Goal: Transaction & Acquisition: Purchase product/service

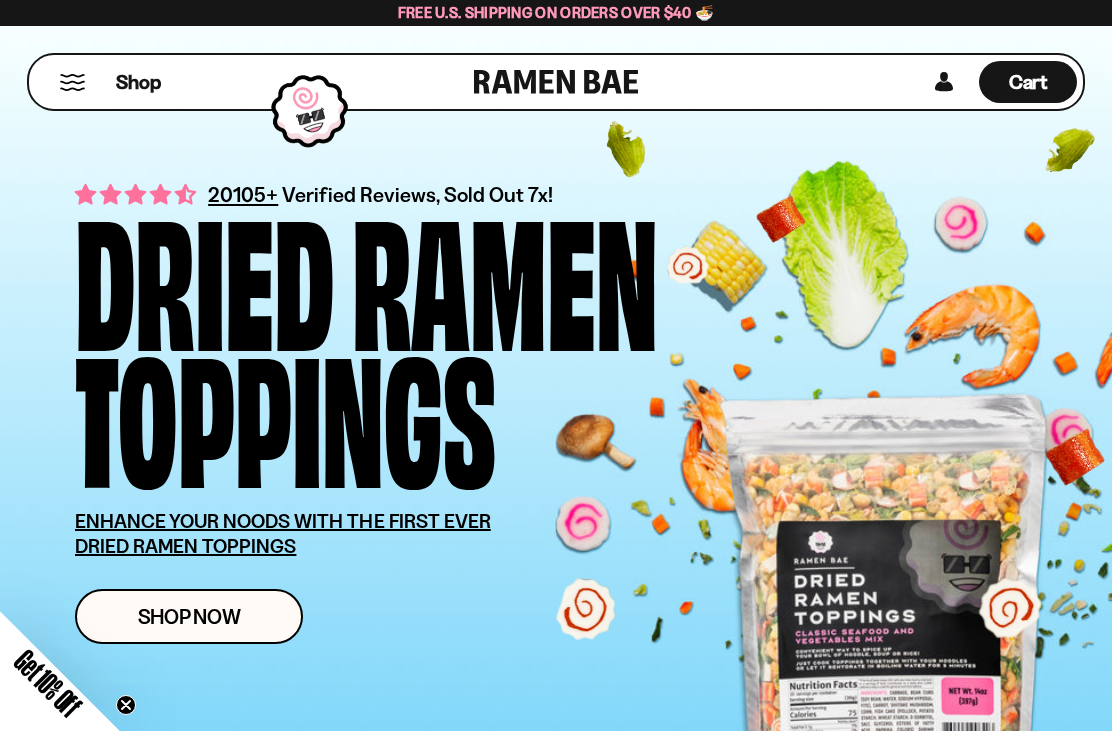
click at [93, 81] on div "Shop" at bounding box center [254, 82] width 439 height 54
click at [1018, 65] on div "Cart D0381C2F-513E-4F90-8A41-6F0A75DCBAAA" at bounding box center [1028, 82] width 98 height 42
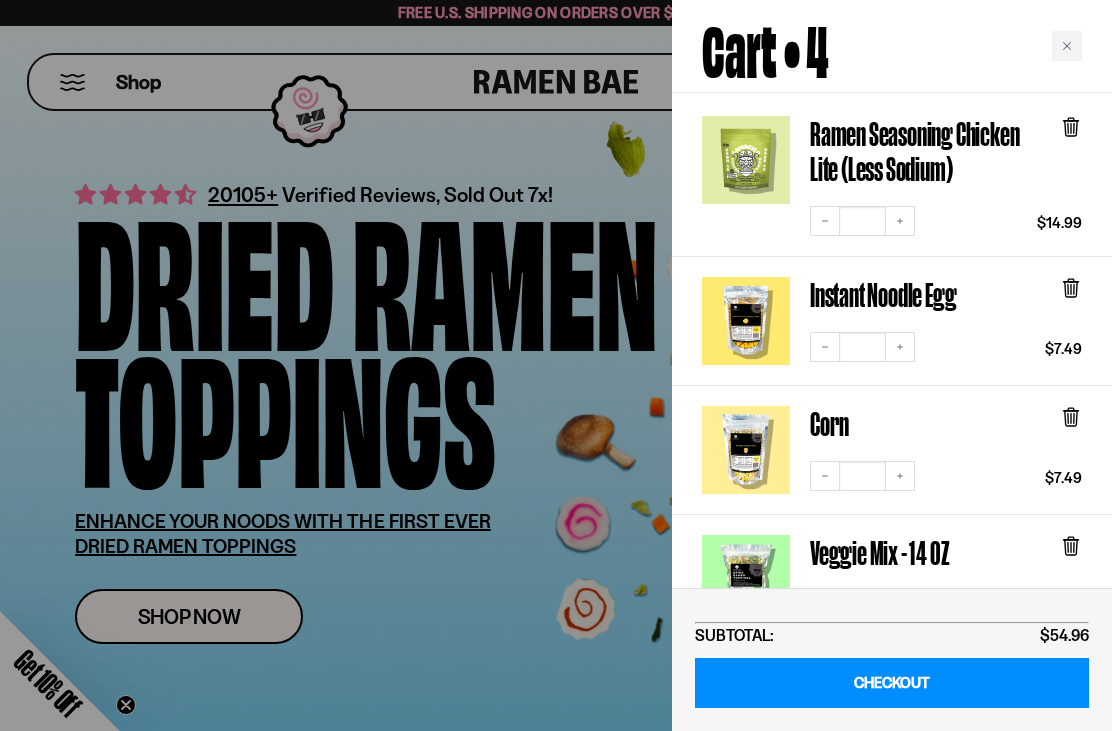
scroll to position [186, 0]
click at [1070, 118] on icon at bounding box center [1071, 125] width 6 height 15
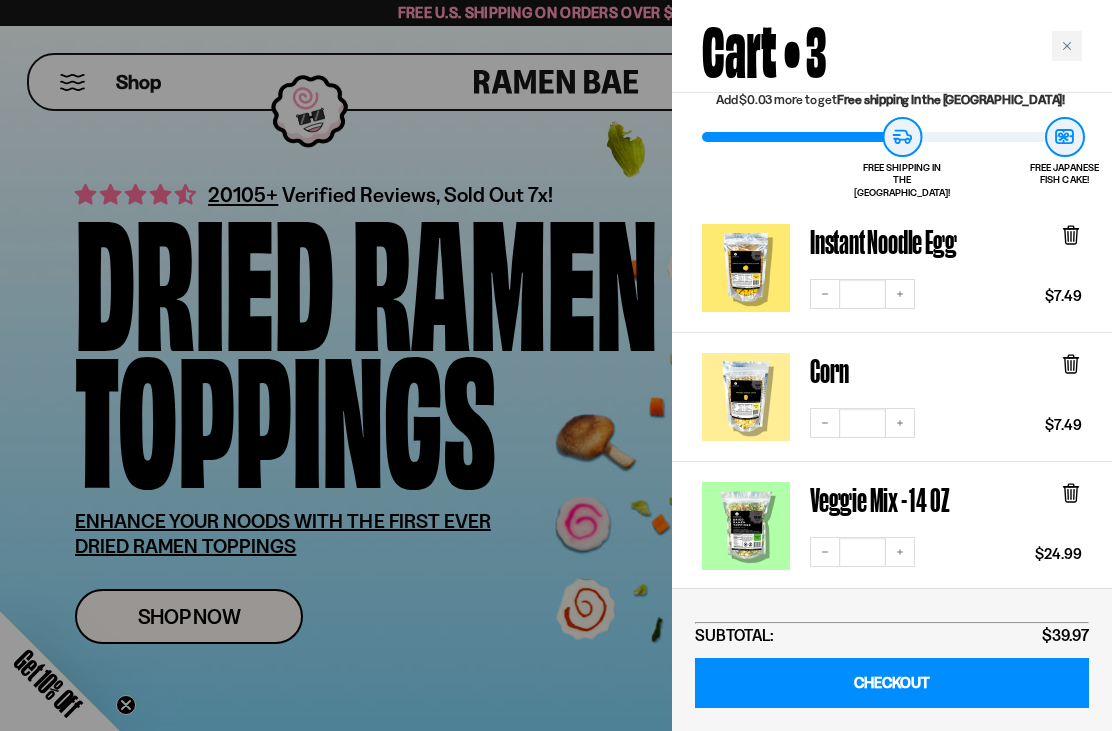
scroll to position [78, 0]
click at [52, 98] on div at bounding box center [556, 365] width 1112 height 731
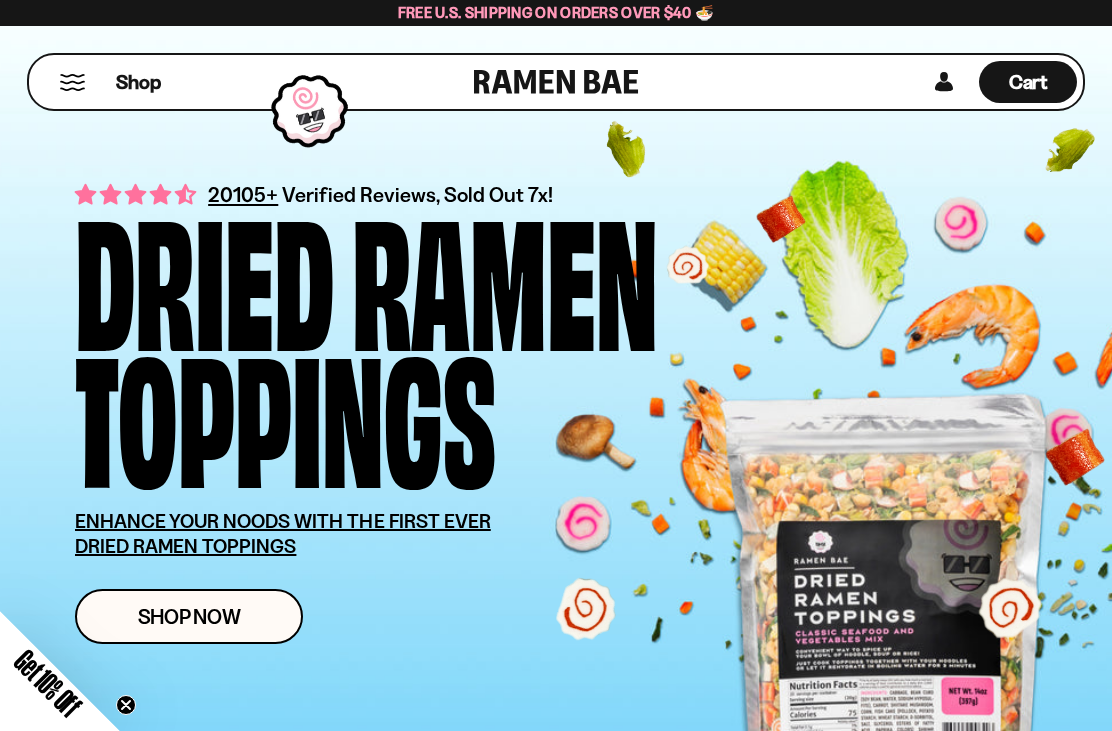
click at [131, 97] on link "Shop" at bounding box center [138, 82] width 45 height 42
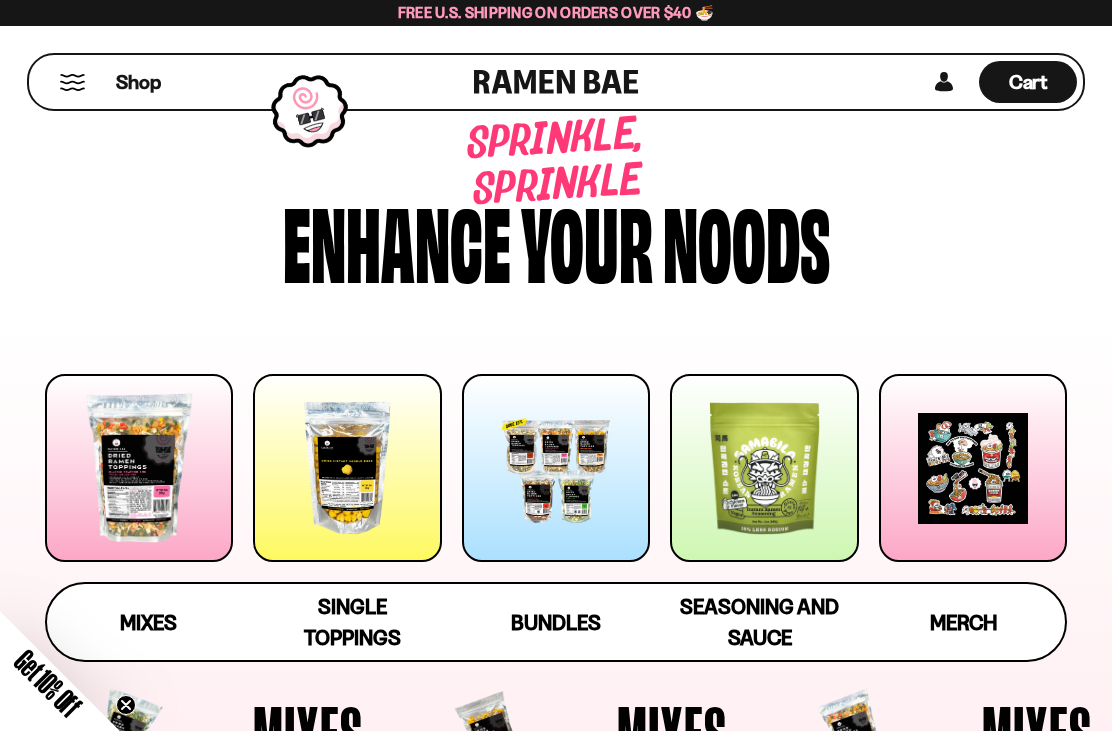
click at [146, 623] on span "Mixes" at bounding box center [148, 622] width 57 height 25
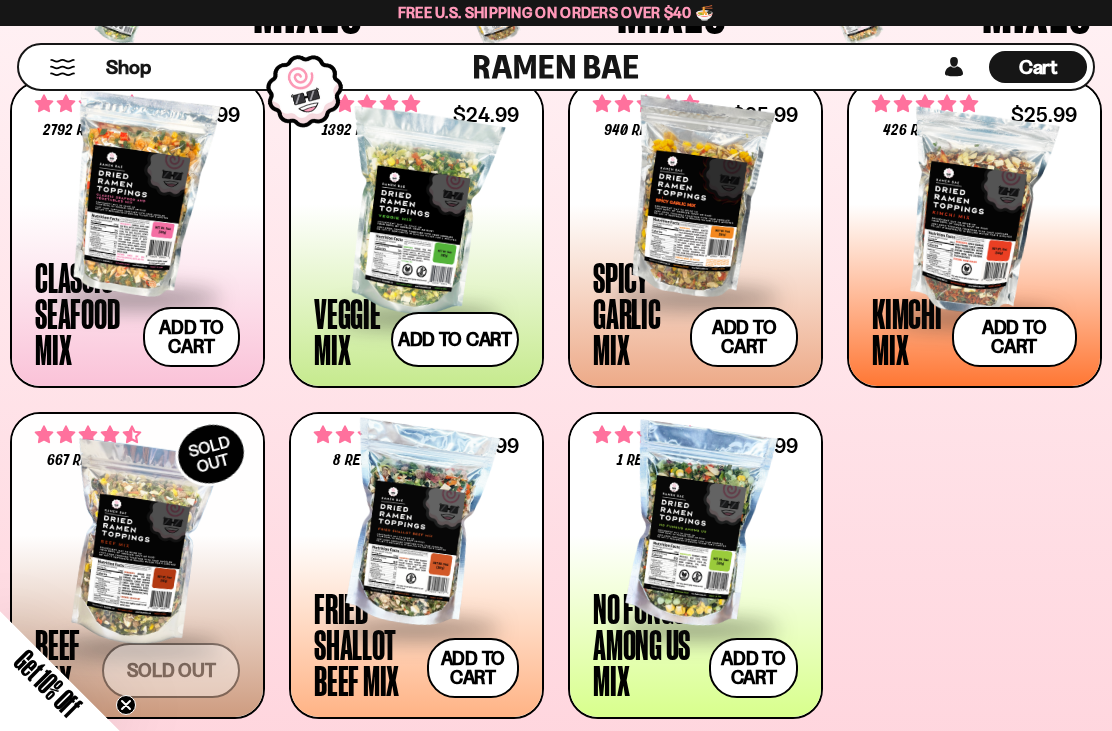
scroll to position [787, 0]
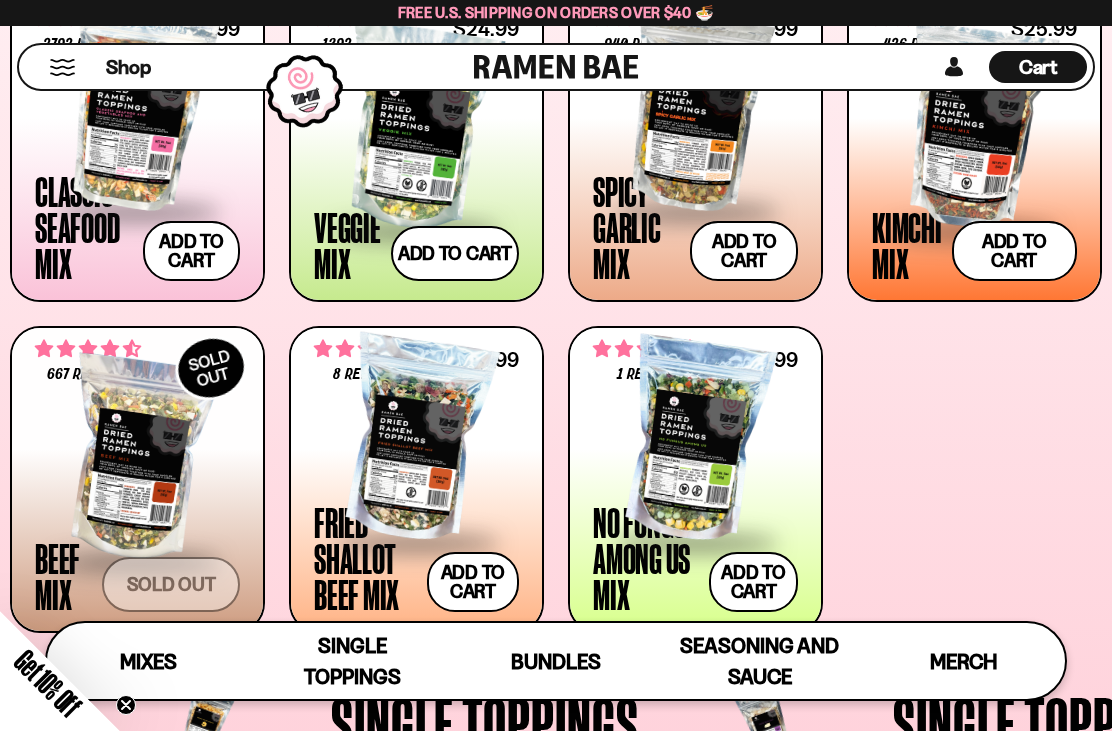
click at [398, 475] on div at bounding box center [416, 440] width 205 height 200
click at [643, 538] on span at bounding box center [695, 544] width 205 height 70
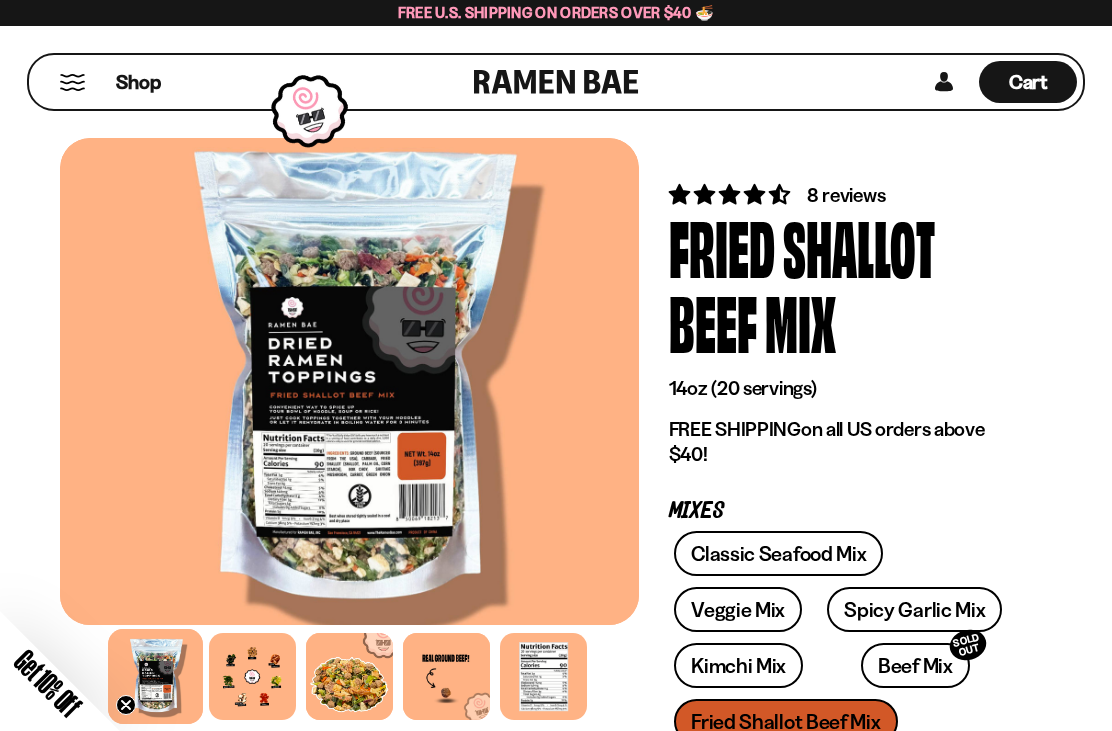
click at [248, 677] on div at bounding box center [252, 676] width 87 height 87
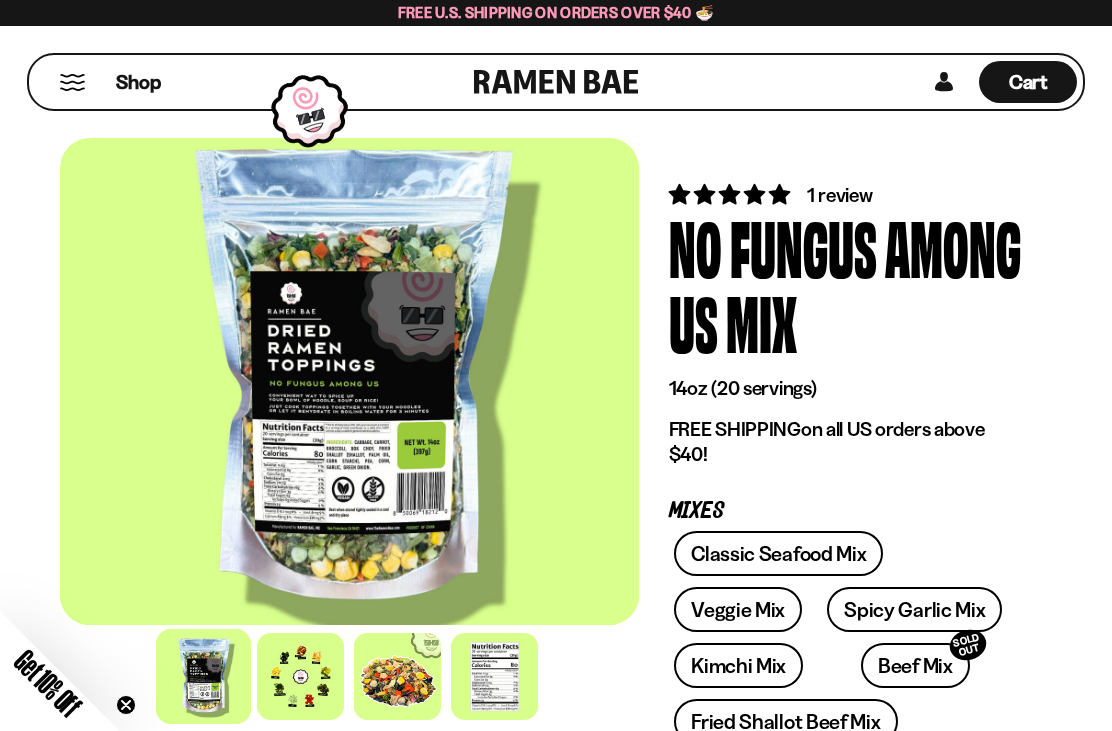
click at [282, 659] on div at bounding box center [300, 676] width 87 height 87
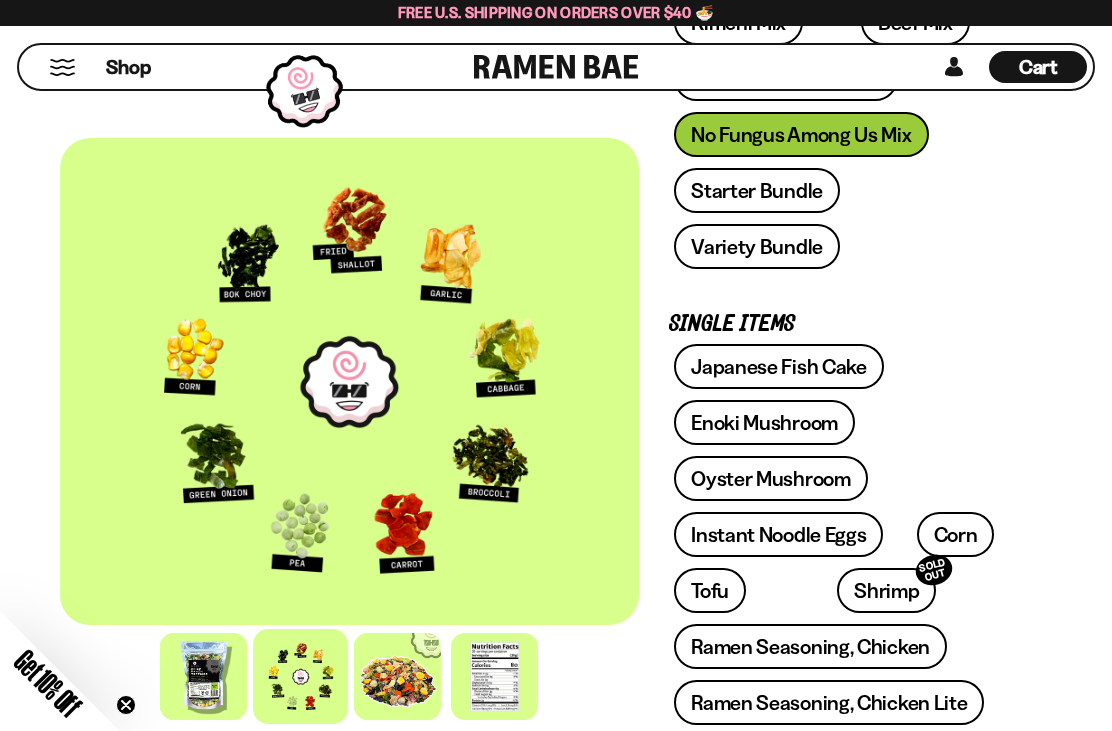
scroll to position [642, 0]
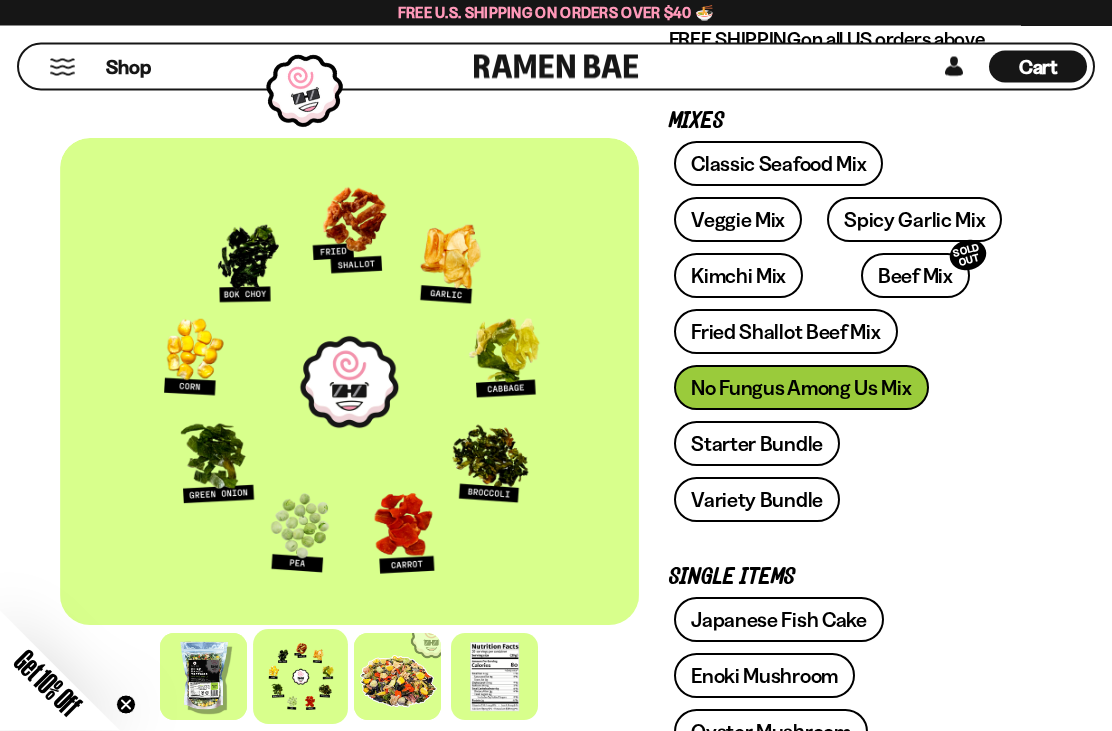
click at [698, 207] on link "Veggie Mix" at bounding box center [738, 220] width 128 height 45
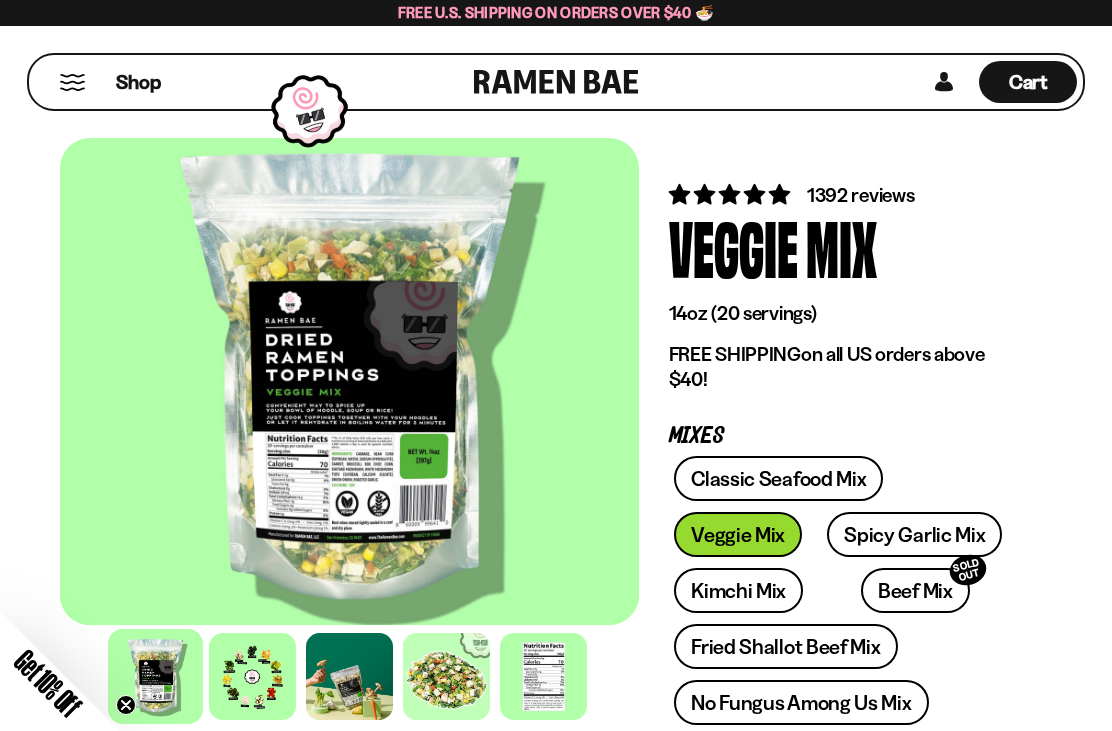
click at [239, 683] on div at bounding box center [252, 676] width 87 height 87
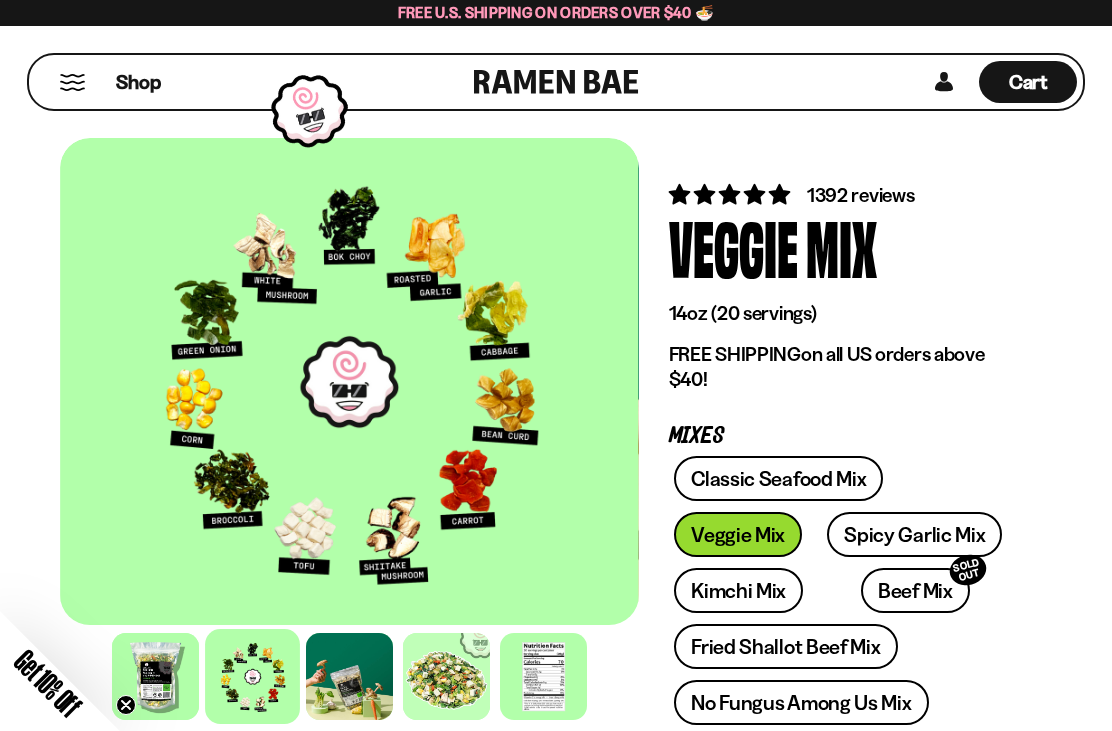
click at [1015, 67] on div "Cart D0381C2F-513E-4F90-8A41-6F0A75DCBAAA" at bounding box center [1028, 82] width 98 height 42
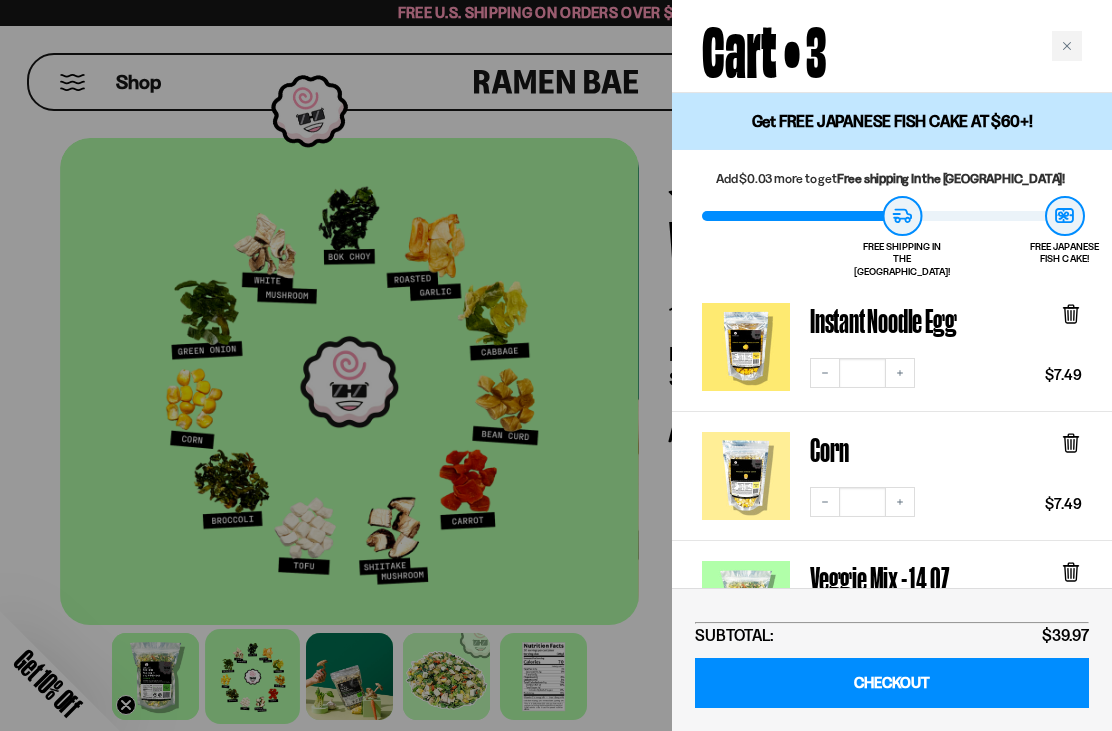
click at [1078, 56] on div "Close cart" at bounding box center [1067, 46] width 30 height 30
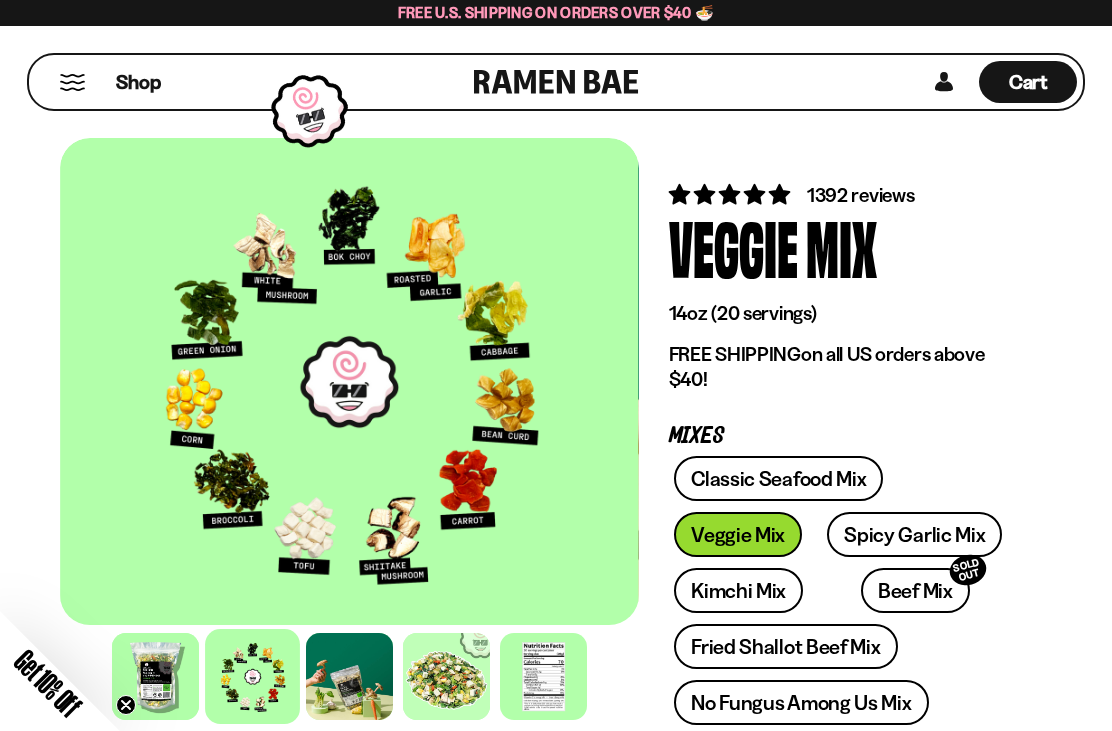
click at [77, 74] on button "Mobile Menu Trigger" at bounding box center [72, 82] width 27 height 17
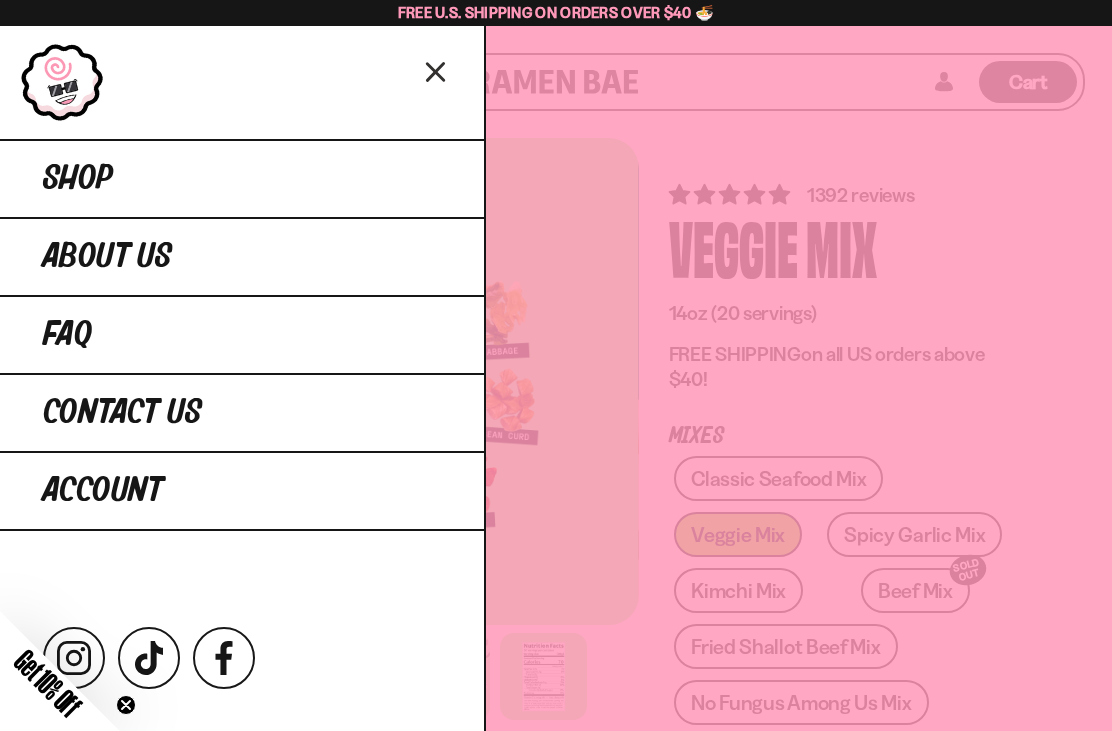
click at [74, 211] on link "Shop" at bounding box center [242, 178] width 484 height 78
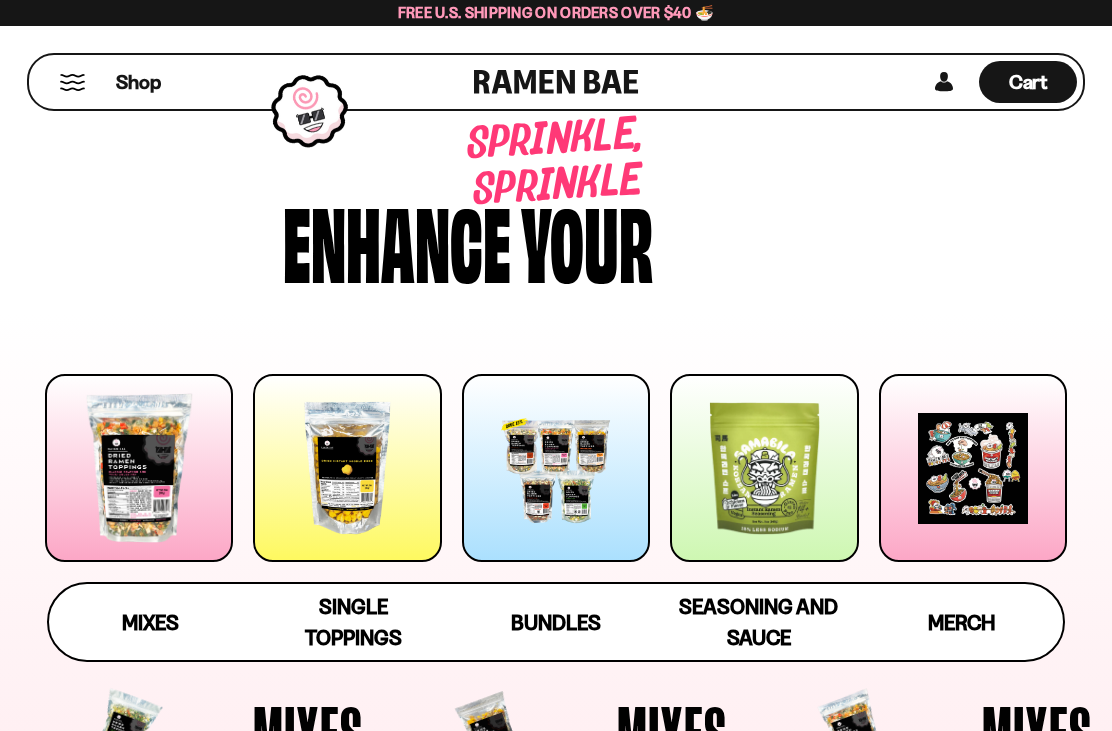
scroll to position [206, 0]
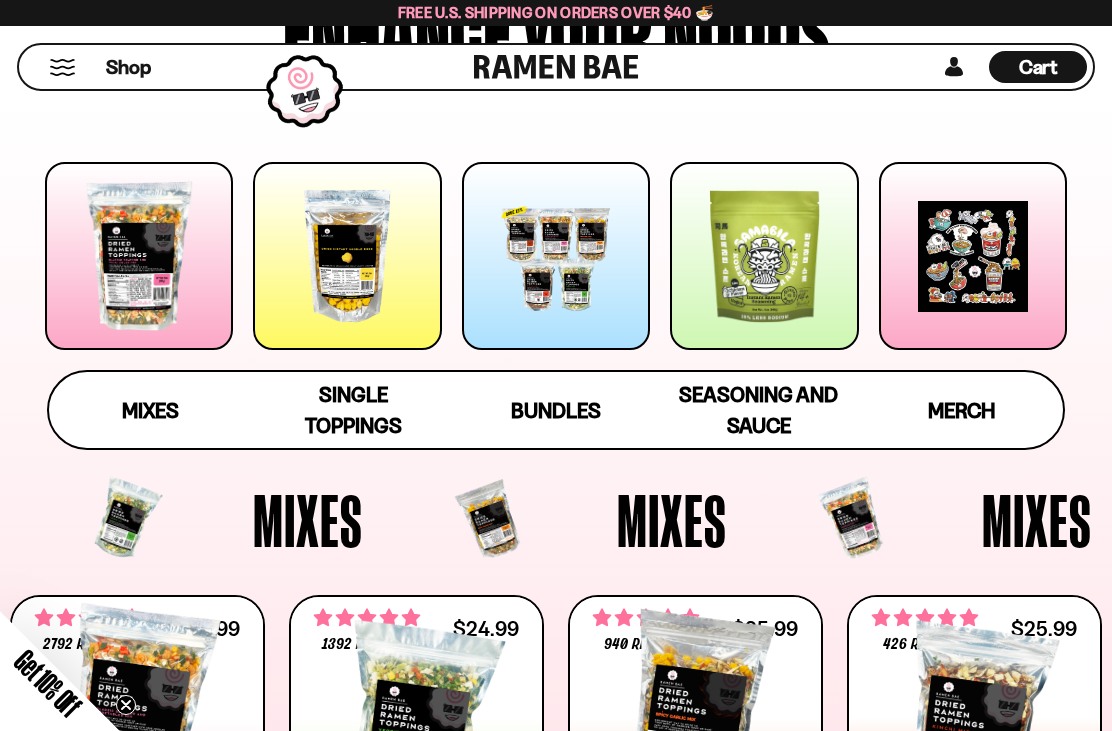
click at [571, 422] on span "Bundles" at bounding box center [556, 410] width 90 height 25
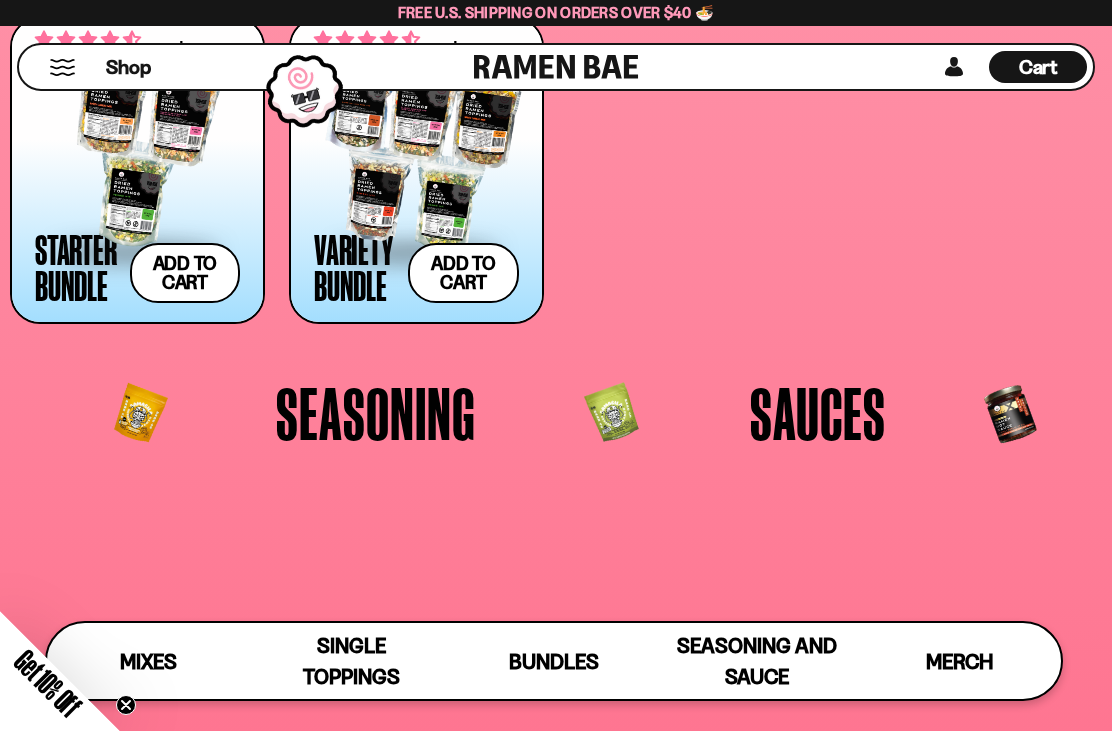
scroll to position [3385, 0]
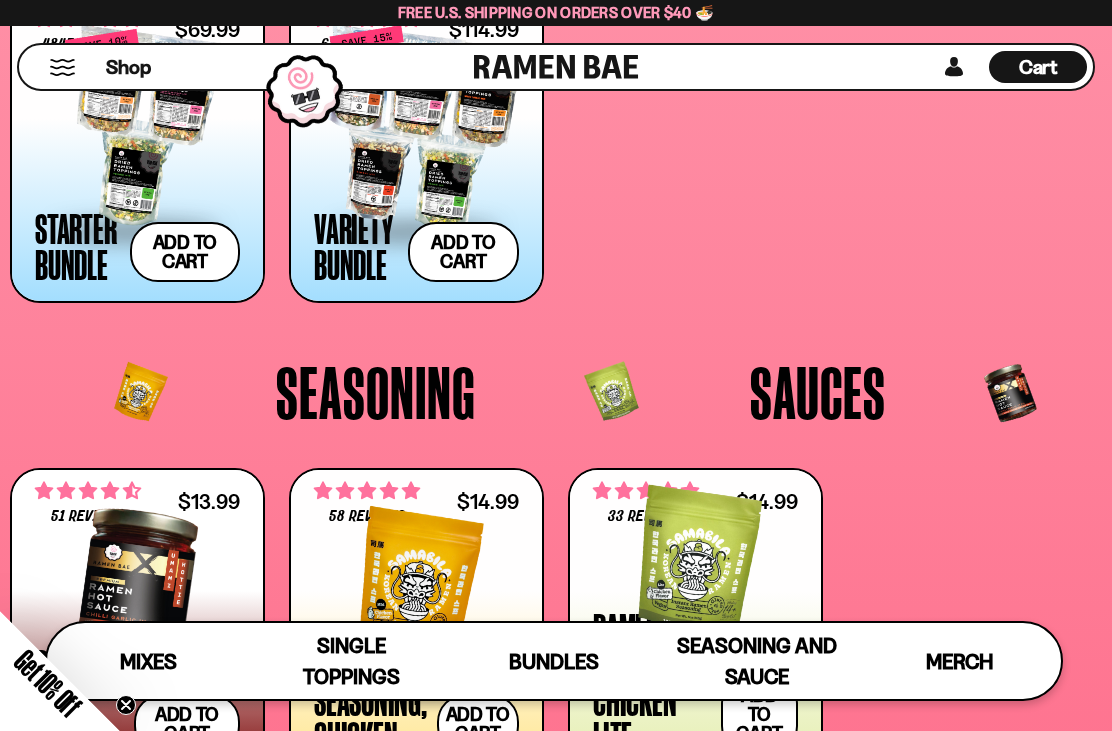
click at [315, 399] on span "Seasoning" at bounding box center [376, 392] width 200 height 74
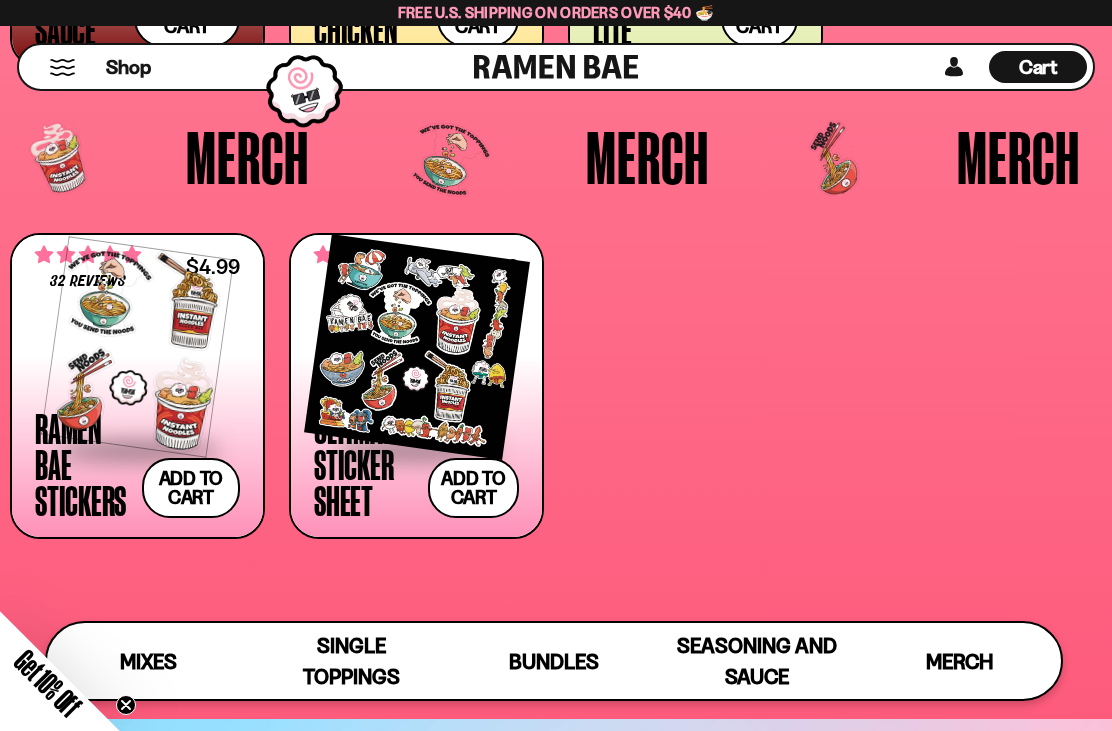
scroll to position [4083, 0]
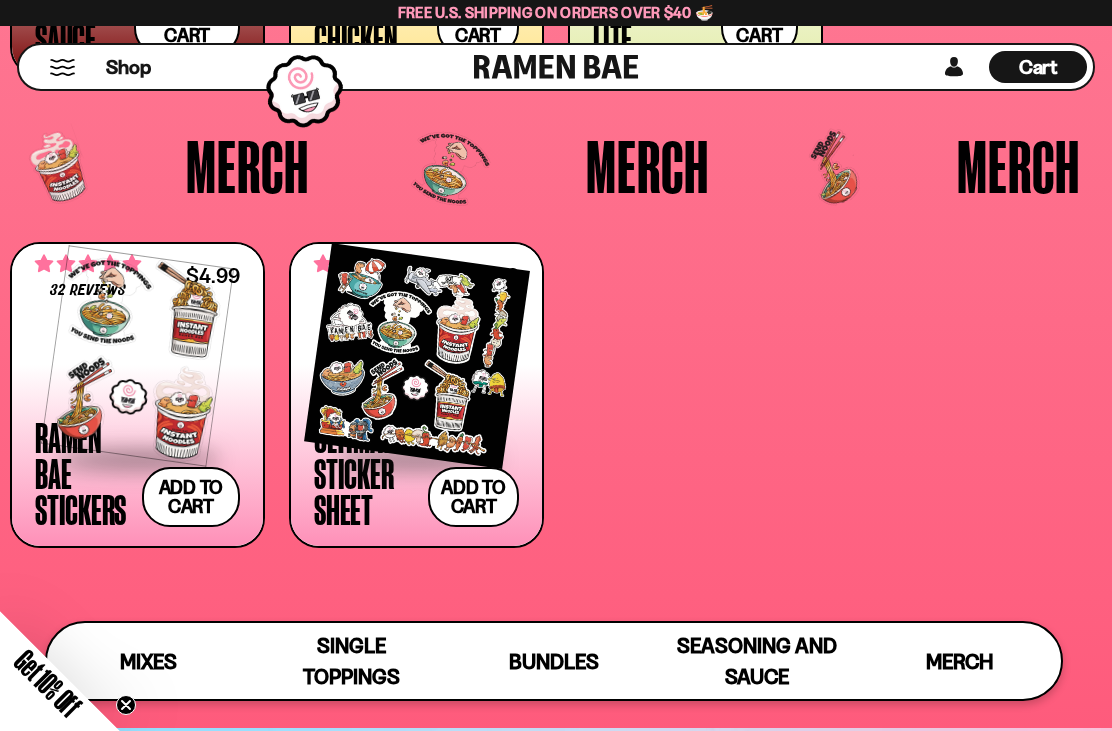
click at [399, 393] on div at bounding box center [416, 356] width 205 height 200
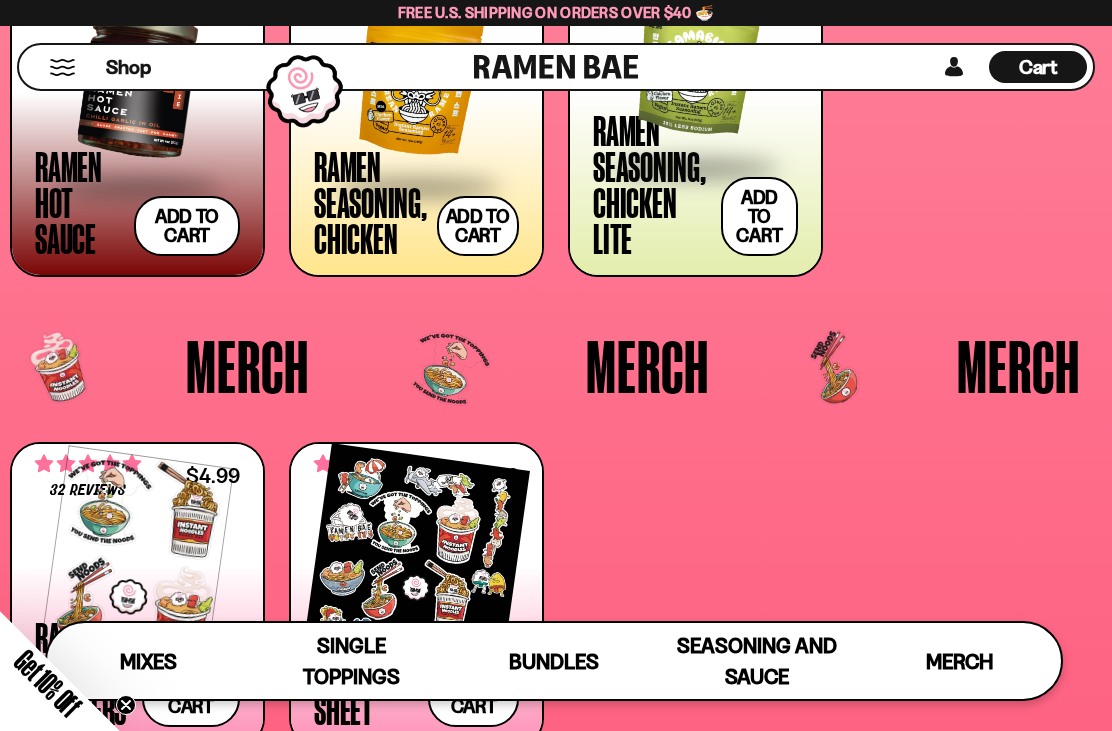
click at [954, 674] on span "Merch" at bounding box center [959, 661] width 67 height 25
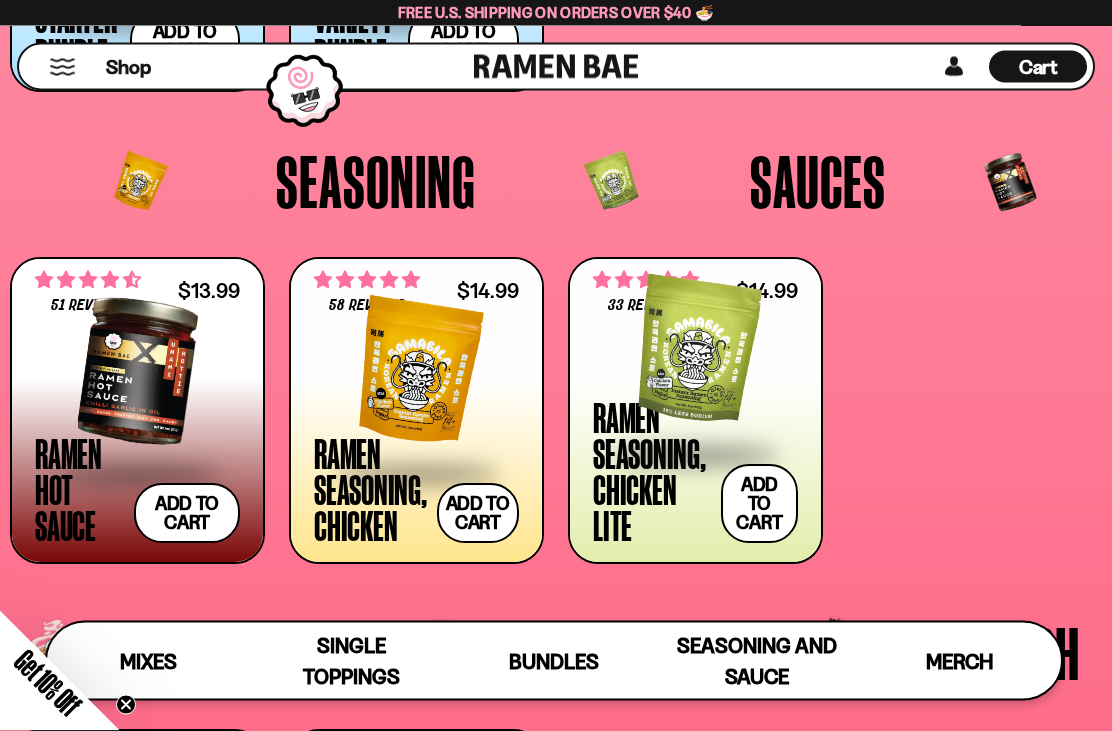
scroll to position [3600, 0]
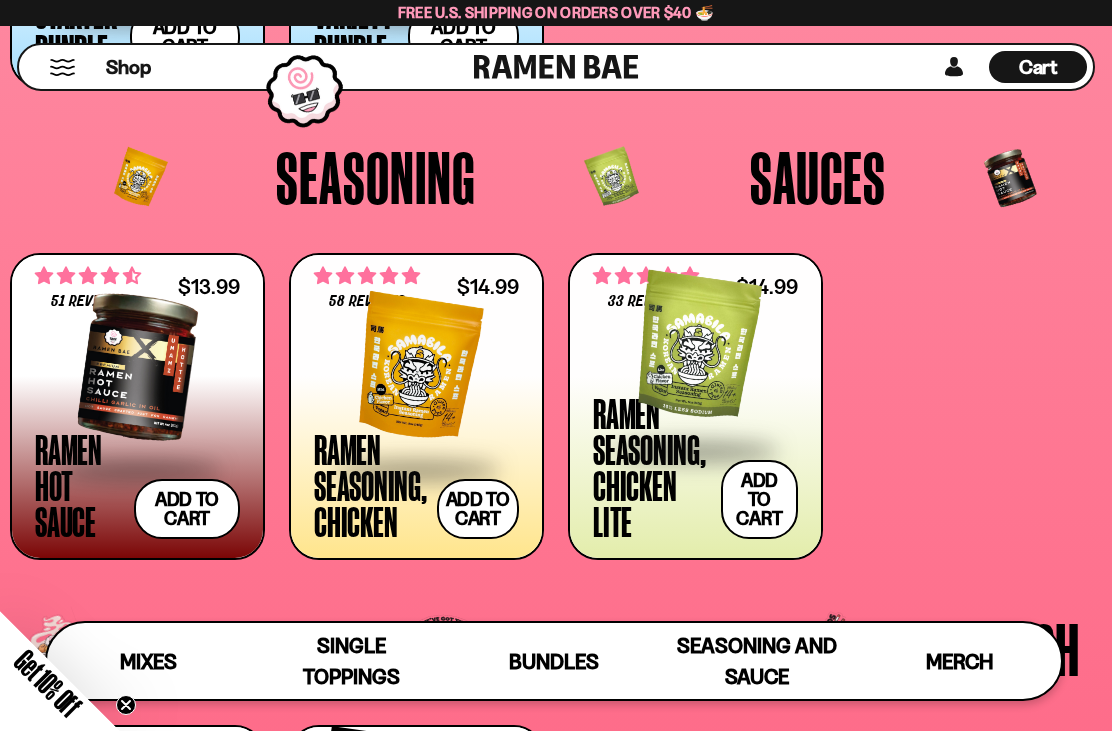
click at [49, 413] on div at bounding box center [137, 367] width 205 height 200
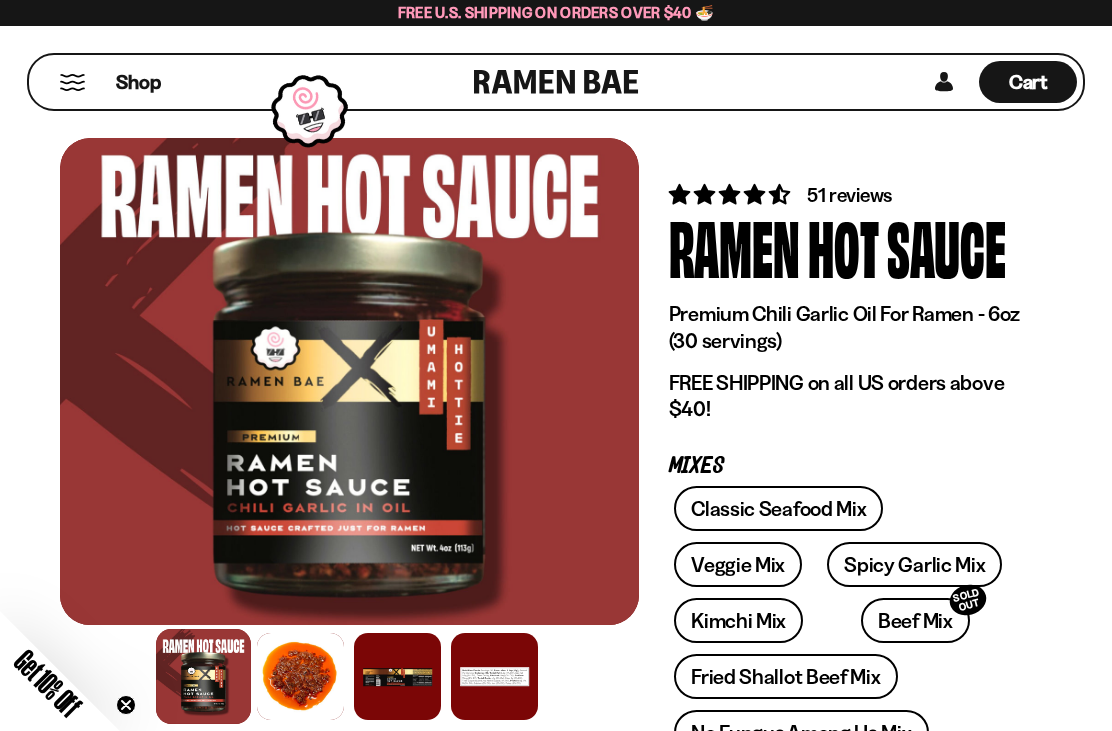
click at [127, 81] on span "Shop" at bounding box center [138, 82] width 45 height 27
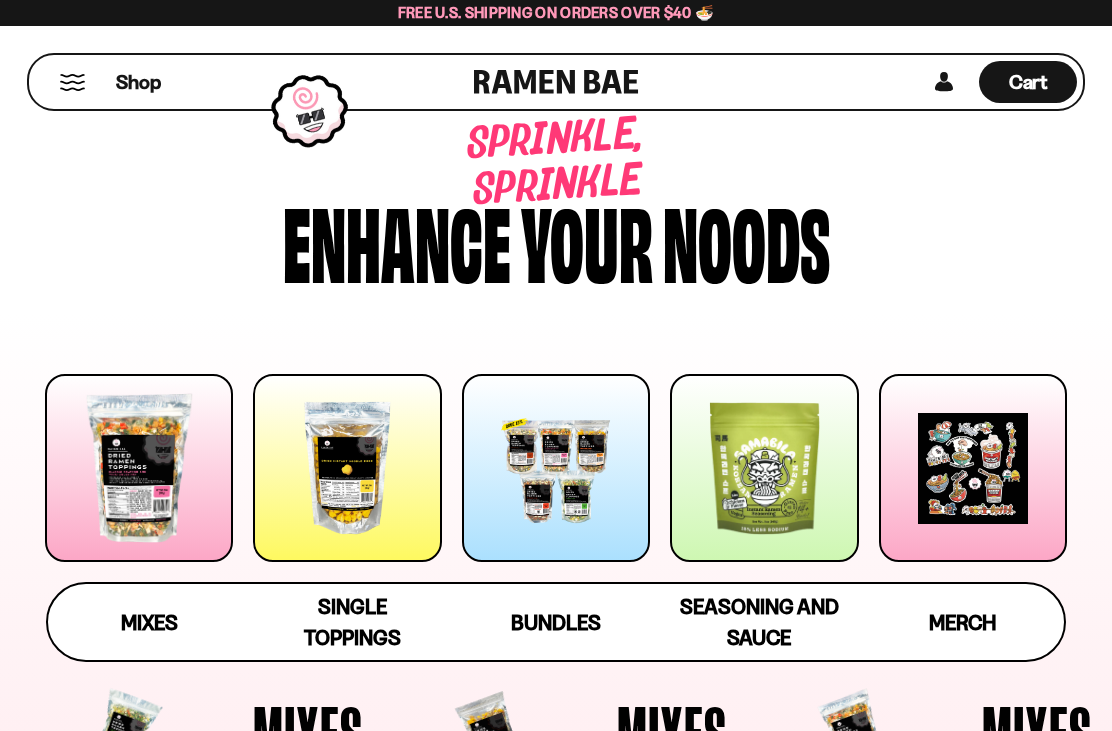
click at [121, 480] on div at bounding box center [139, 468] width 188 height 188
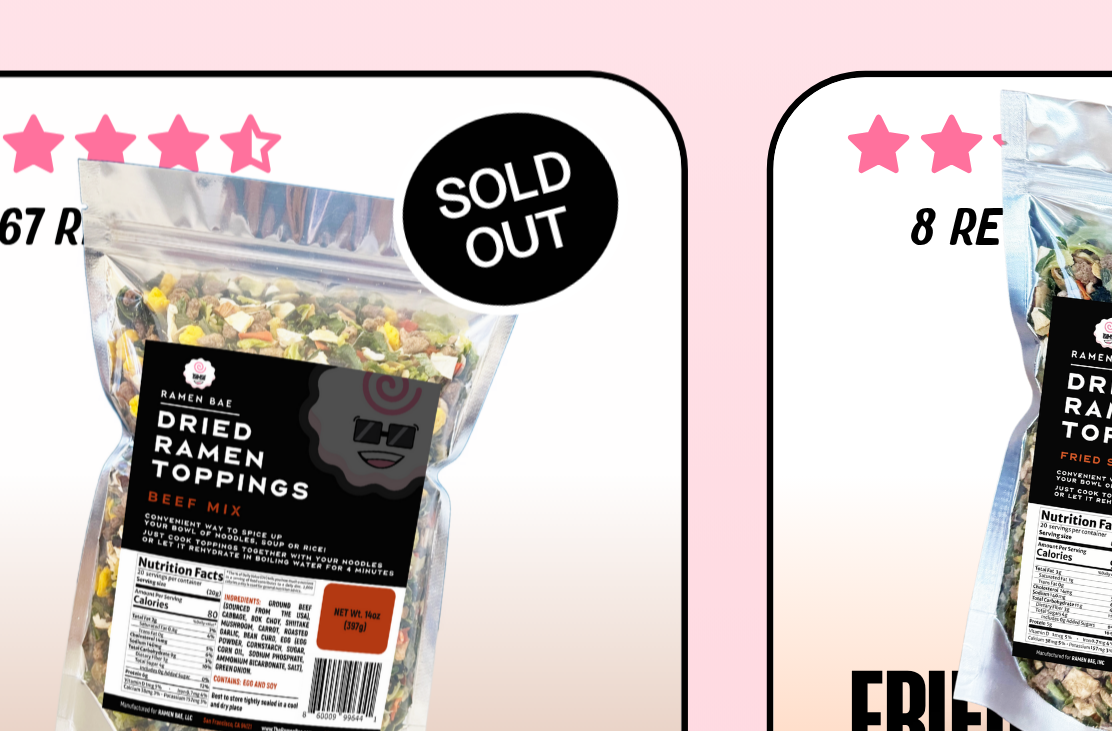
scroll to position [682, 0]
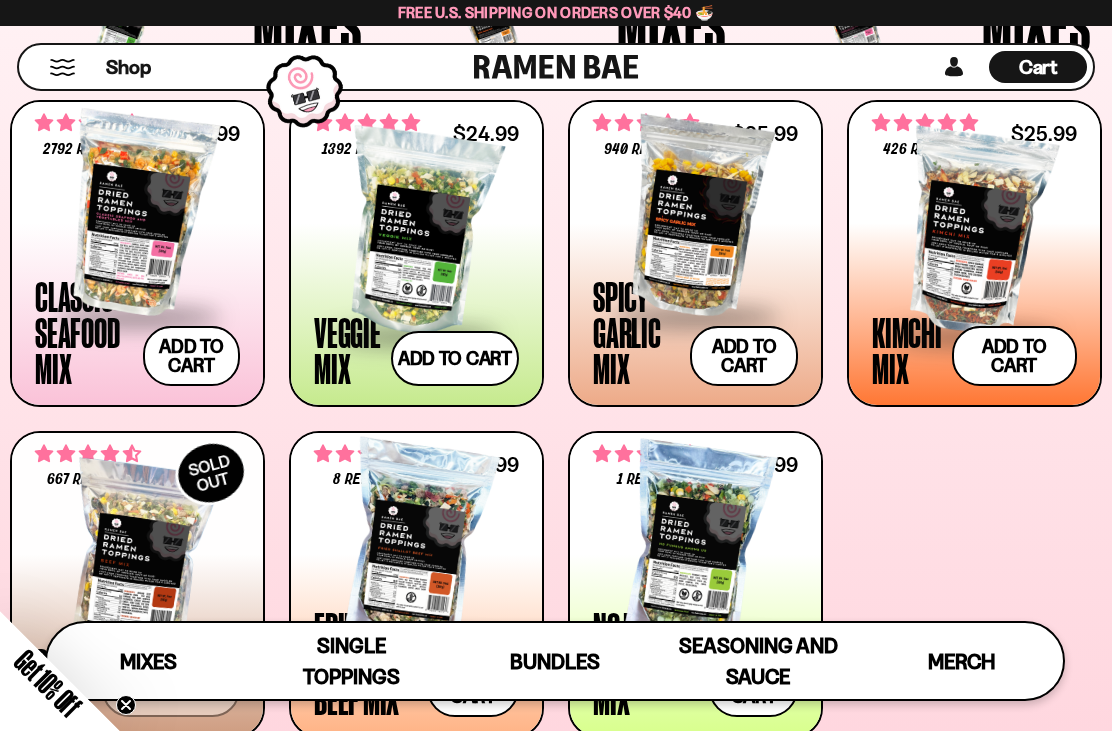
click at [102, 519] on div at bounding box center [137, 564] width 205 height 200
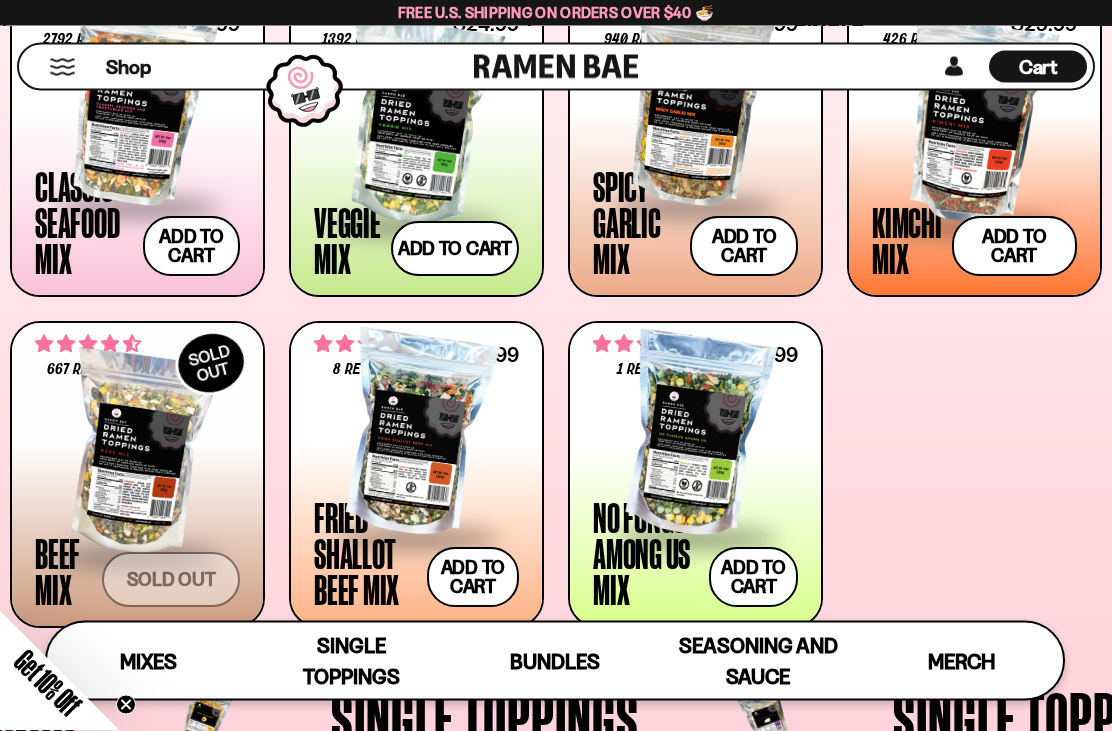
scroll to position [793, 0]
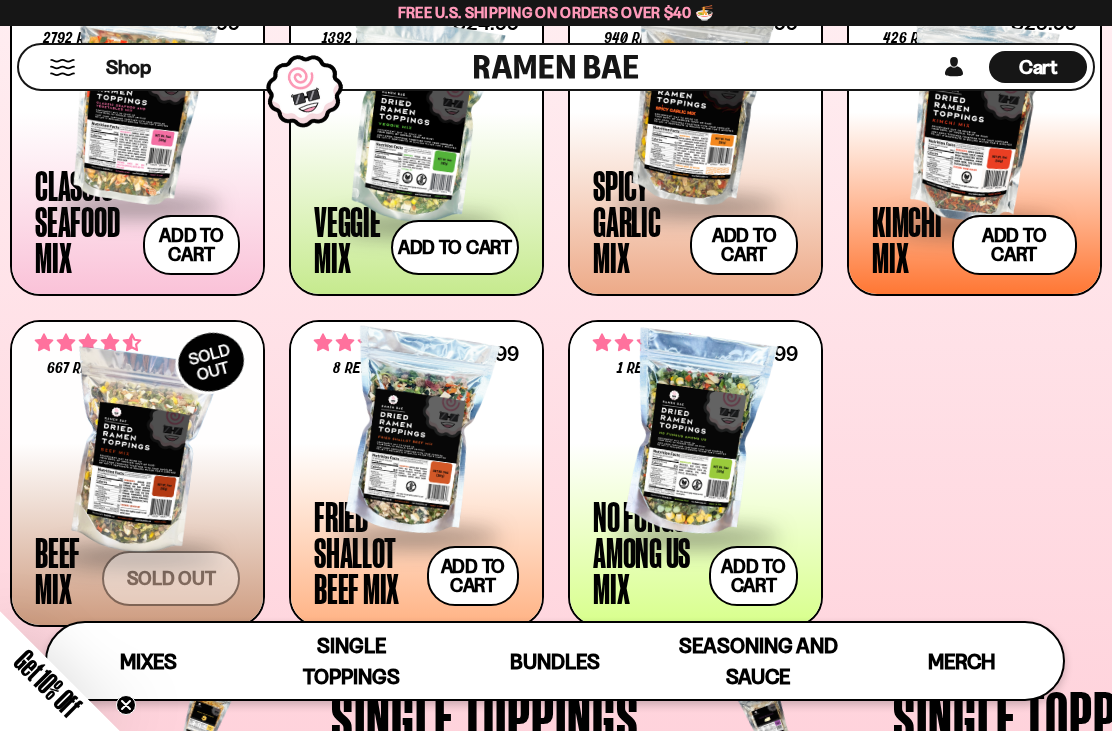
click at [329, 492] on div at bounding box center [416, 434] width 205 height 200
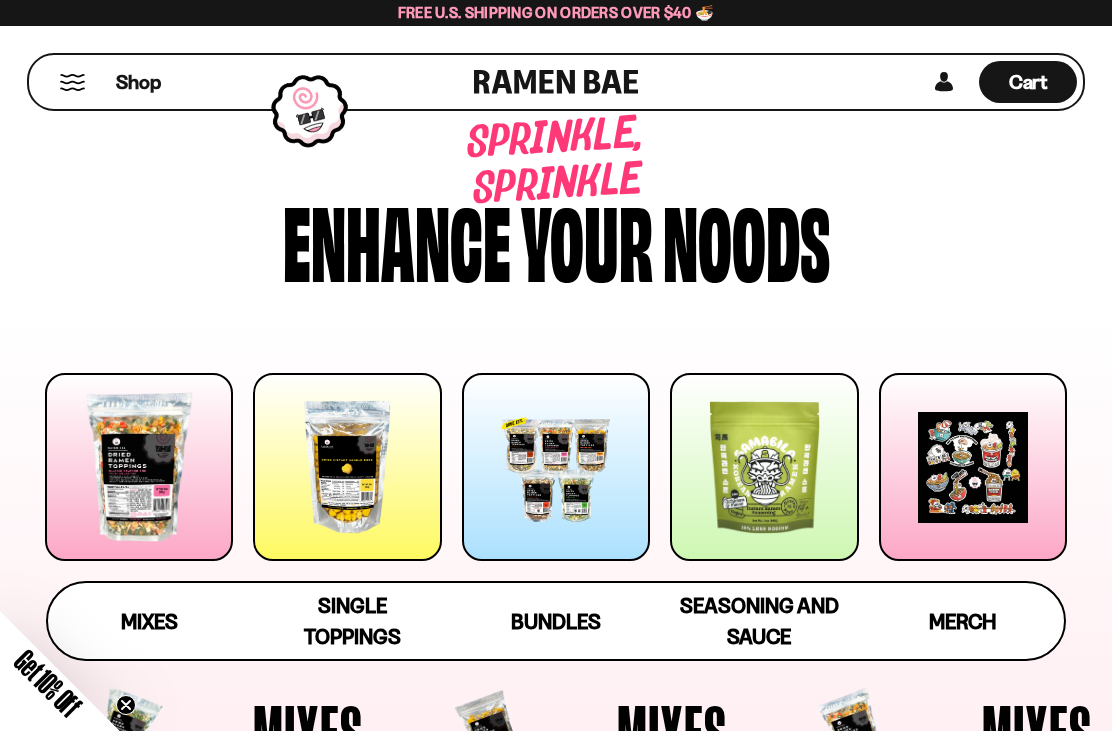
scroll to position [0, 0]
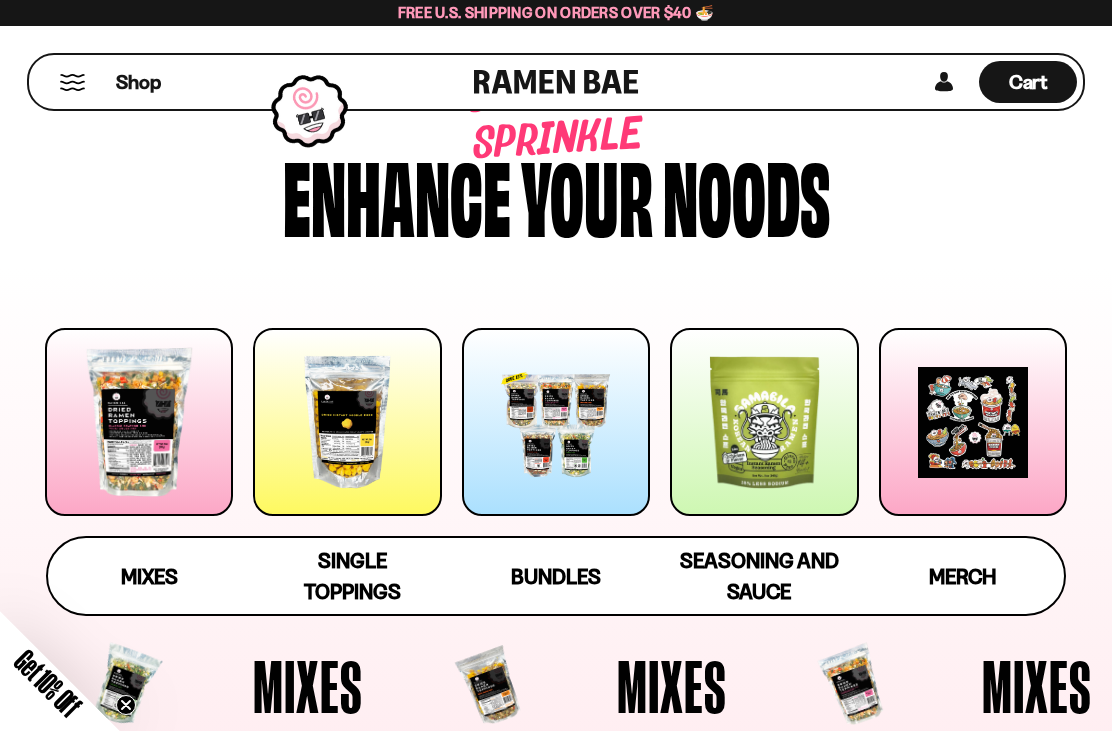
click at [329, 493] on div at bounding box center [347, 422] width 188 height 188
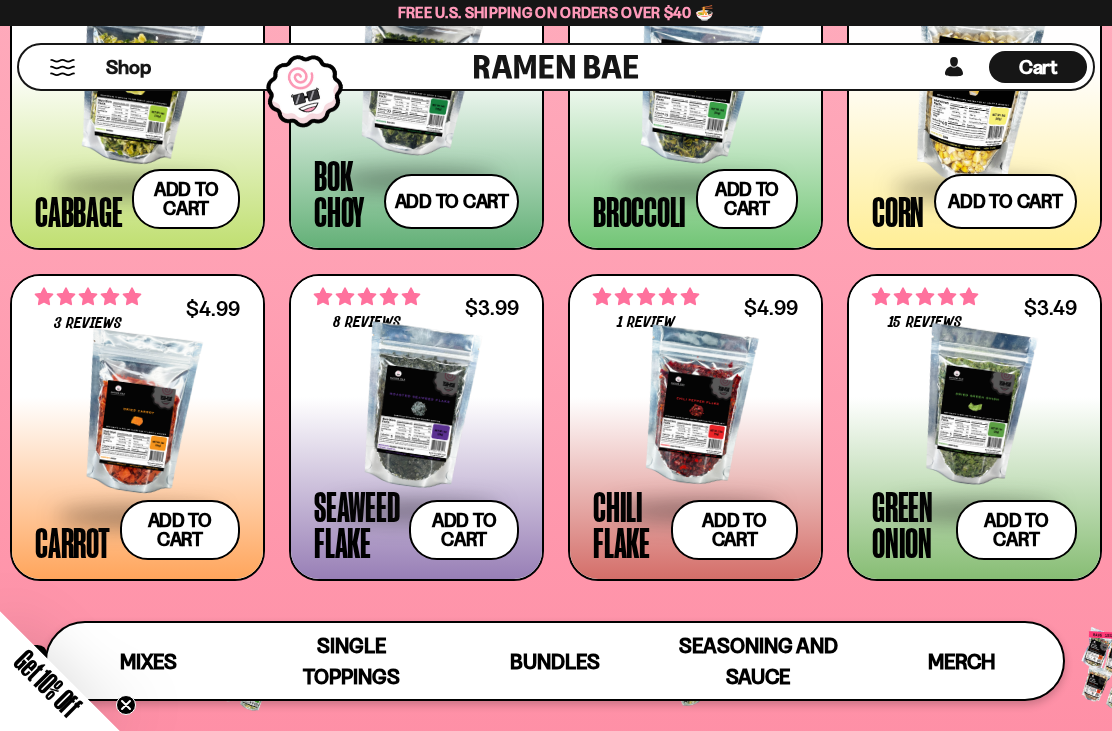
scroll to position [2689, 0]
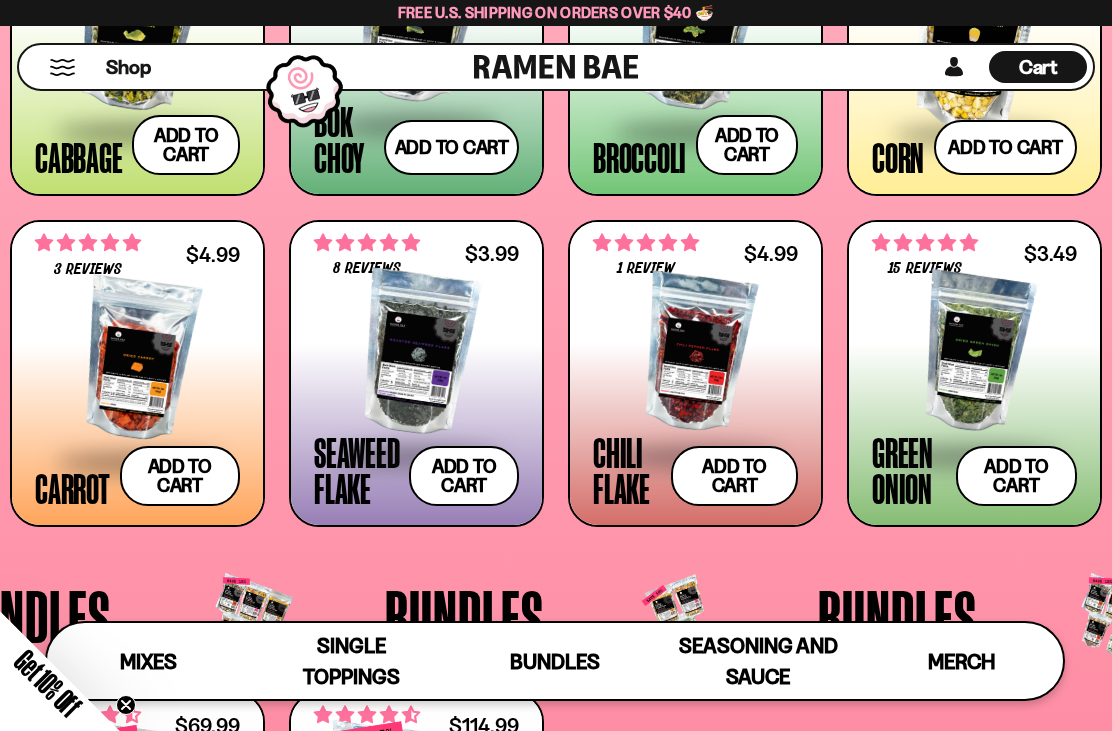
click at [408, 370] on div at bounding box center [416, 353] width 205 height 200
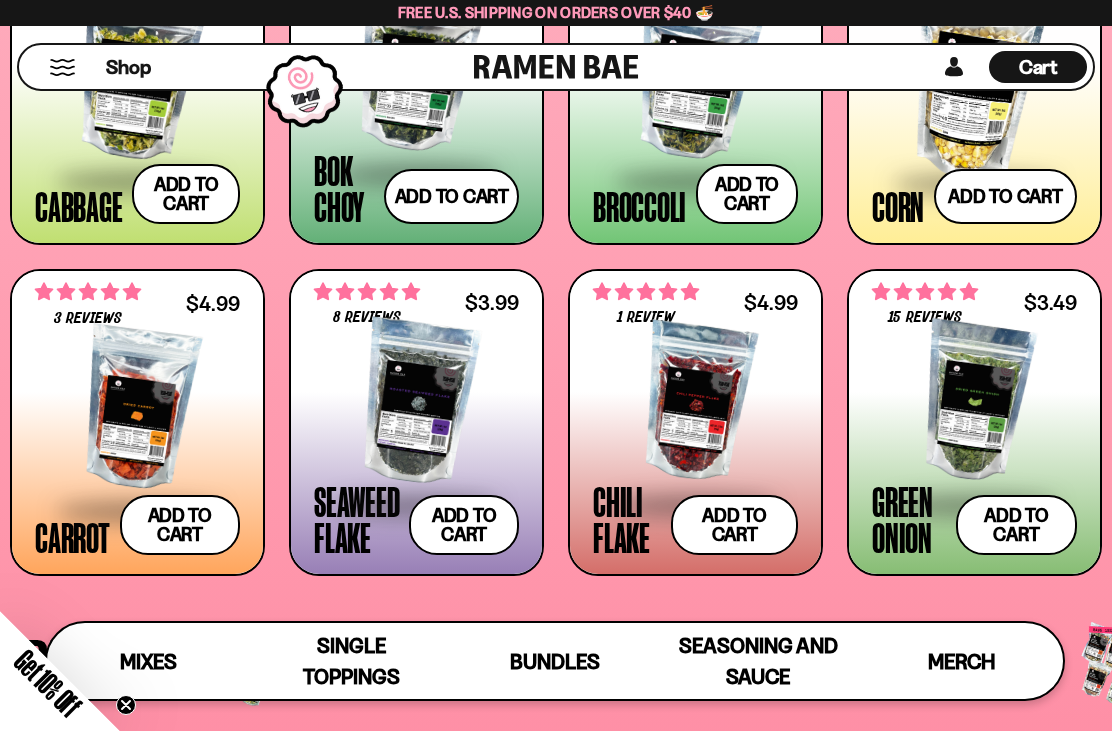
scroll to position [2639, 0]
click at [680, 397] on div at bounding box center [695, 403] width 205 height 200
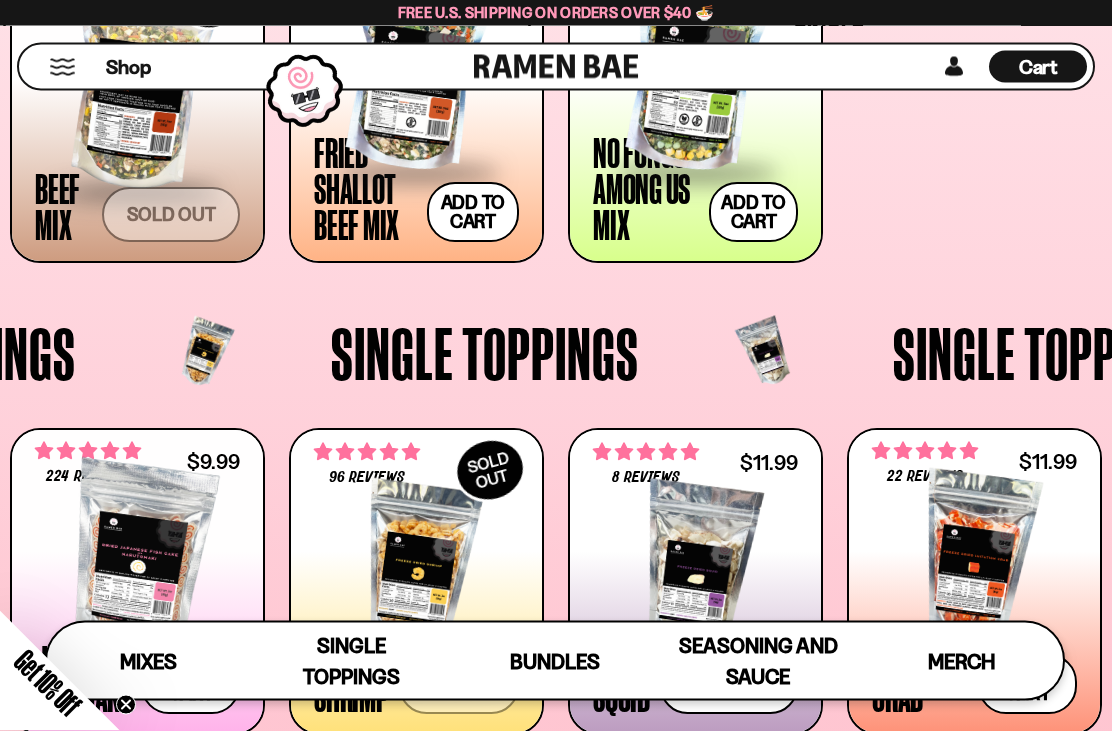
scroll to position [1157, 0]
click at [869, 483] on div "22 reviews $11.99 Imitation Crab Add to cart Add — Regular price $11.99 Regular…" at bounding box center [974, 581] width 251 height 303
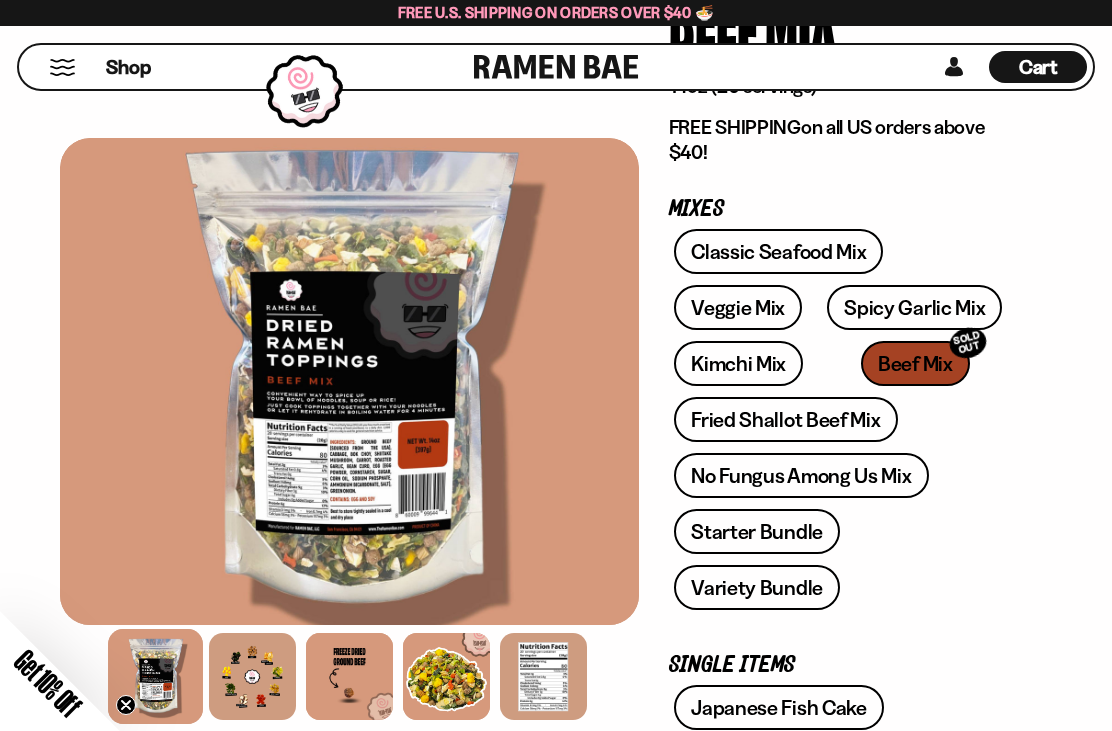
scroll to position [227, 0]
click at [234, 675] on div at bounding box center [252, 676] width 87 height 87
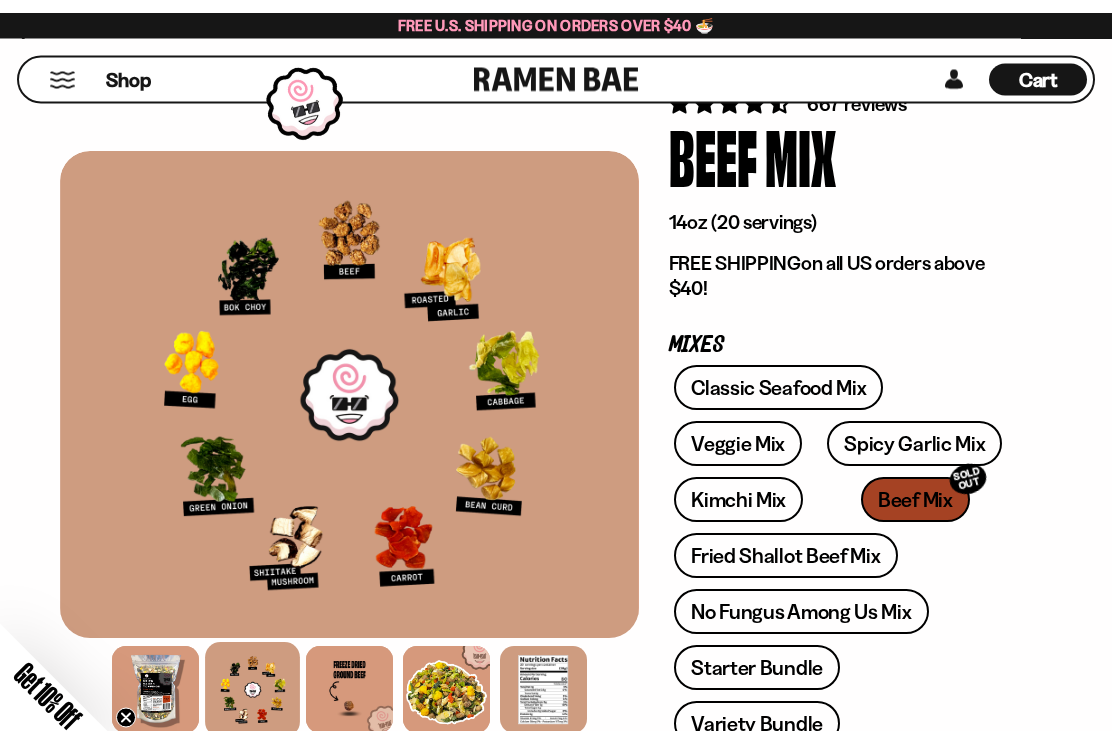
scroll to position [0, 0]
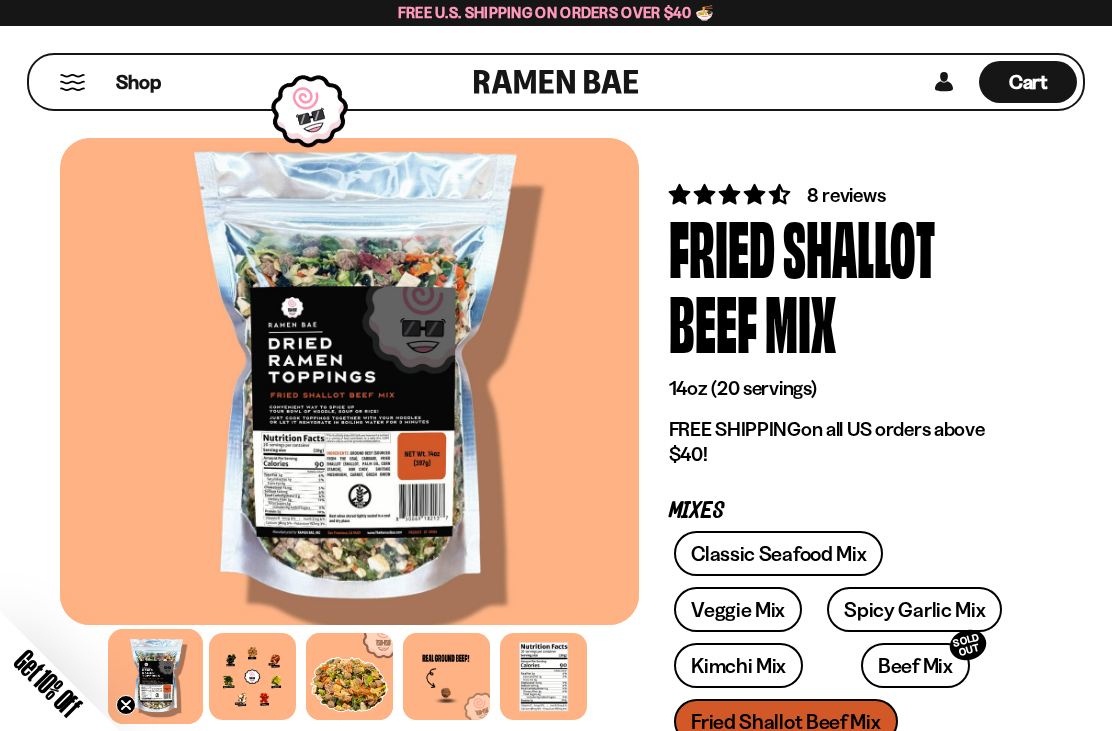
click at [332, 675] on div at bounding box center [349, 676] width 87 height 87
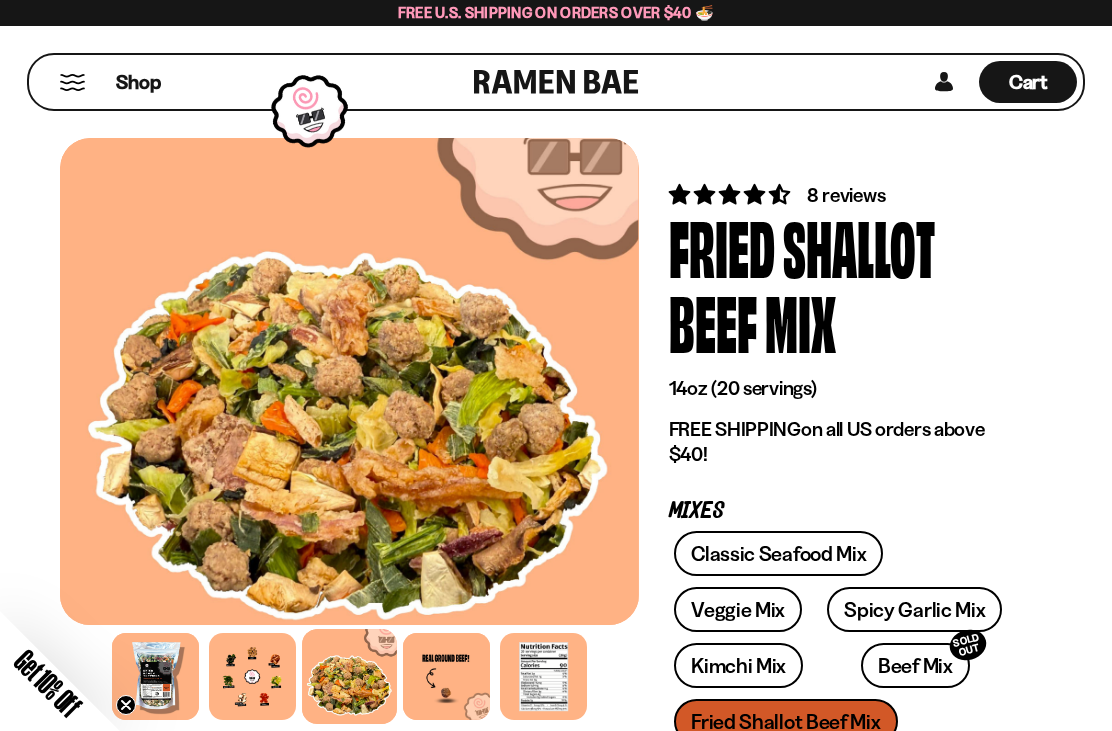
click at [265, 668] on div at bounding box center [252, 676] width 87 height 87
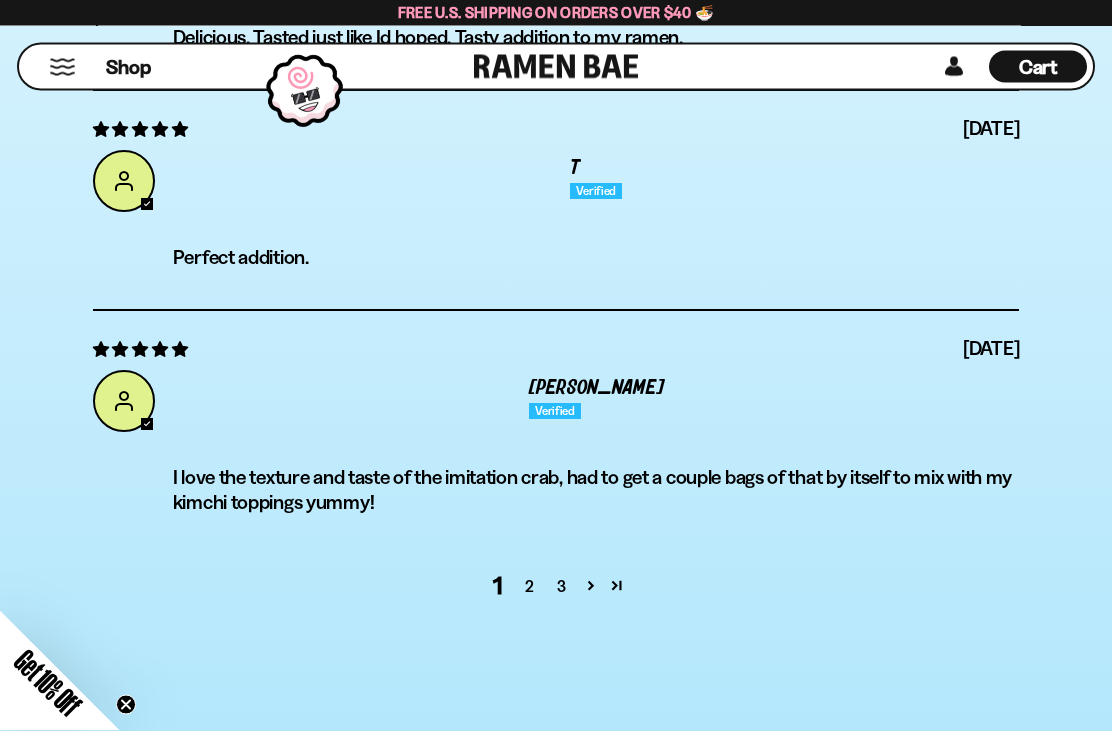
scroll to position [6517, 0]
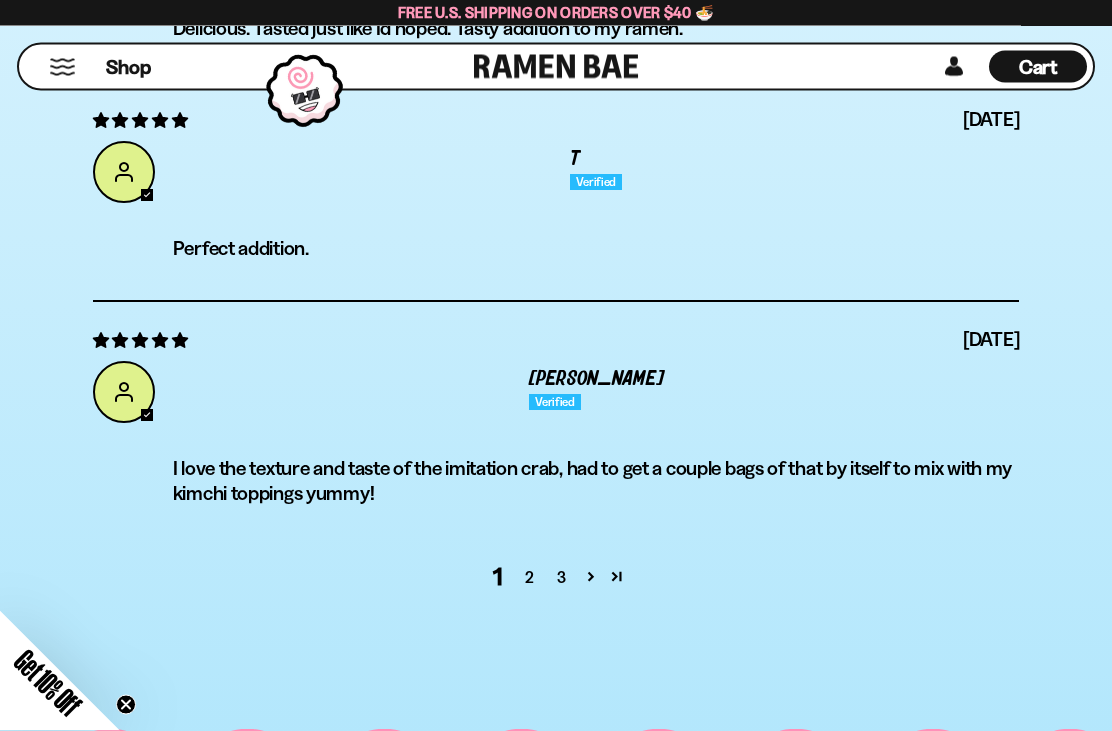
click at [534, 574] on link "2" at bounding box center [530, 578] width 32 height 24
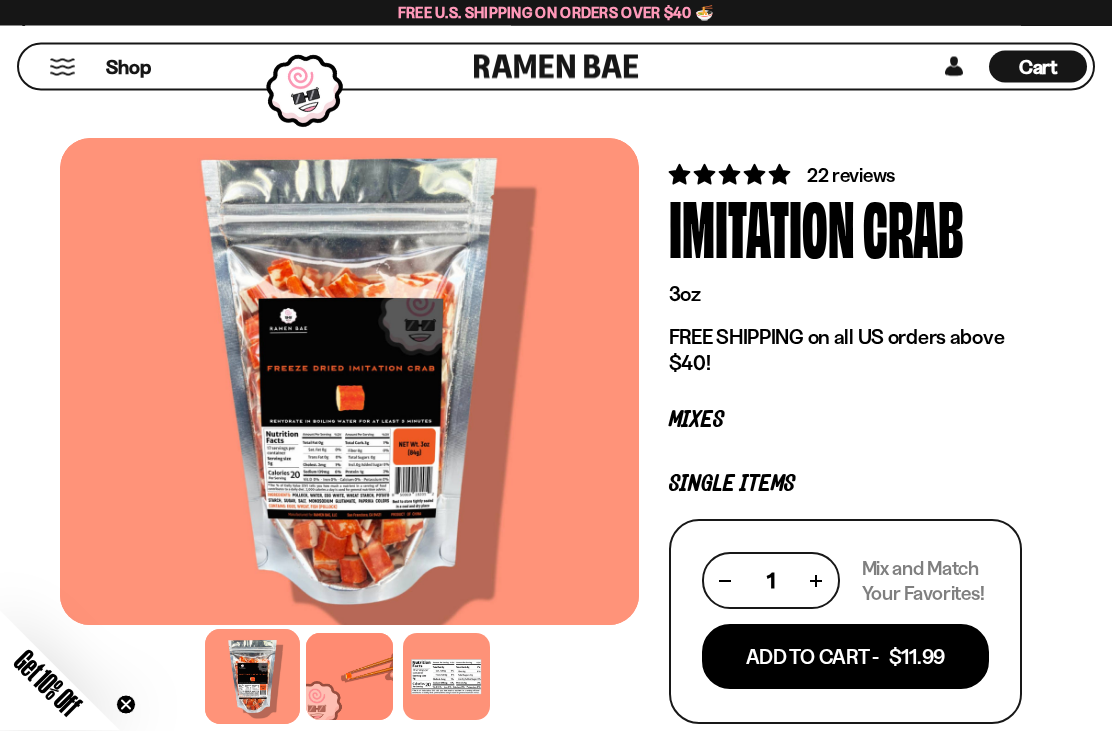
scroll to position [0, 0]
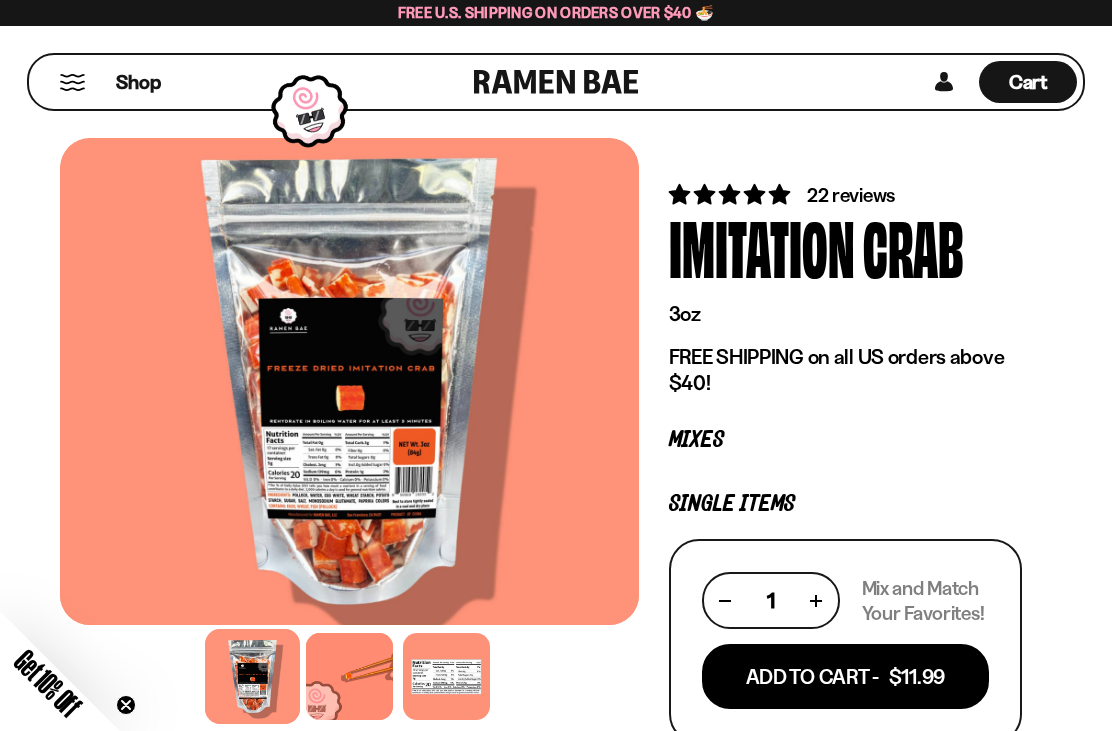
click at [744, 675] on button "Add To Cart - $11.99" at bounding box center [845, 676] width 287 height 65
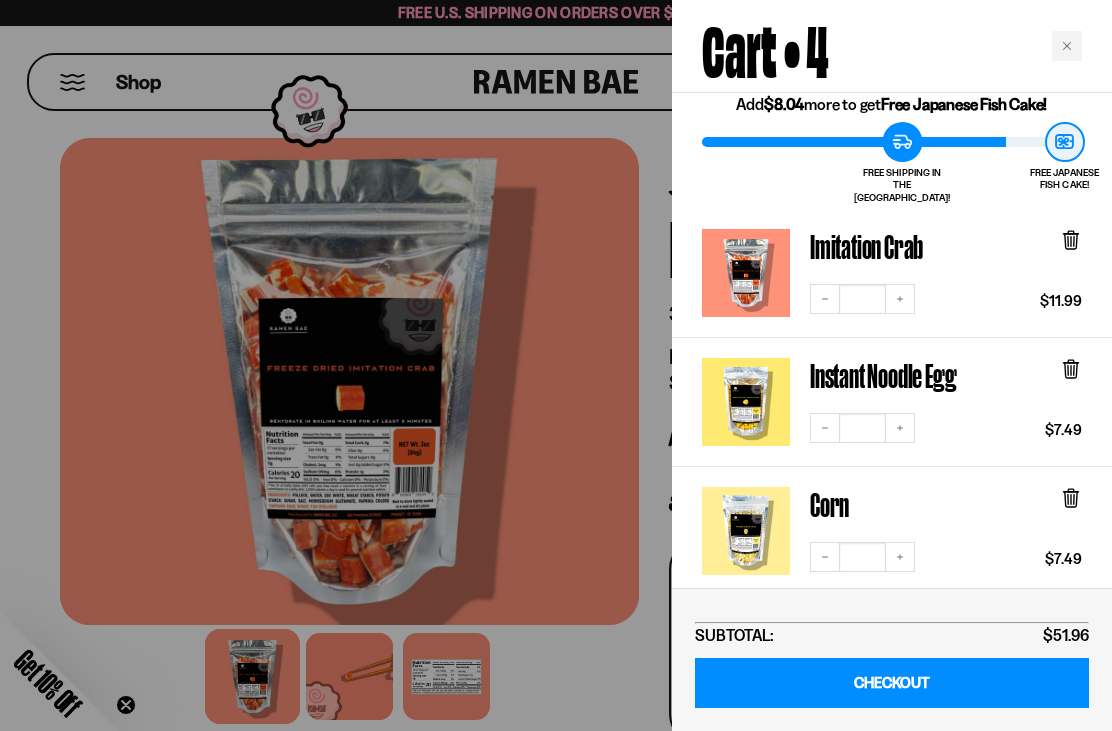
scroll to position [87, 0]
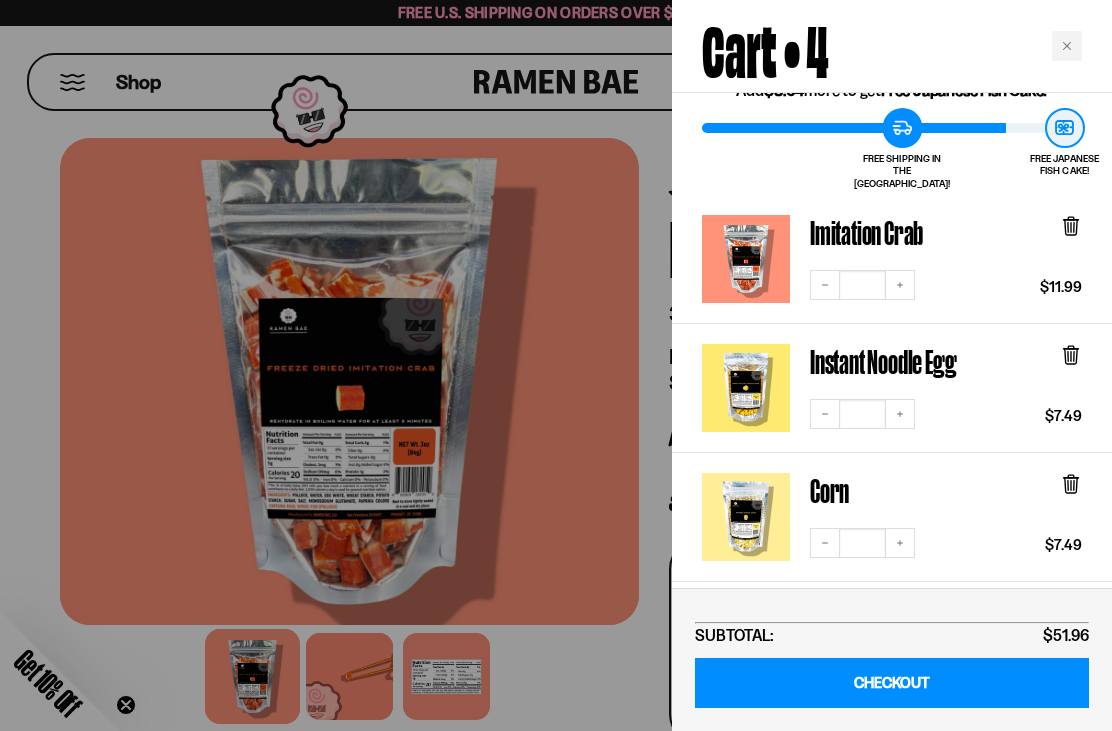
click at [1064, 477] on icon at bounding box center [1071, 484] width 22 height 22
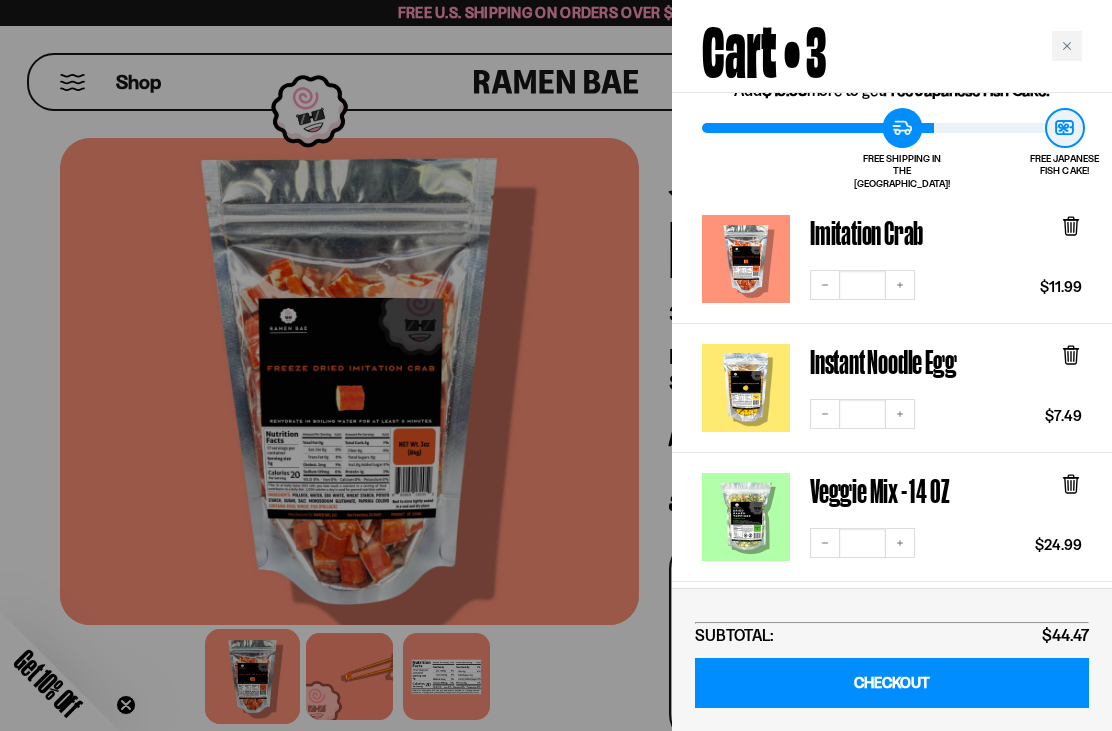
click at [789, 215] on link "Imitation Crab" at bounding box center [746, 259] width 88 height 88
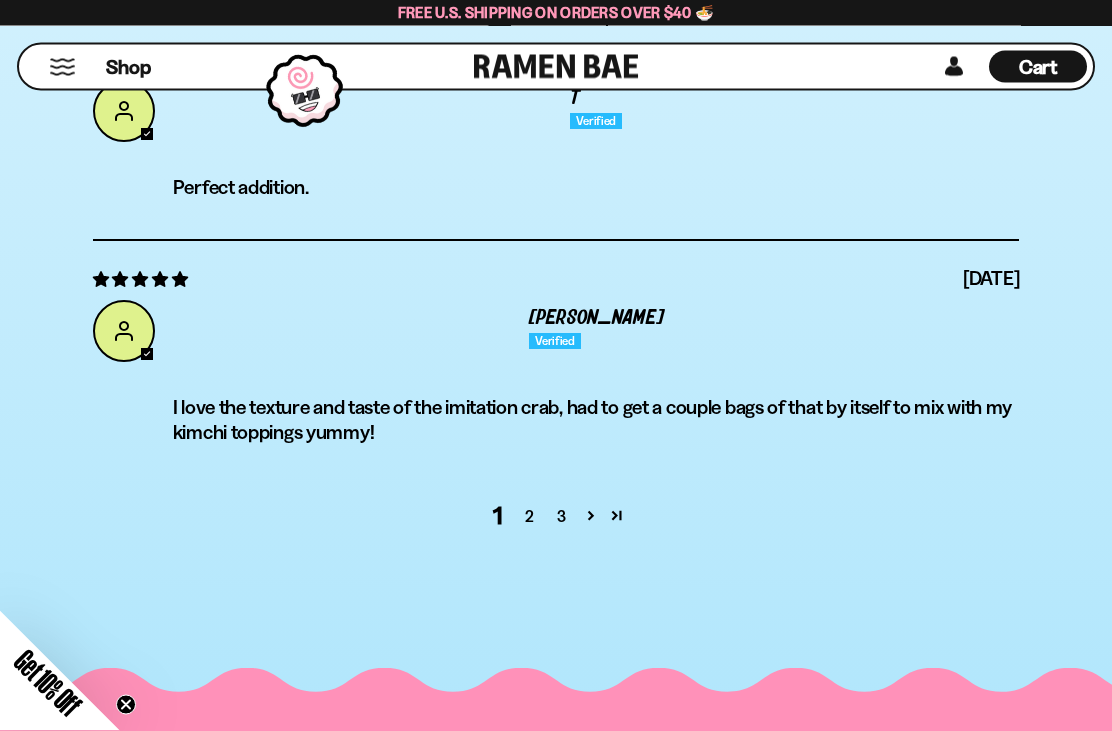
scroll to position [6574, 0]
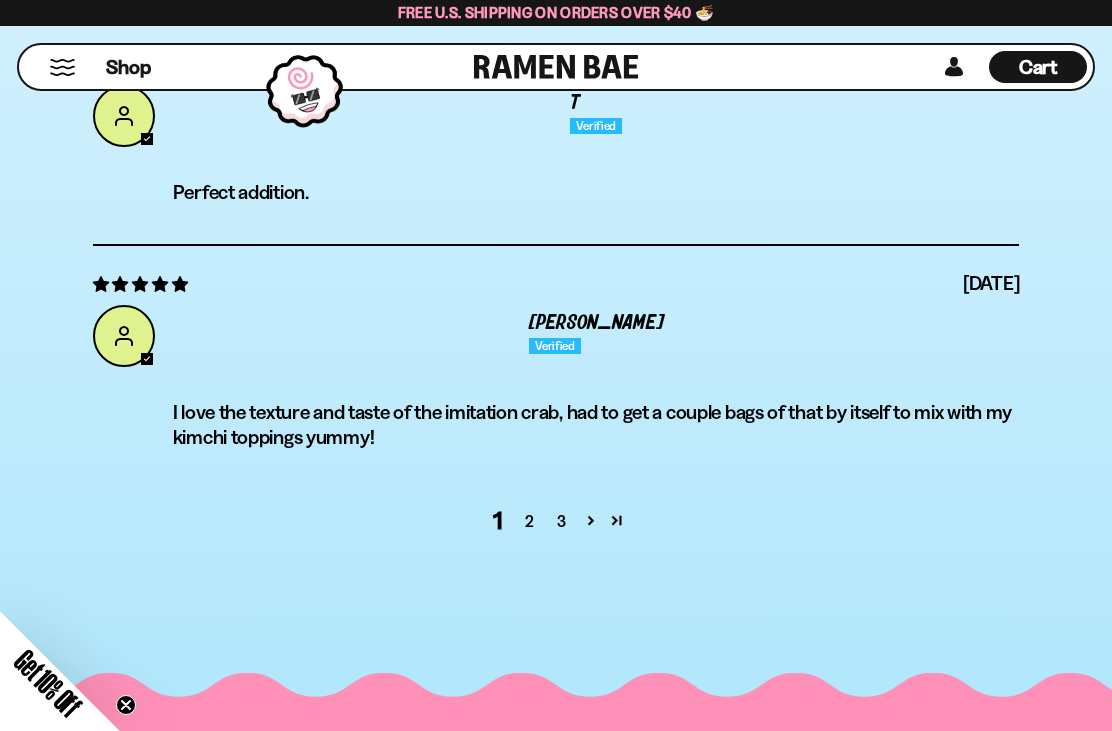
click at [526, 516] on link "2" at bounding box center [530, 521] width 32 height 24
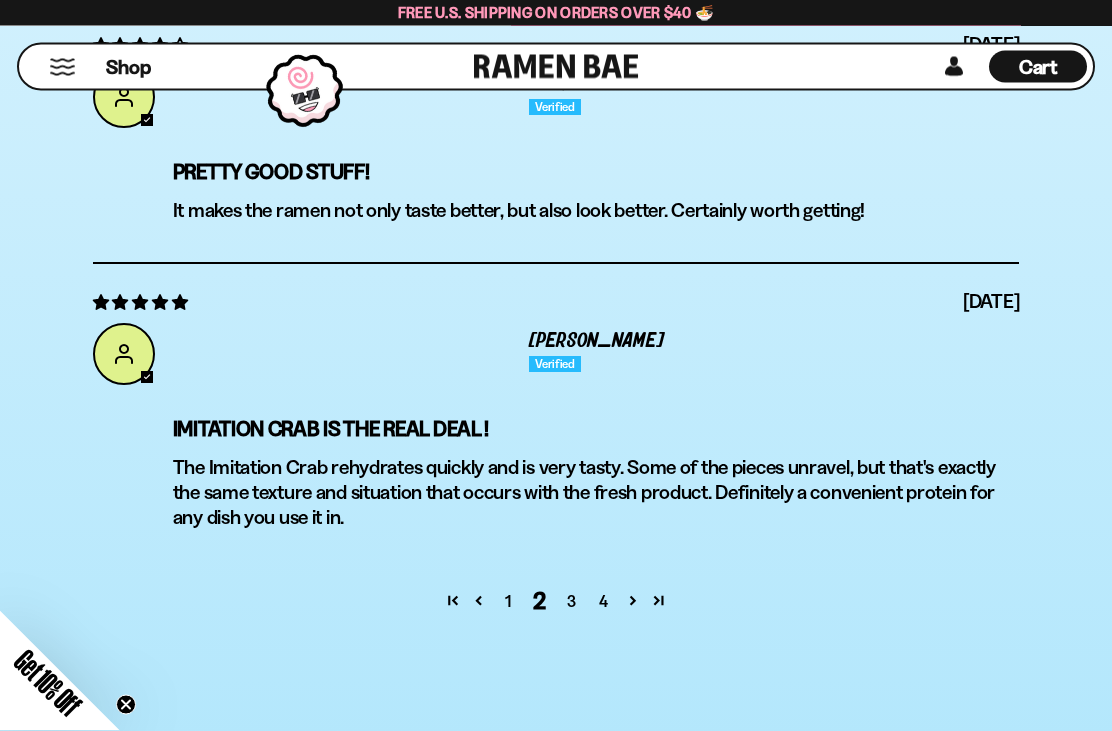
scroll to position [6702, 0]
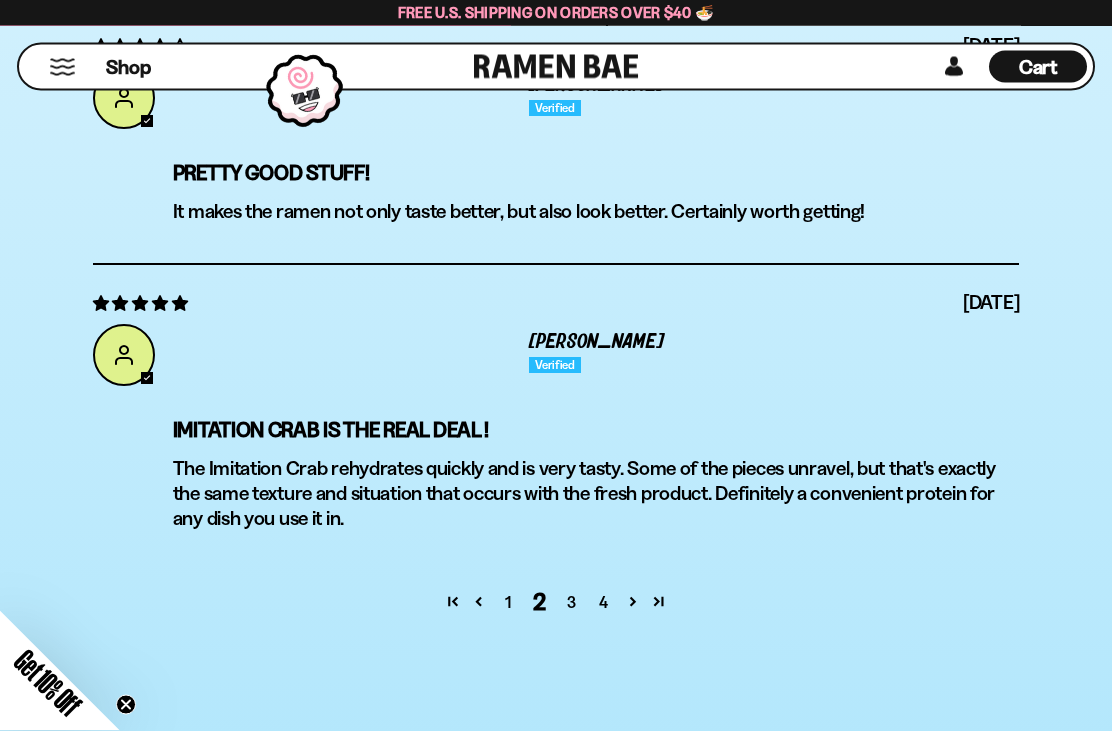
click at [586, 602] on link "3" at bounding box center [572, 603] width 32 height 24
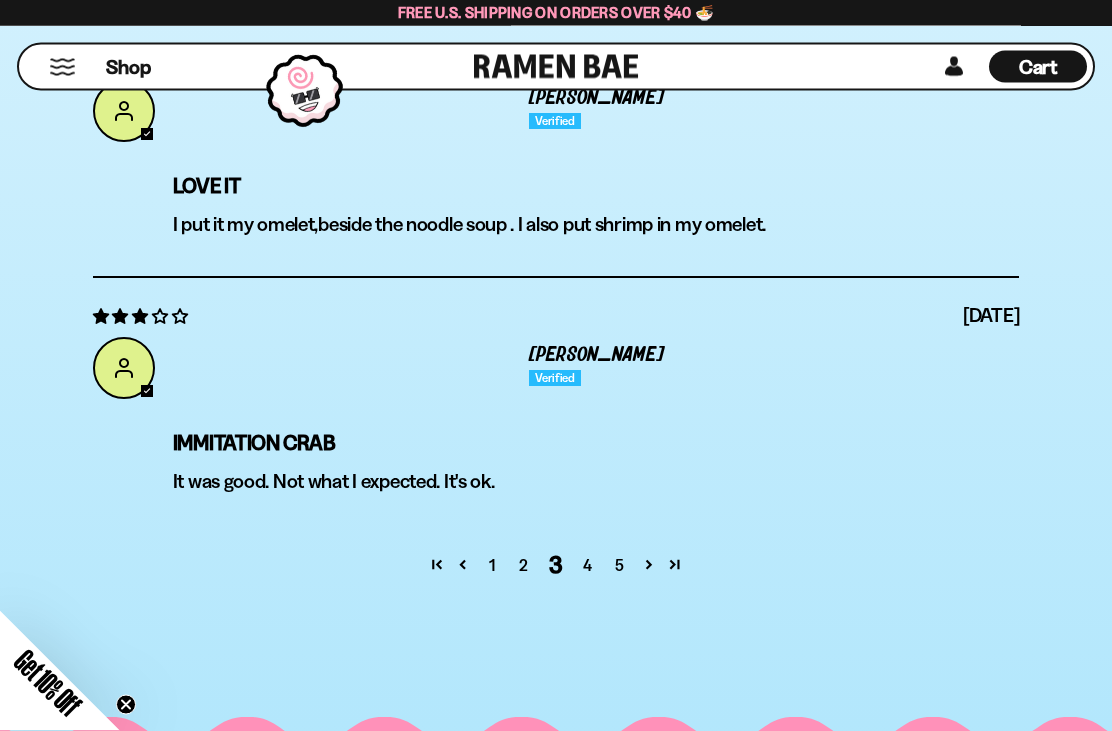
scroll to position [6620, 0]
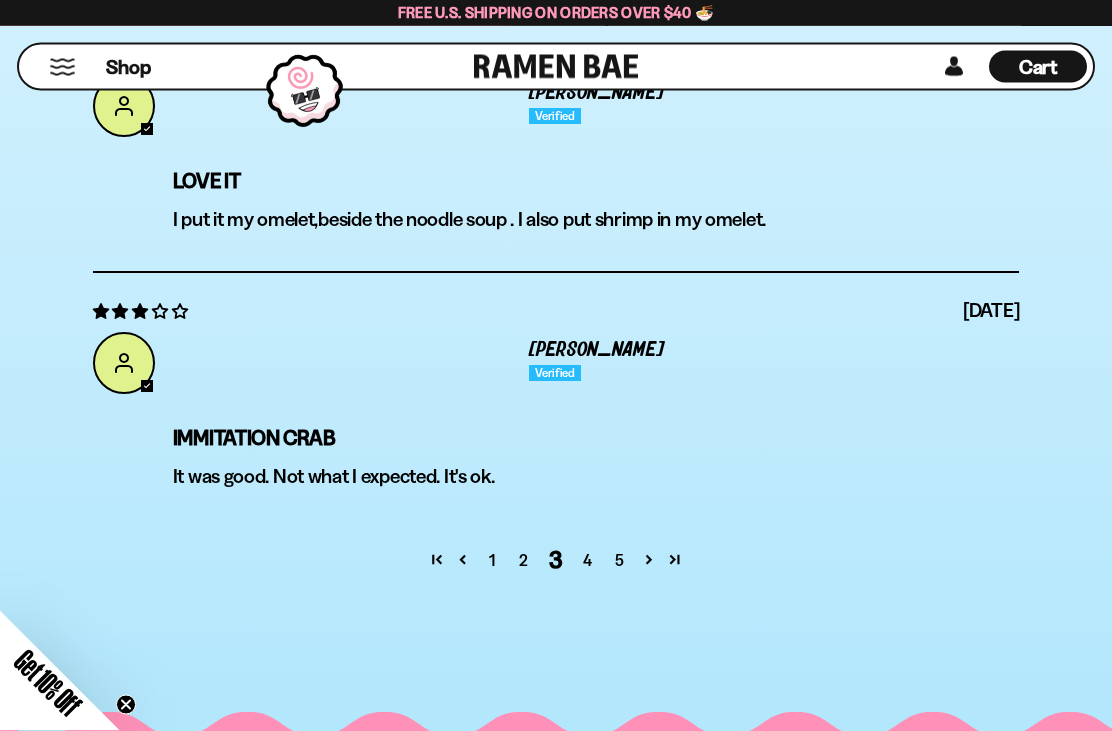
click at [581, 555] on link "4" at bounding box center [588, 561] width 32 height 24
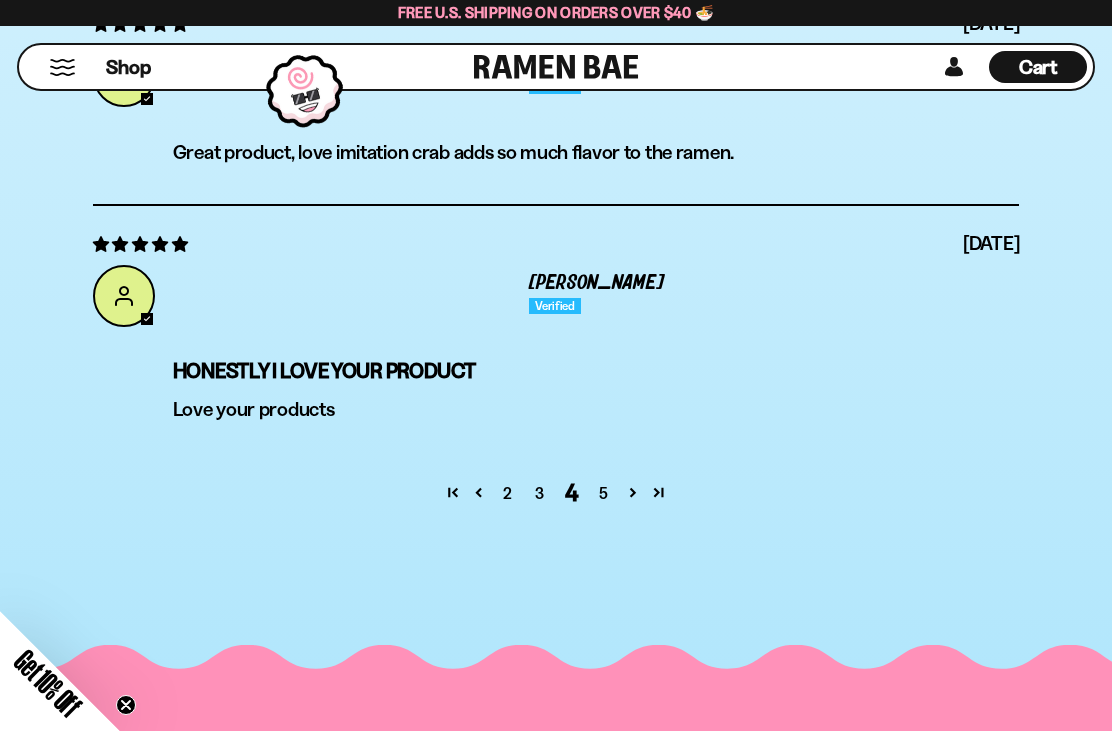
click at [599, 485] on link "5" at bounding box center [604, 493] width 32 height 24
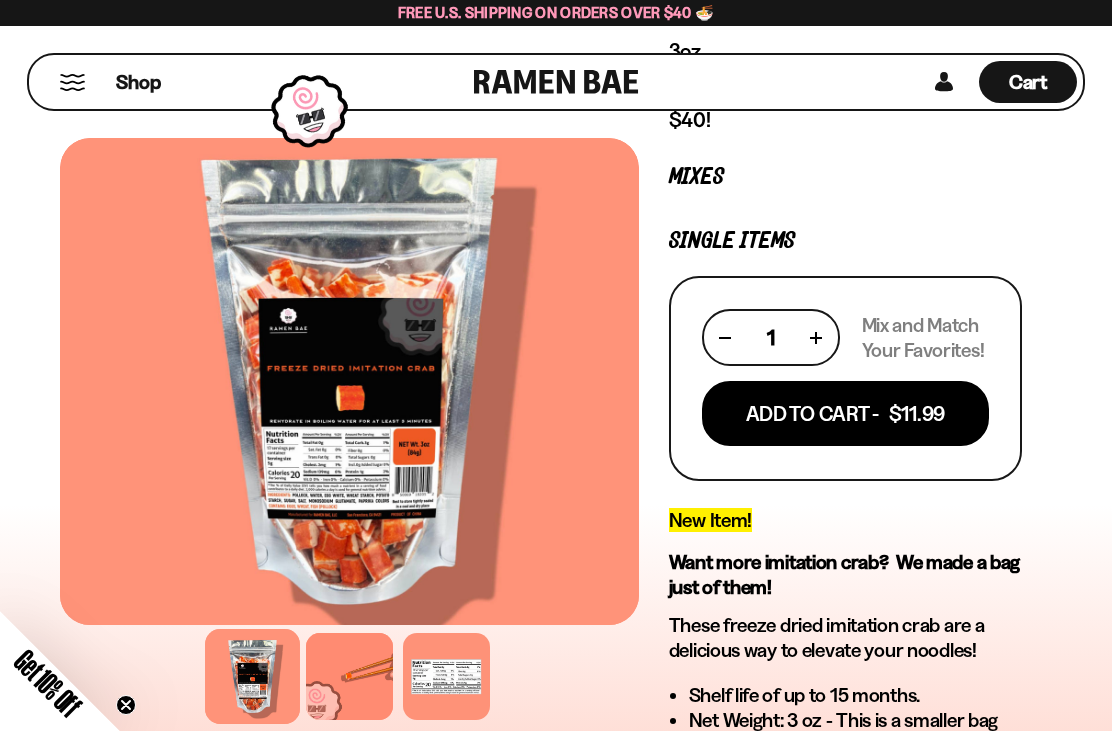
scroll to position [0, 0]
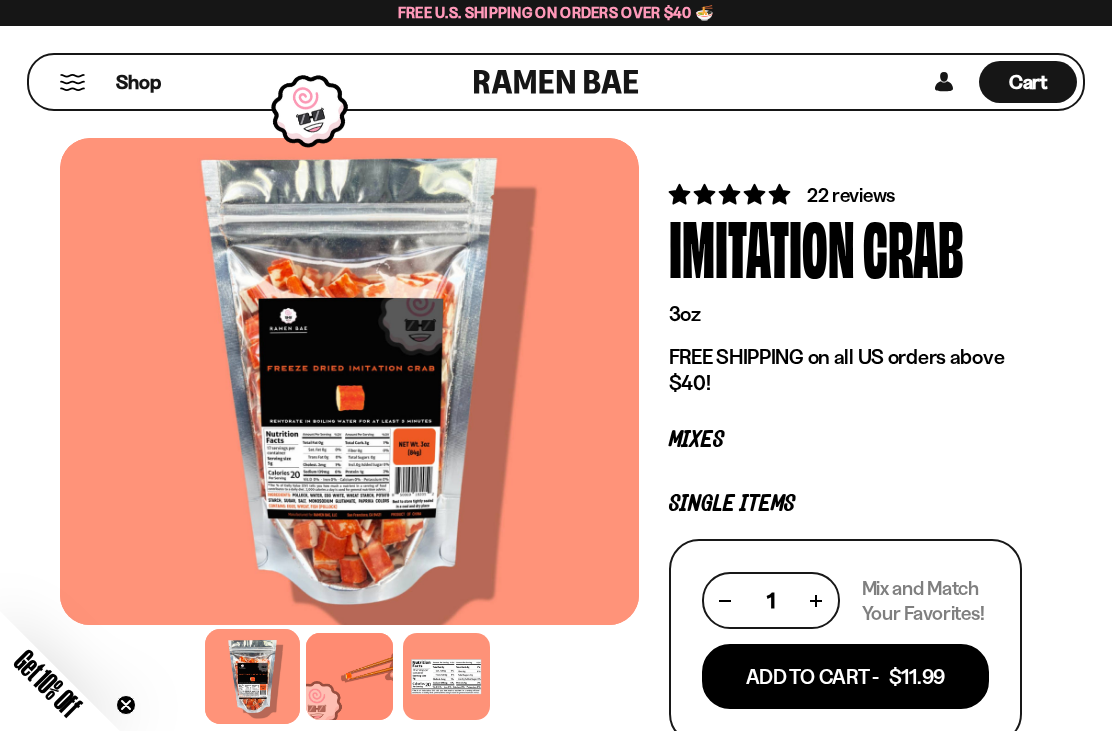
click at [146, 77] on span "Shop" at bounding box center [138, 82] width 45 height 27
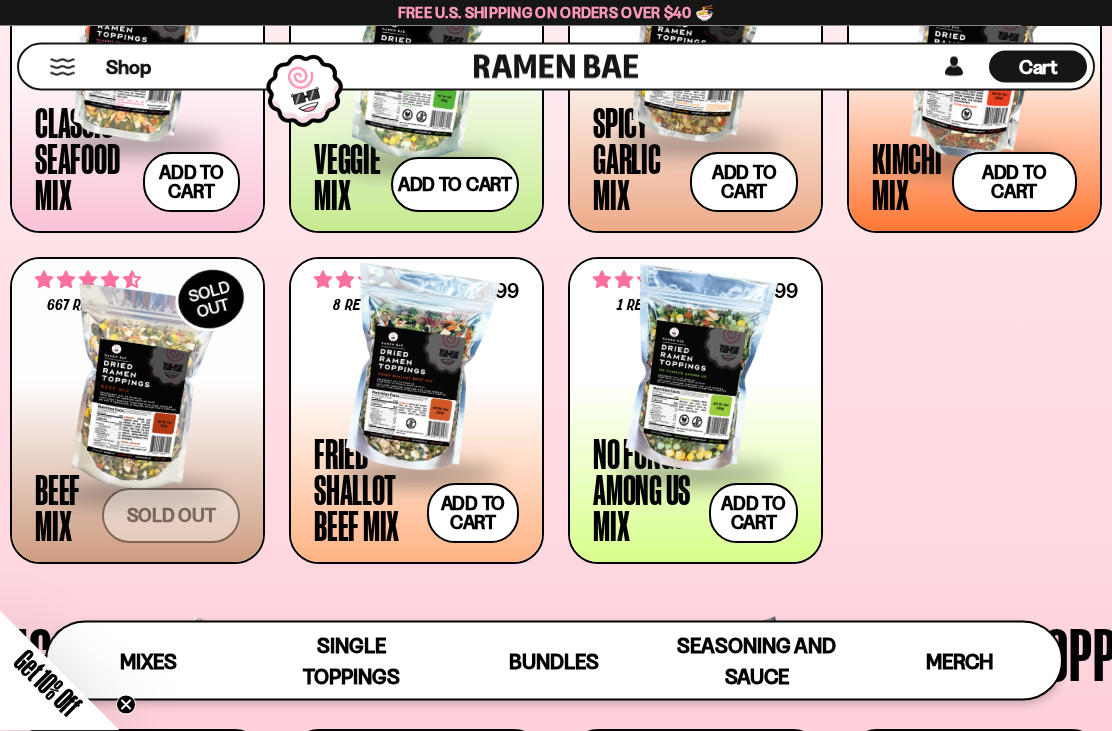
scroll to position [854, 0]
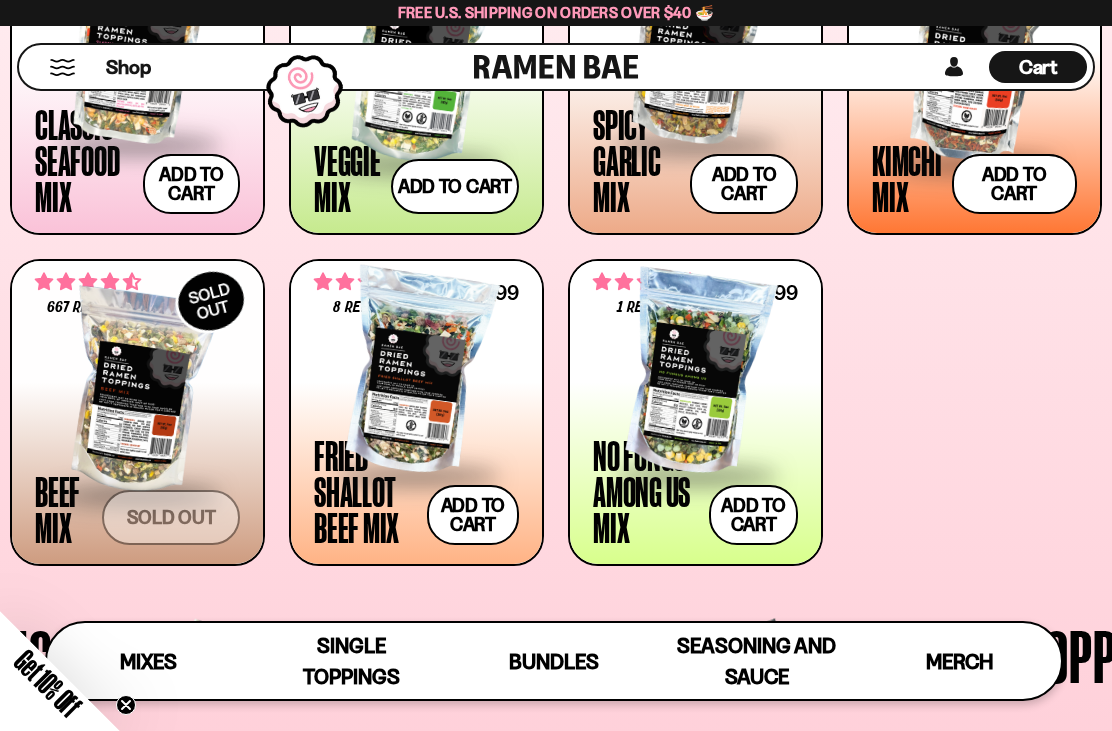
click at [703, 415] on div at bounding box center [695, 373] width 205 height 200
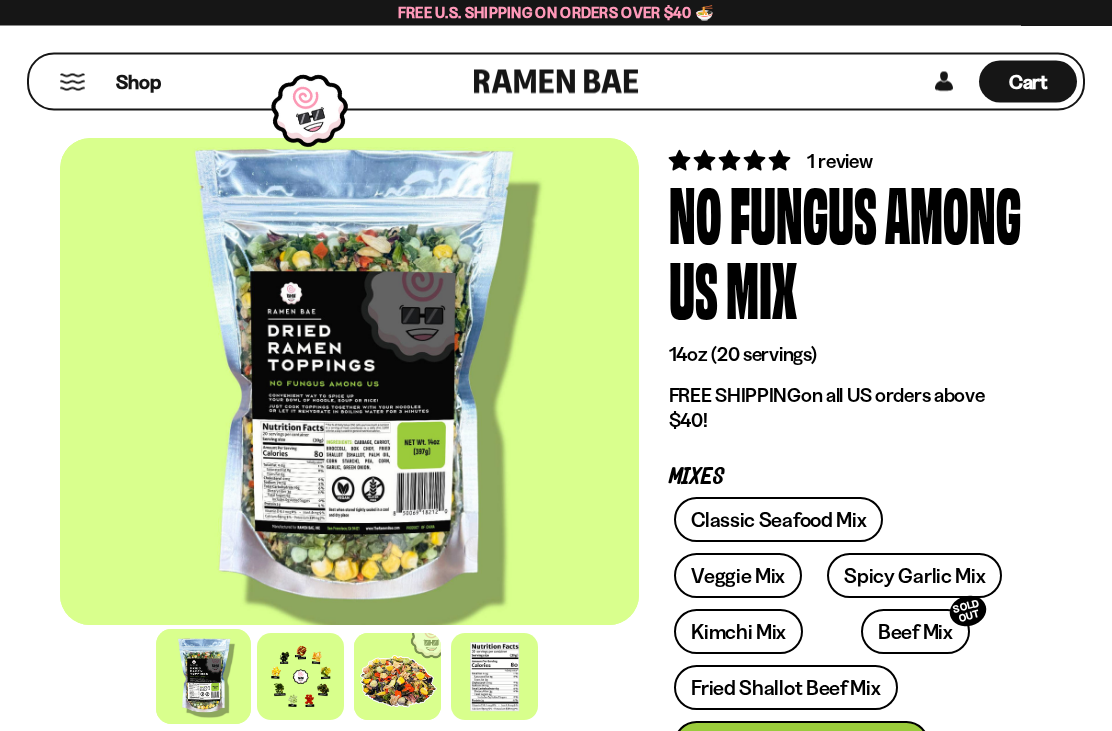
scroll to position [35, 0]
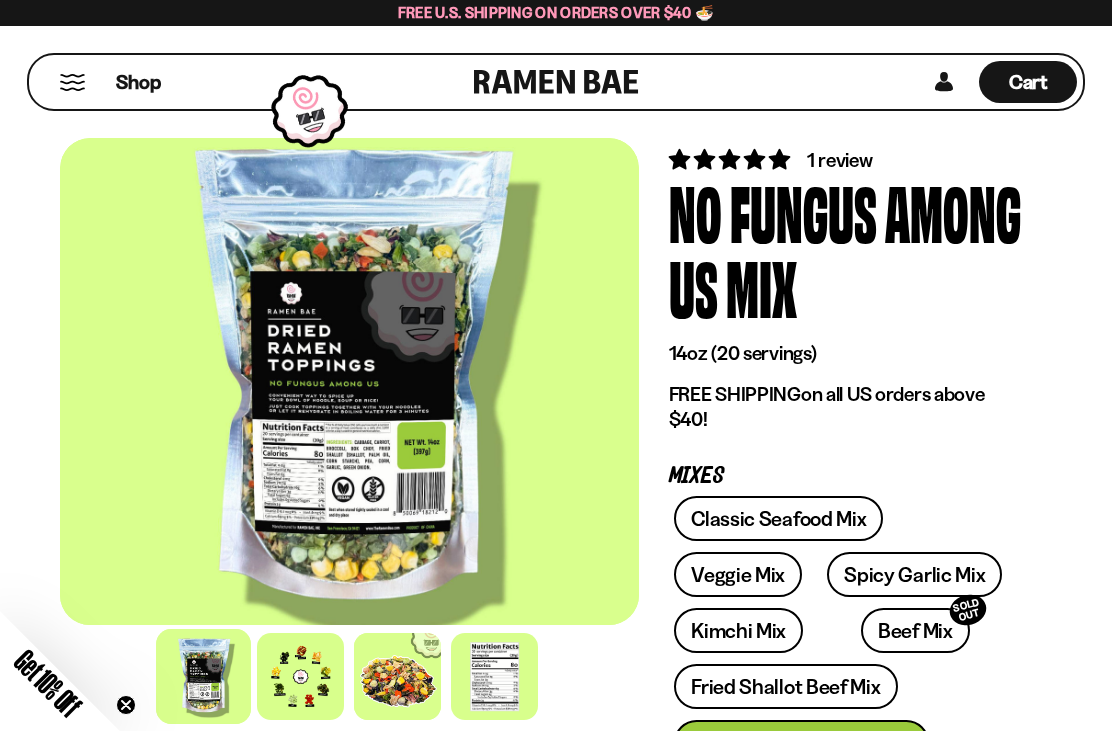
click at [328, 681] on div at bounding box center [300, 676] width 87 height 87
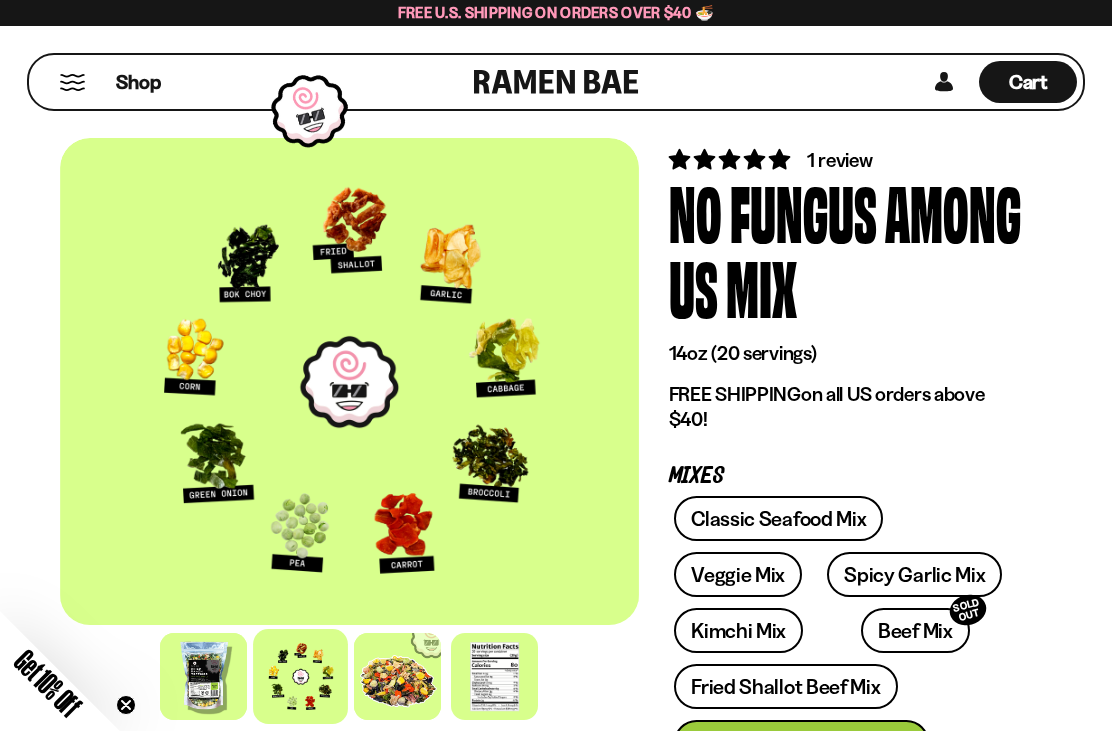
scroll to position [0, 0]
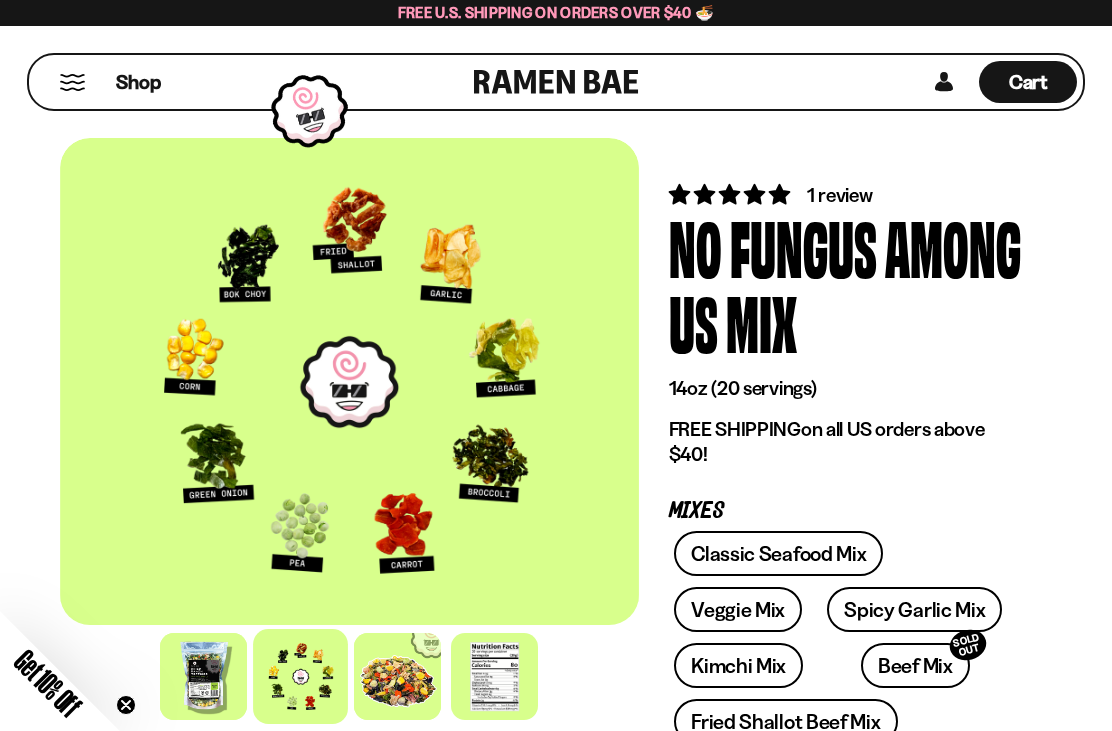
click at [75, 90] on button "Mobile Menu Trigger" at bounding box center [72, 82] width 27 height 17
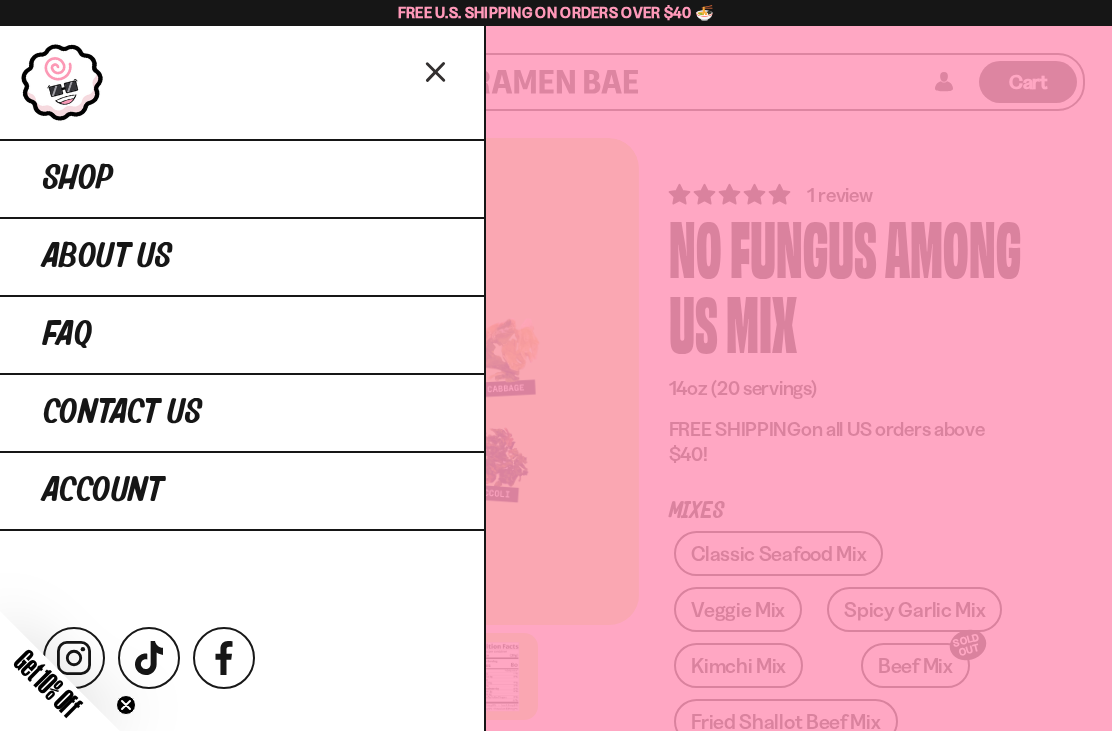
click at [366, 168] on link "Shop" at bounding box center [242, 178] width 484 height 78
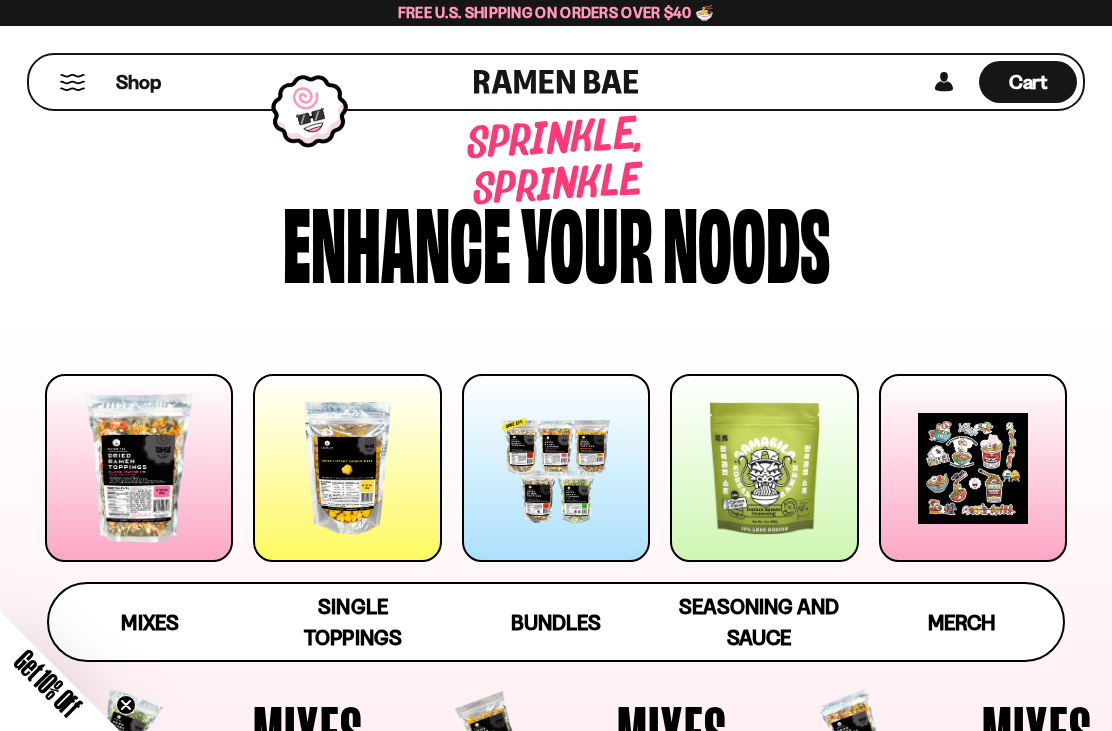
click at [391, 604] on div "Single Toppings" at bounding box center [353, 622] width 163 height 62
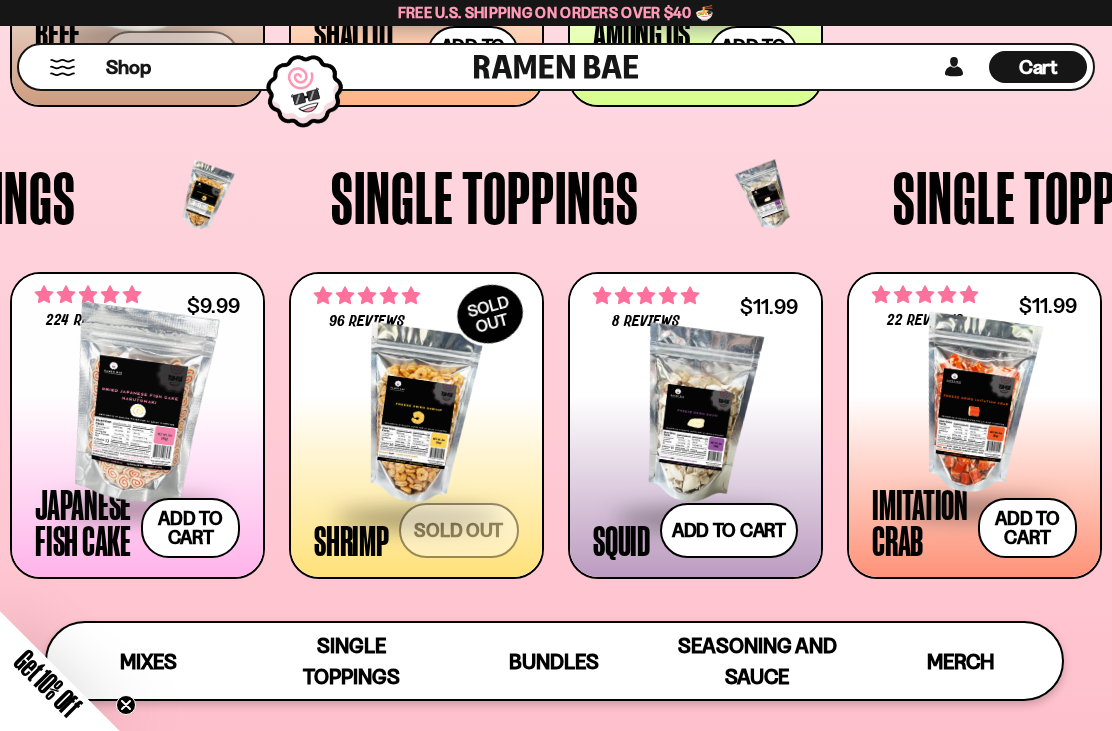
scroll to position [1529, 0]
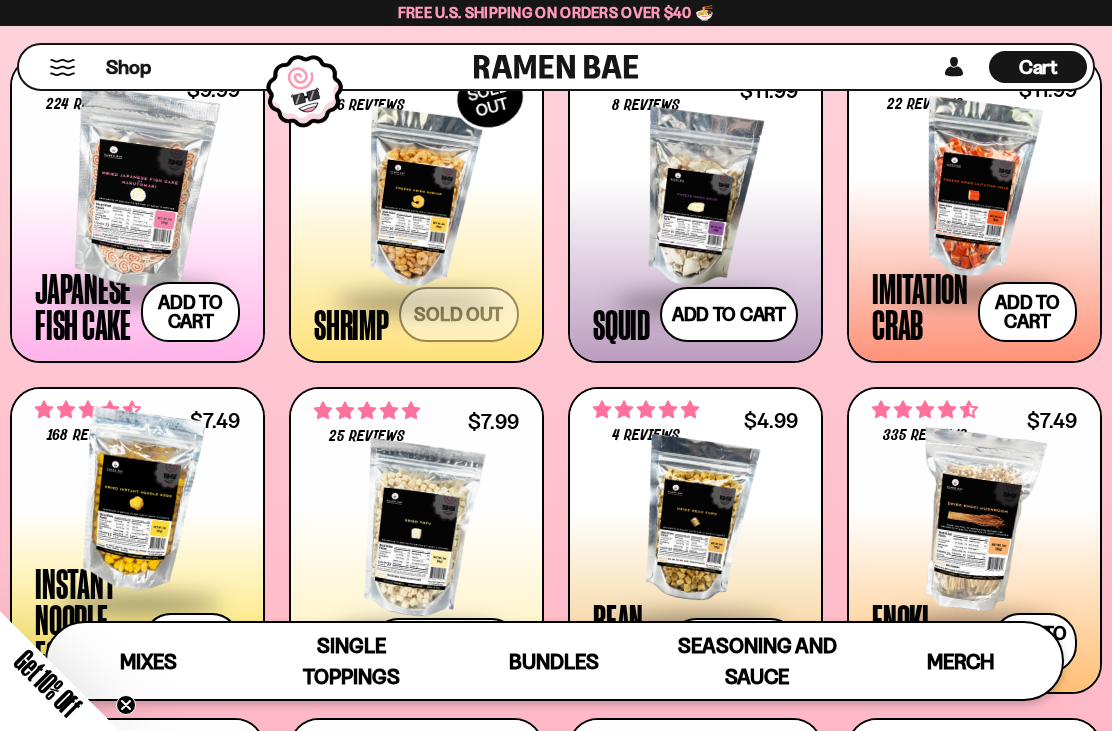
click at [168, 294] on button "Add to cart Add — Regular price $9.99 Regular price Sale price $9.99 Unit price…" at bounding box center [190, 312] width 99 height 60
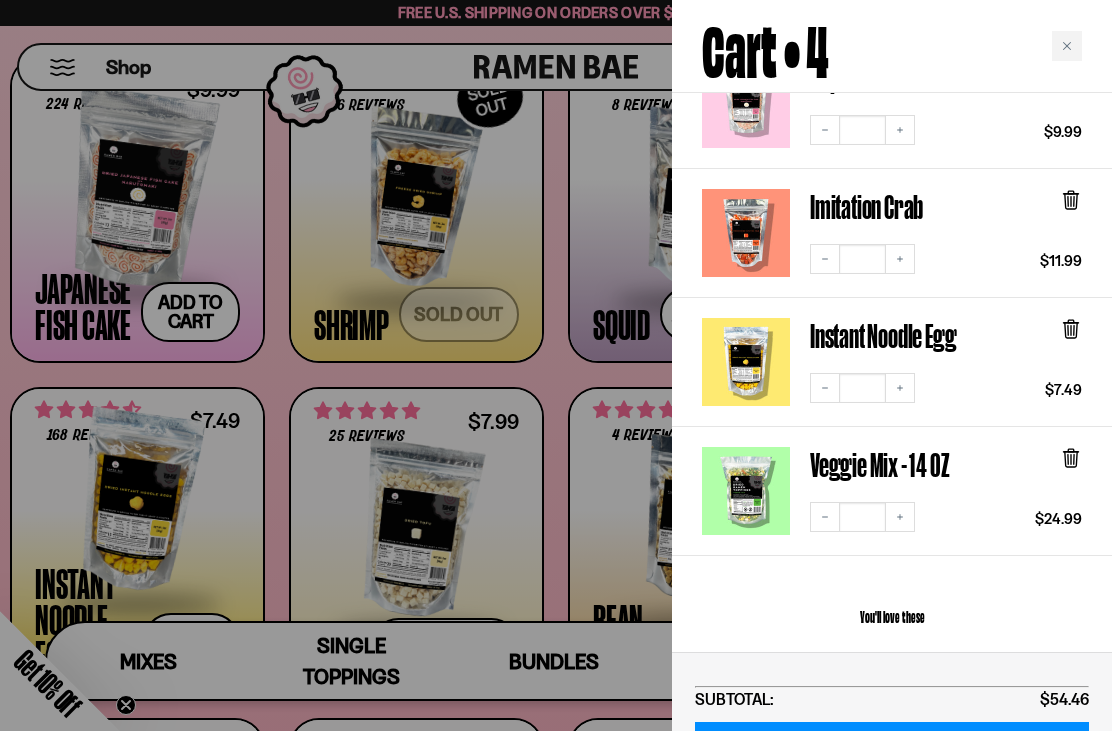
scroll to position [244, 0]
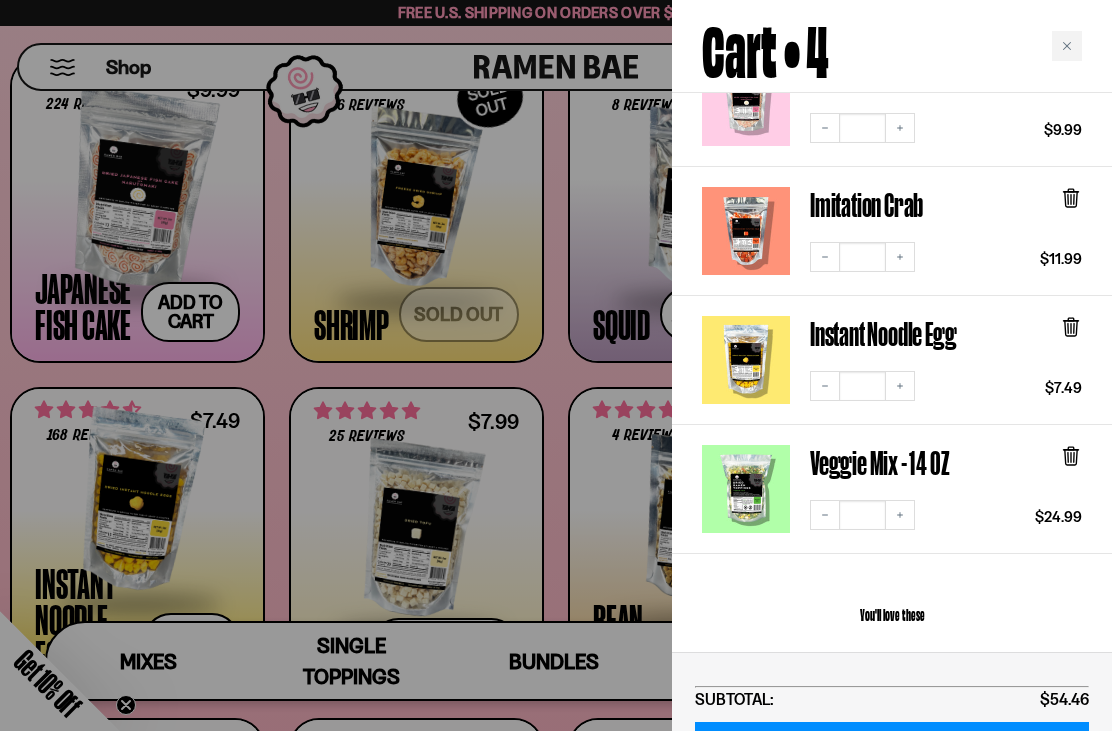
click at [878, 445] on link "Veggie Mix - 14 OZ" at bounding box center [879, 462] width 139 height 35
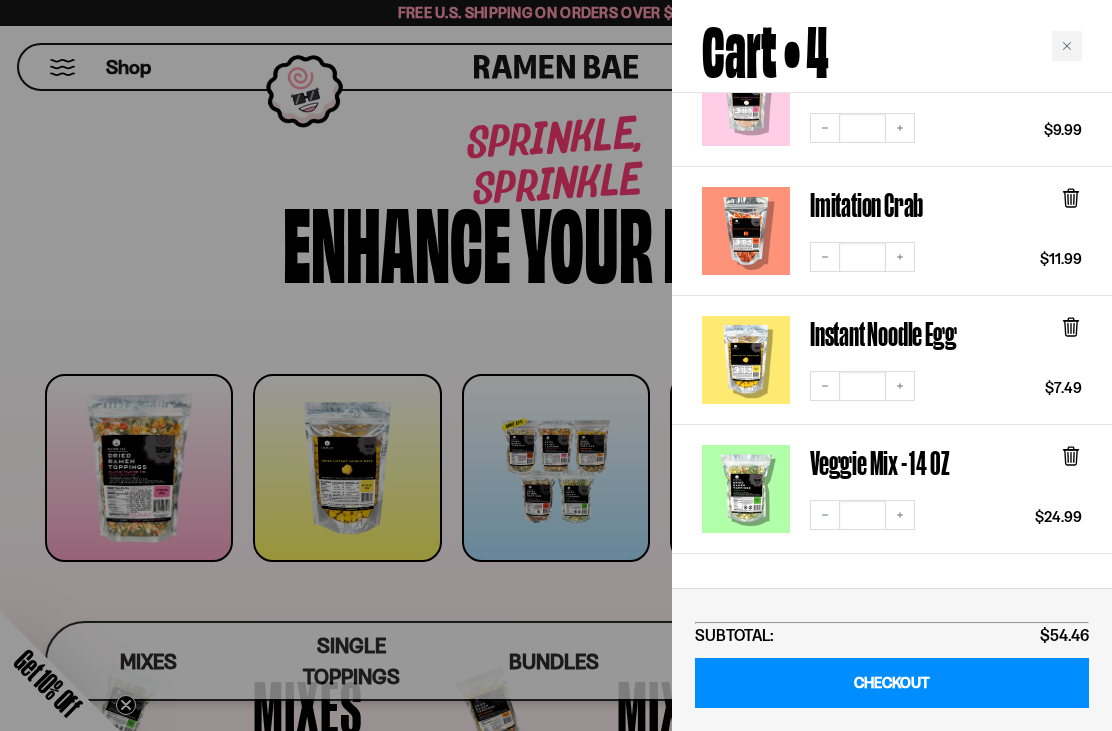
scroll to position [1593, 0]
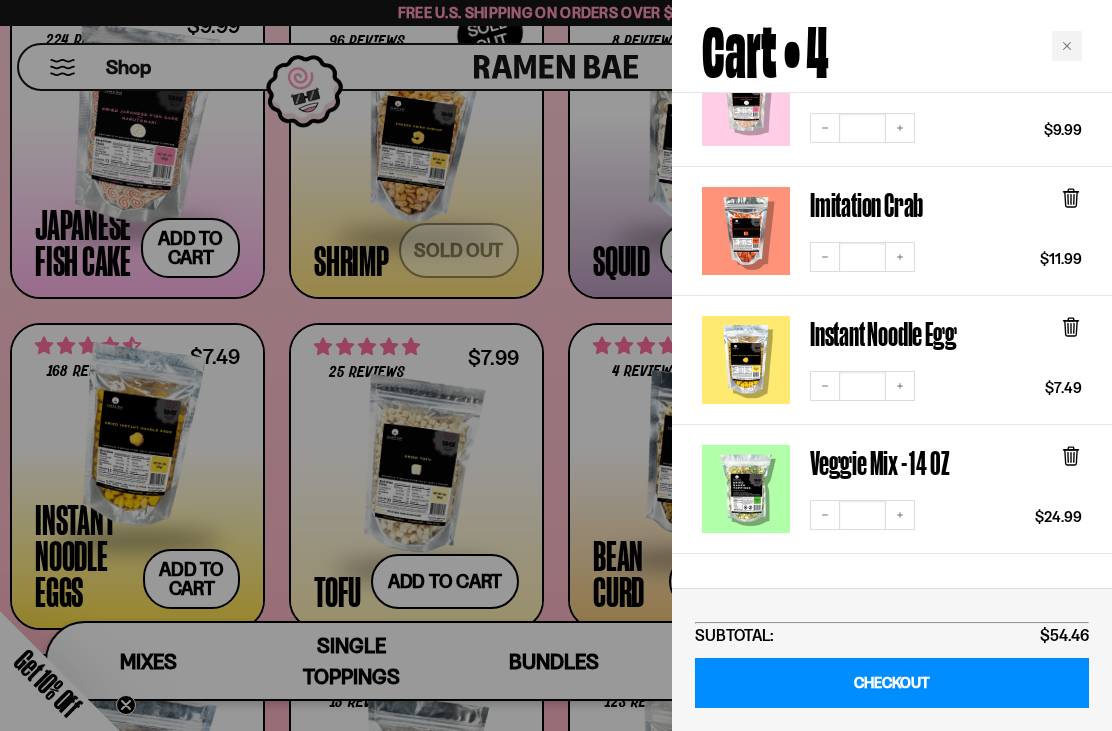
click at [1073, 43] on div "Close cart" at bounding box center [1067, 46] width 30 height 30
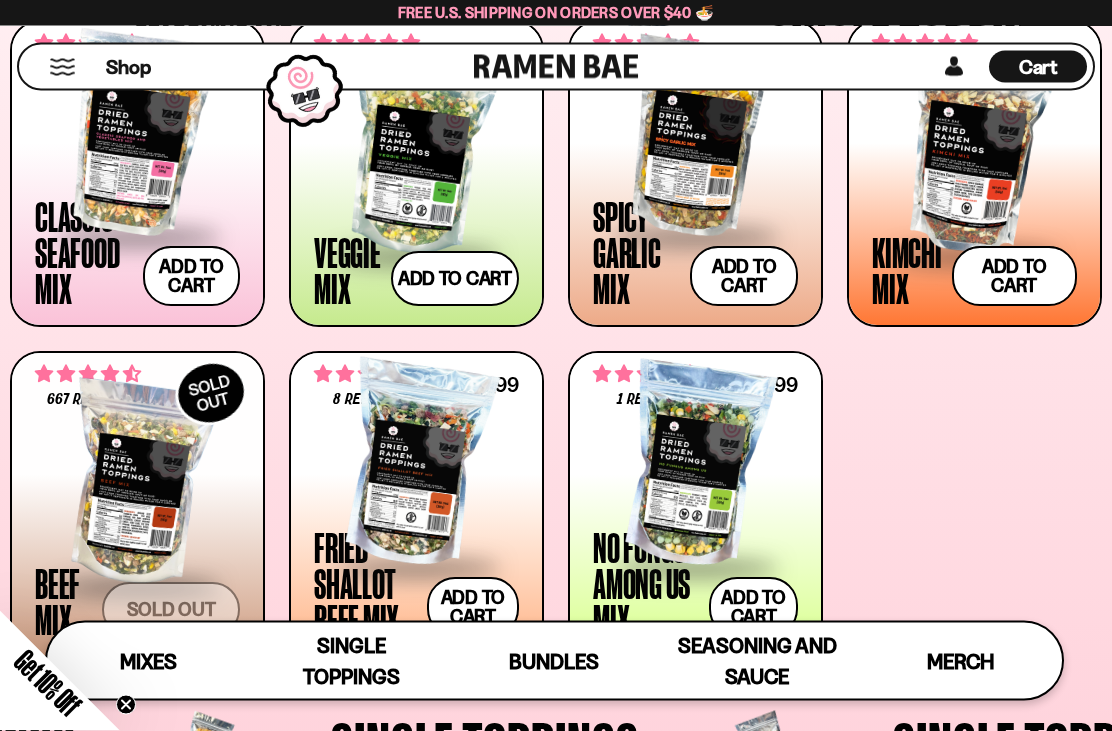
scroll to position [690, 0]
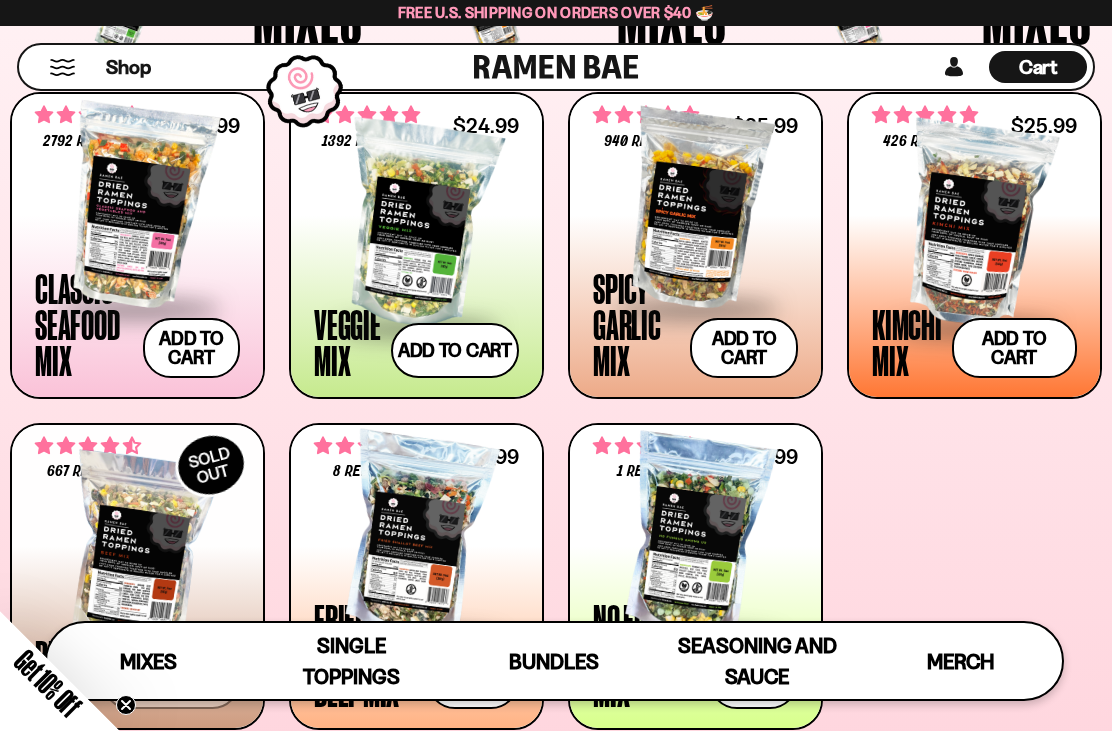
click at [130, 205] on div at bounding box center [137, 206] width 205 height 200
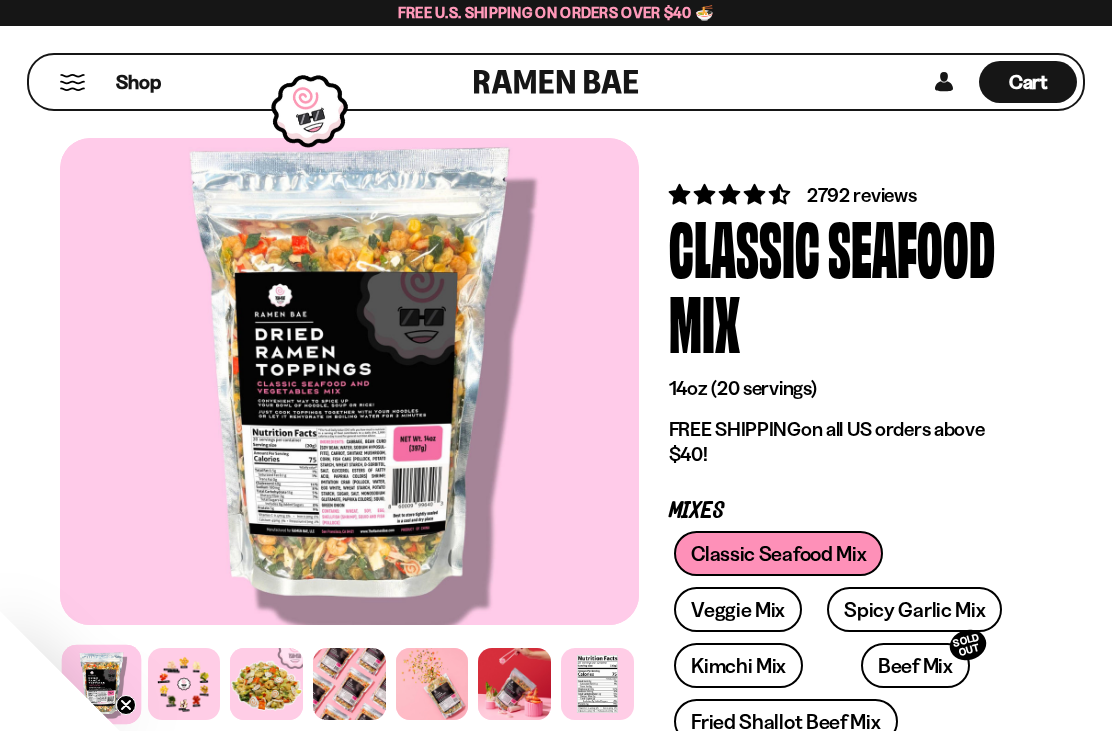
click at [195, 678] on div at bounding box center [184, 684] width 73 height 73
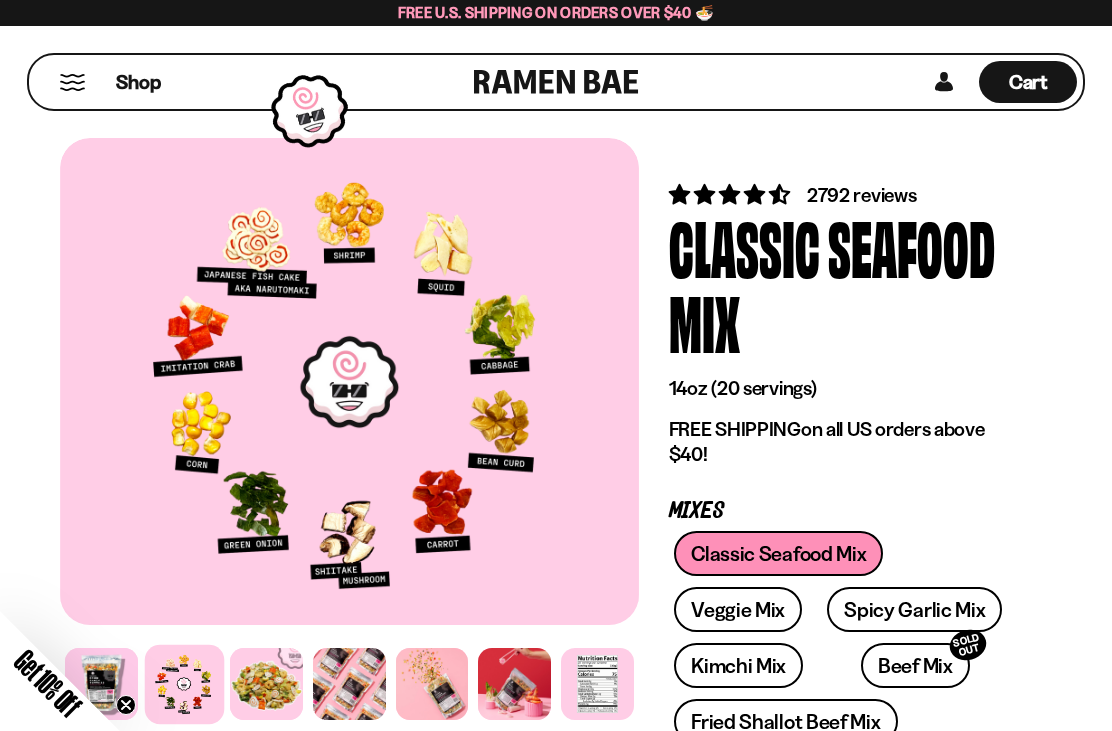
click at [283, 703] on div at bounding box center [266, 684] width 73 height 73
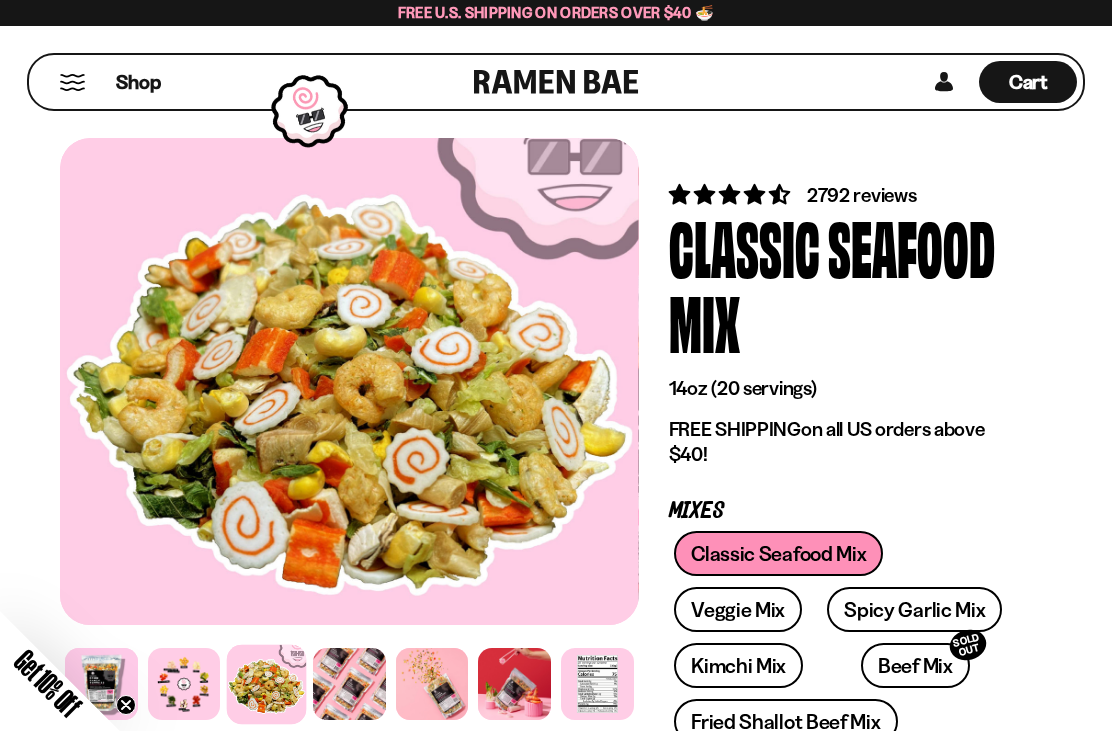
click at [366, 677] on div at bounding box center [349, 684] width 73 height 73
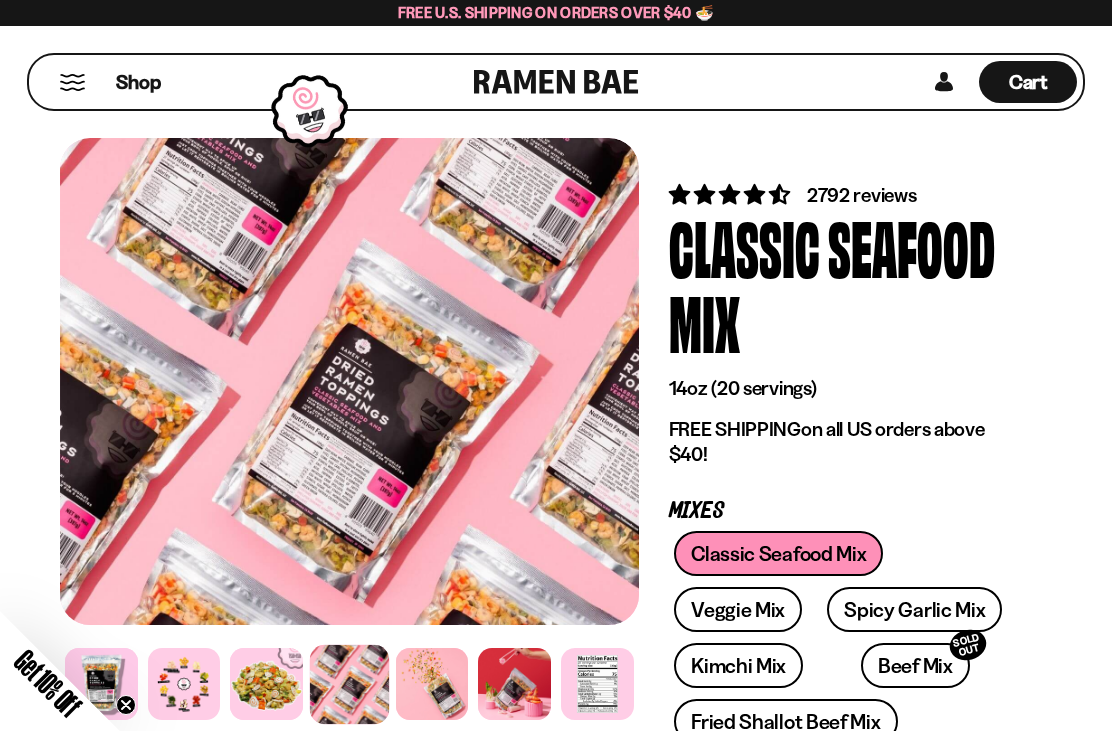
click at [440, 666] on div at bounding box center [432, 684] width 73 height 73
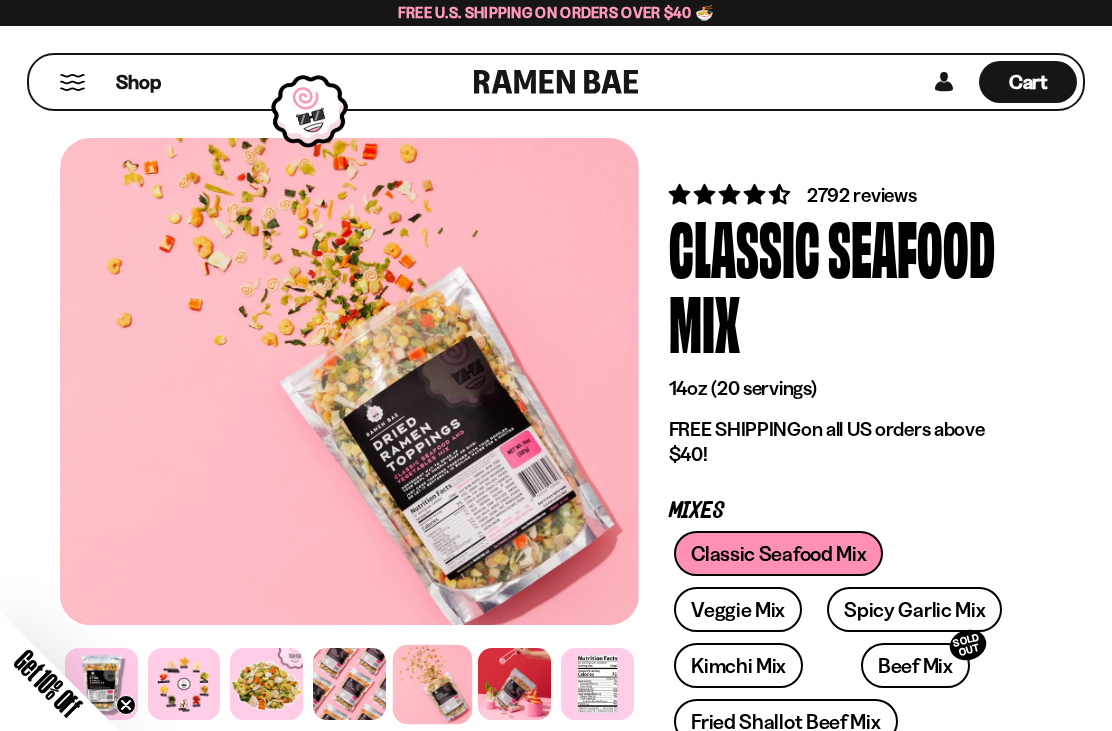
click at [449, 697] on div at bounding box center [431, 683] width 79 height 79
click at [515, 687] on div at bounding box center [514, 684] width 73 height 73
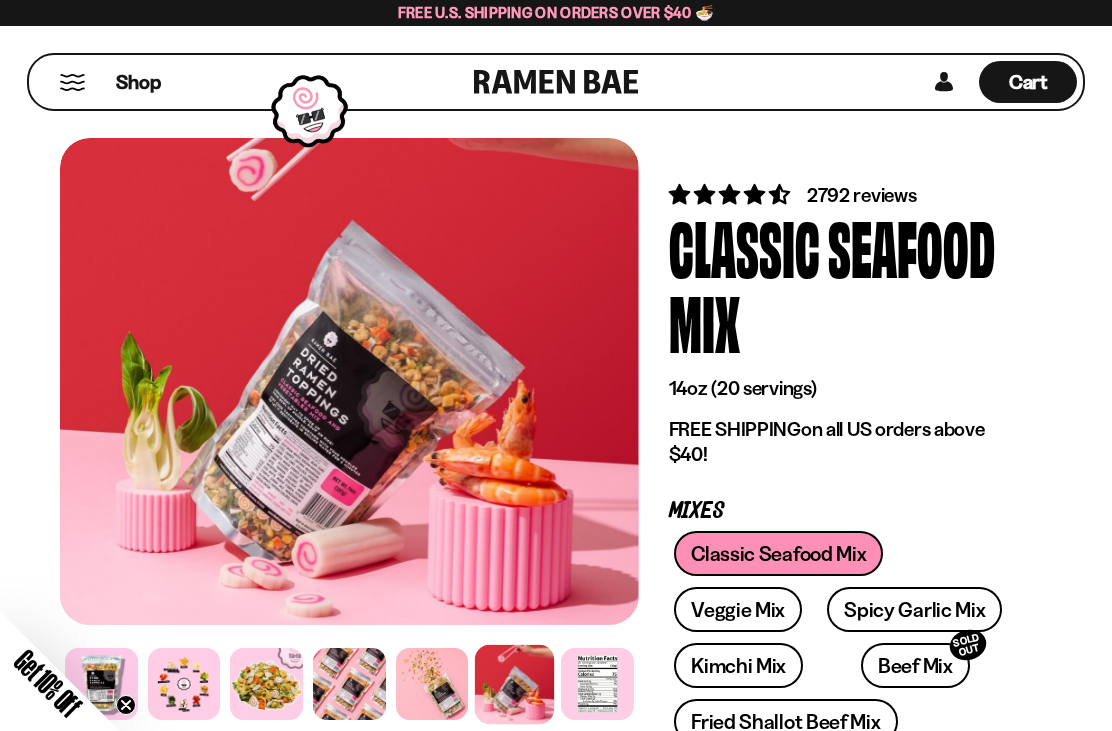
click at [402, 678] on div at bounding box center [432, 684] width 73 height 73
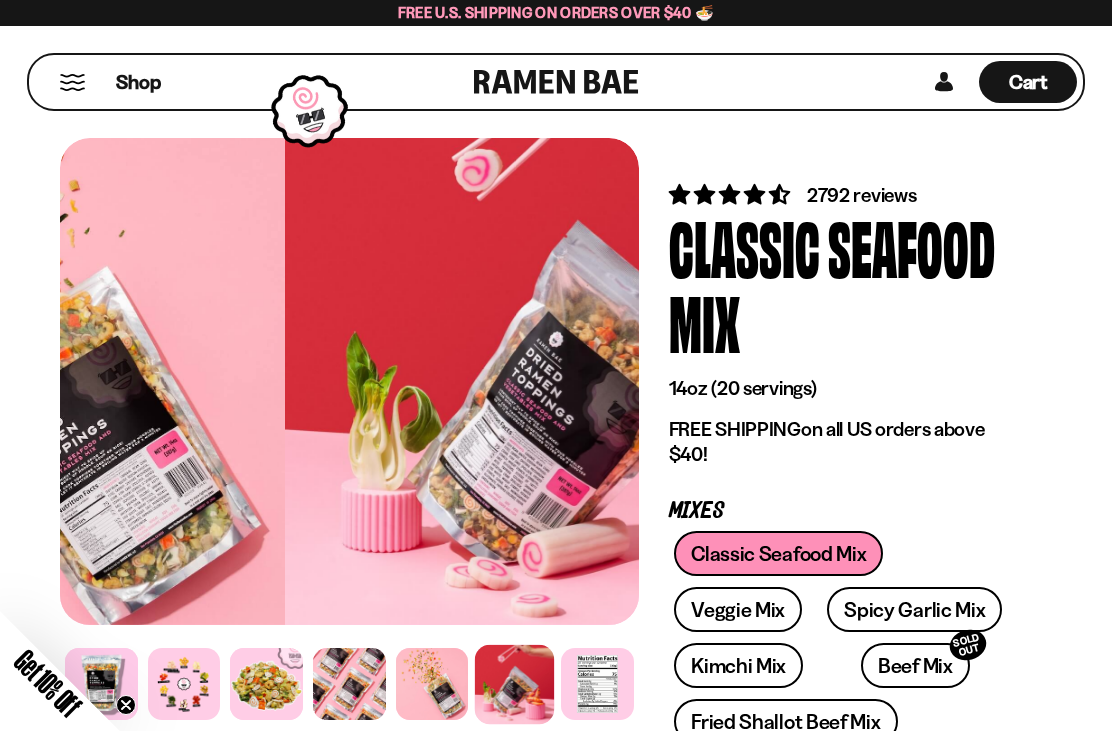
click at [374, 245] on div at bounding box center [574, 381] width 579 height 487
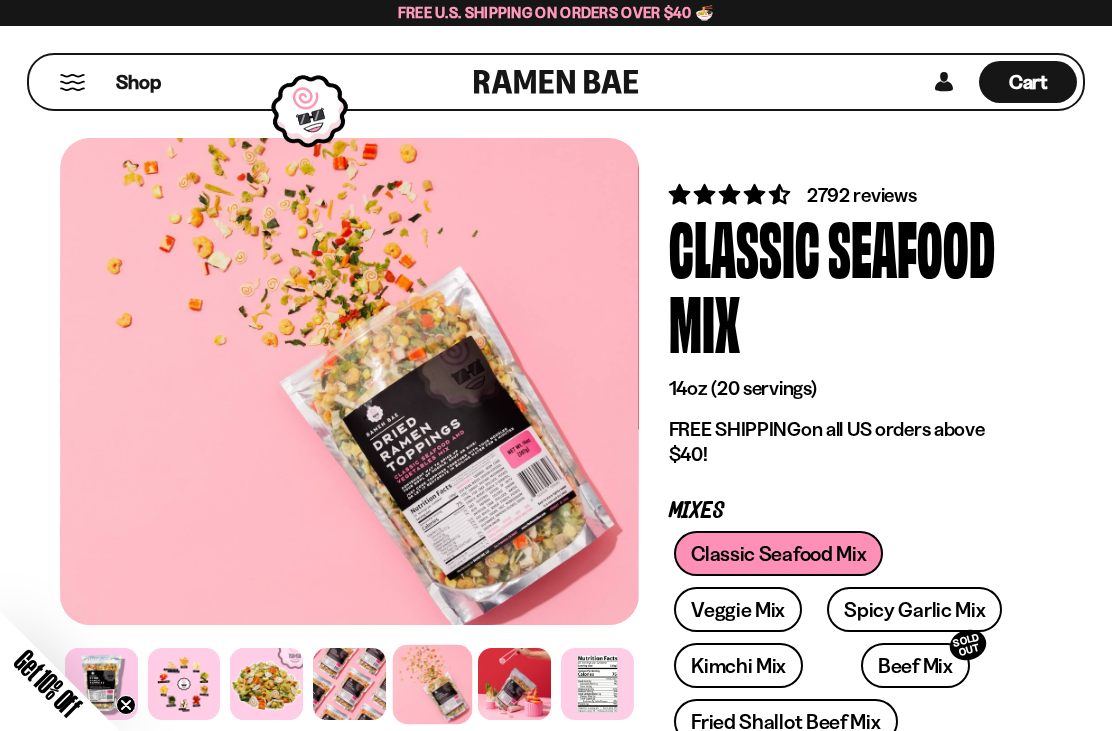
click at [137, 88] on span "Shop" at bounding box center [138, 82] width 45 height 27
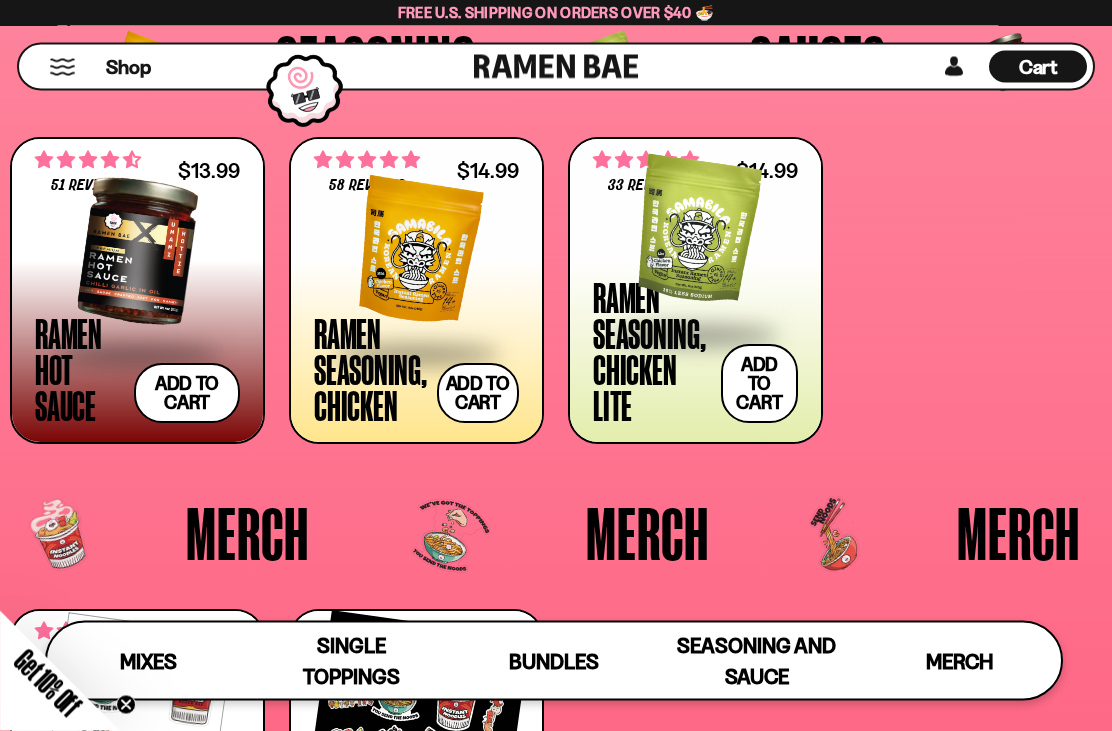
scroll to position [3710, 0]
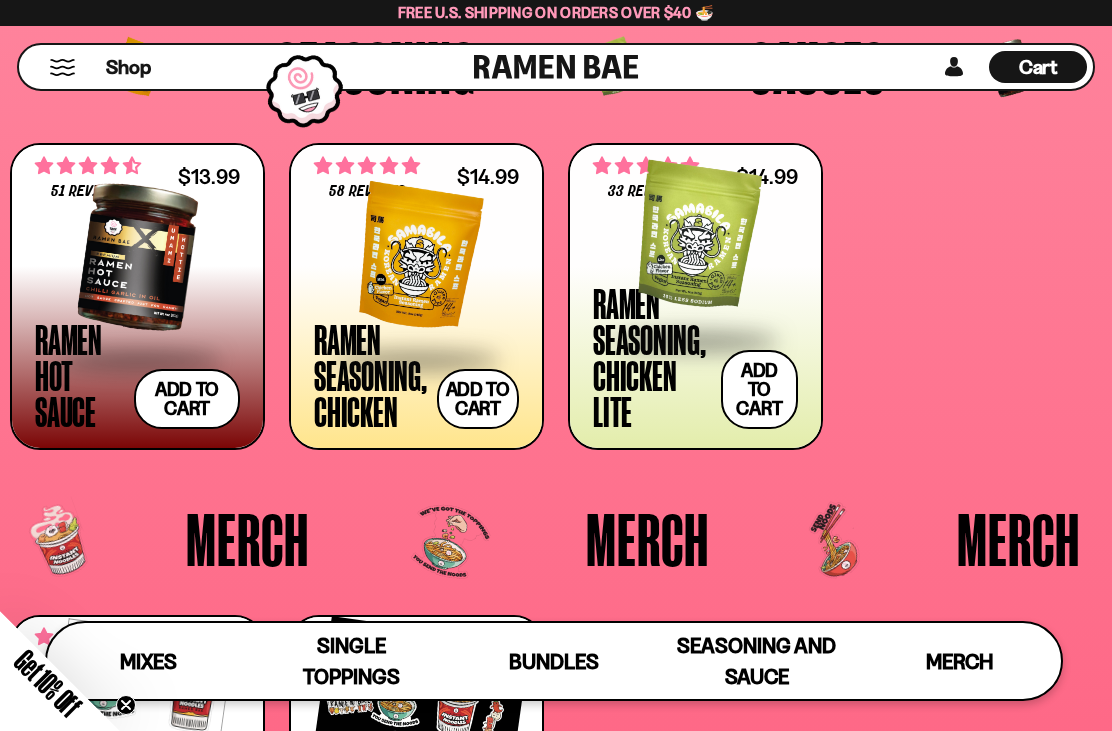
click at [761, 396] on button "Add to cart Add — Regular price $14.99 Regular price Sale price $14.99 Unit pri…" at bounding box center [759, 389] width 77 height 79
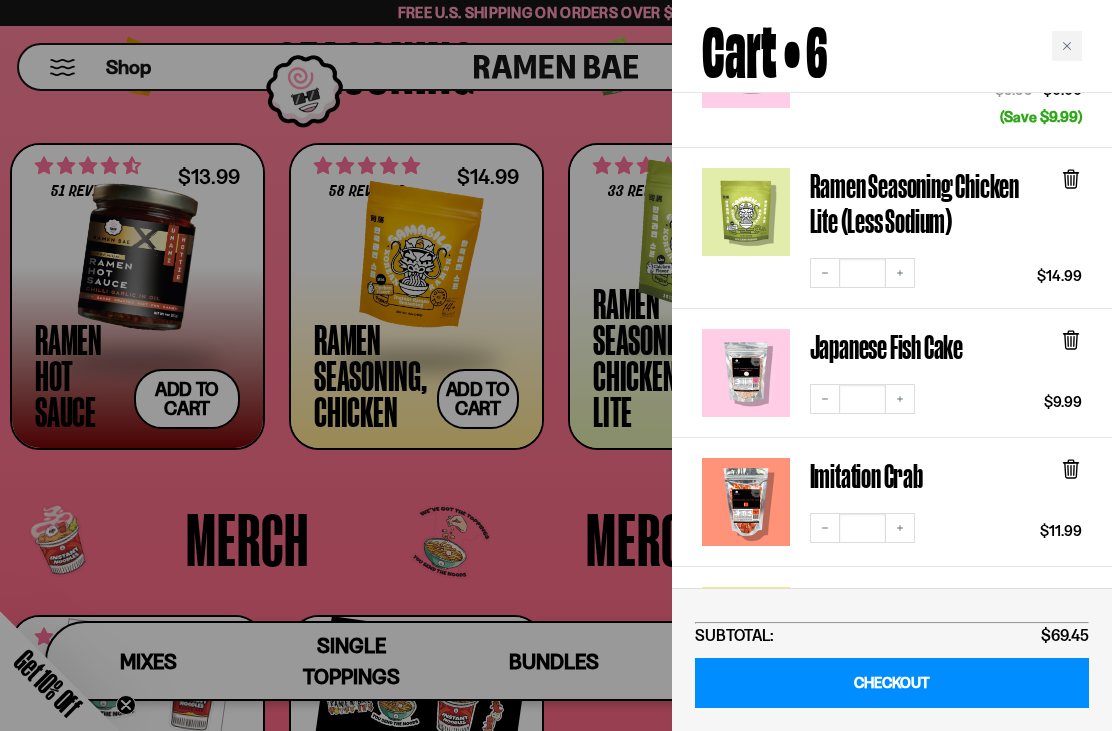
scroll to position [281, 0]
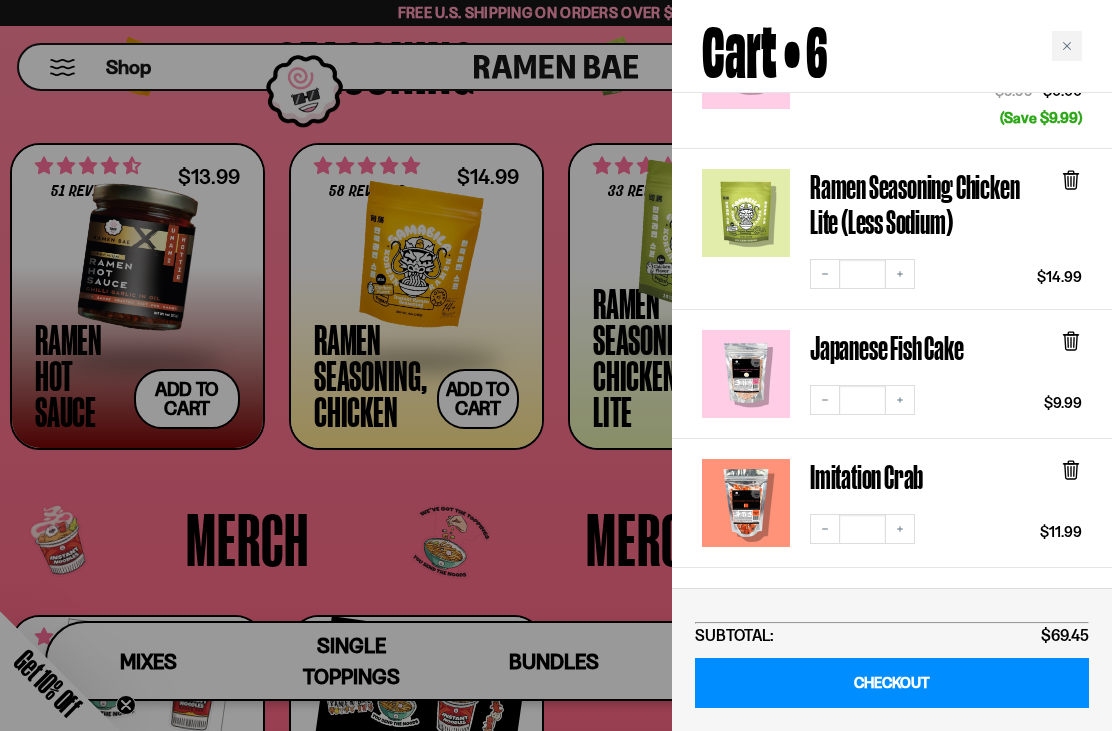
click at [1071, 332] on icon at bounding box center [1071, 339] width 6 height 15
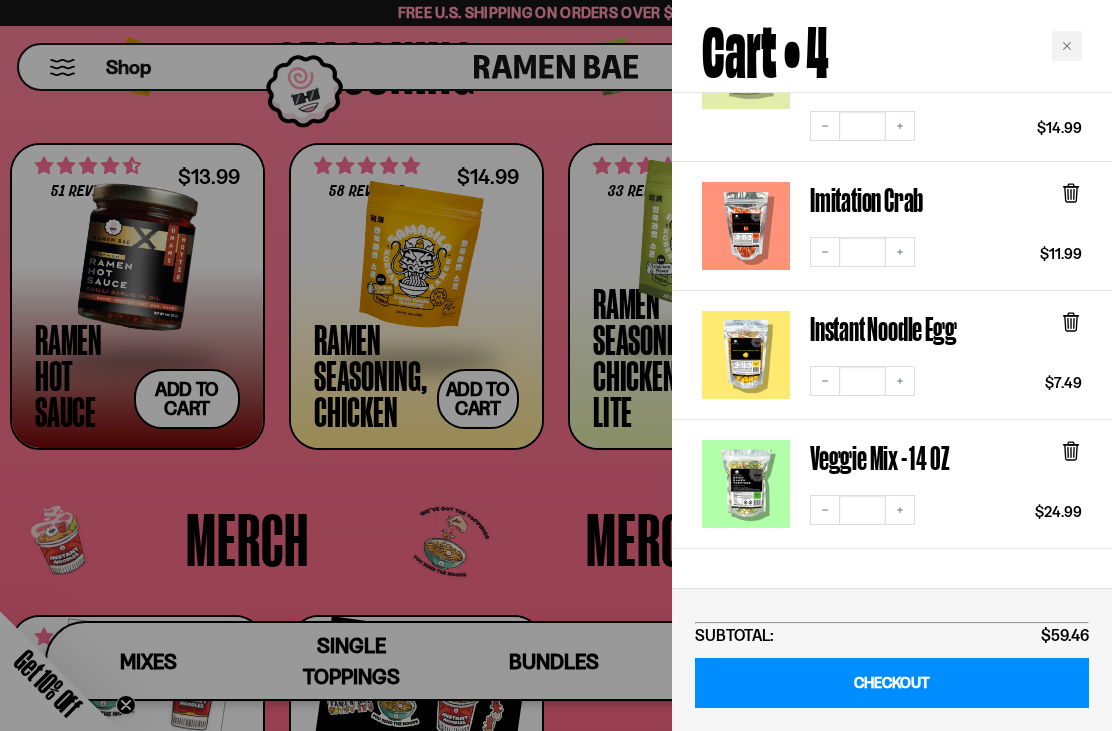
click at [1066, 326] on div at bounding box center [1071, 333] width 22 height 45
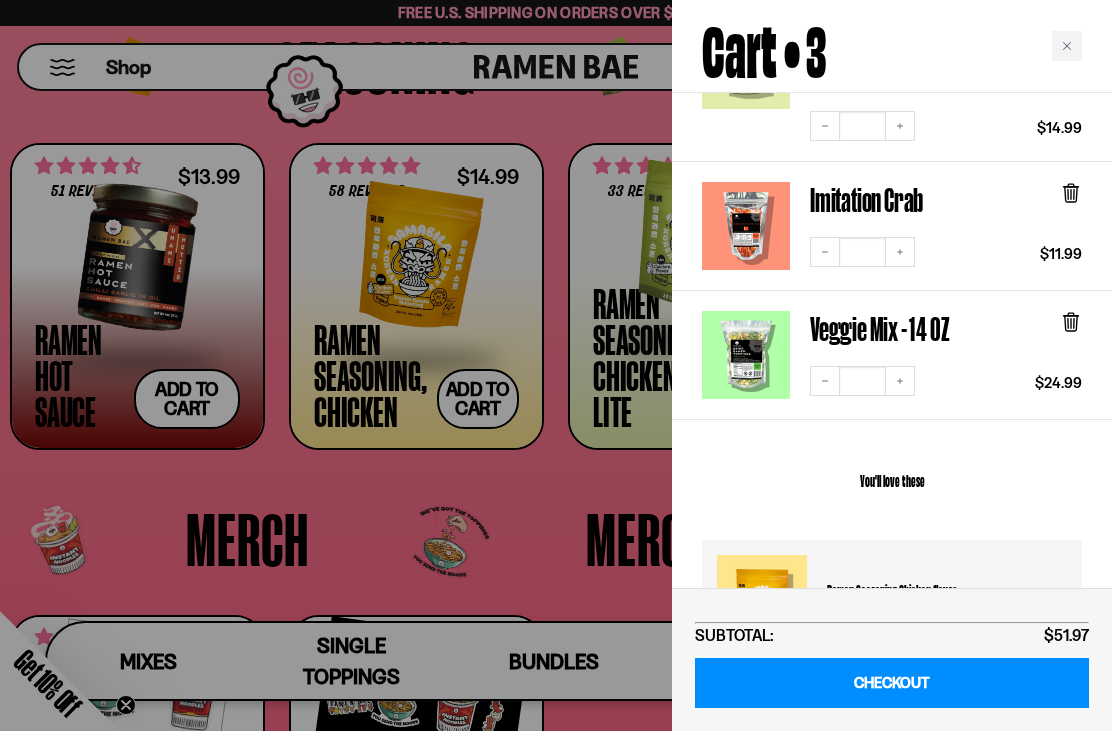
click at [1064, 182] on icon at bounding box center [1071, 193] width 22 height 22
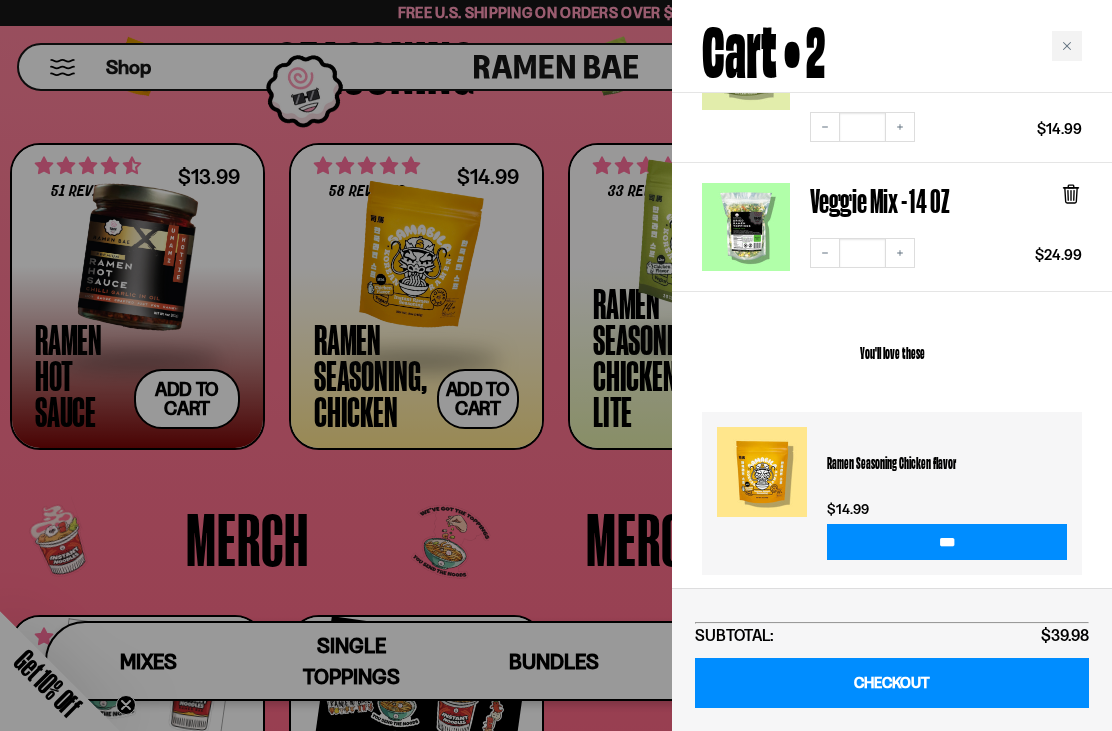
click at [1054, 40] on div "Close cart" at bounding box center [1067, 46] width 30 height 30
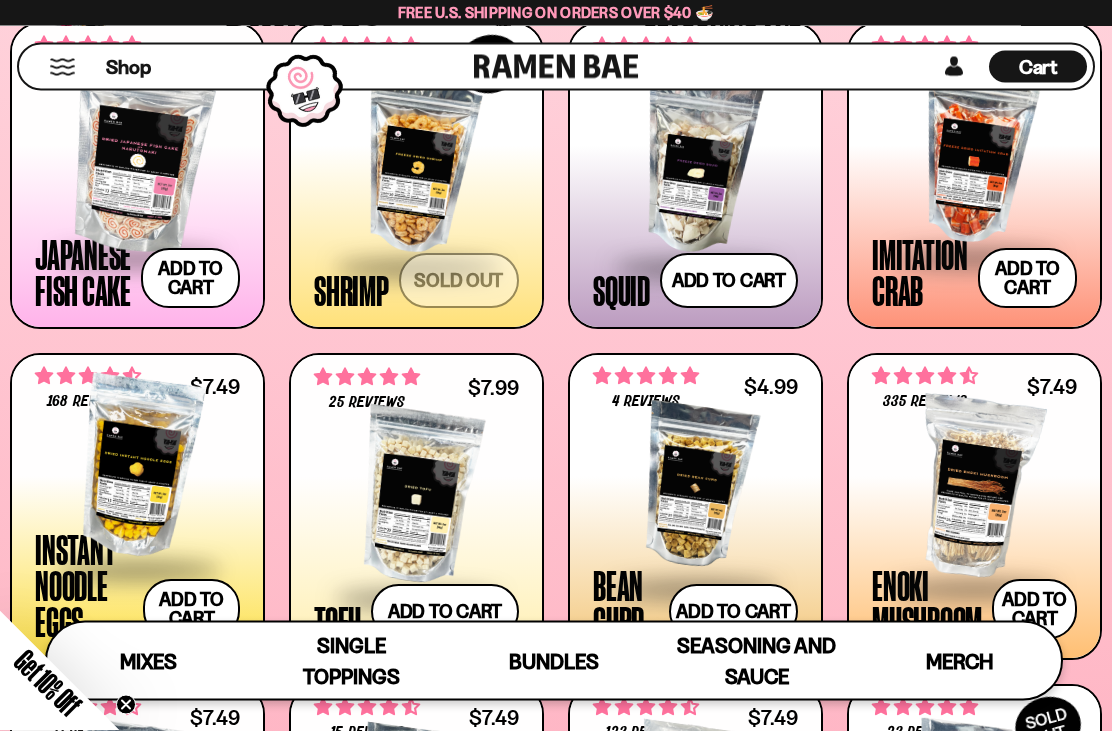
scroll to position [1523, 0]
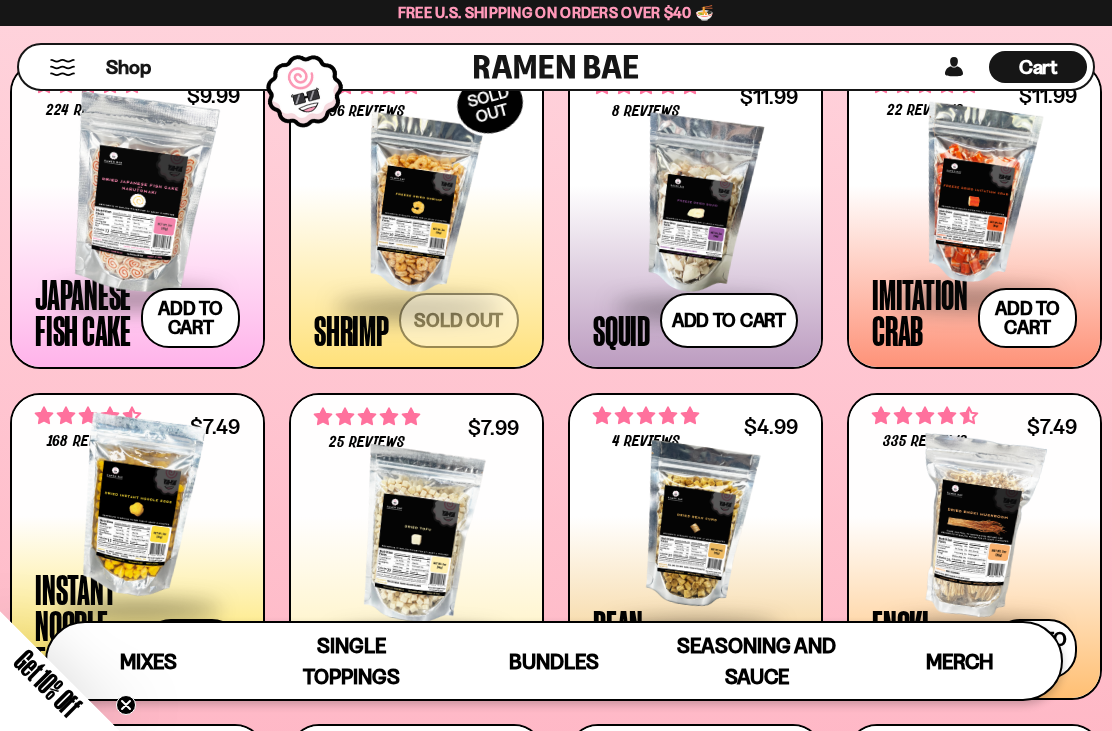
click at [1052, 63] on span "Cart" at bounding box center [1038, 67] width 39 height 24
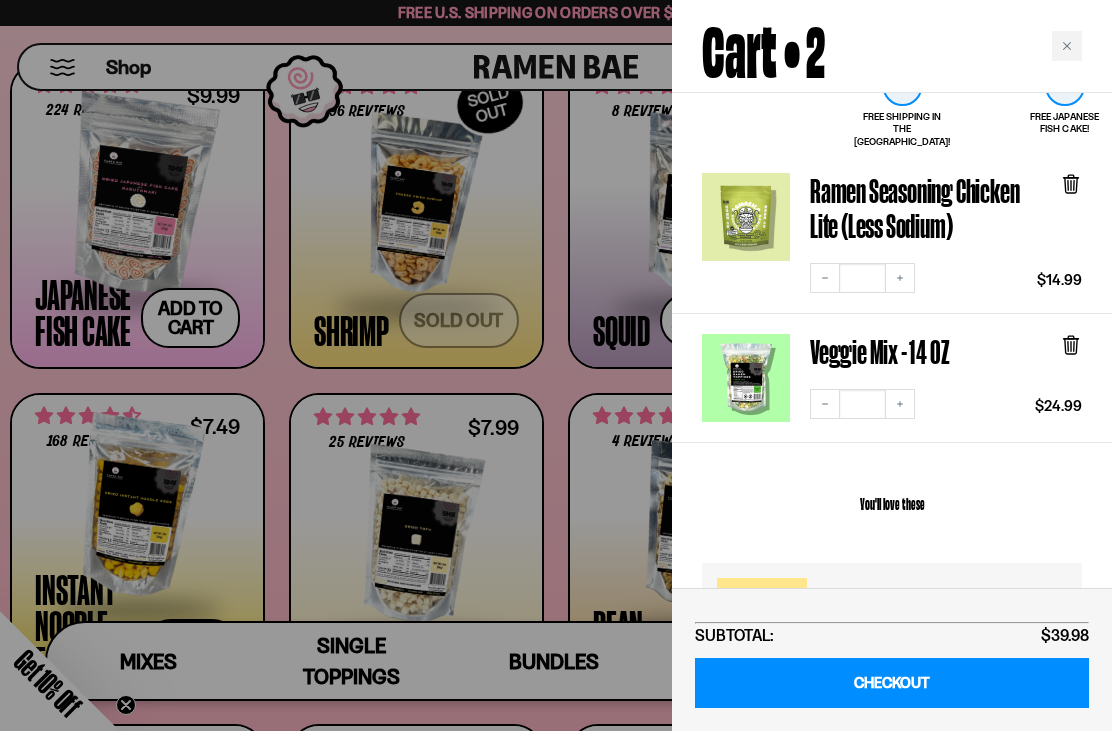
scroll to position [129, 0]
click at [1066, 32] on div "Close cart" at bounding box center [1067, 46] width 30 height 30
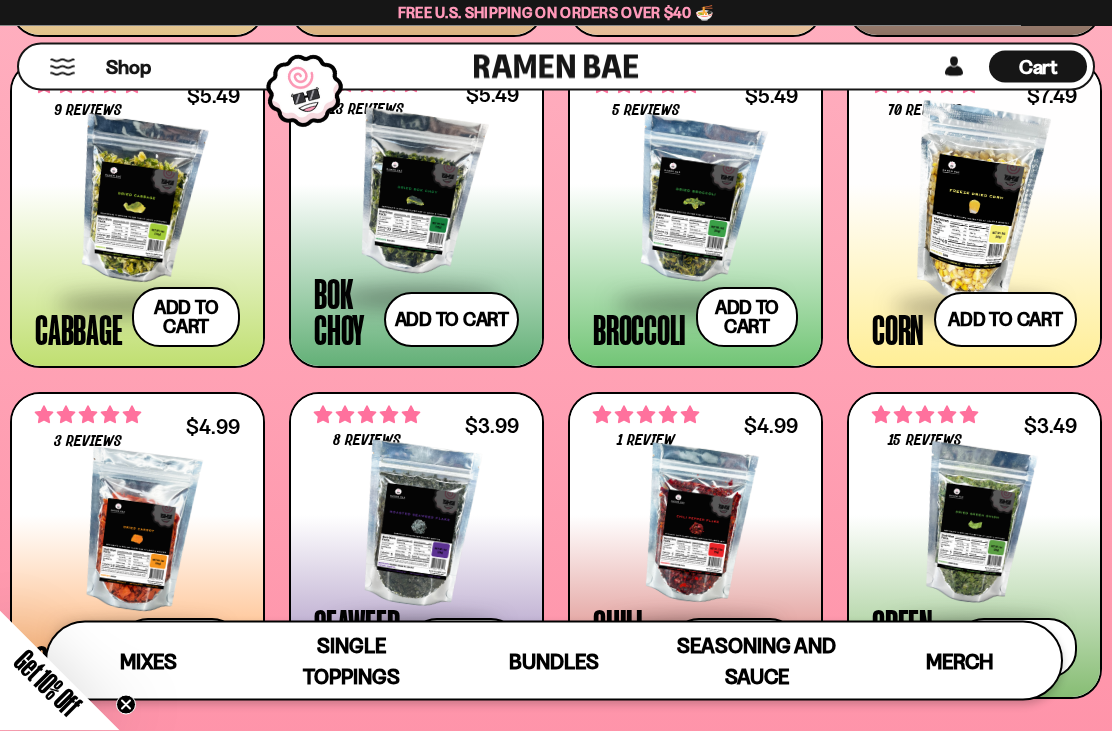
click at [1037, 322] on button "Add to cart Add — Regular price $7.49 Regular price Sale price $7.49 Unit price…" at bounding box center [1005, 320] width 143 height 55
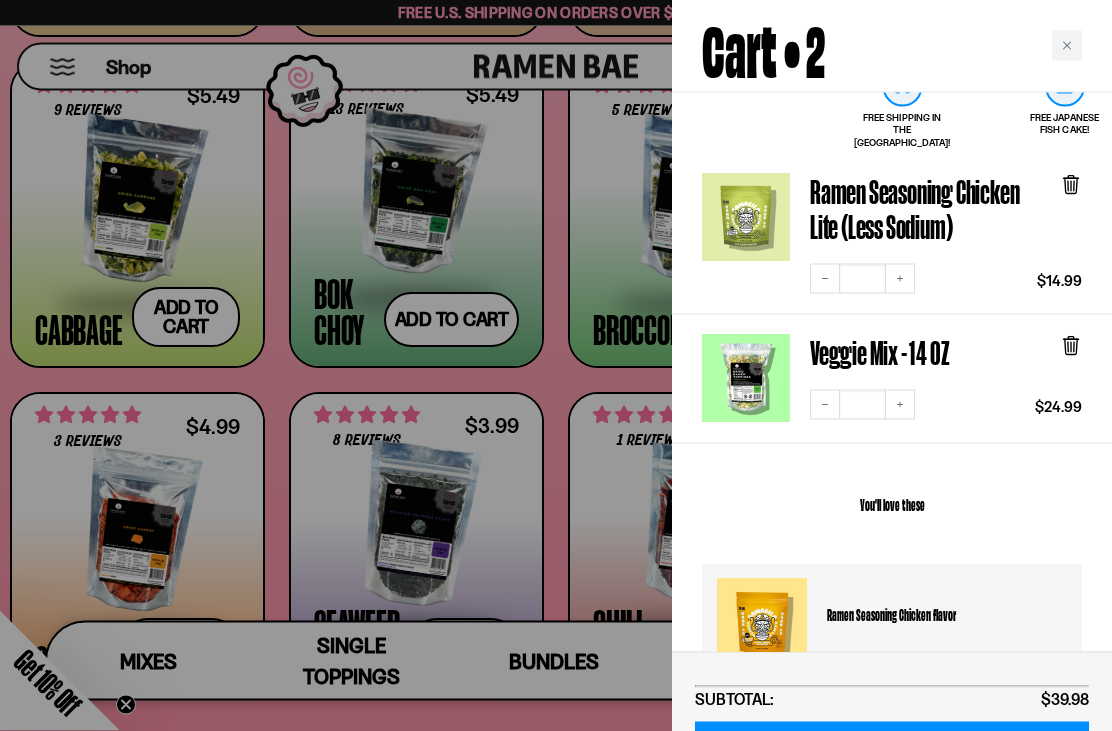
scroll to position [2517, 0]
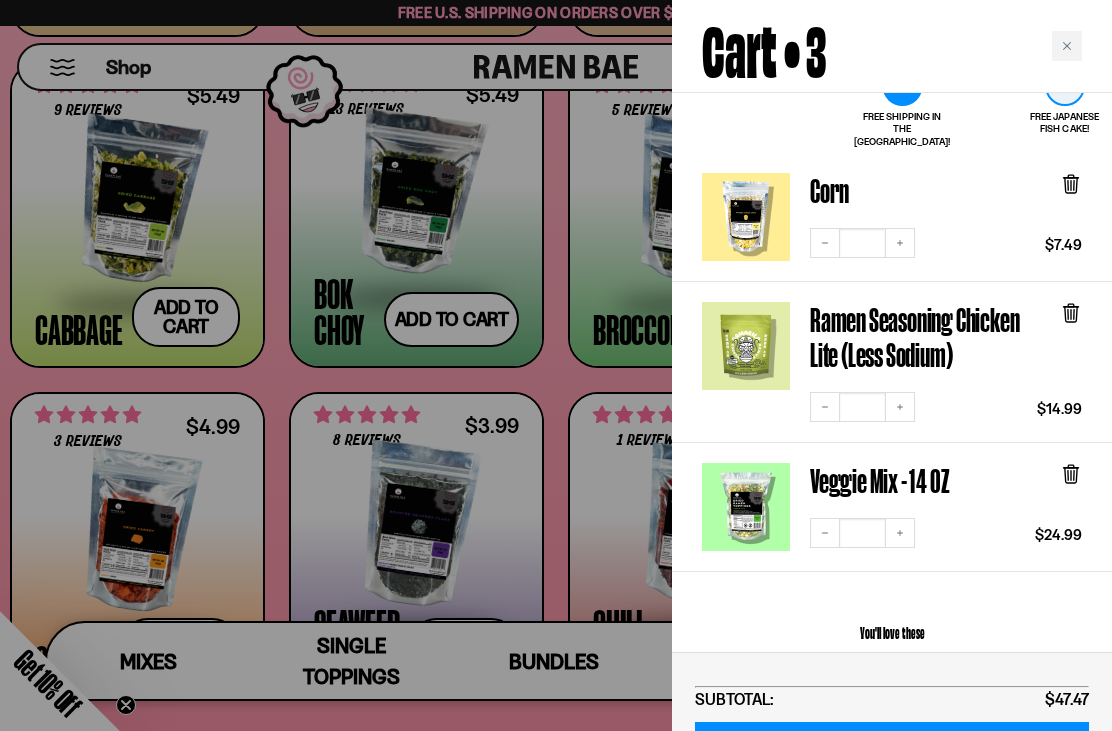
click at [1057, 57] on div "Close cart" at bounding box center [1067, 46] width 30 height 30
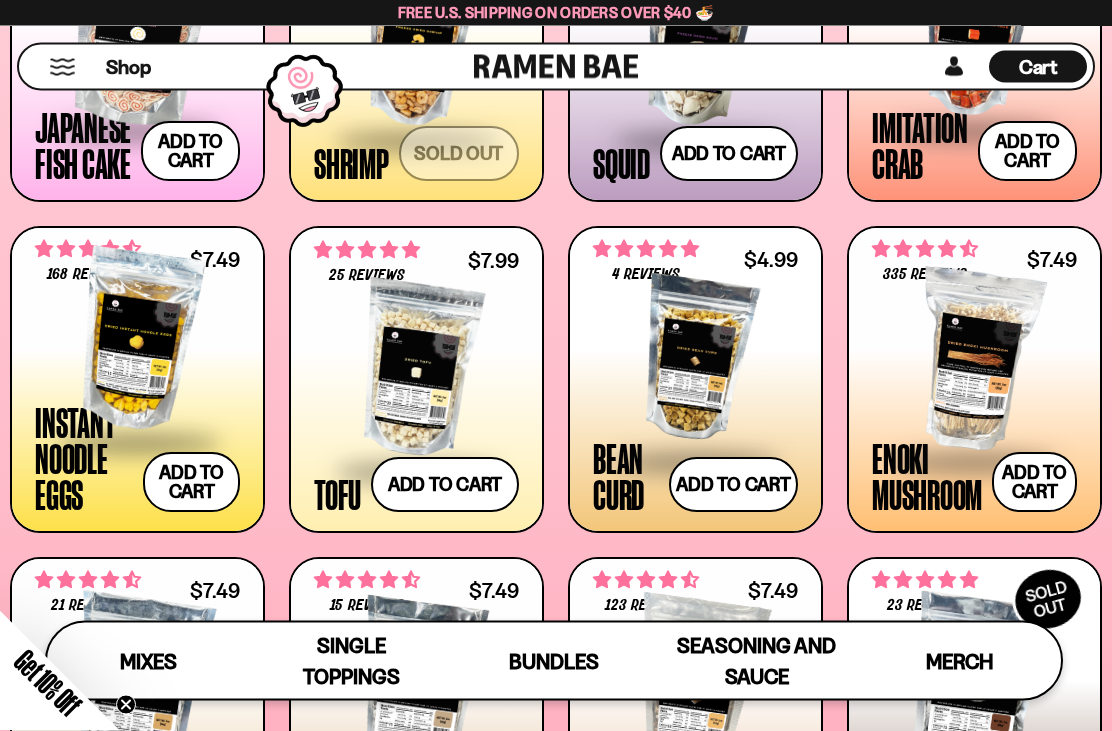
click at [205, 484] on button "Add to cart Add — Regular price $7.49 Regular price Sale price $7.49 Unit price…" at bounding box center [191, 483] width 97 height 60
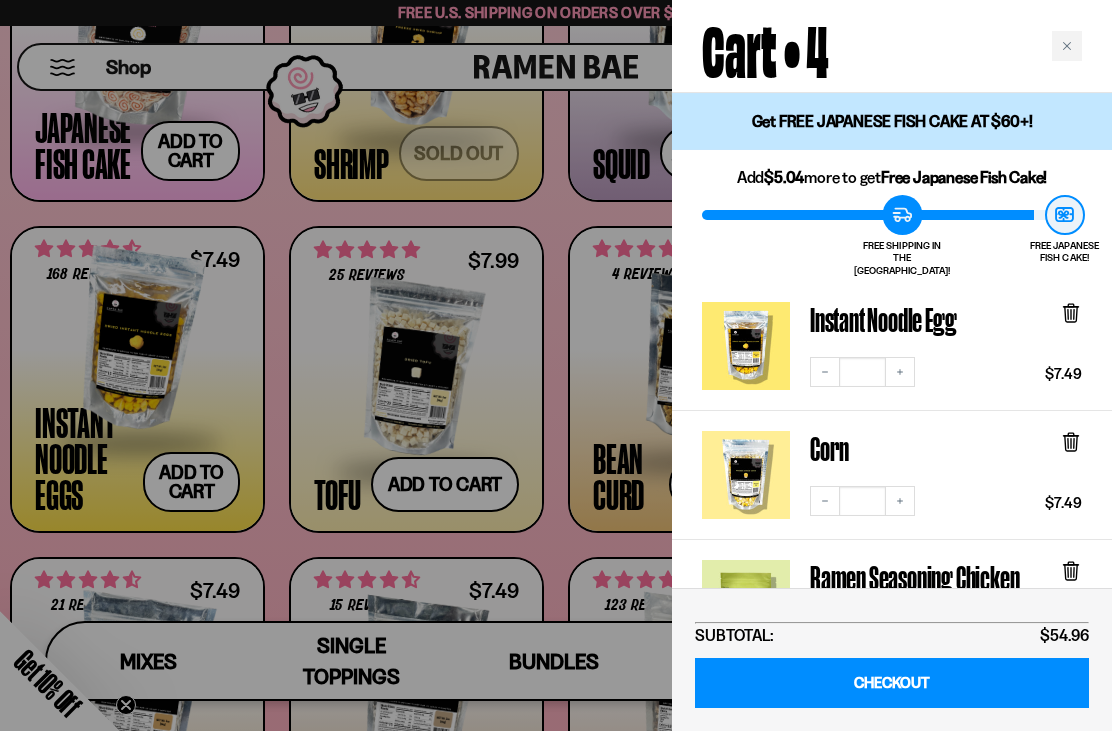
scroll to position [-2, 0]
click at [1070, 50] on icon "Close cart" at bounding box center [1067, 46] width 10 height 10
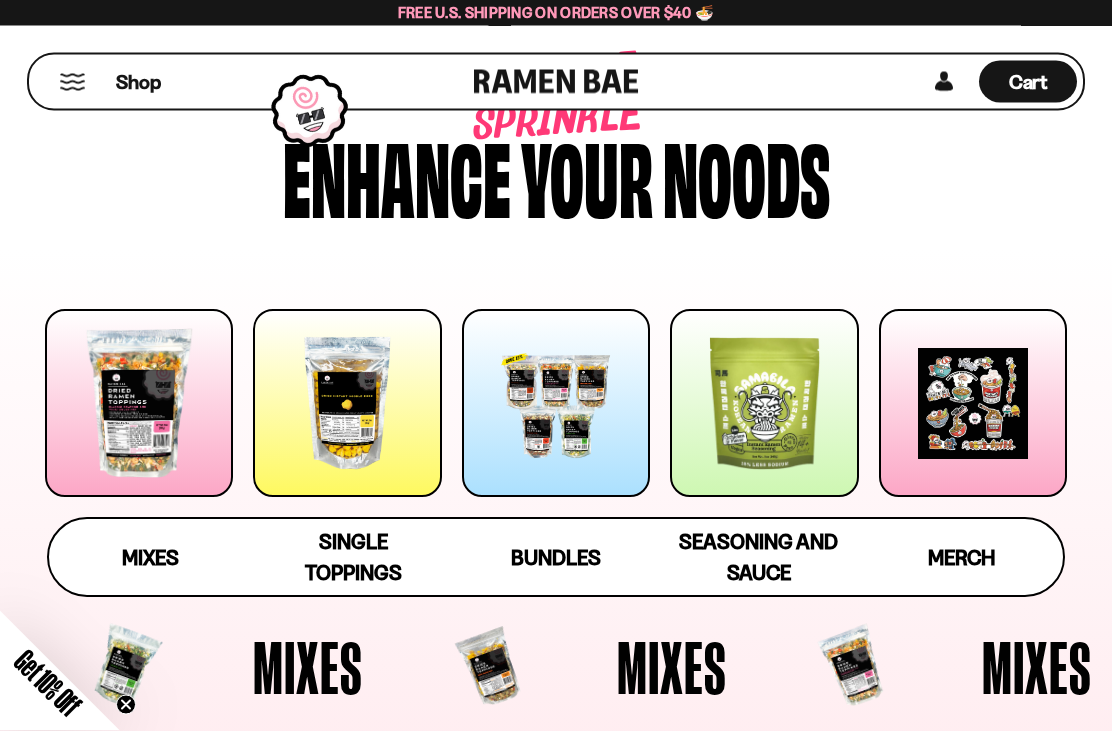
scroll to position [0, 0]
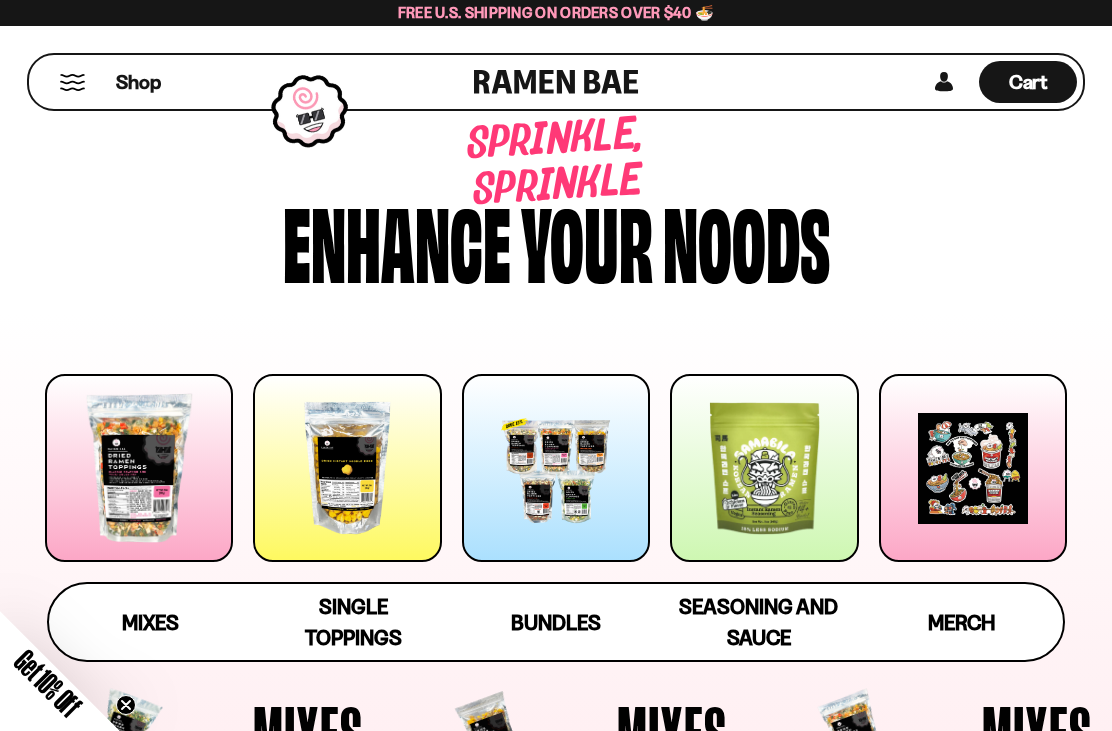
click at [1036, 89] on span "Cart" at bounding box center [1028, 82] width 39 height 24
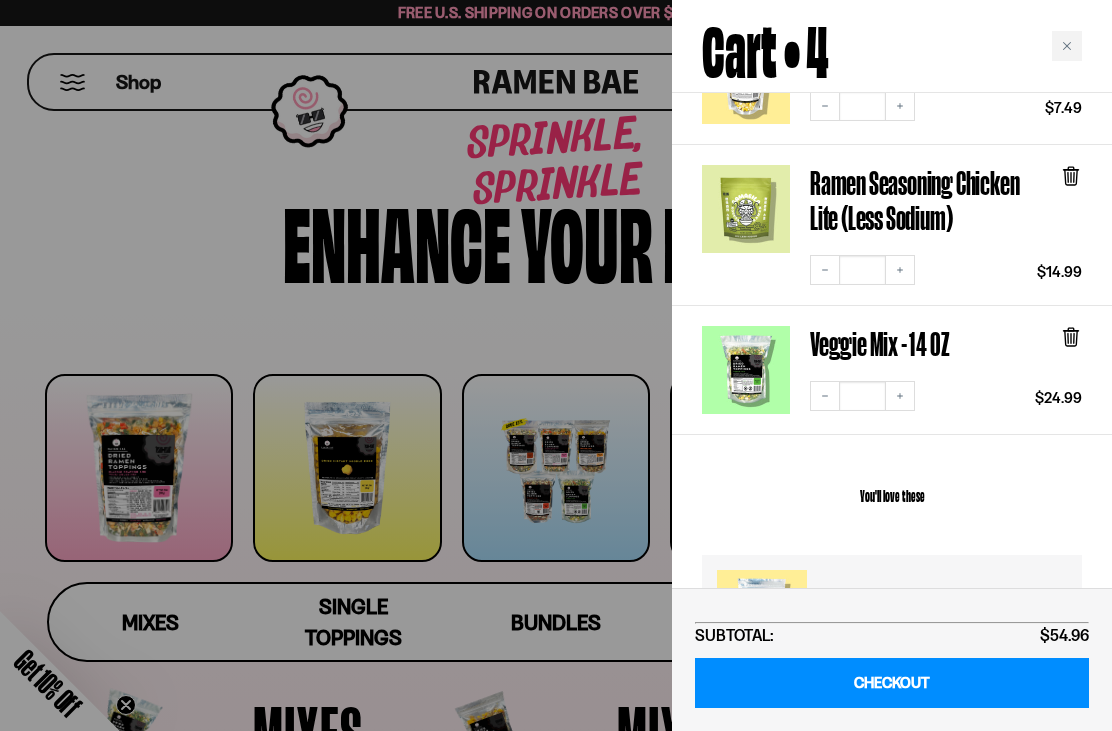
scroll to position [396, 0]
click at [401, 515] on div at bounding box center [556, 365] width 1112 height 731
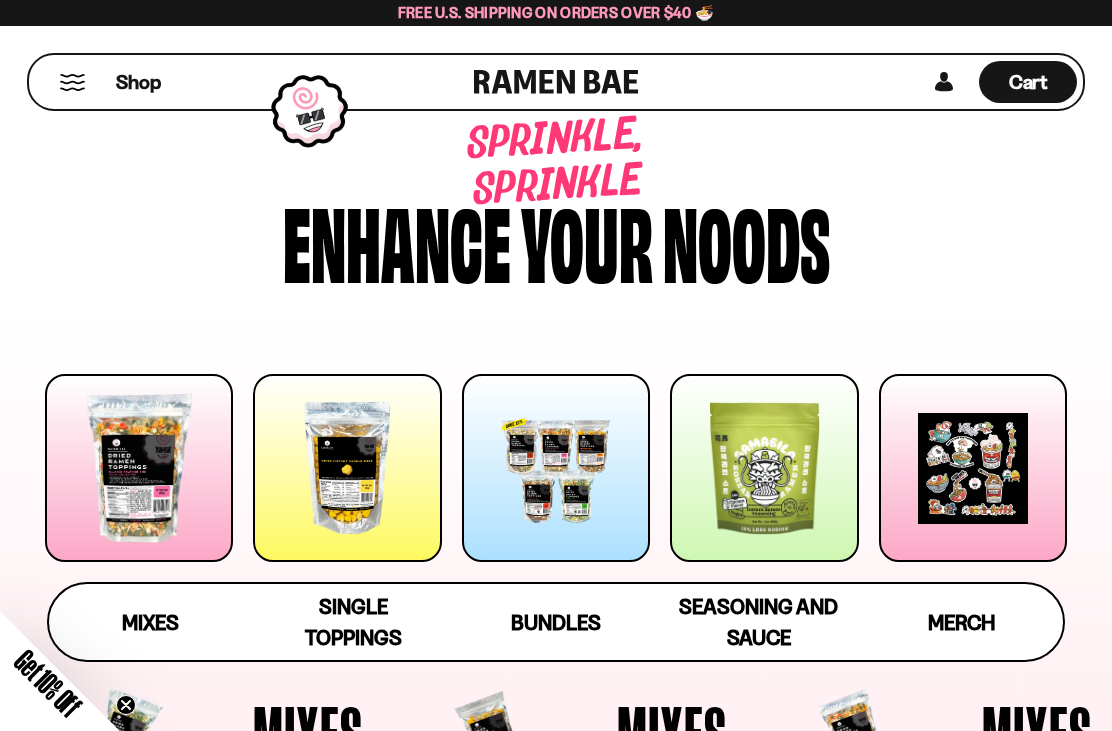
click at [371, 496] on div at bounding box center [347, 468] width 188 height 188
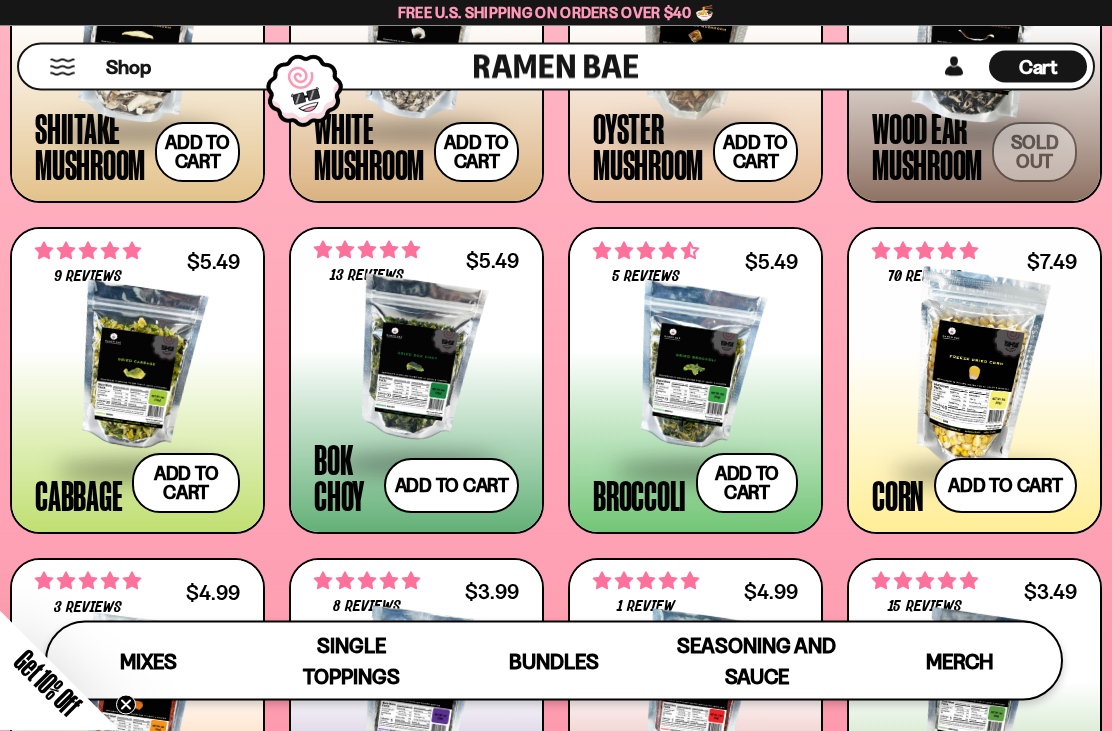
scroll to position [2354, 0]
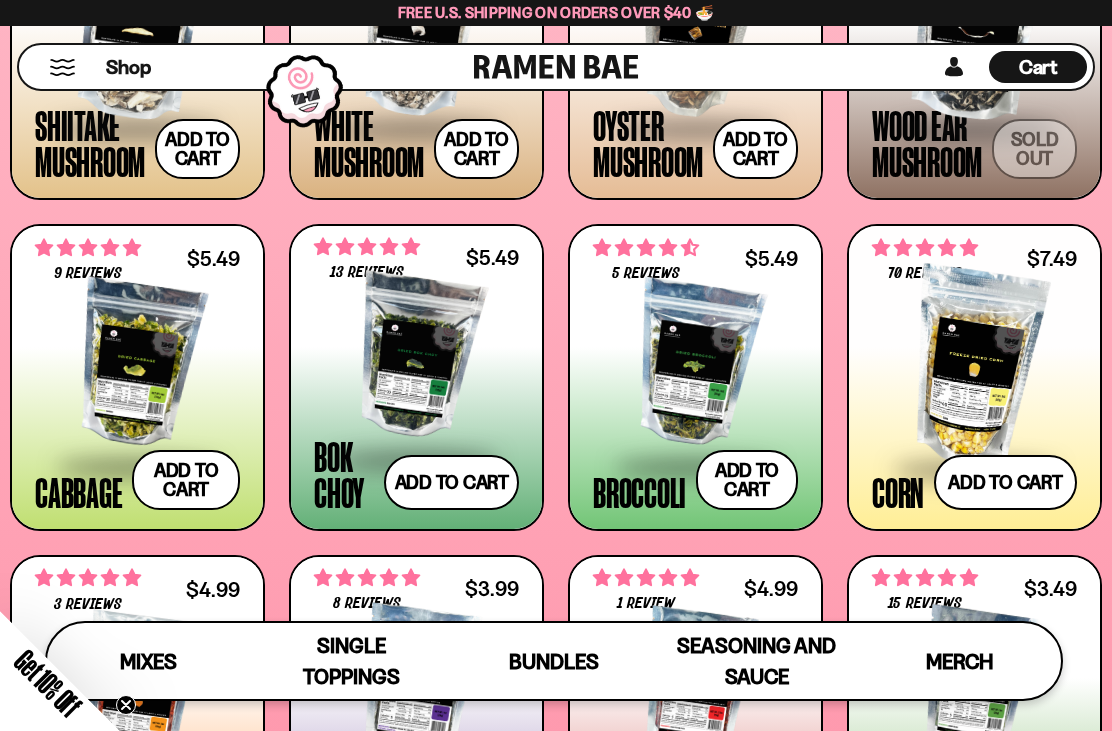
click at [1007, 366] on div at bounding box center [974, 367] width 205 height 200
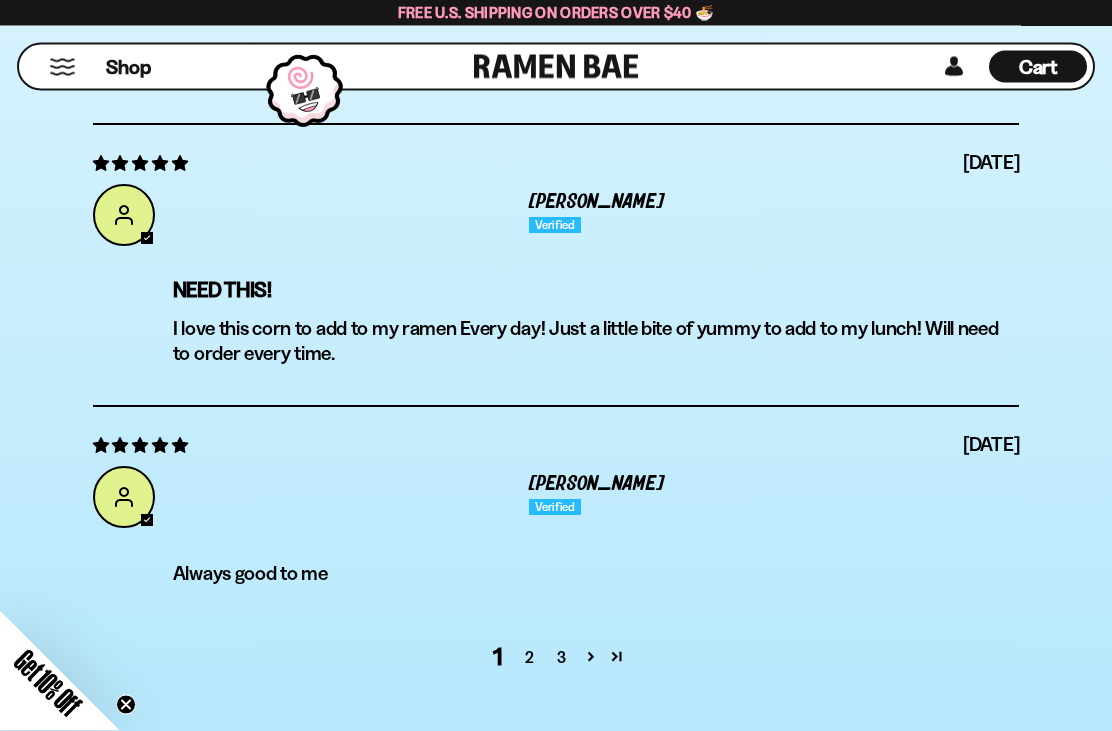
scroll to position [7362, 0]
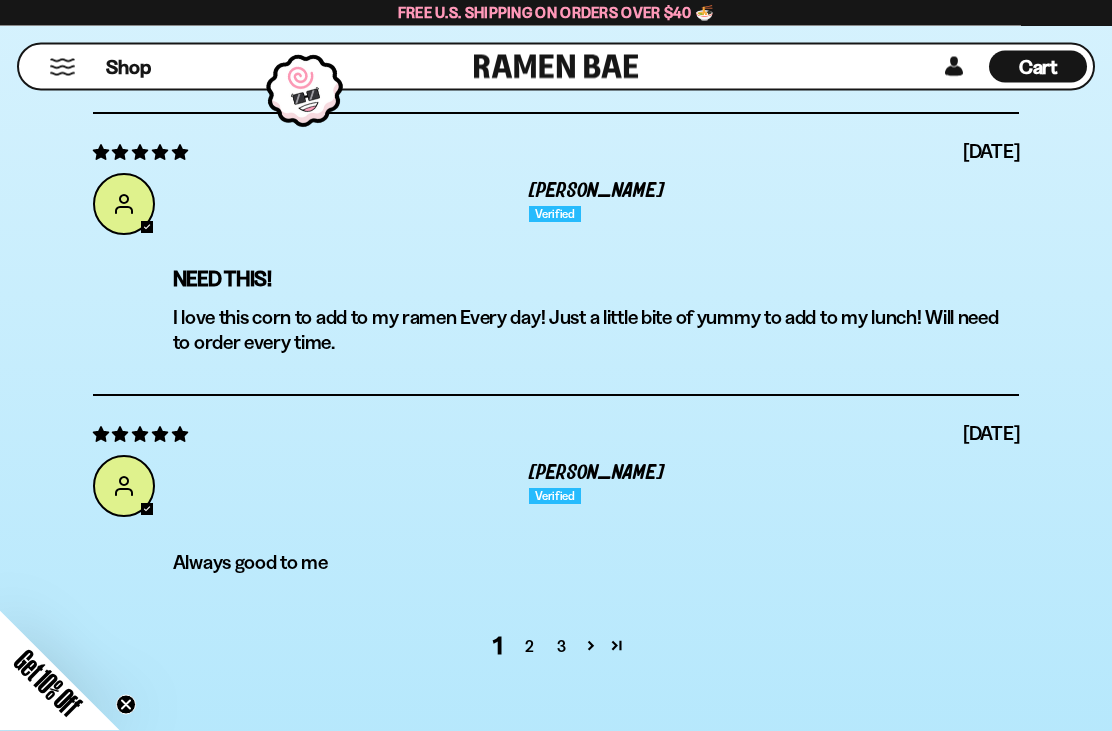
click at [528, 635] on link "2" at bounding box center [530, 647] width 32 height 24
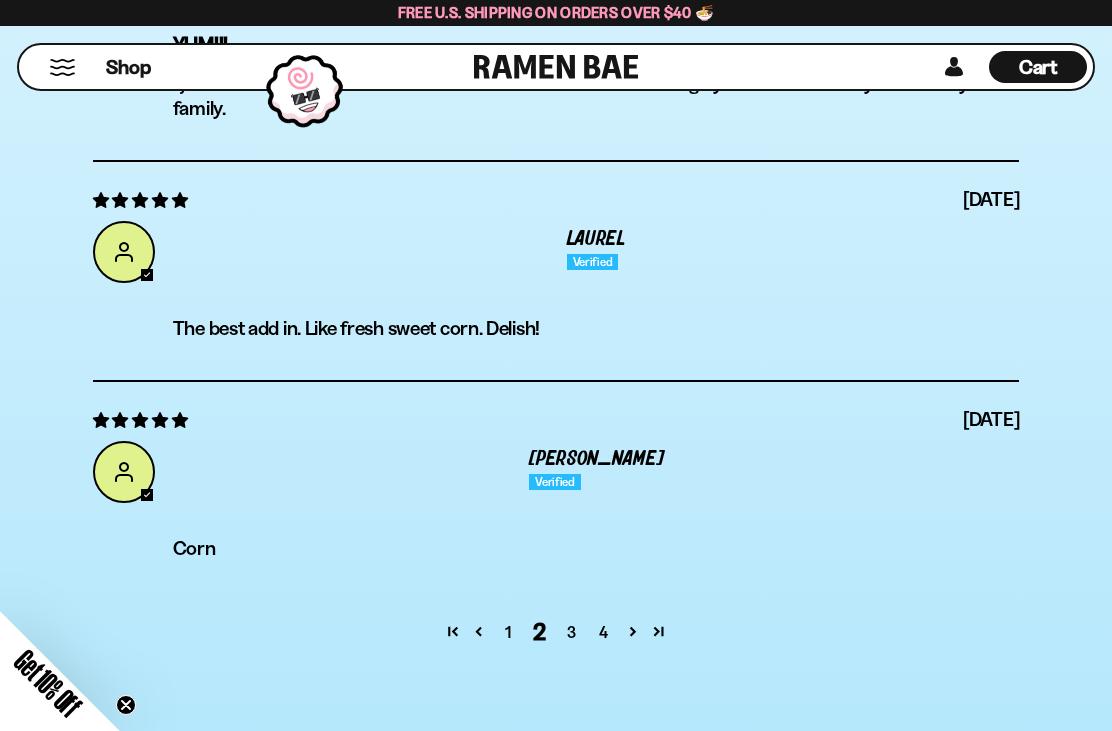
scroll to position [7462, 0]
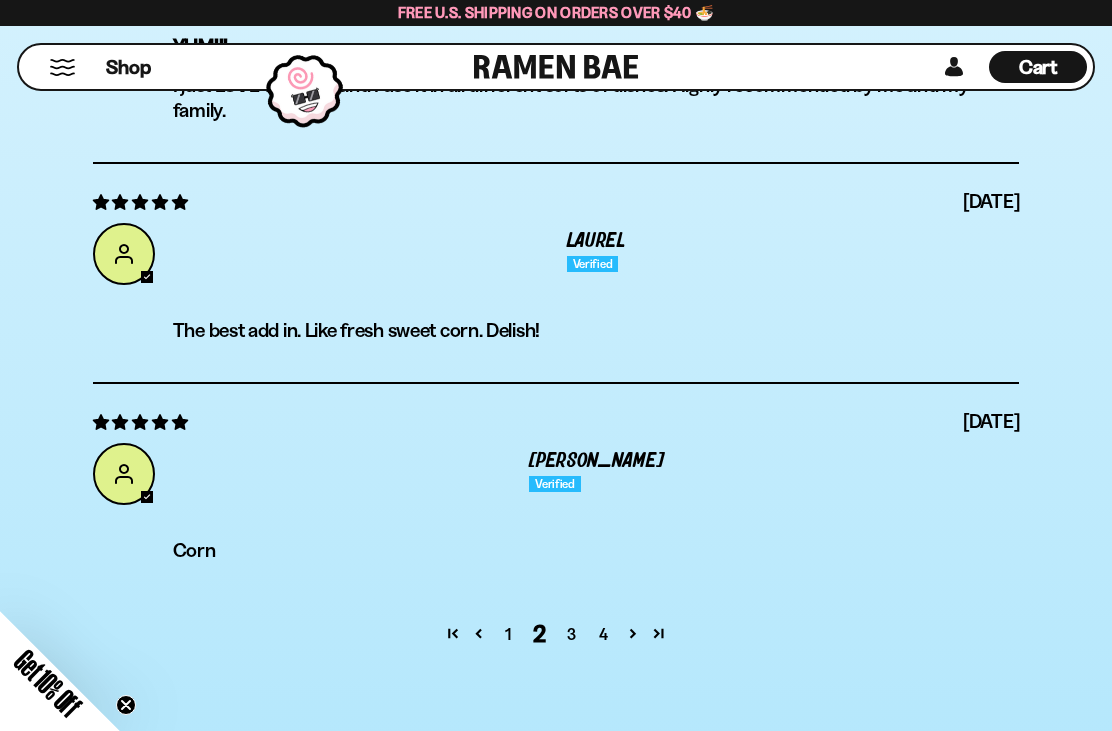
click at [562, 622] on link "3" at bounding box center [572, 634] width 32 height 24
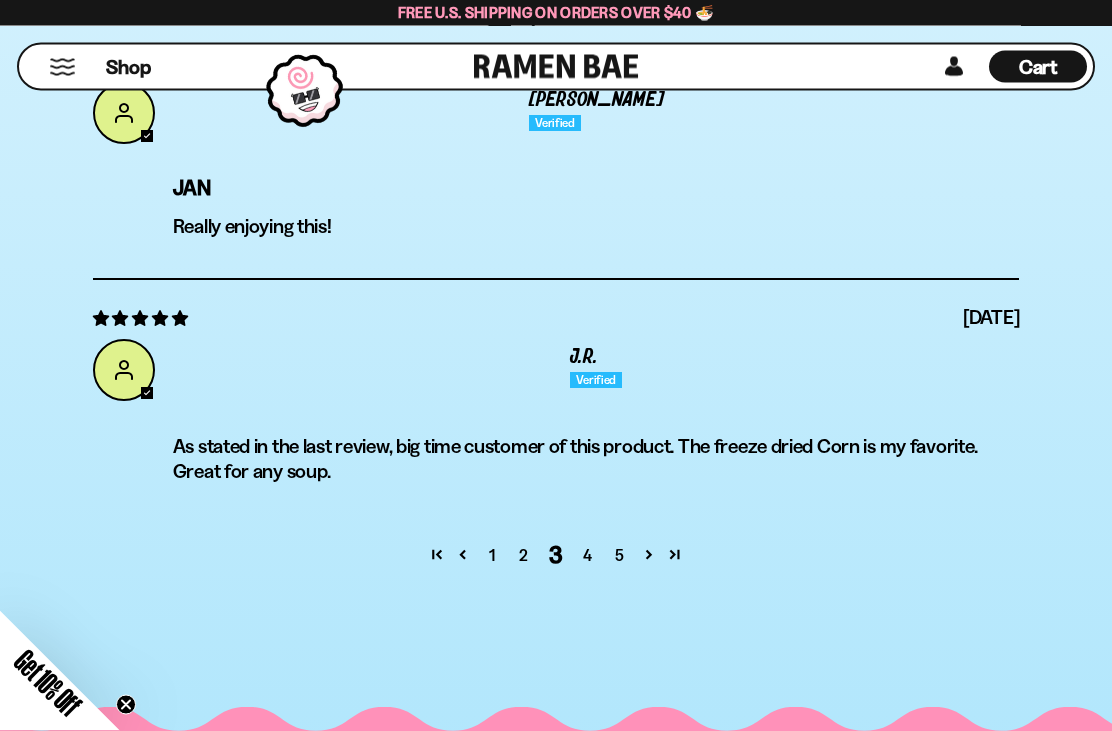
scroll to position [7477, 0]
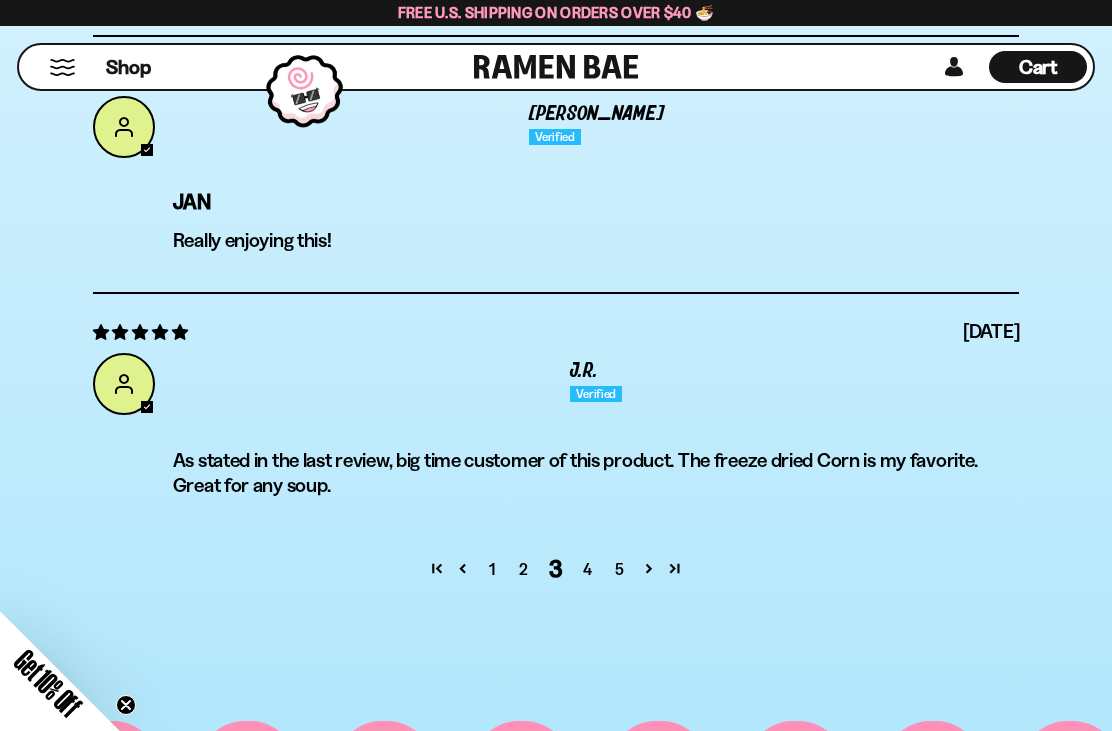
click at [589, 557] on link "4" at bounding box center [588, 569] width 32 height 24
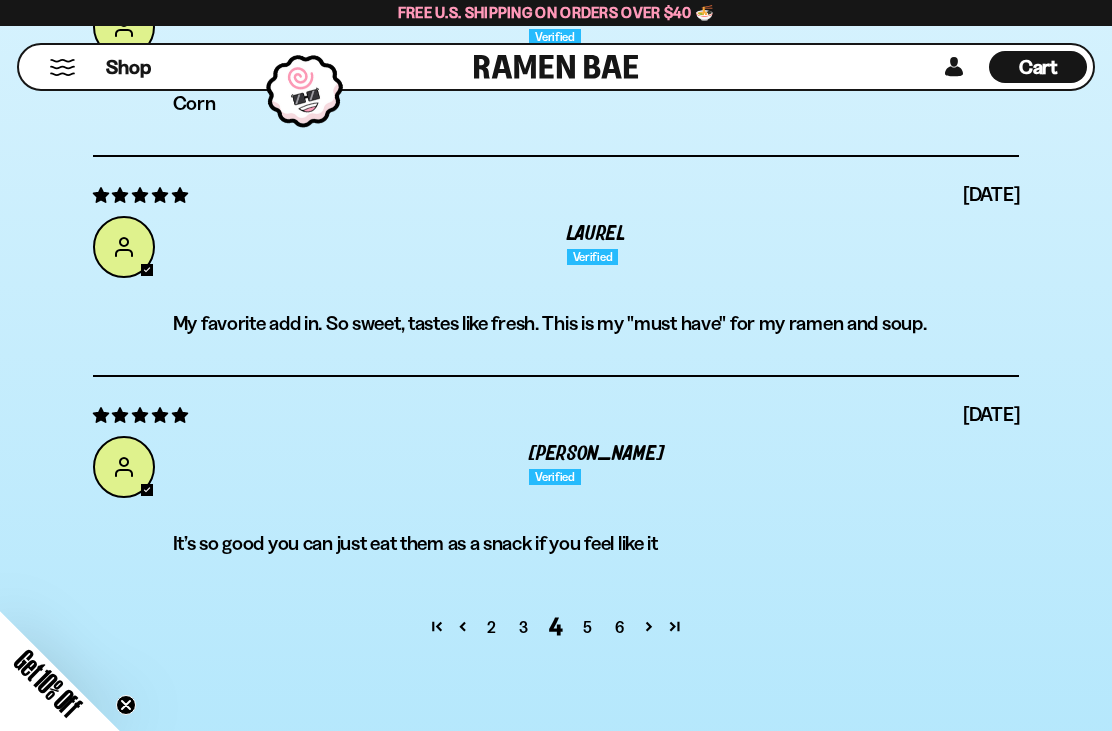
scroll to position [7381, 0]
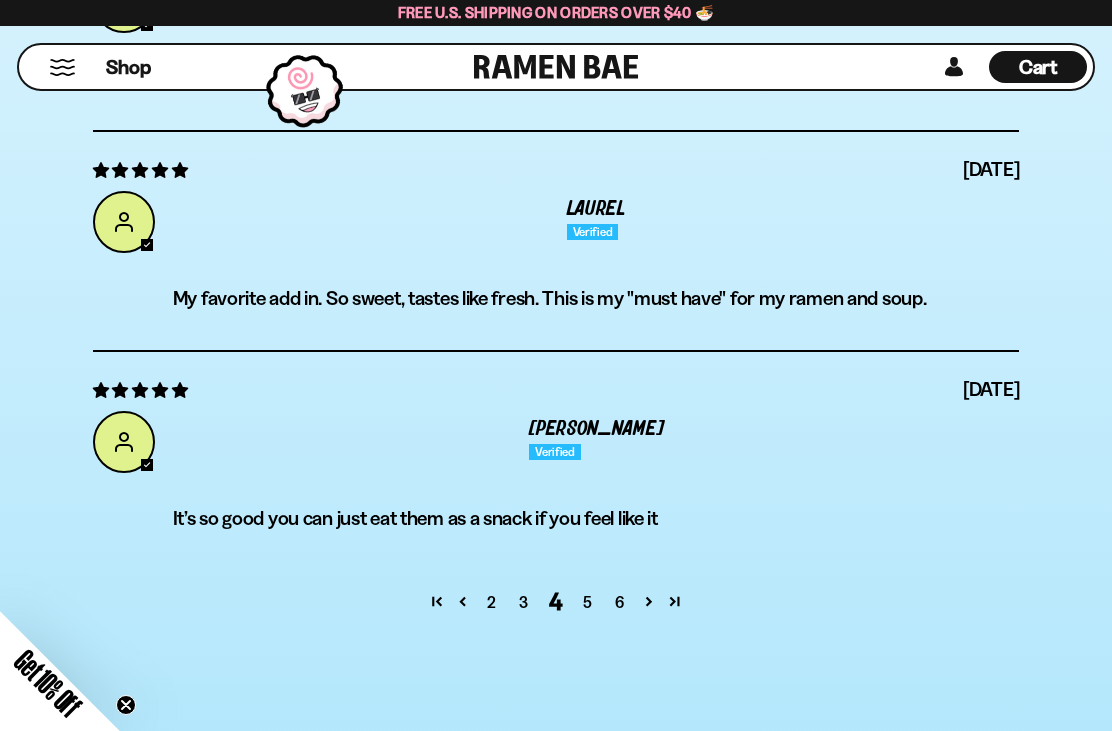
click at [582, 590] on link "5" at bounding box center [588, 602] width 32 height 24
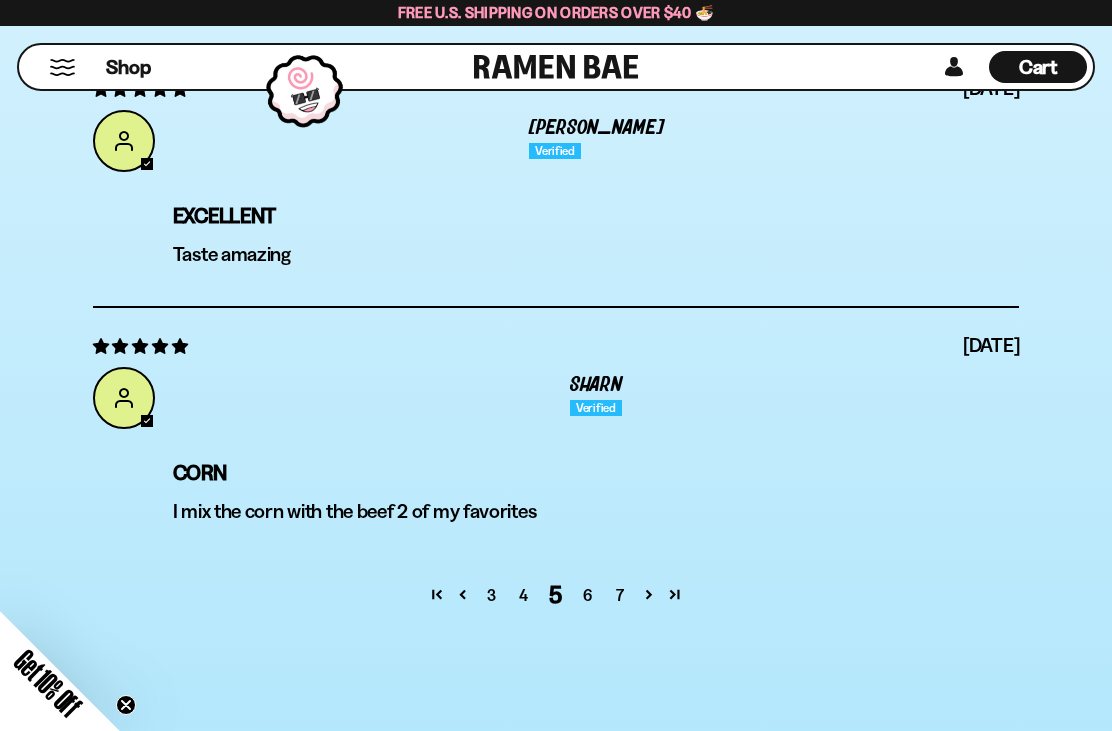
scroll to position [7522, 0]
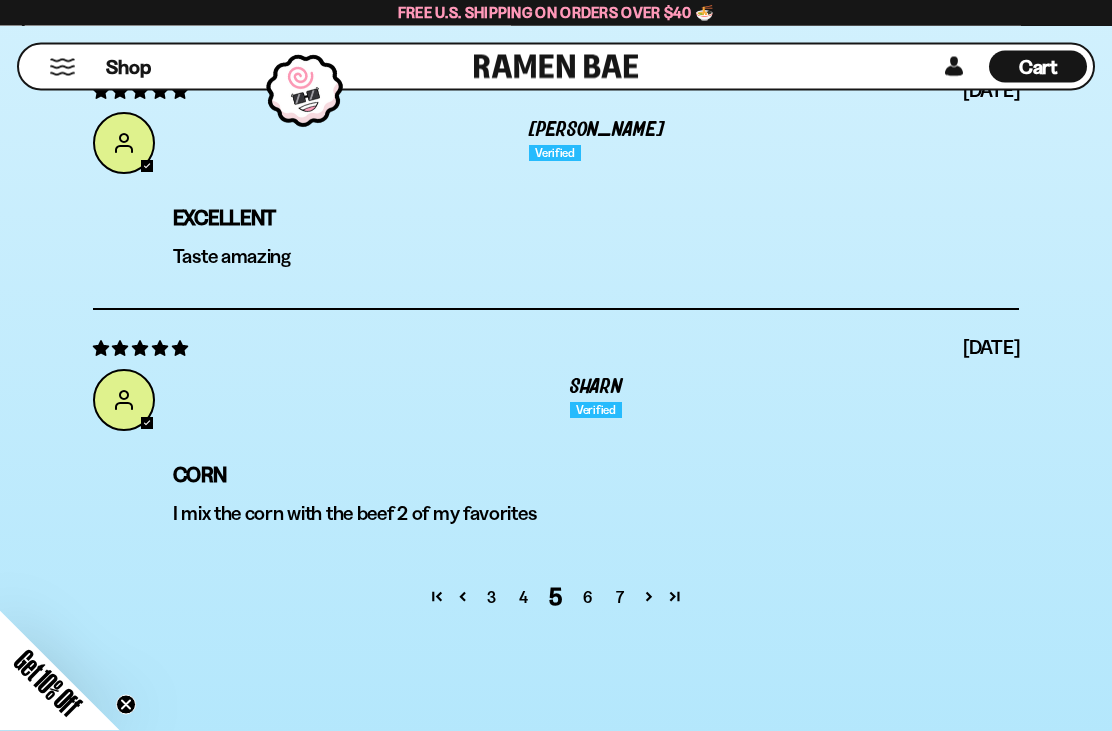
click at [574, 586] on link "6" at bounding box center [588, 598] width 32 height 24
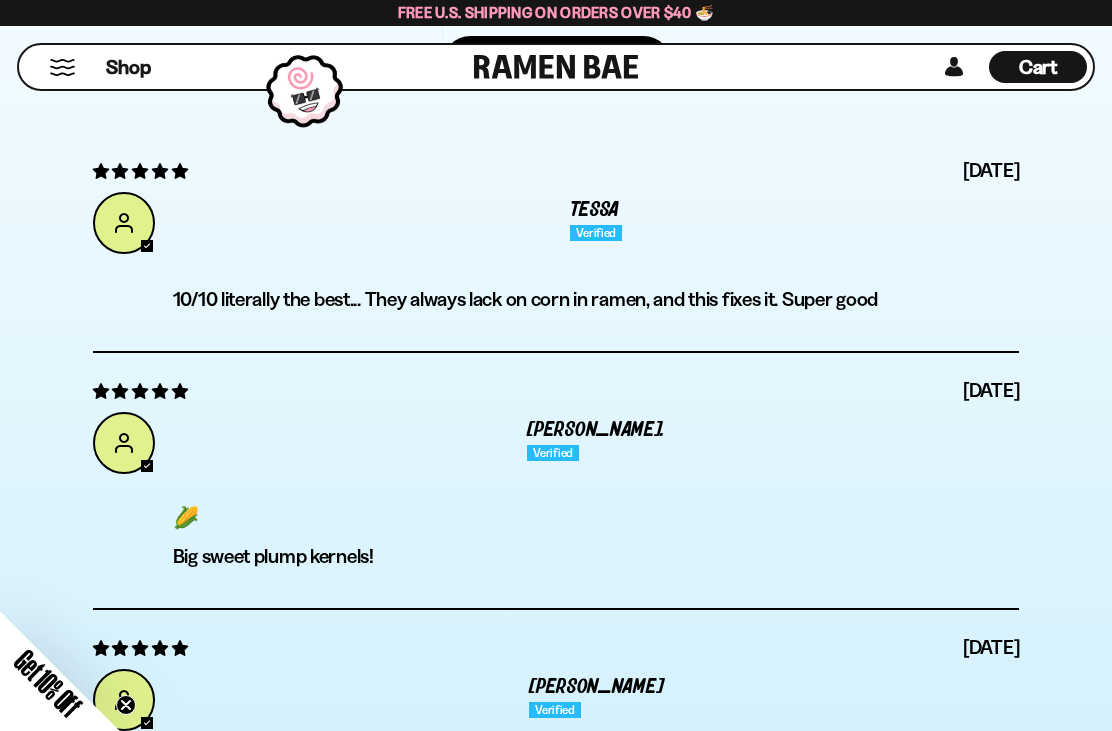
scroll to position [6683, 0]
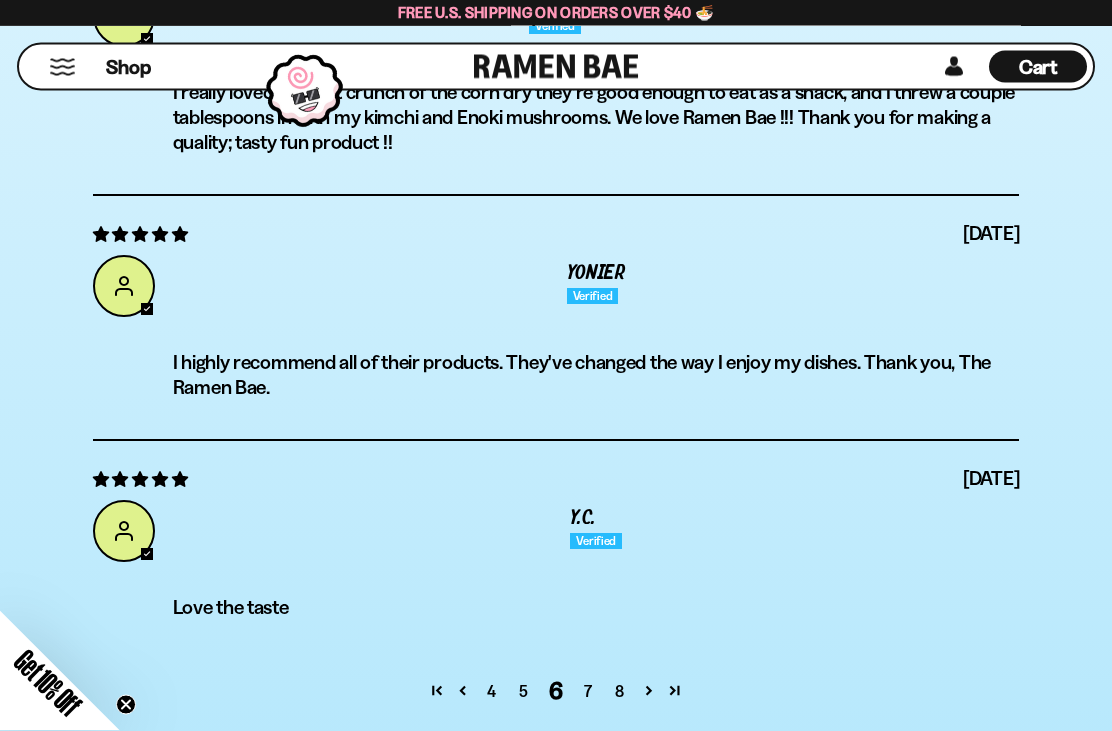
click at [588, 680] on link "7" at bounding box center [588, 692] width 32 height 24
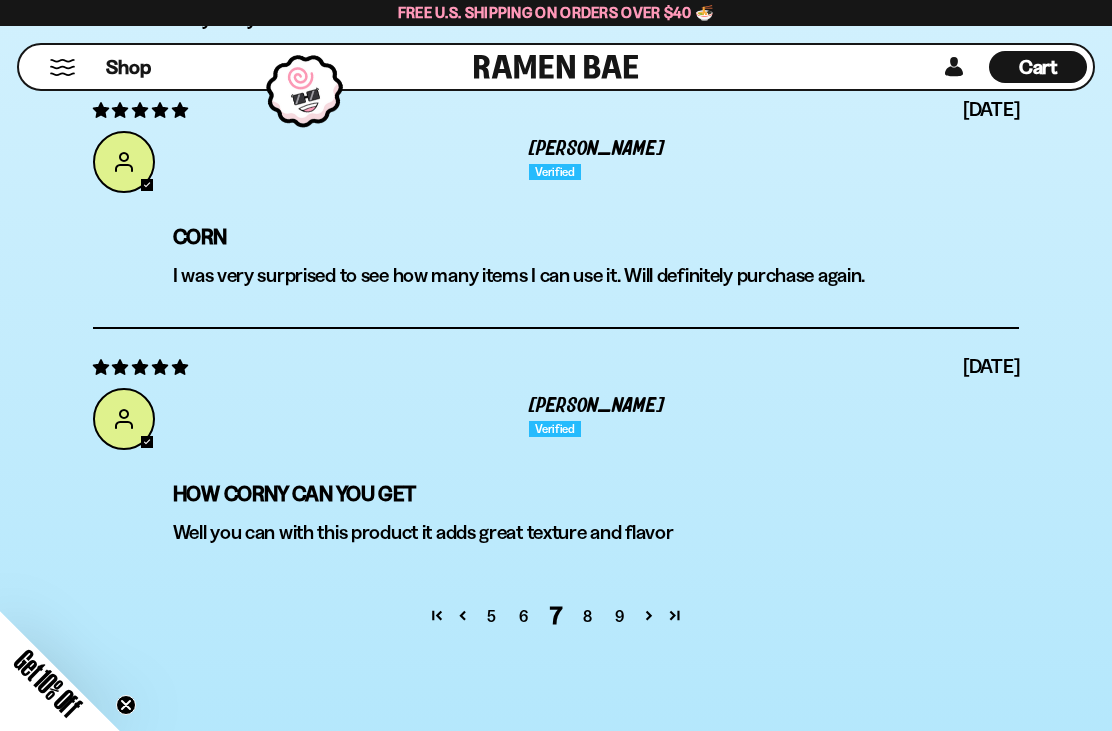
scroll to position [7559, 0]
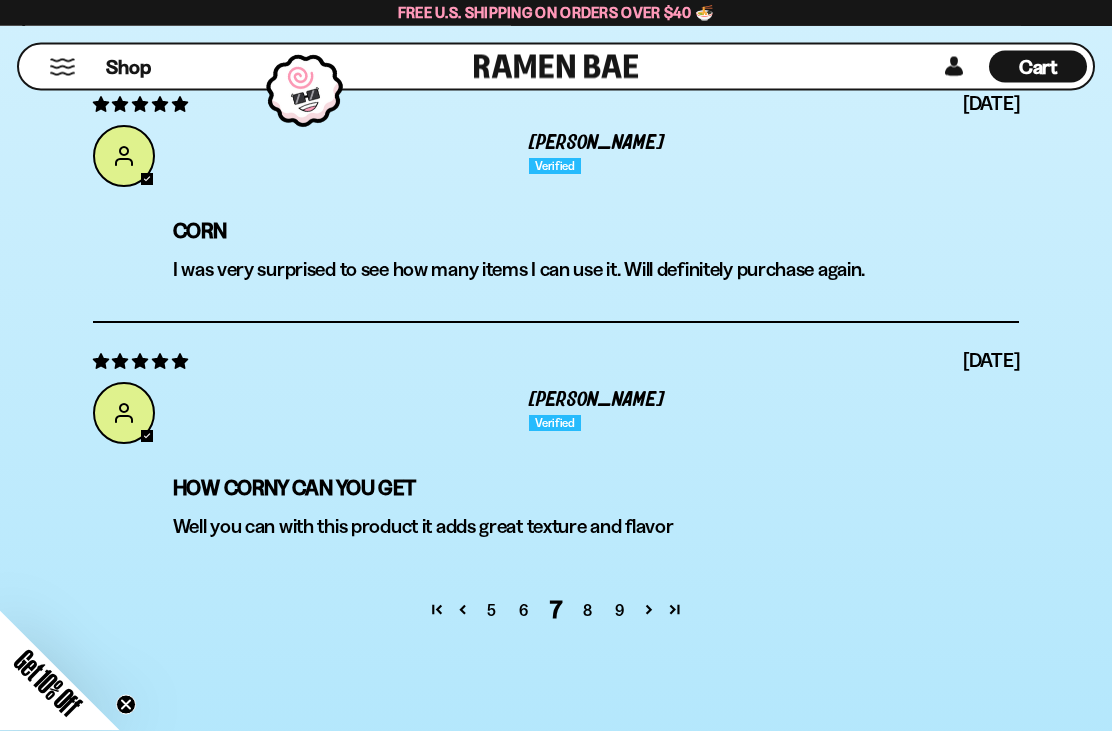
click at [582, 599] on link "8" at bounding box center [588, 611] width 32 height 24
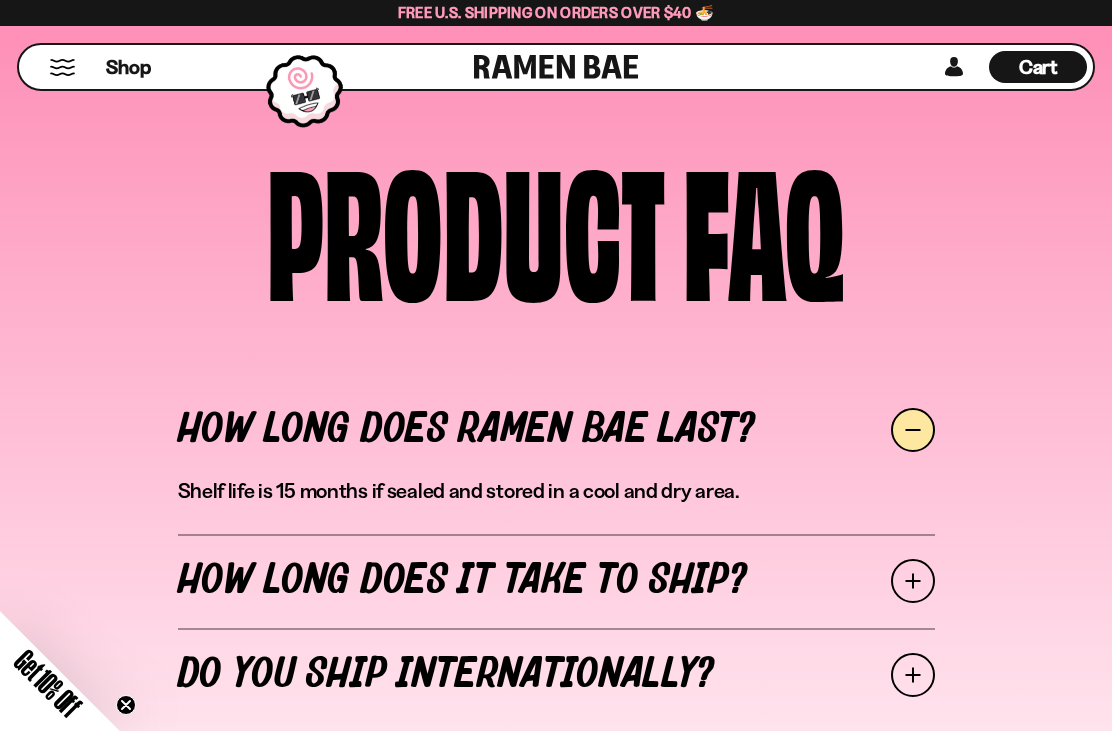
scroll to position [6783, 0]
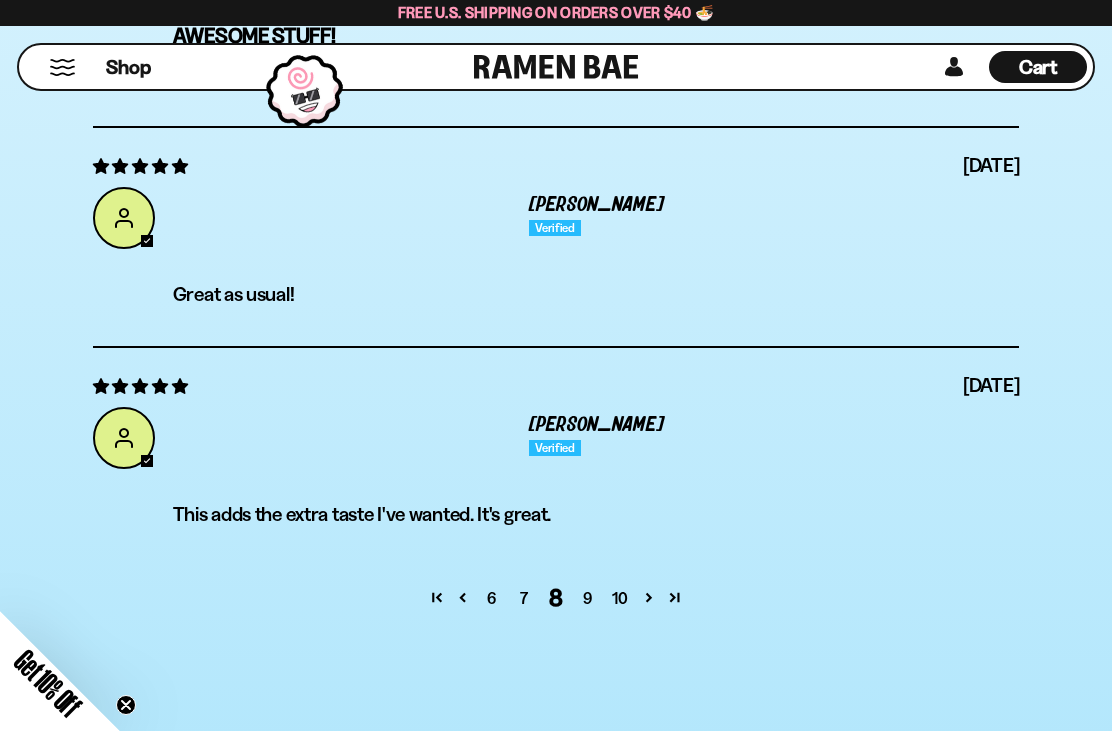
click at [587, 586] on link "9" at bounding box center [588, 598] width 32 height 24
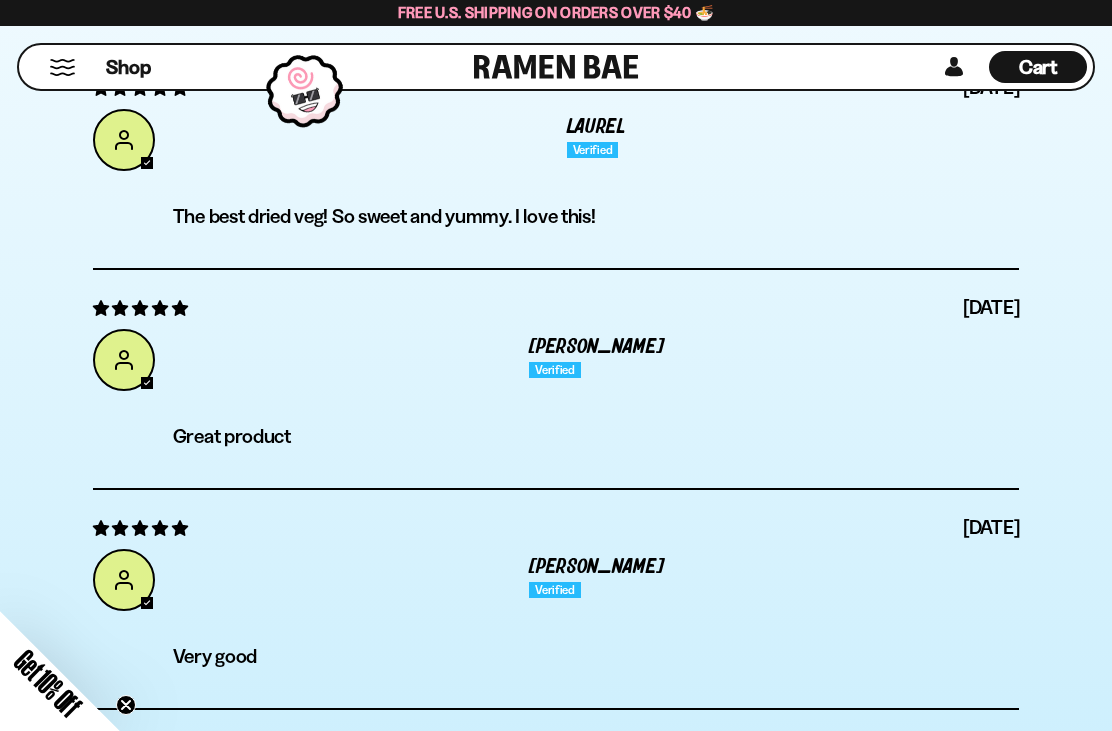
scroll to position [6773, 0]
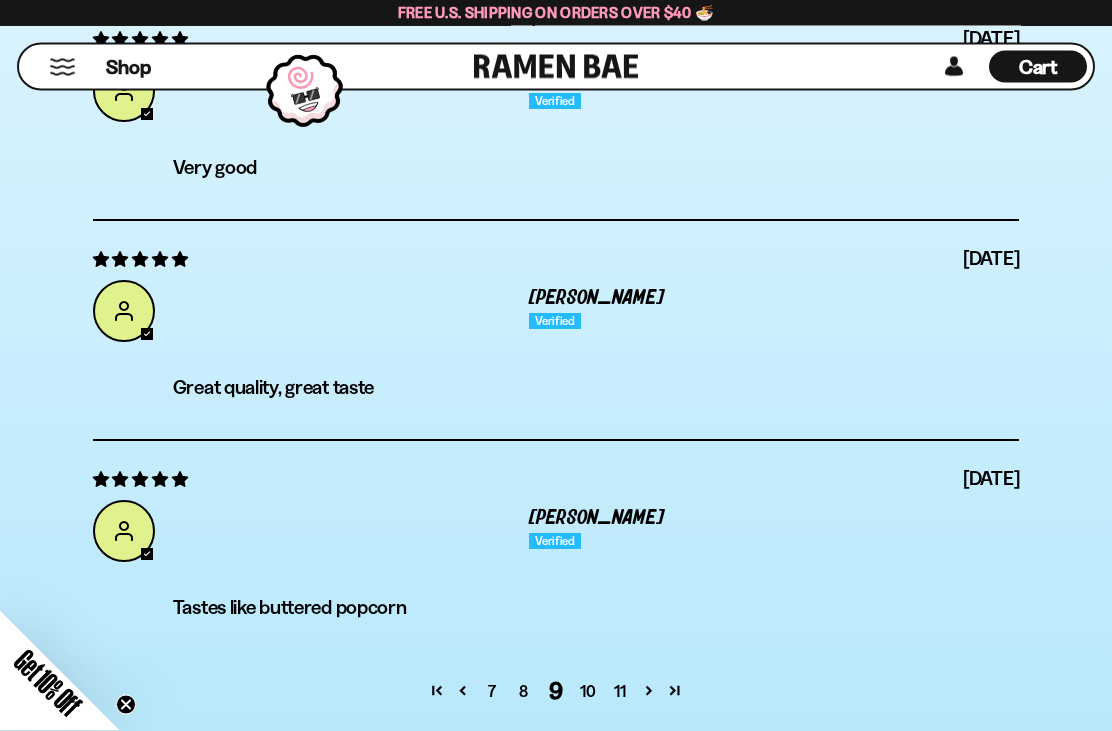
click at [587, 680] on link "10" at bounding box center [588, 692] width 32 height 24
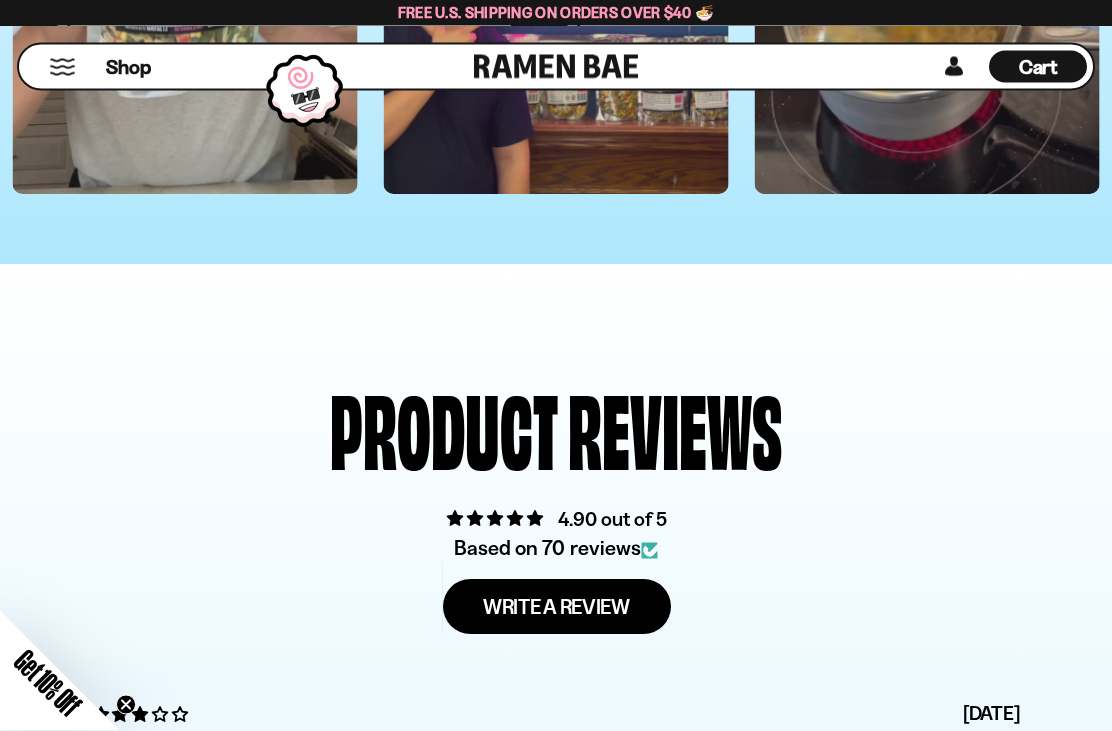
scroll to position [6141, 0]
click at [1047, 78] on span "Cart" at bounding box center [1038, 67] width 39 height 24
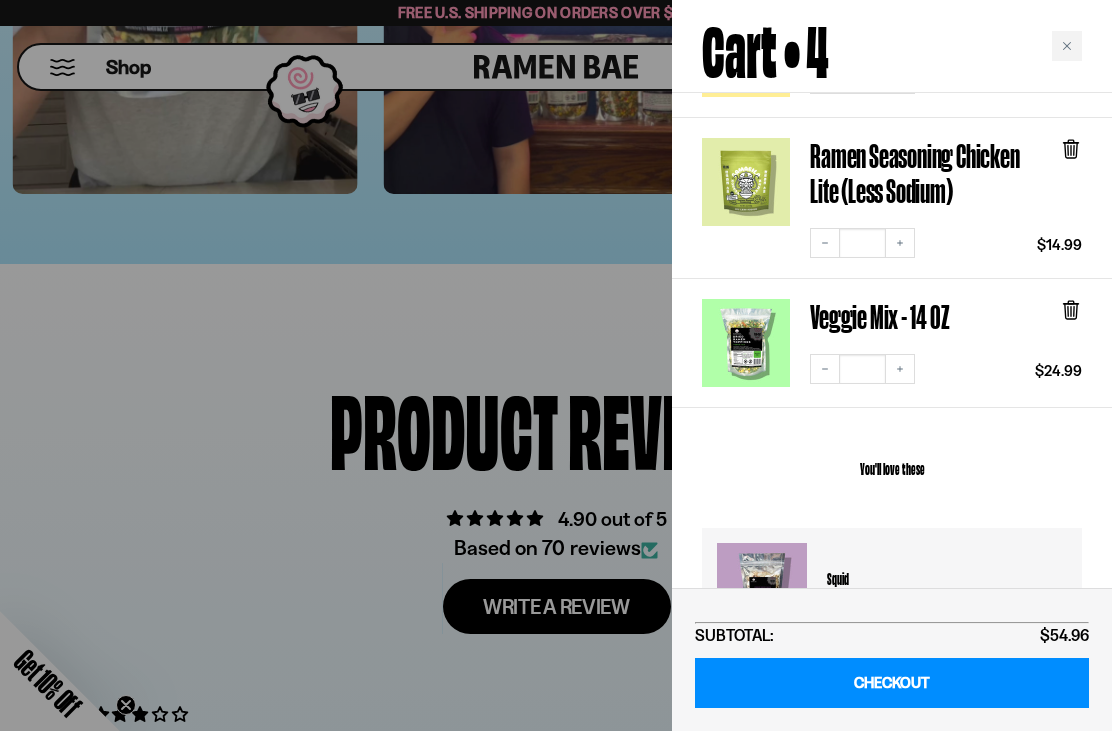
click at [618, 529] on div at bounding box center [556, 365] width 1112 height 731
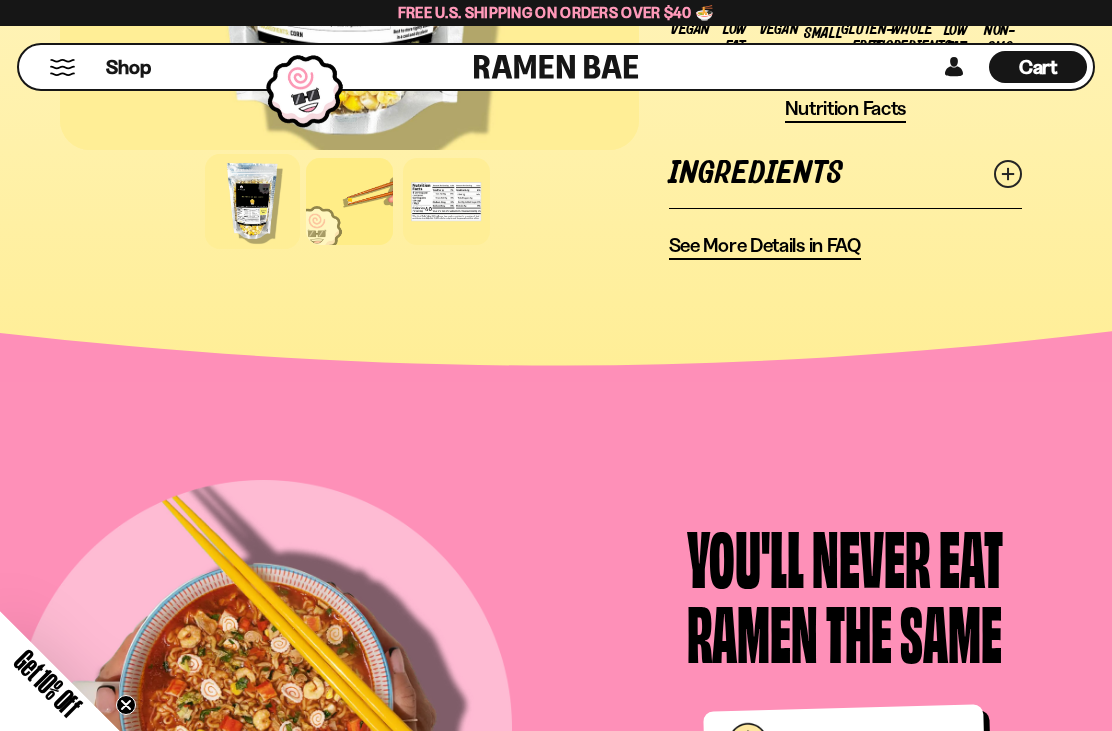
scroll to position [1858, 0]
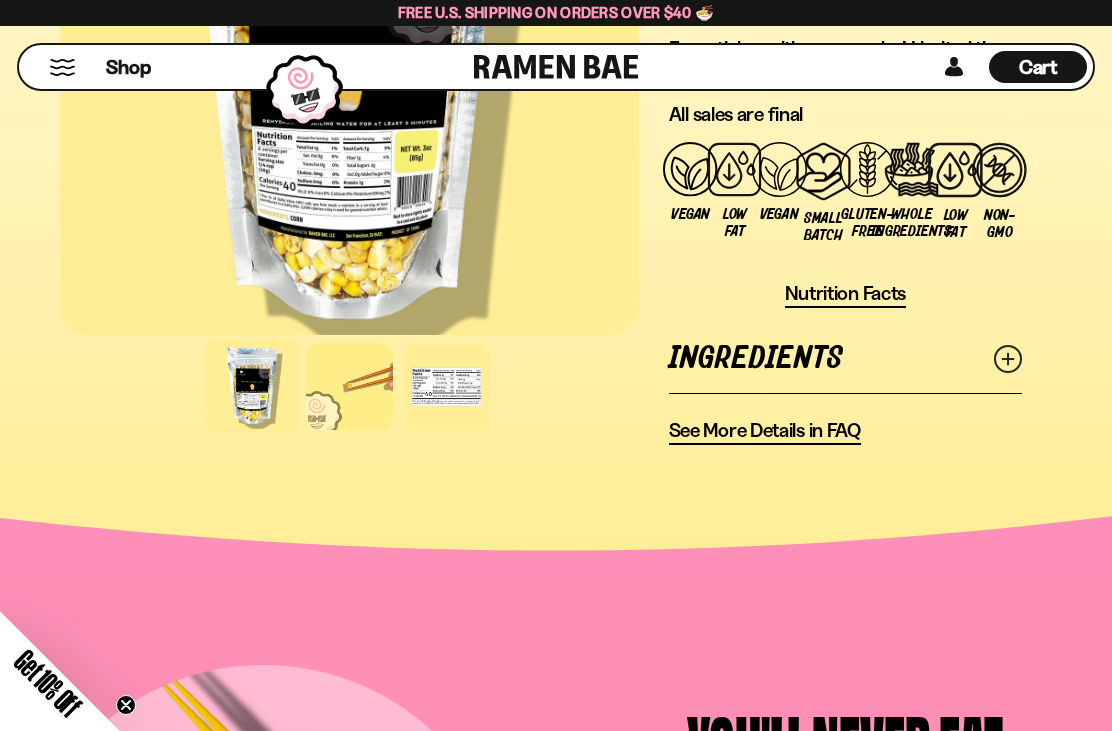
click at [1058, 62] on span "Cart" at bounding box center [1038, 67] width 39 height 24
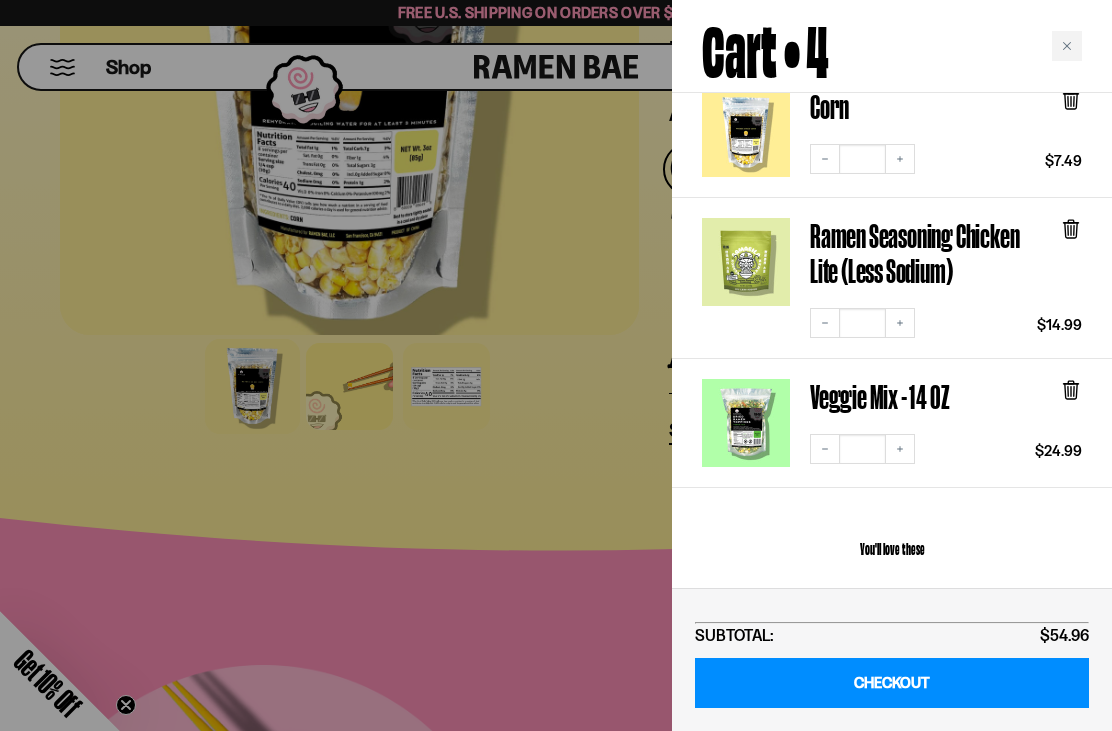
scroll to position [323, 0]
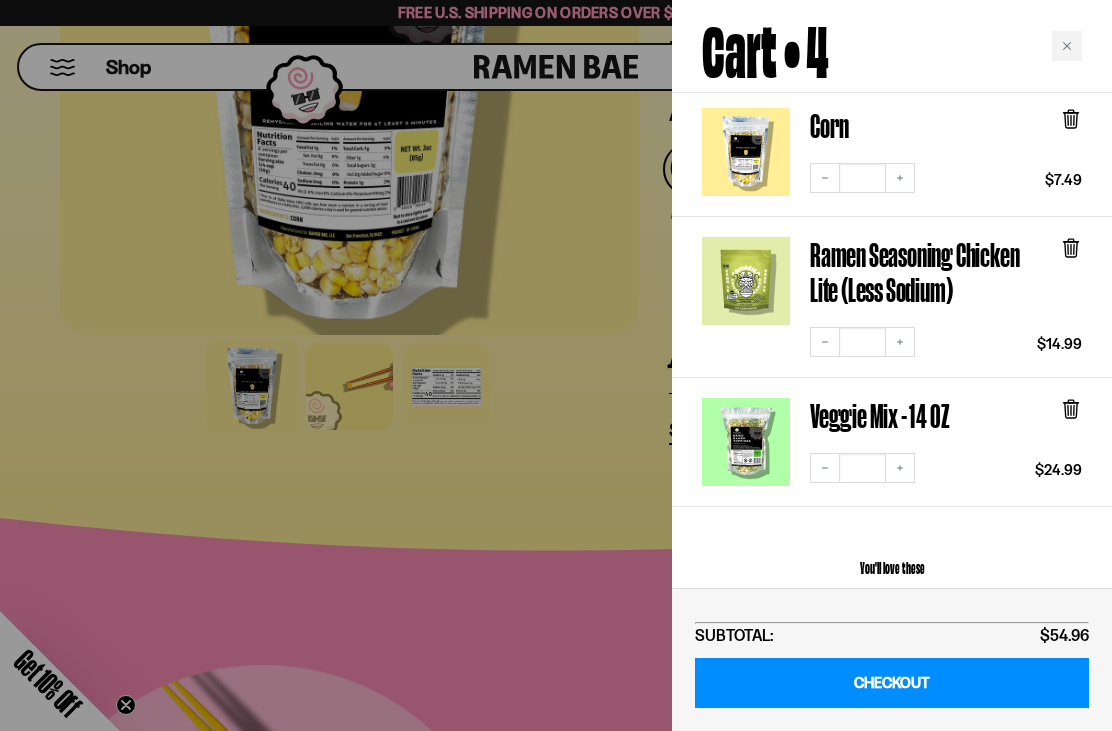
click at [549, 474] on div at bounding box center [556, 365] width 1112 height 731
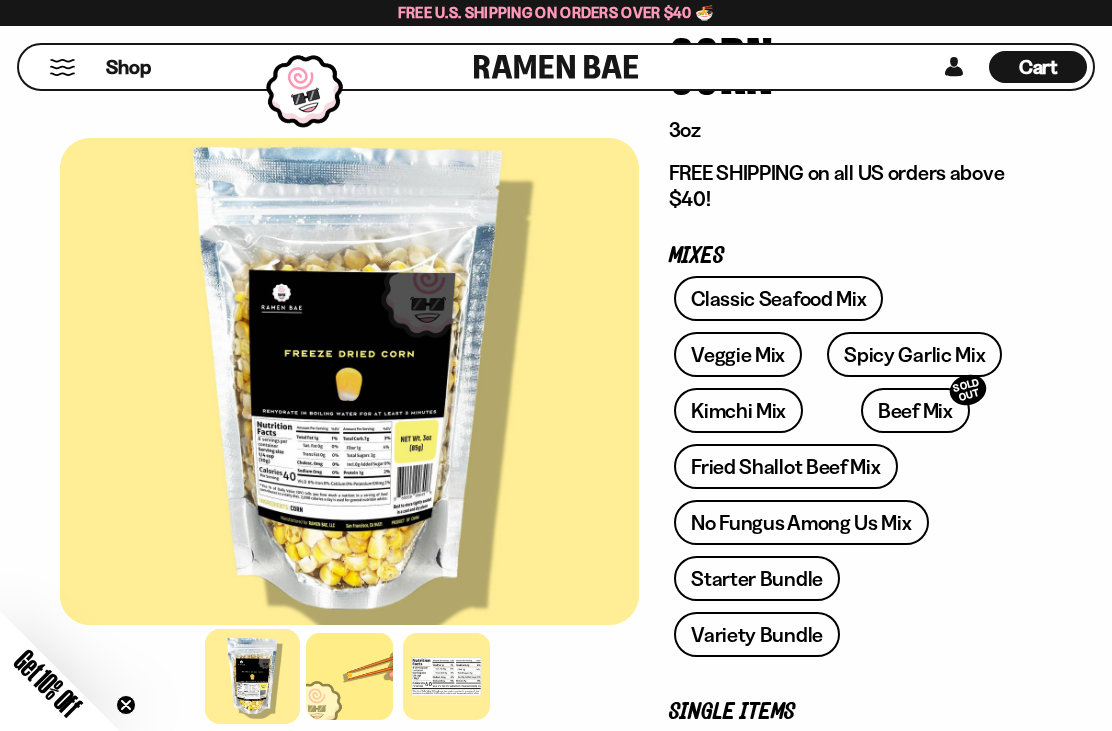
scroll to position [0, 0]
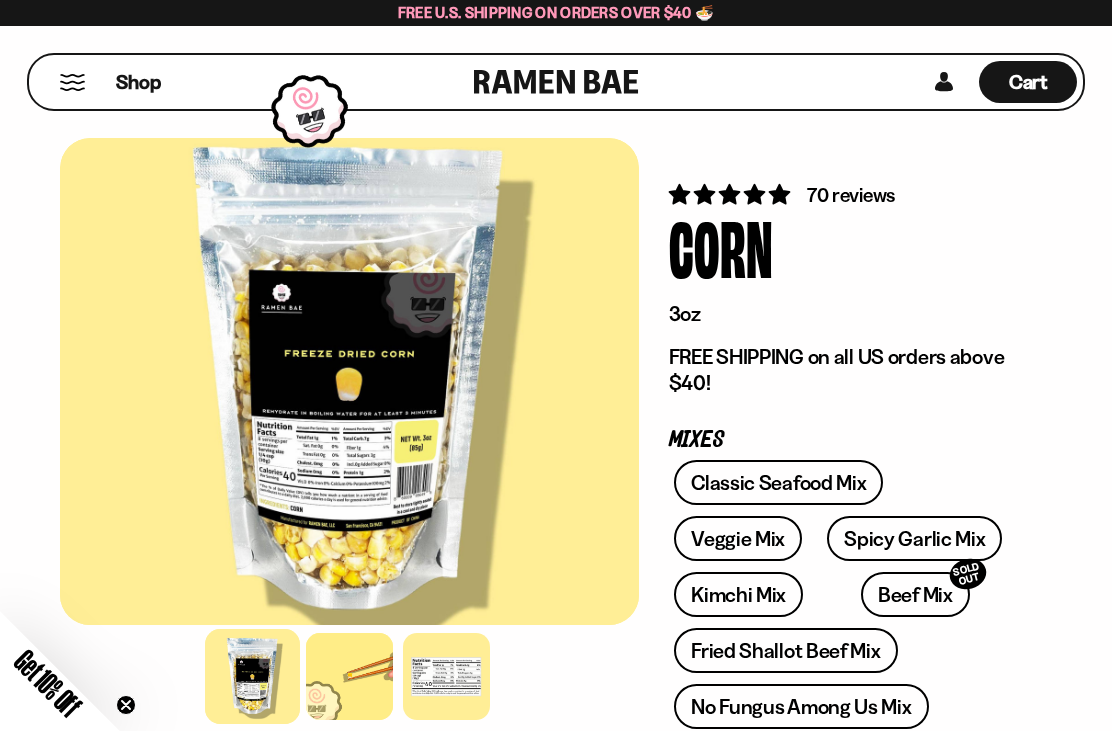
click at [88, 70] on div "Shop" at bounding box center [254, 82] width 439 height 54
click at [155, 84] on span "Shop" at bounding box center [138, 82] width 45 height 27
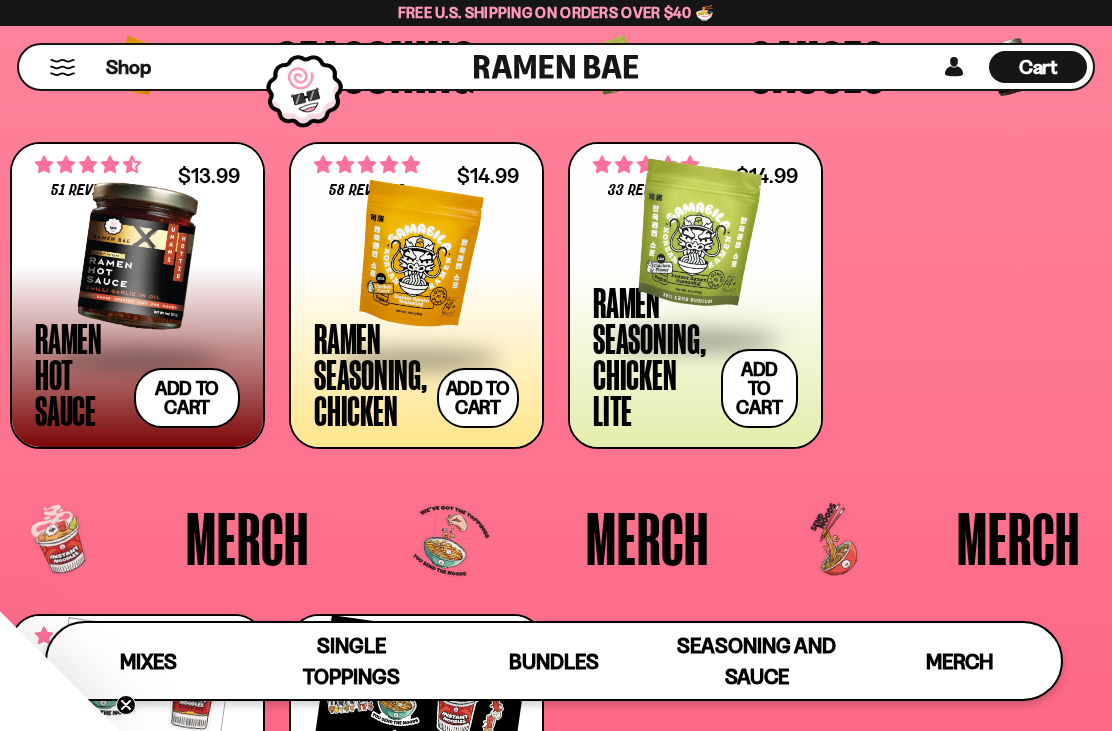
scroll to position [3711, 0]
click at [719, 271] on div at bounding box center [695, 237] width 205 height 200
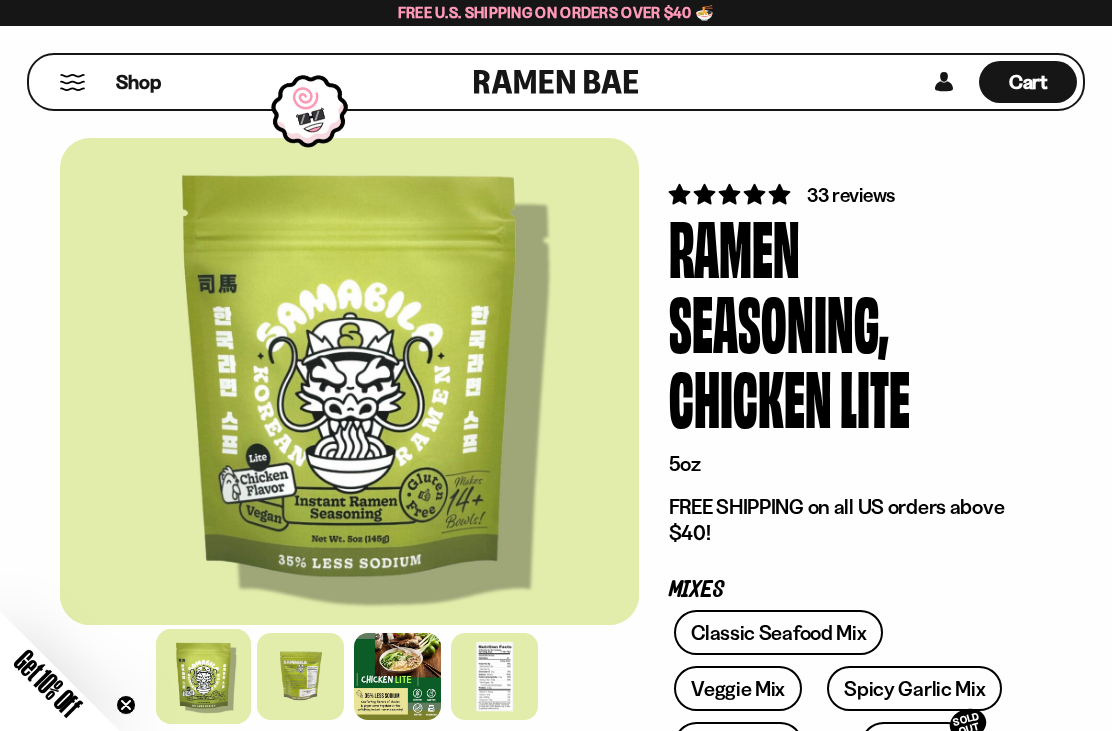
click at [312, 669] on div at bounding box center [300, 676] width 87 height 87
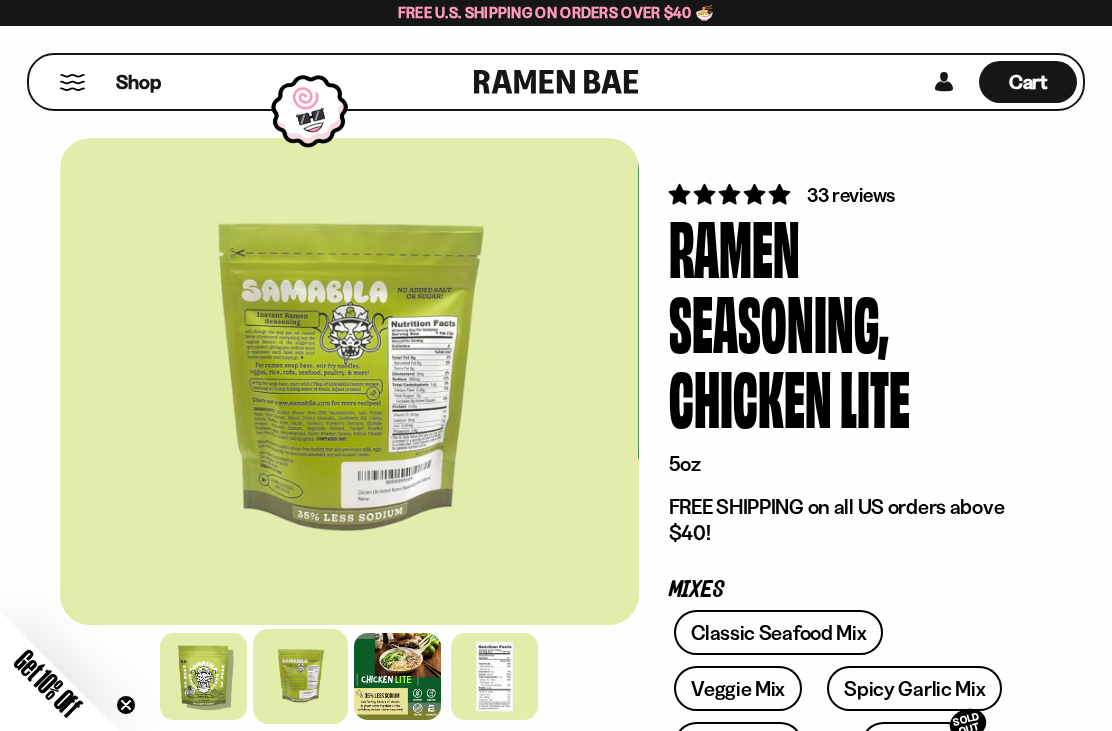
scroll to position [1, 0]
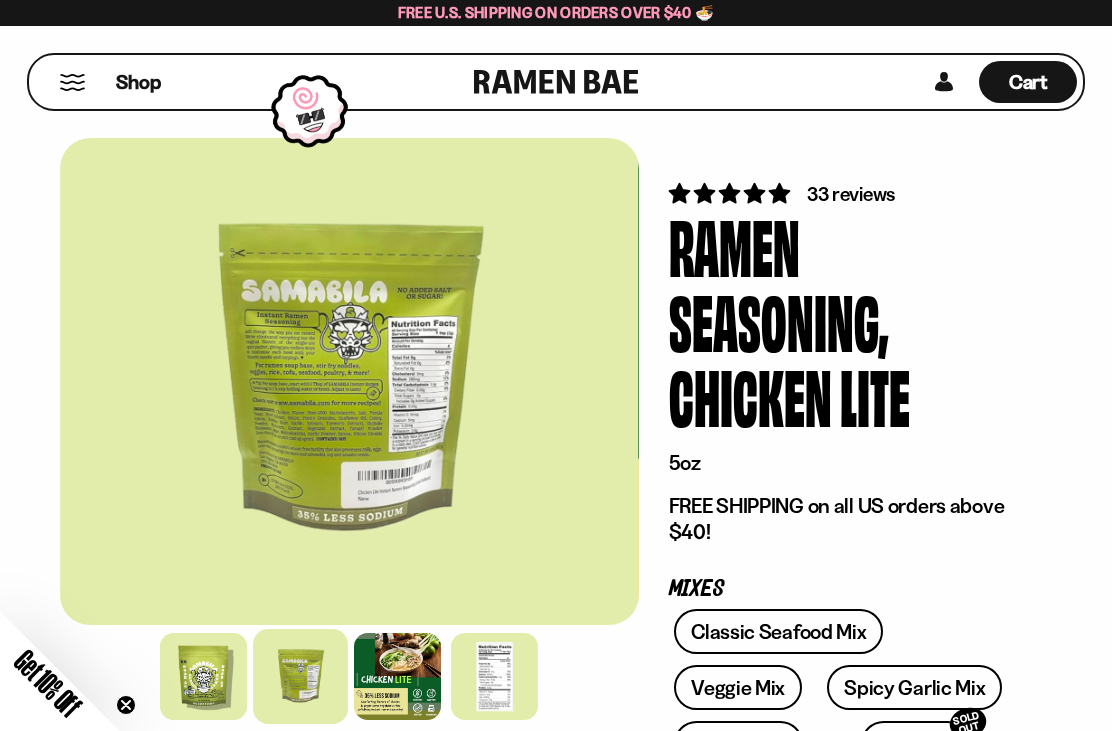
click at [512, 681] on div at bounding box center [494, 676] width 87 height 87
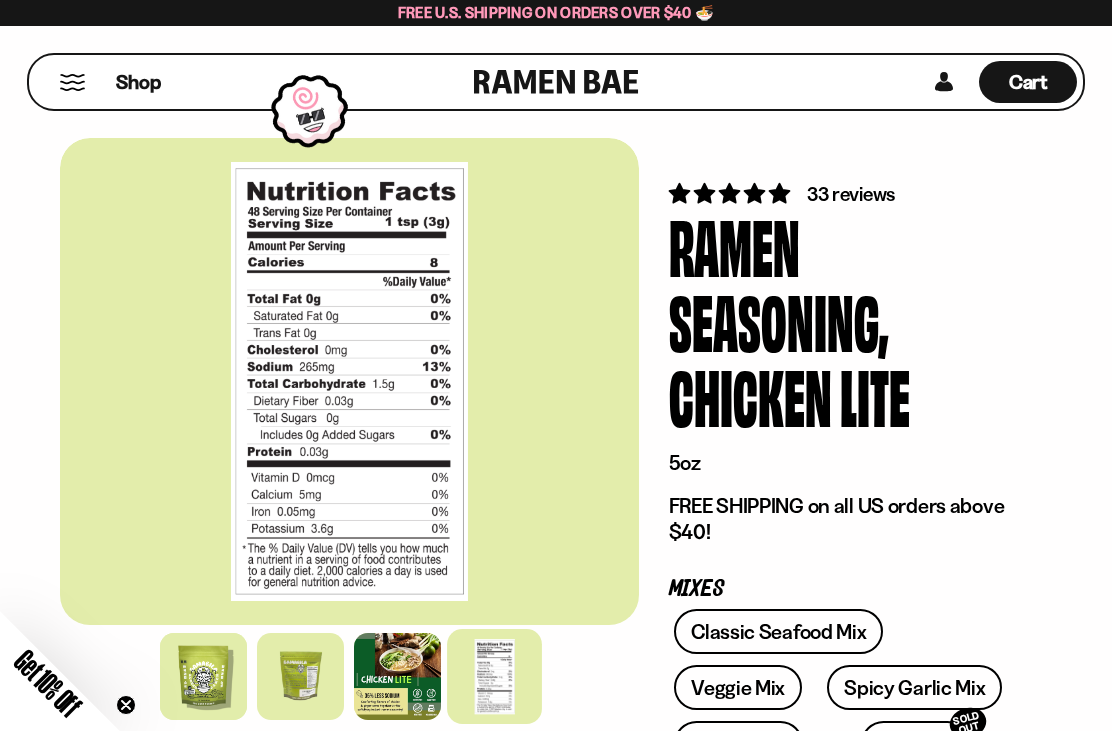
scroll to position [0, 0]
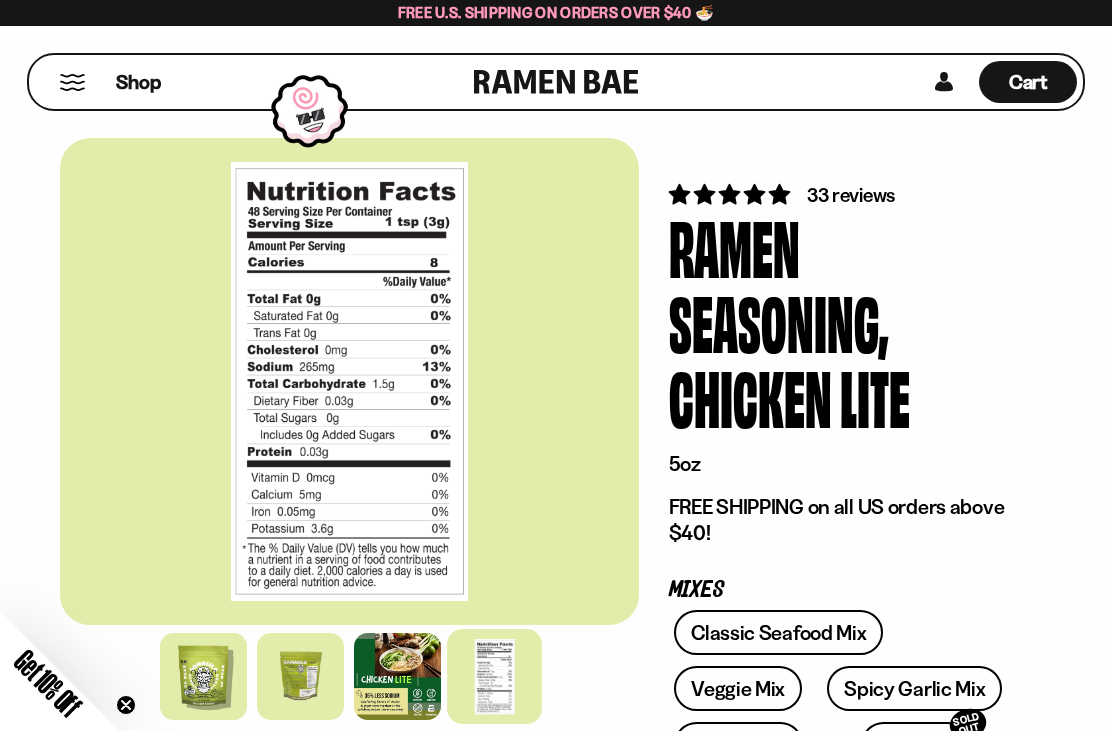
click at [1050, 92] on div "Cart D0381C2F-513E-4F90-8A41-6F0A75DCBAAA" at bounding box center [1028, 82] width 98 height 42
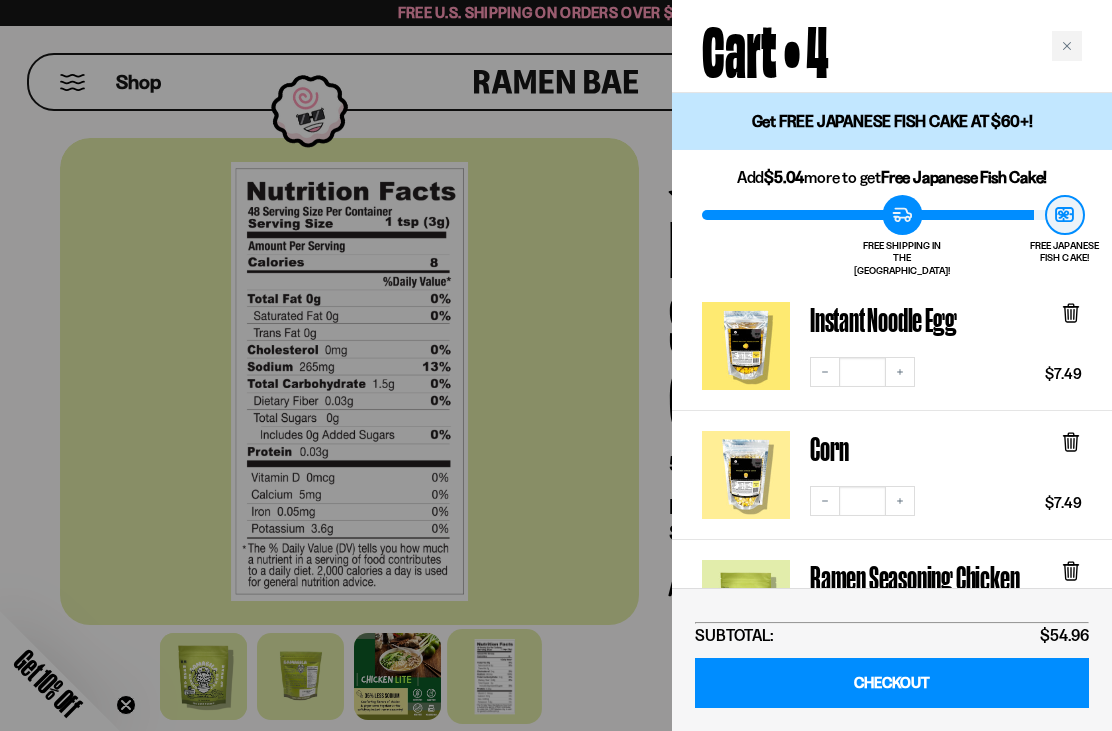
click at [1067, 36] on div "Close cart" at bounding box center [1067, 46] width 30 height 30
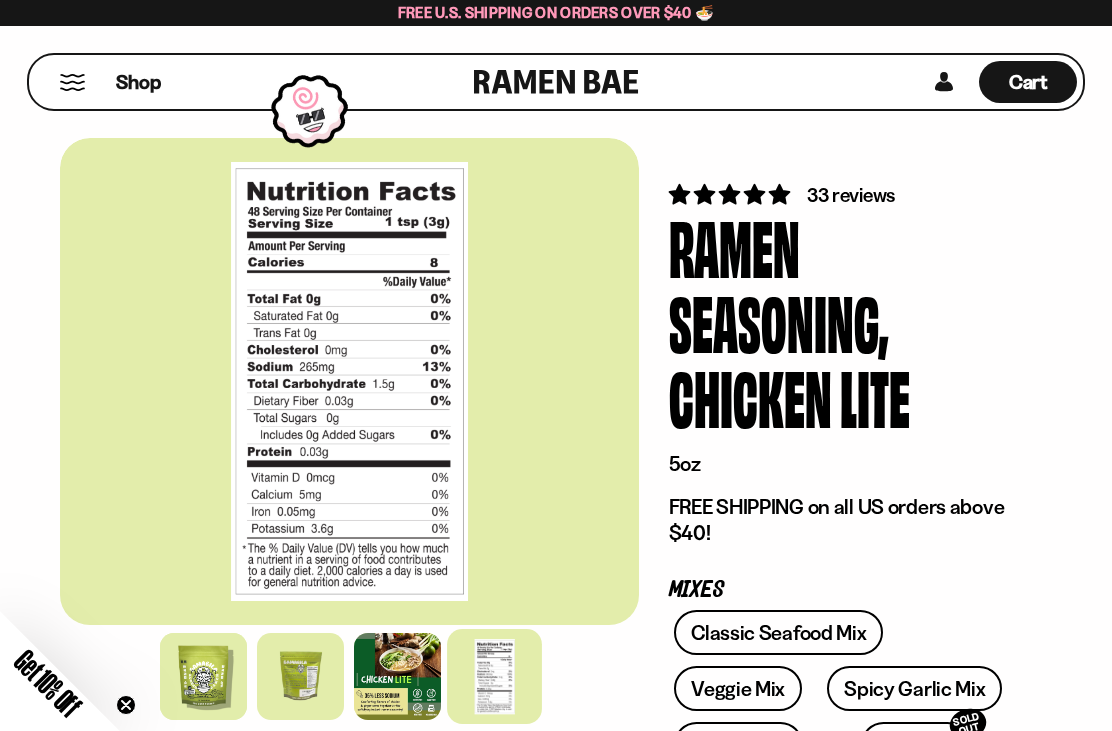
click at [78, 79] on button "Mobile Menu Trigger" at bounding box center [72, 82] width 27 height 17
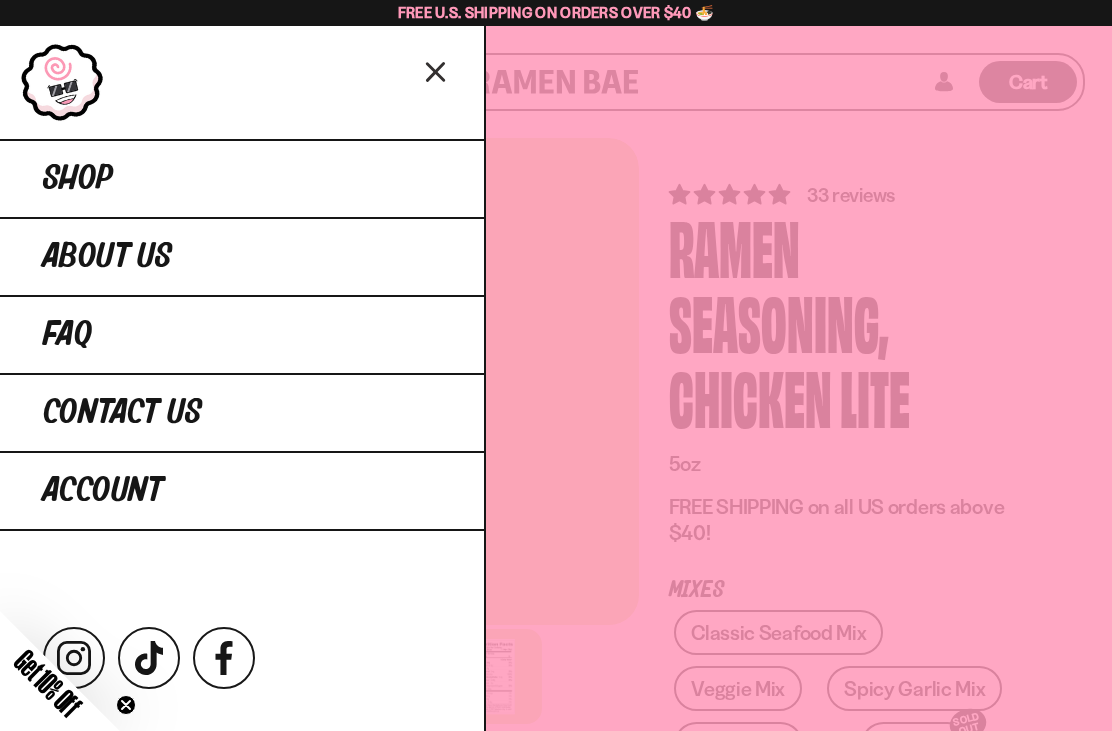
click at [203, 170] on link "Shop" at bounding box center [242, 178] width 484 height 78
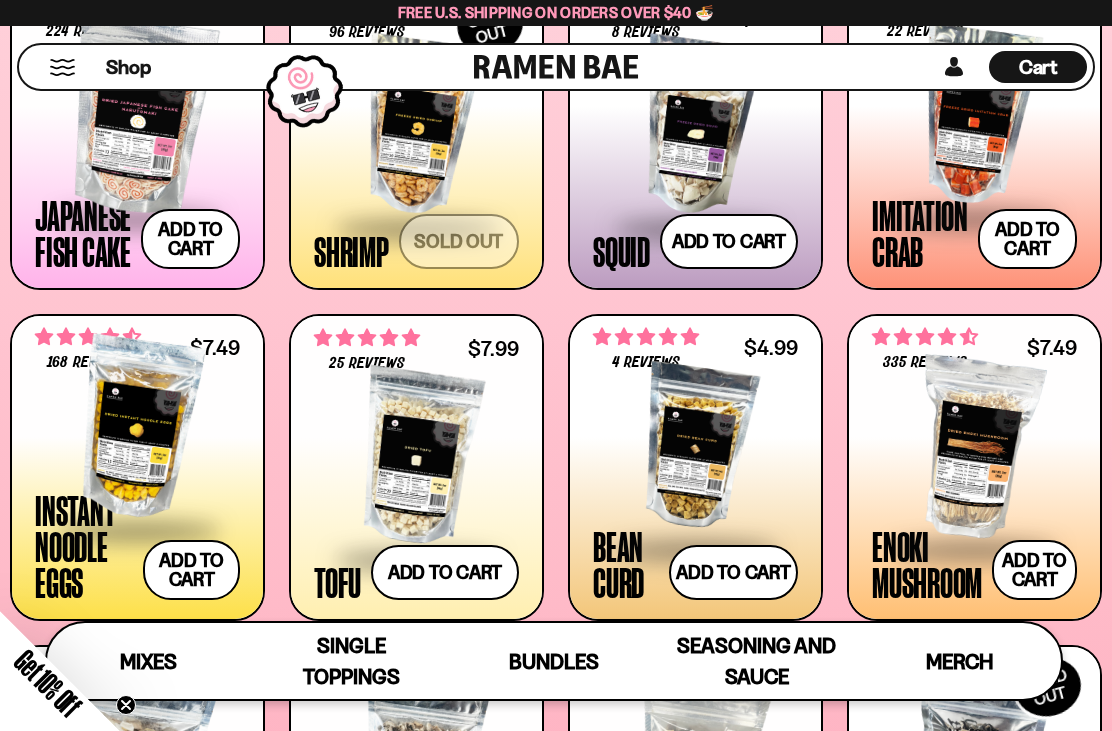
scroll to position [1393, 0]
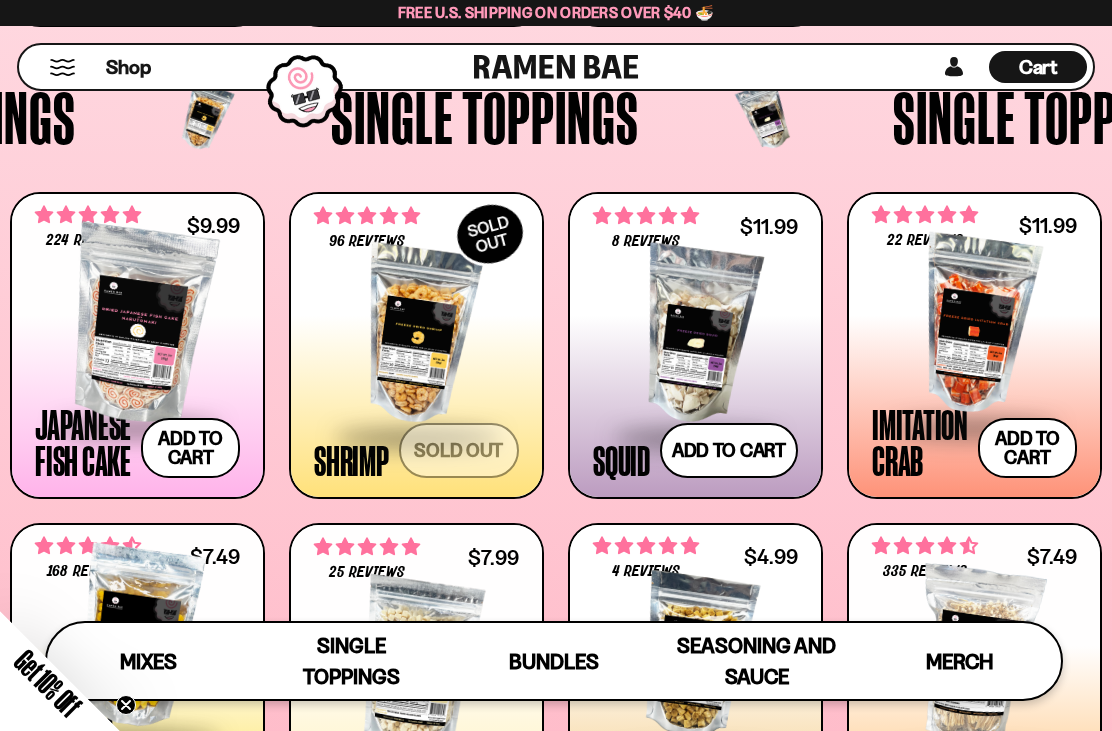
click at [757, 446] on button "Add to cart Add — Regular price $11.99 Regular price Sale price $11.99 Unit pri…" at bounding box center [729, 450] width 138 height 55
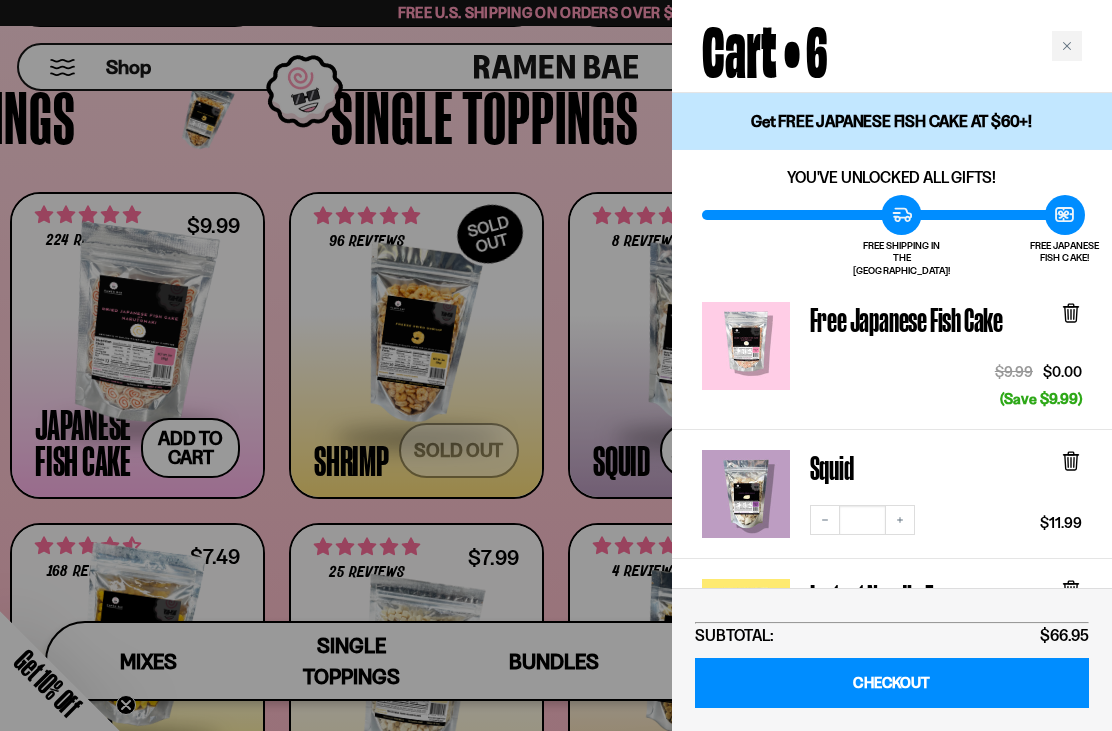
click at [1069, 307] on icon at bounding box center [1071, 314] width 12 height 15
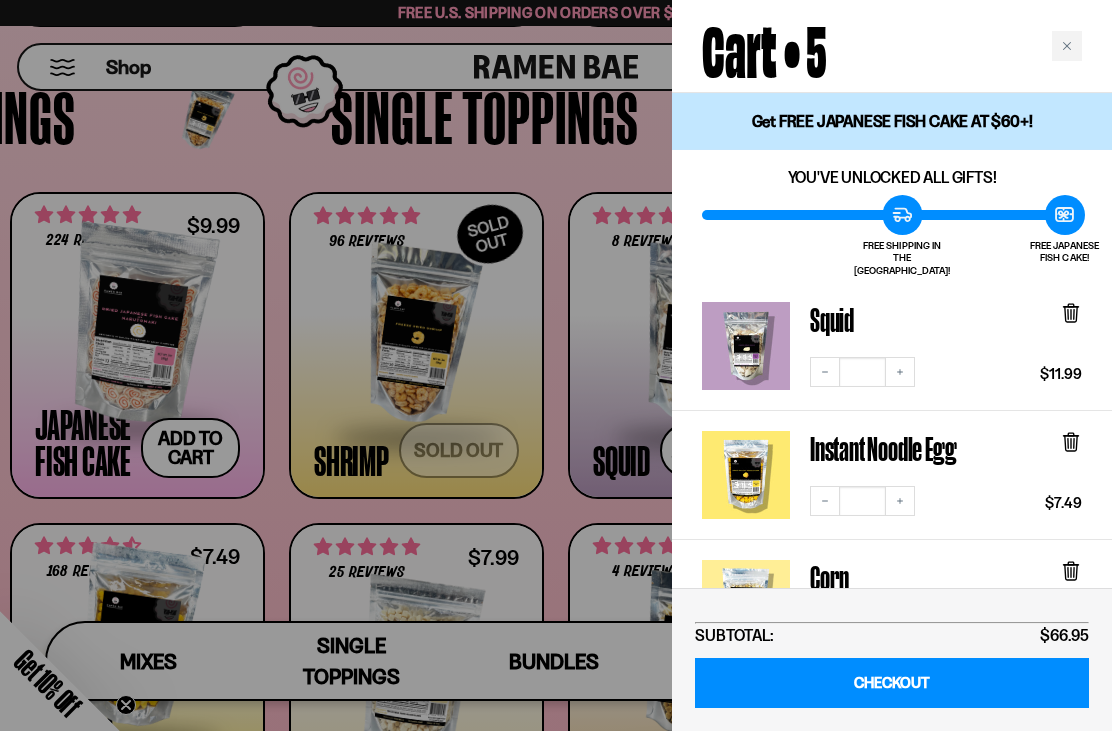
click at [1072, 33] on div "Close cart" at bounding box center [1067, 46] width 30 height 30
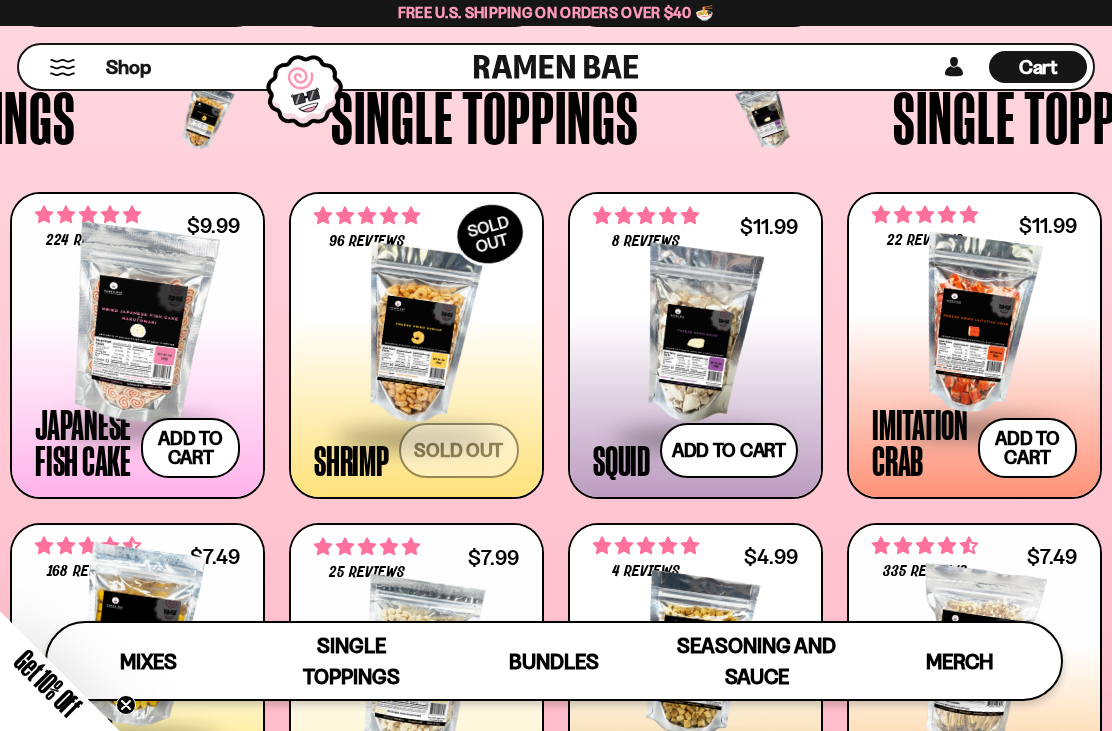
click at [623, 458] on span at bounding box center [695, 438] width 205 height 70
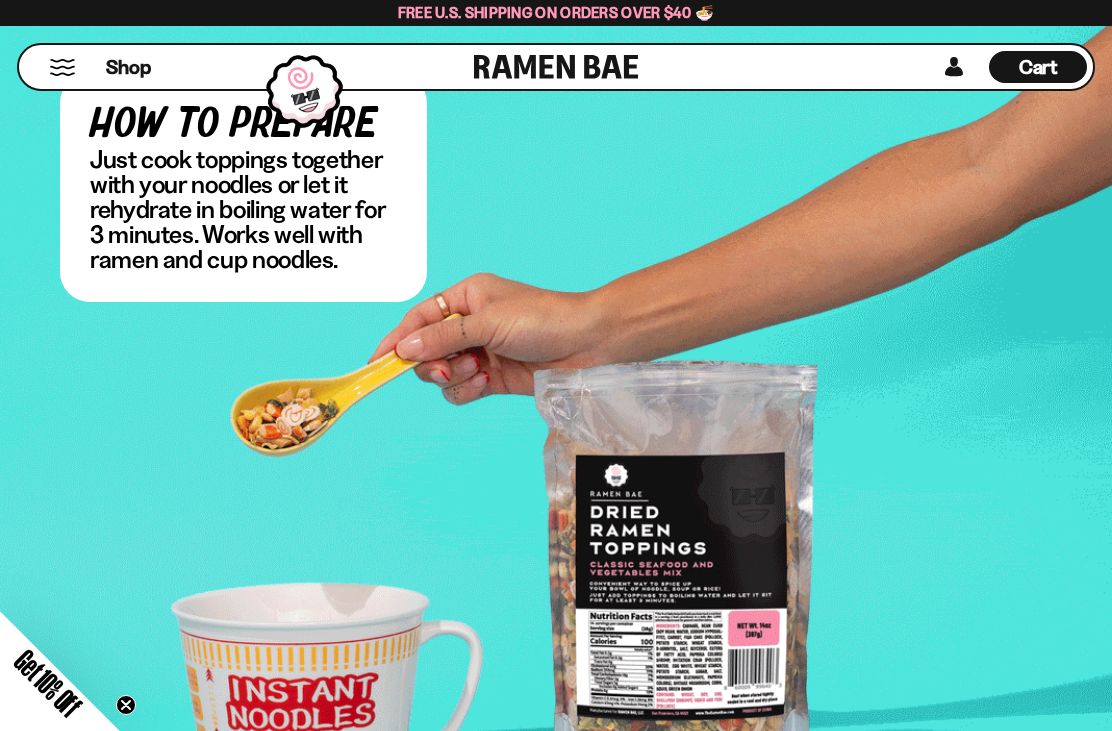
scroll to position [2956, 0]
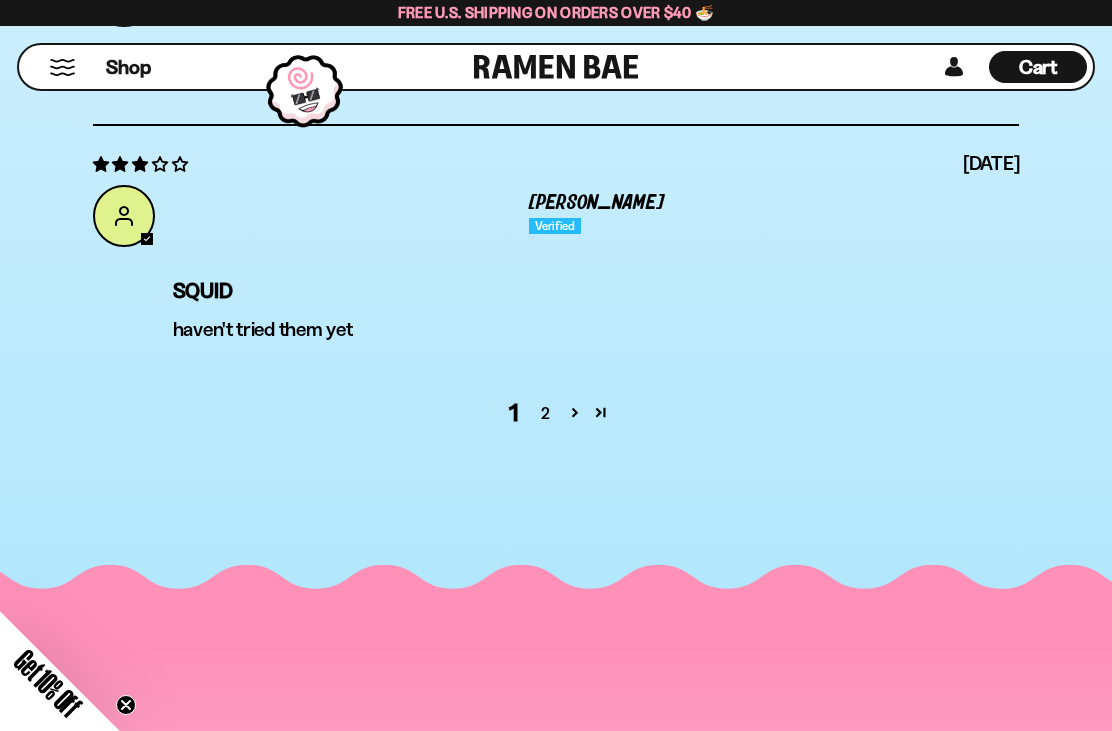
click at [554, 420] on link "2" at bounding box center [546, 413] width 32 height 24
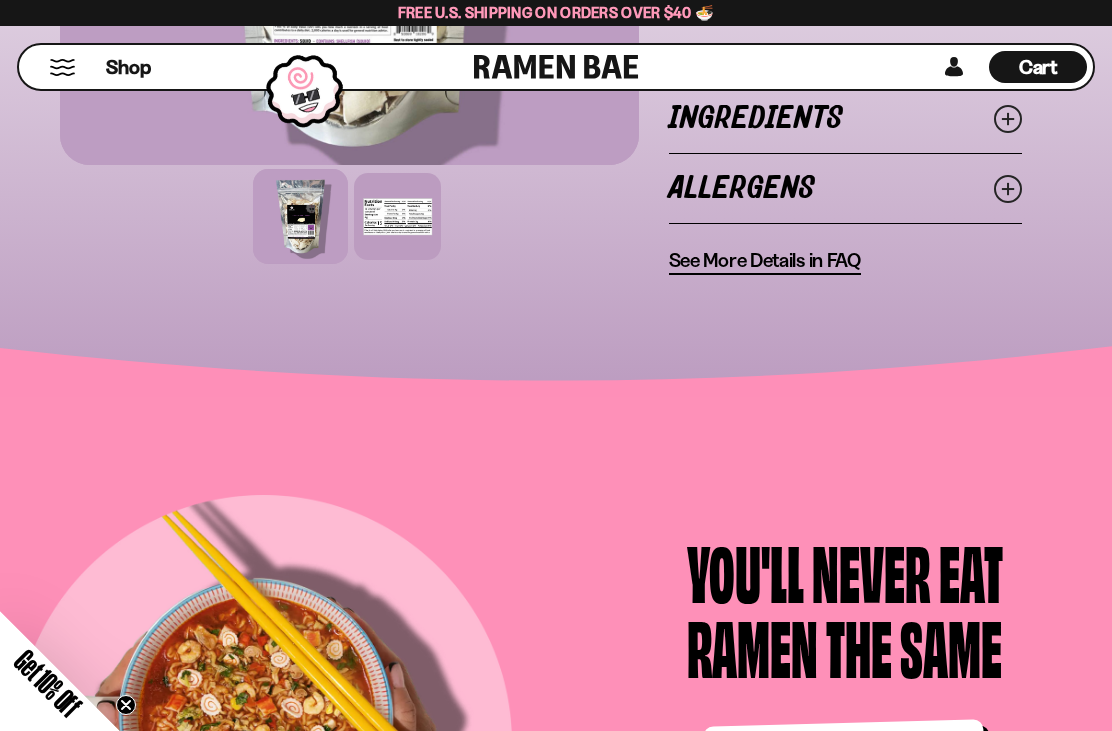
scroll to position [1116, 0]
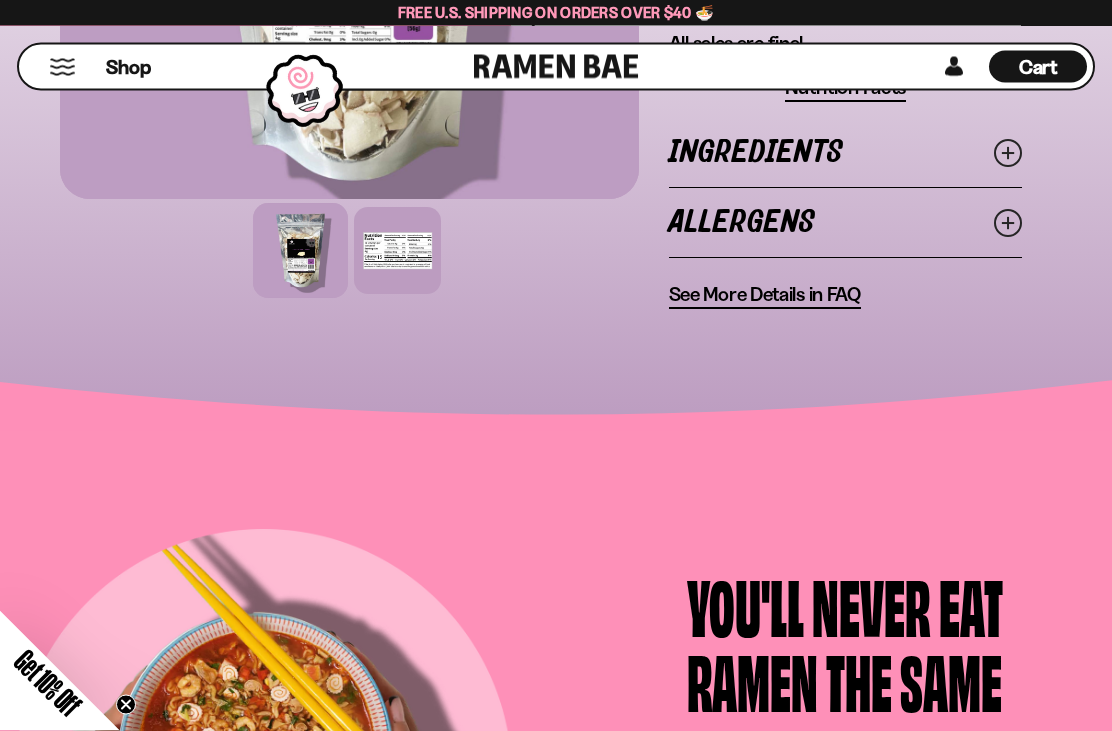
click at [114, 69] on span "Shop" at bounding box center [128, 67] width 45 height 27
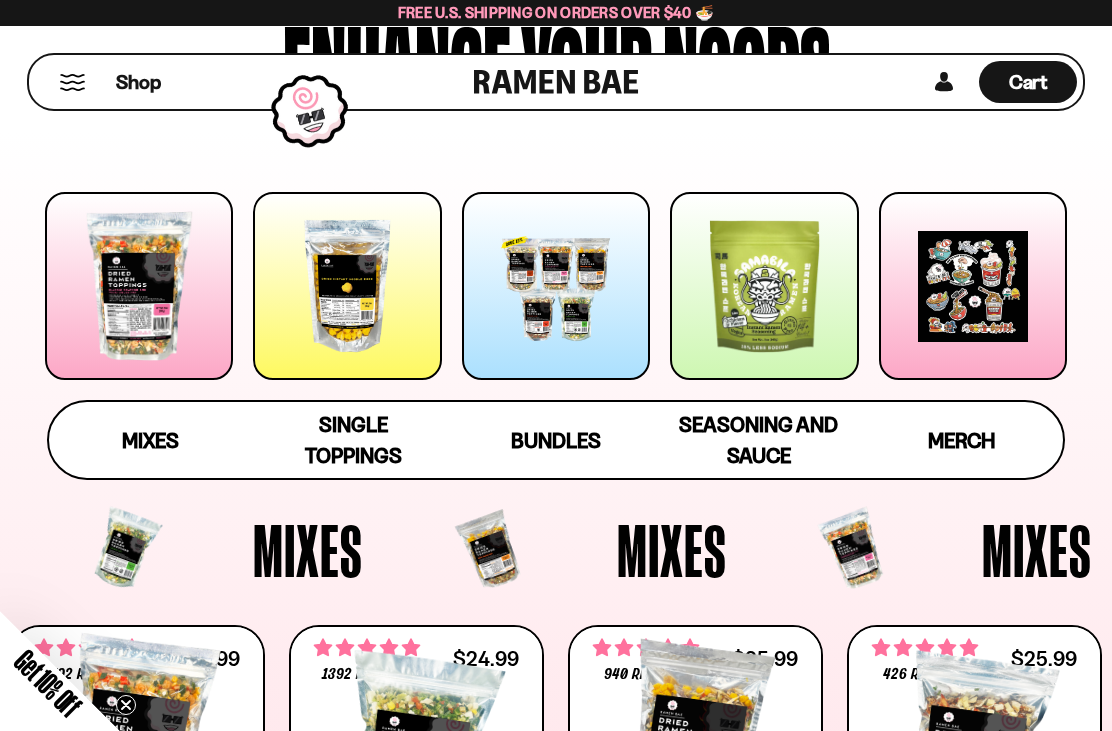
scroll to position [166, 0]
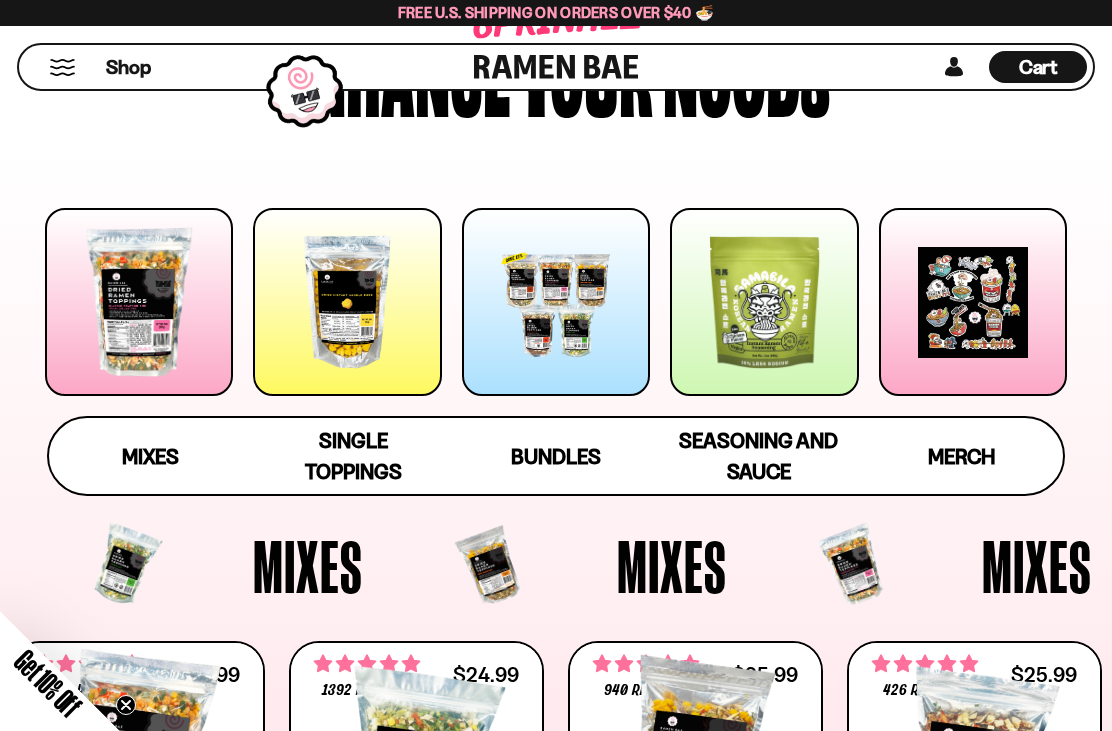
click at [370, 469] on span "Single Toppings" at bounding box center [353, 456] width 97 height 56
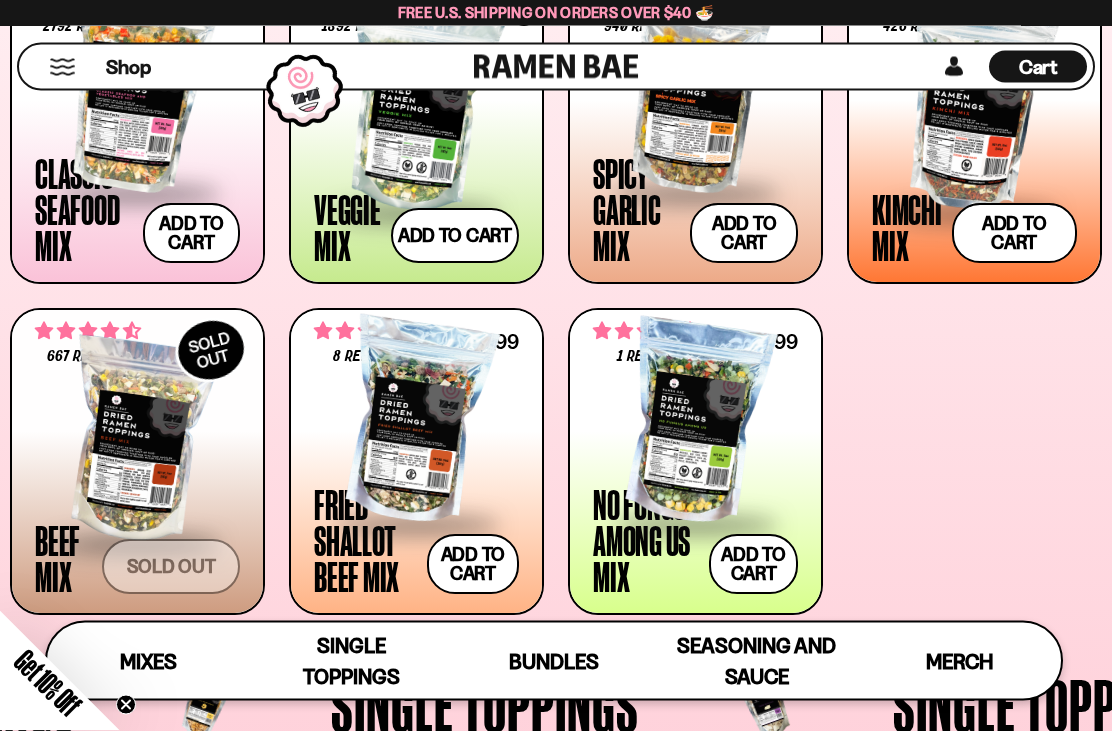
scroll to position [809, 0]
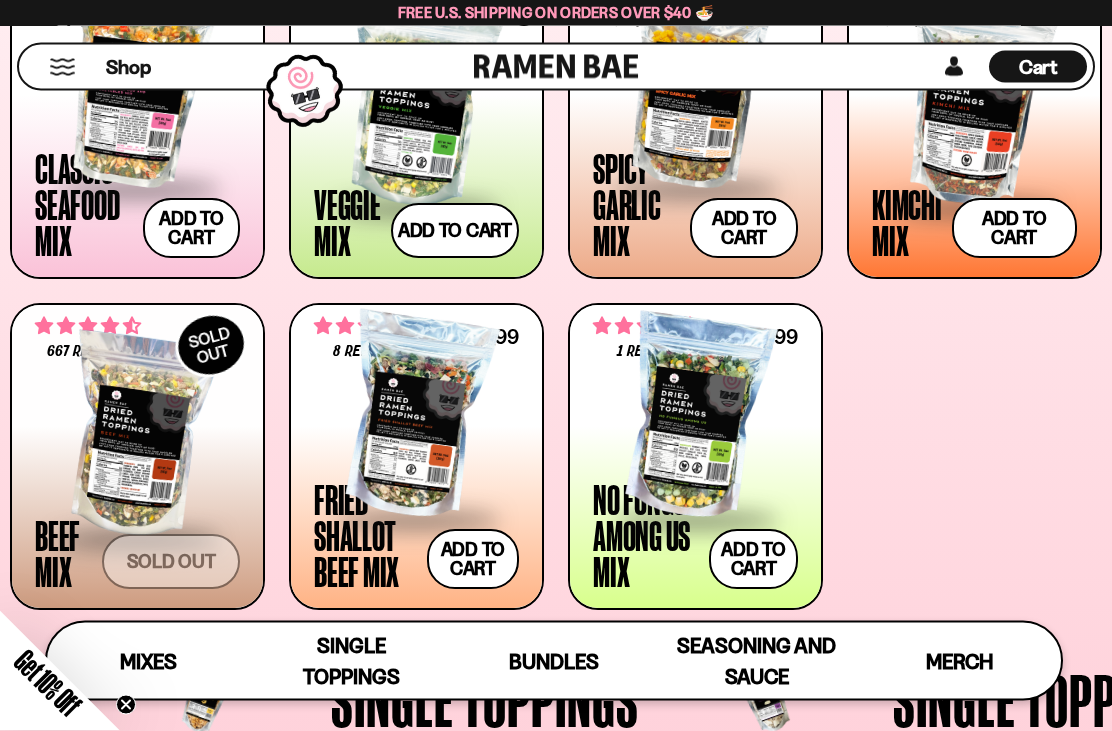
click at [702, 446] on div at bounding box center [695, 418] width 205 height 200
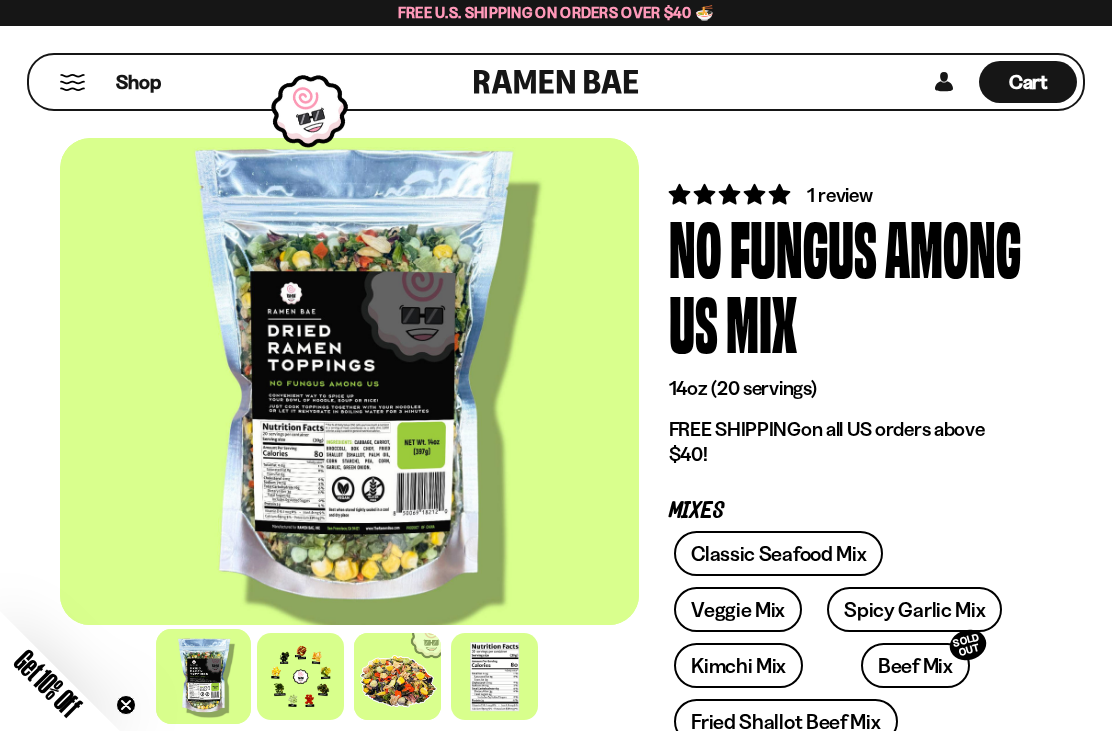
click at [309, 658] on div at bounding box center [300, 676] width 87 height 87
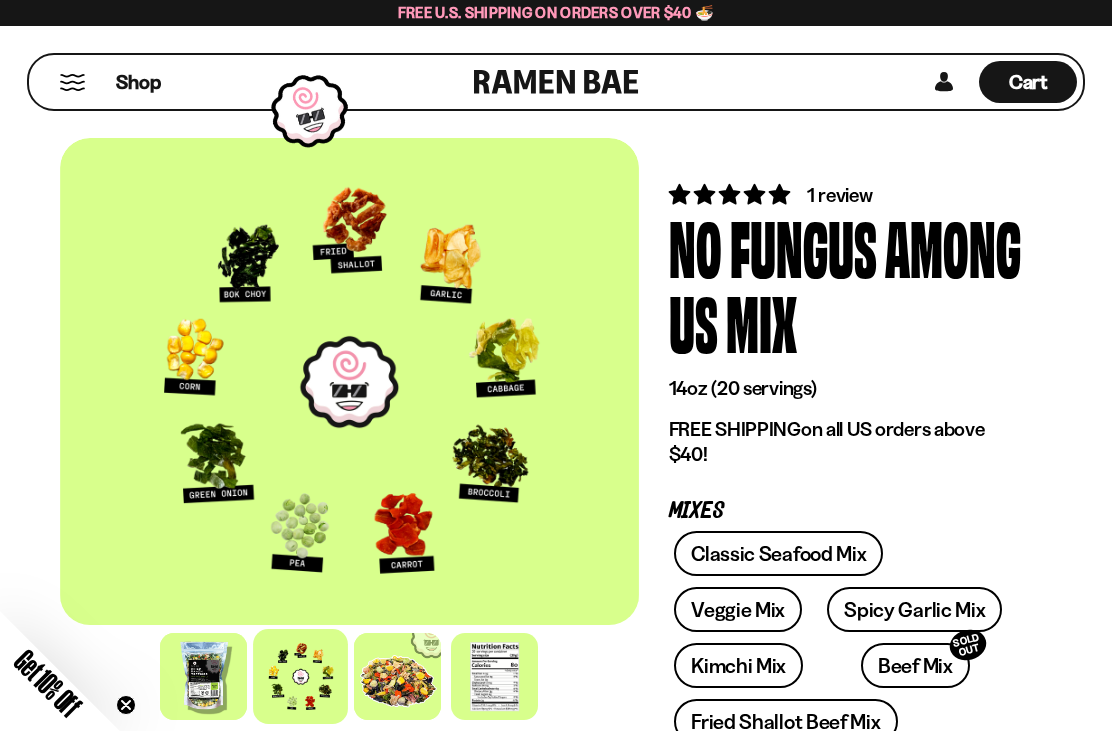
click at [402, 682] on div at bounding box center [397, 676] width 87 height 87
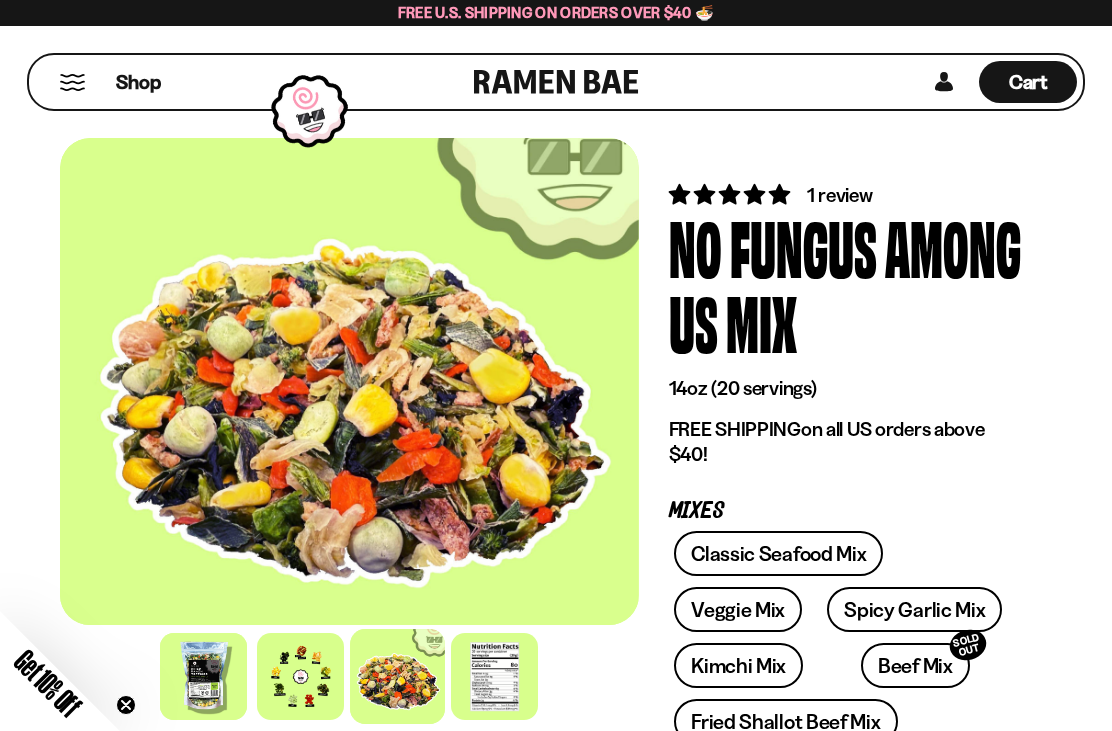
click at [857, 193] on span "1 review" at bounding box center [840, 195] width 66 height 24
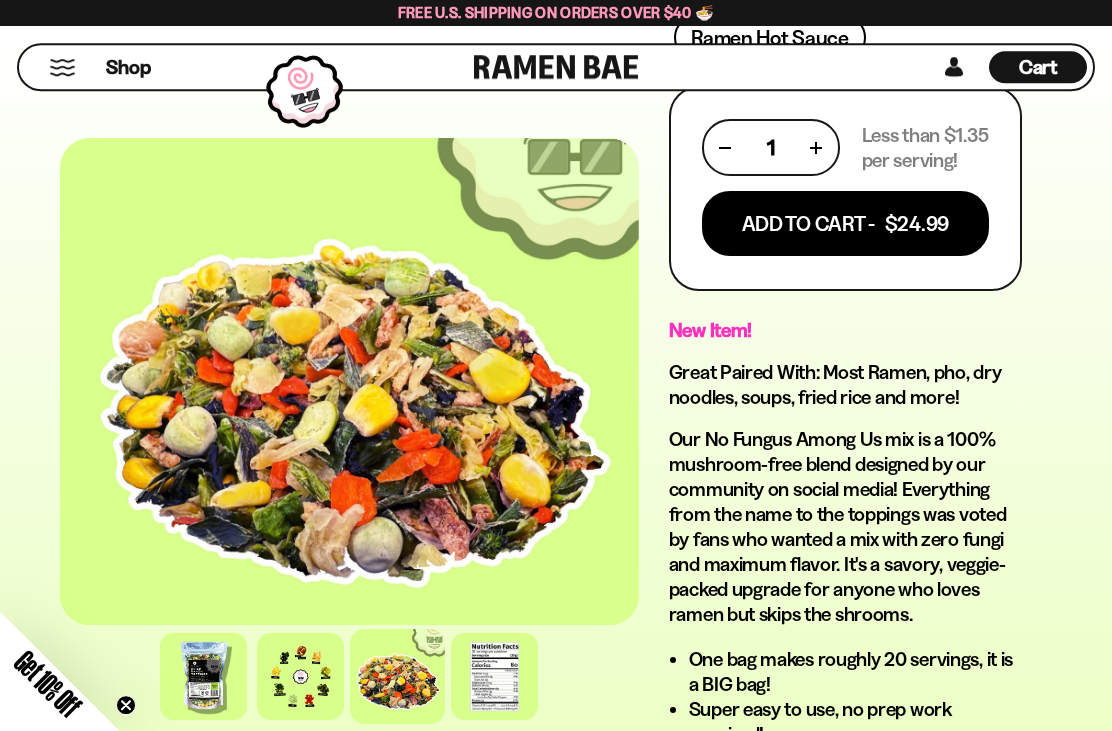
scroll to position [1330, 0]
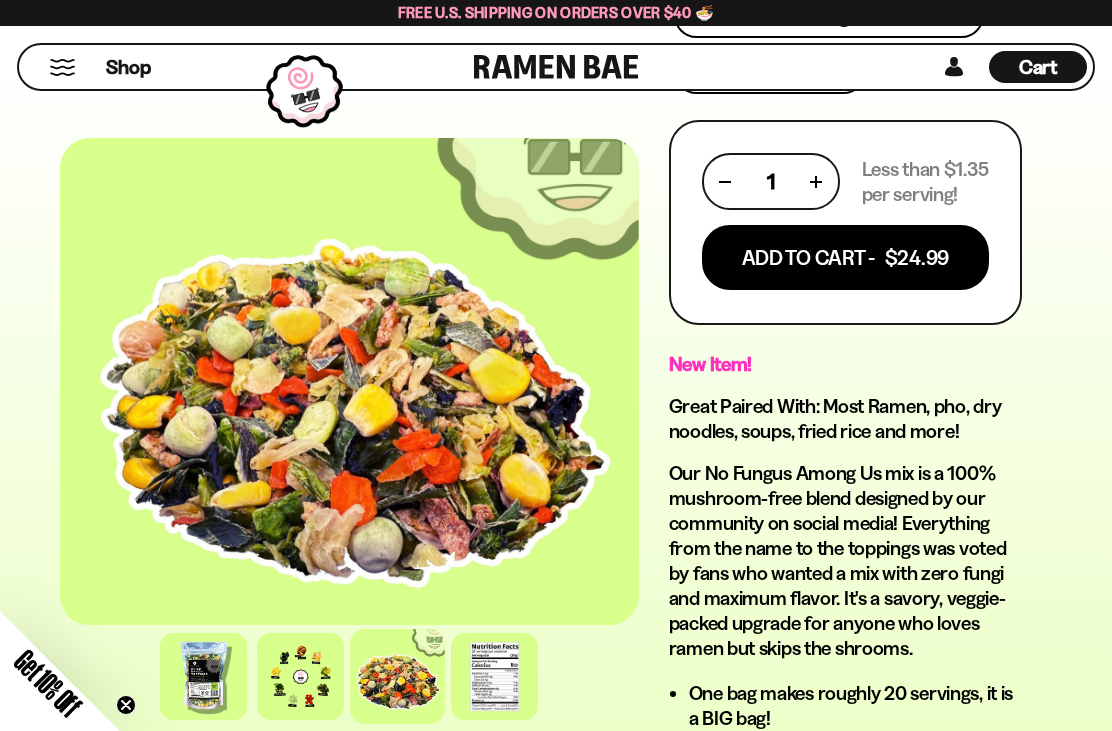
click at [310, 677] on div at bounding box center [300, 676] width 87 height 87
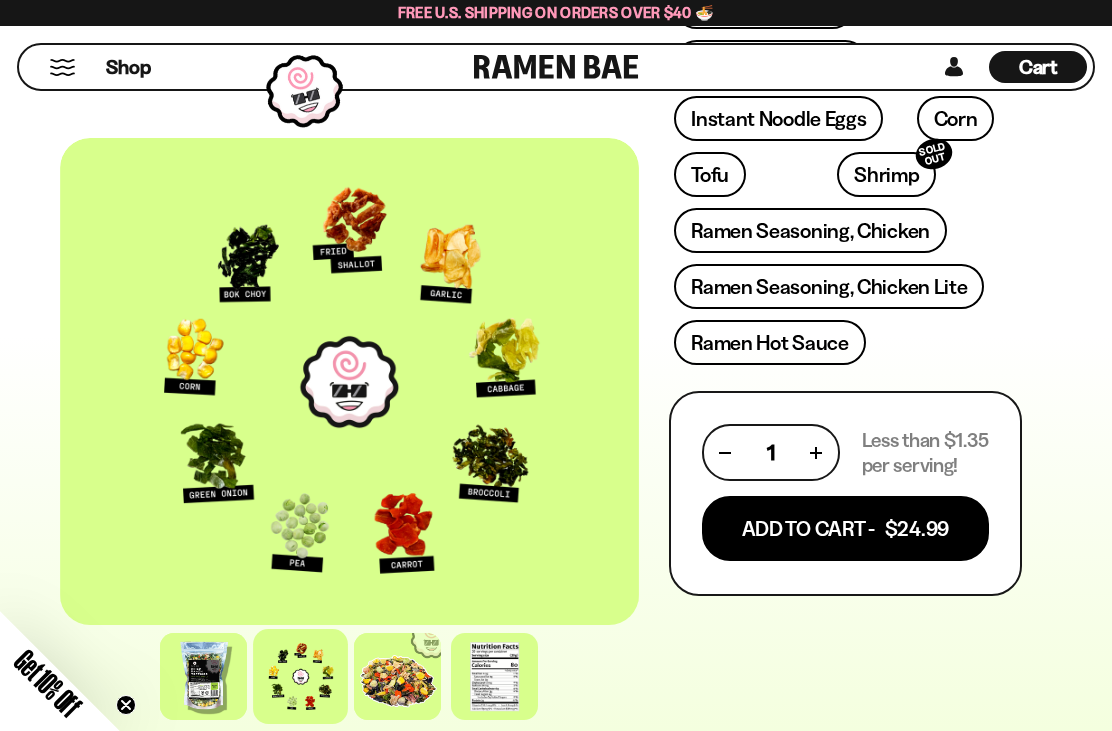
scroll to position [1111, 0]
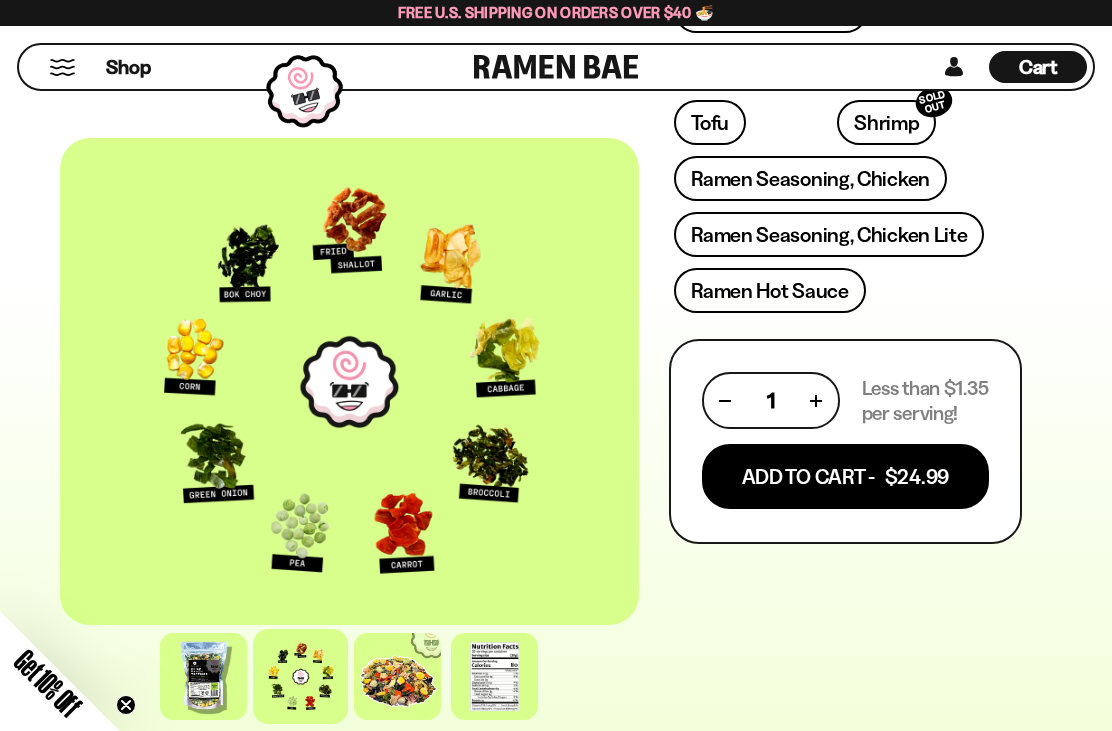
click at [911, 444] on button "Add To Cart - $24.99" at bounding box center [845, 476] width 287 height 65
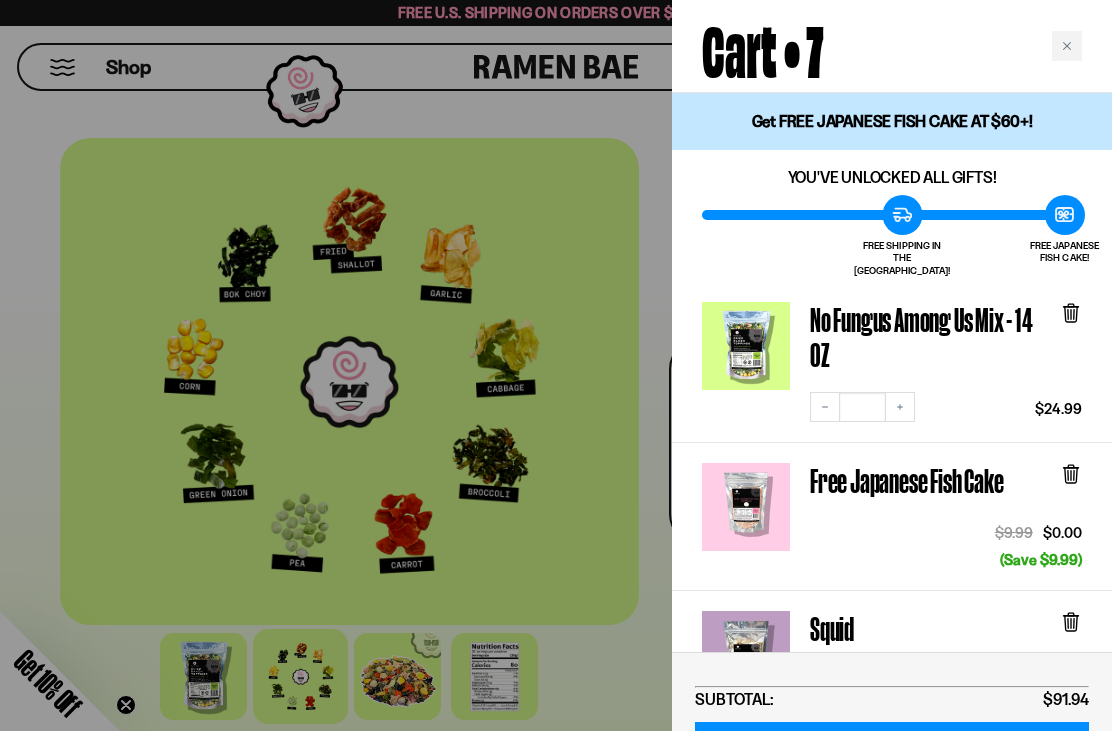
click at [938, 463] on h3 "Free Japanese Fish Cake" at bounding box center [911, 480] width 203 height 35
click at [755, 488] on div at bounding box center [746, 507] width 88 height 88
click at [763, 490] on div at bounding box center [746, 507] width 88 height 88
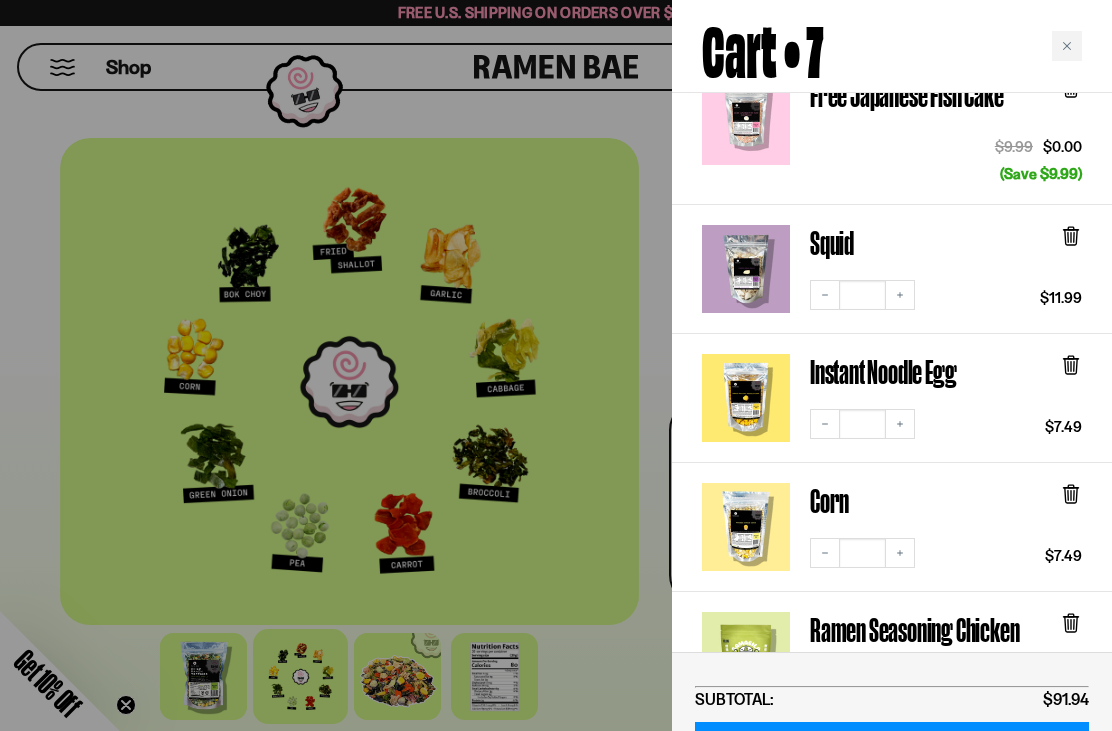
scroll to position [384, 0]
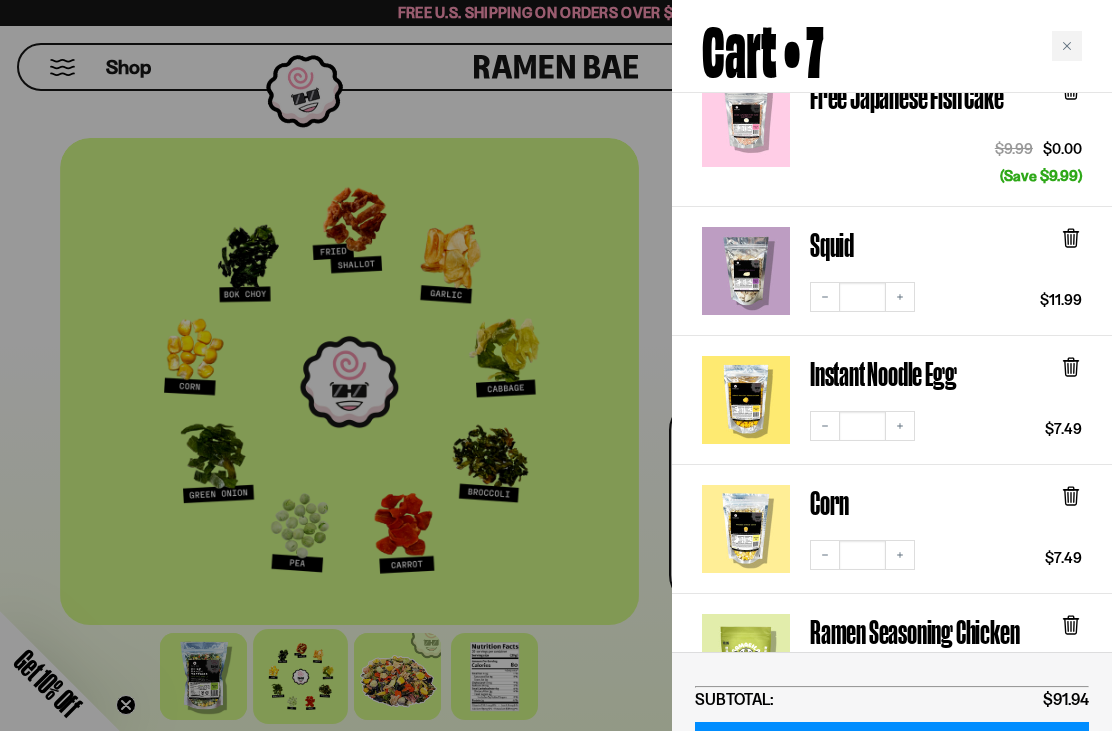
click at [594, 730] on div at bounding box center [556, 365] width 1112 height 731
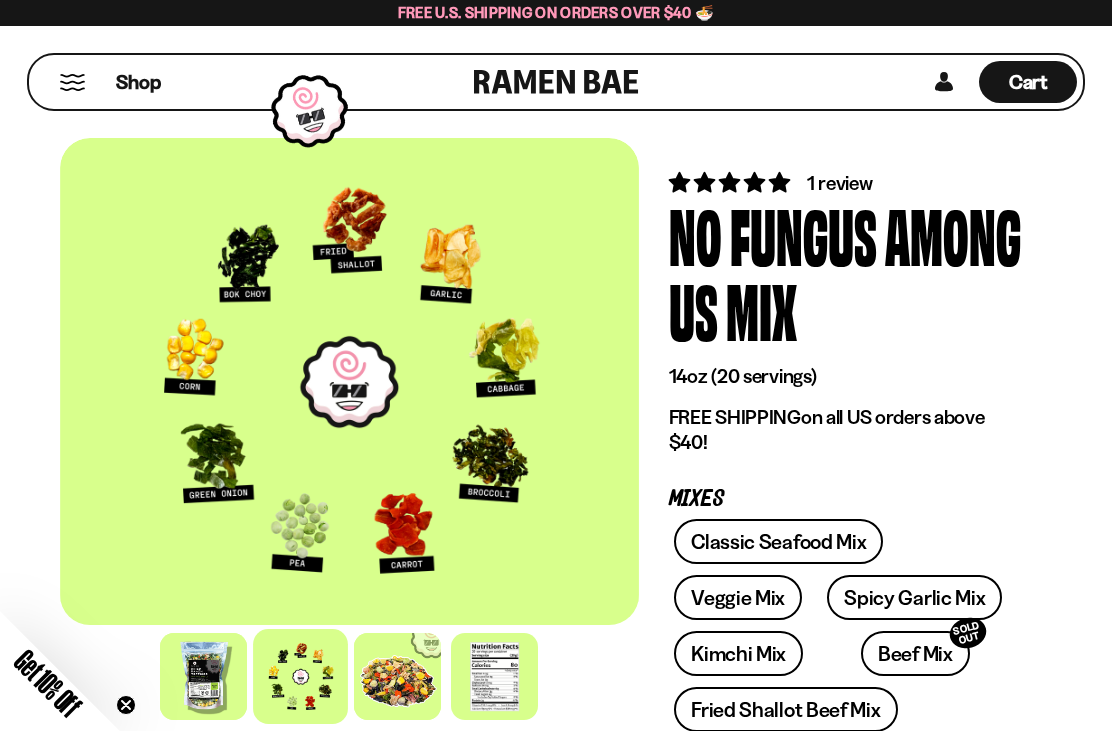
scroll to position [0, 0]
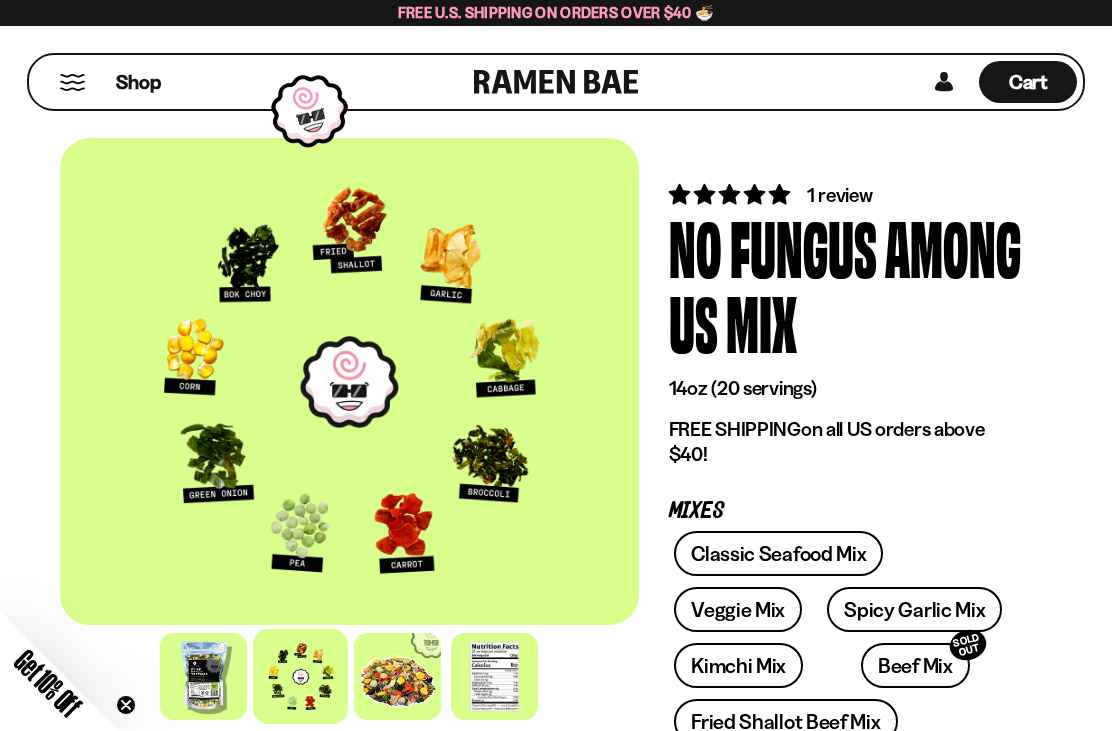
click at [76, 76] on button "Mobile Menu Trigger" at bounding box center [72, 82] width 27 height 17
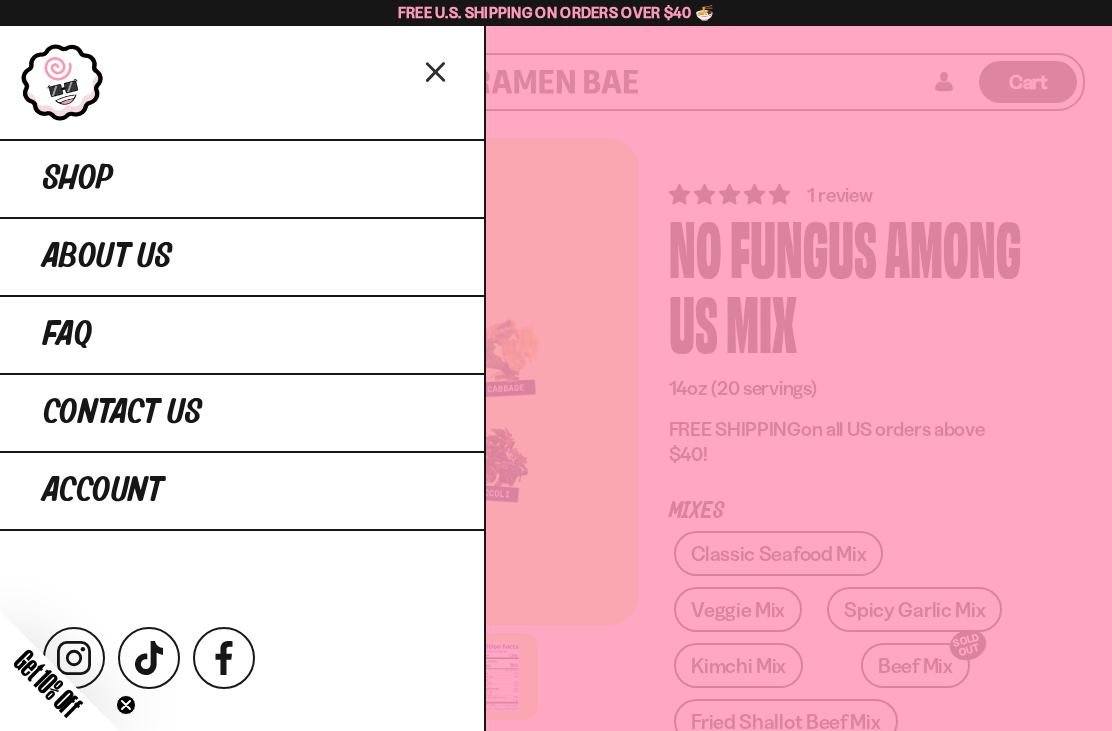
click at [227, 186] on link "Shop" at bounding box center [242, 178] width 484 height 78
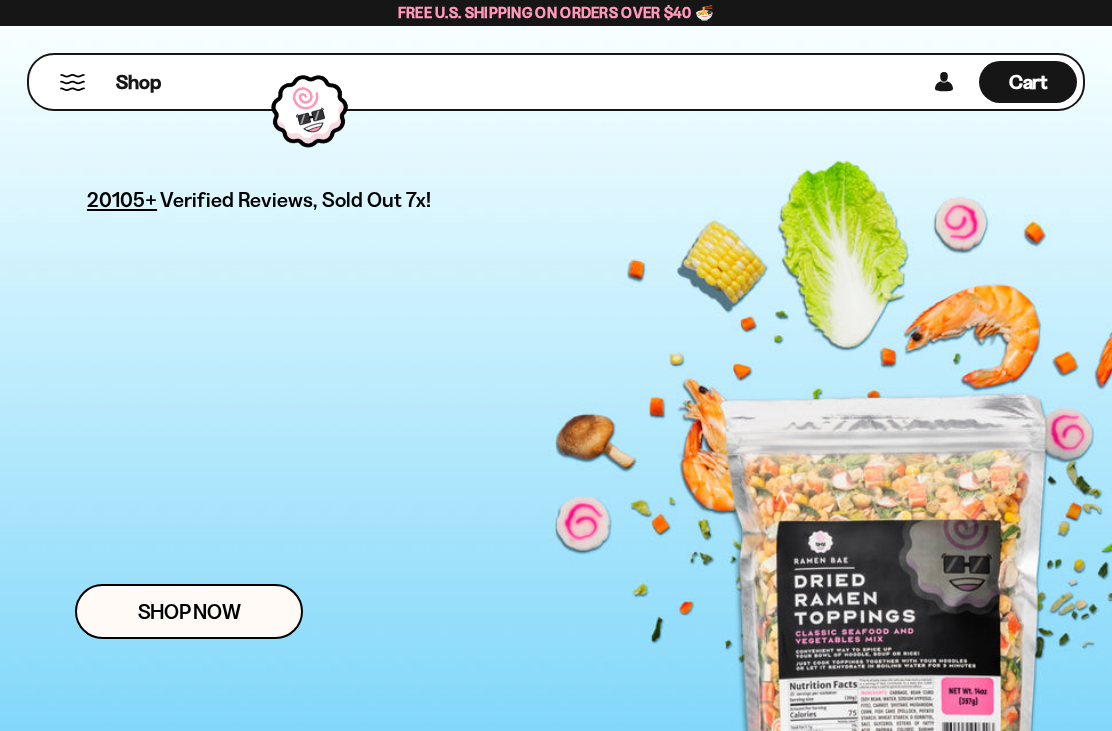
click at [59, 83] on button "Mobile Menu Trigger" at bounding box center [72, 82] width 27 height 17
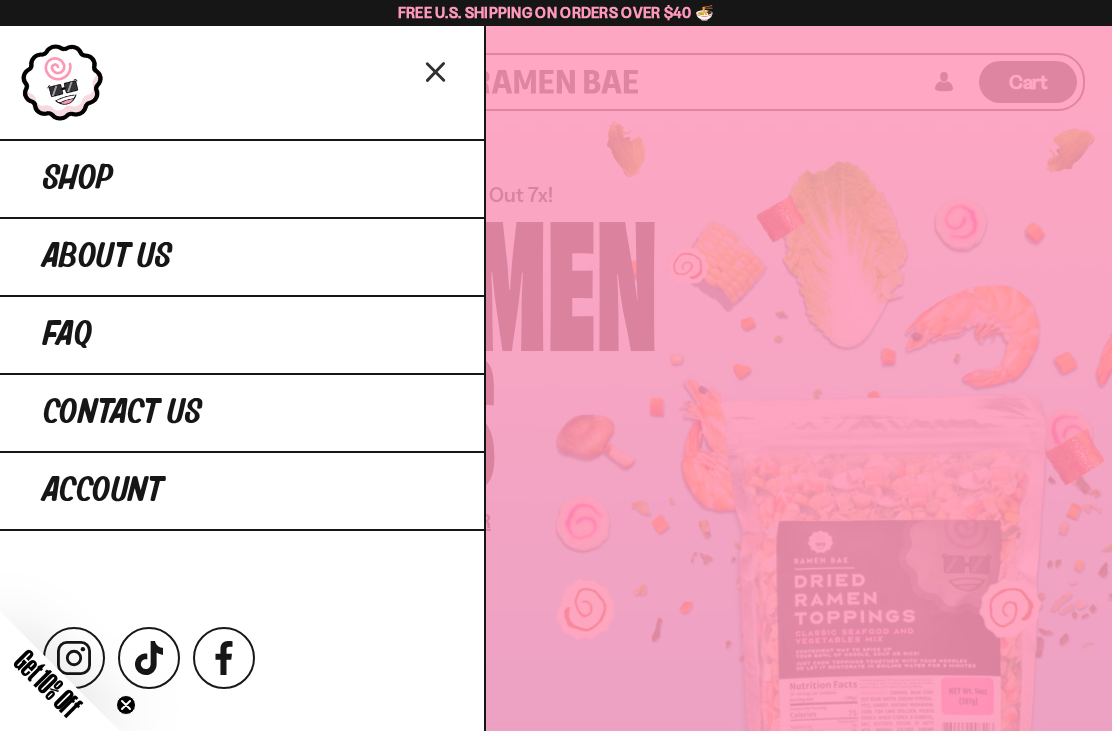
click at [432, 166] on link "Shop" at bounding box center [242, 178] width 484 height 78
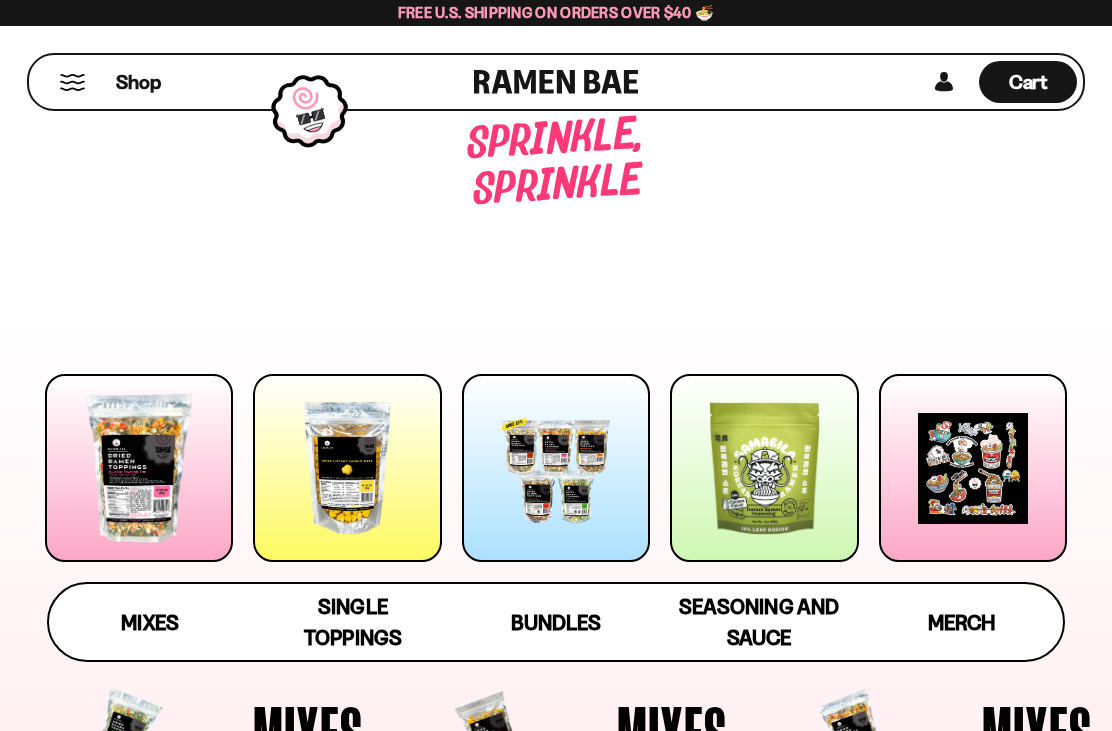
click at [159, 509] on div at bounding box center [139, 468] width 188 height 188
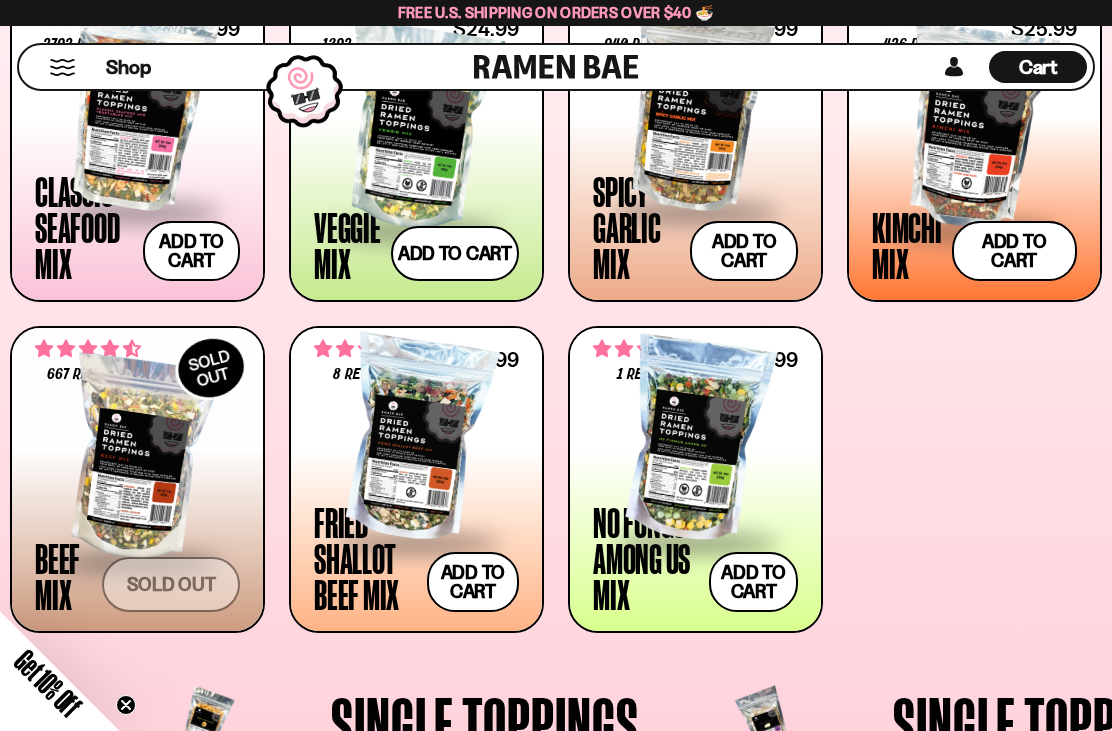
scroll to position [787, 0]
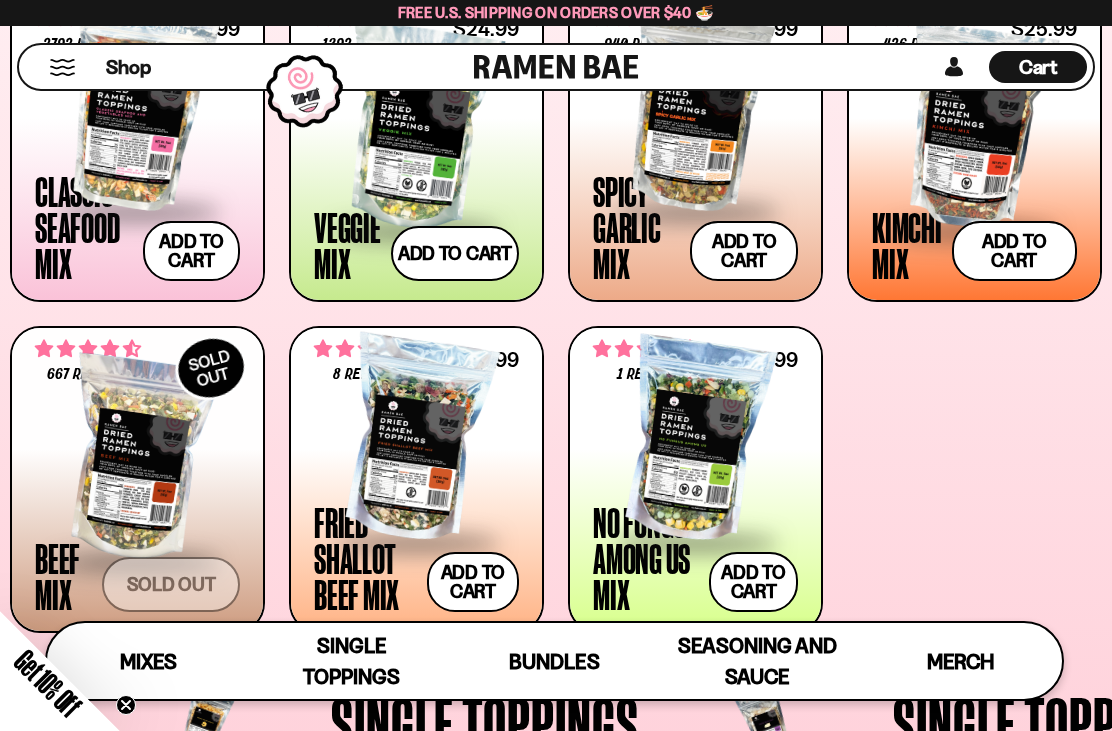
click at [442, 166] on div at bounding box center [416, 128] width 205 height 200
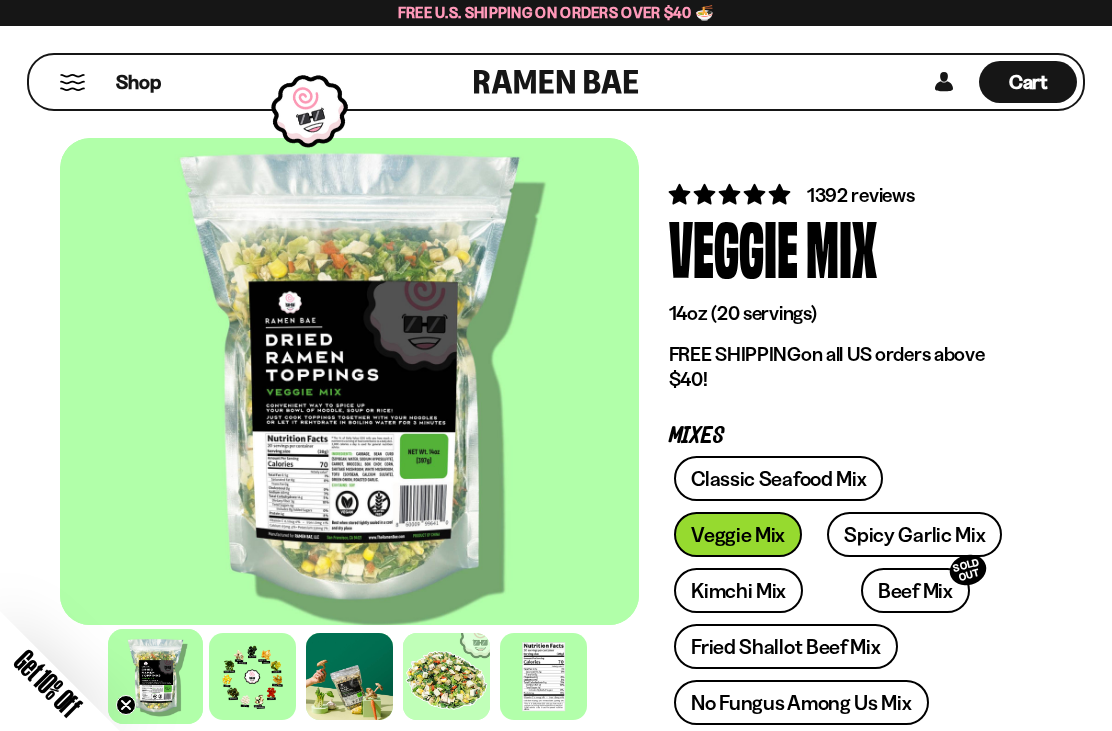
click at [260, 669] on div at bounding box center [252, 676] width 87 height 87
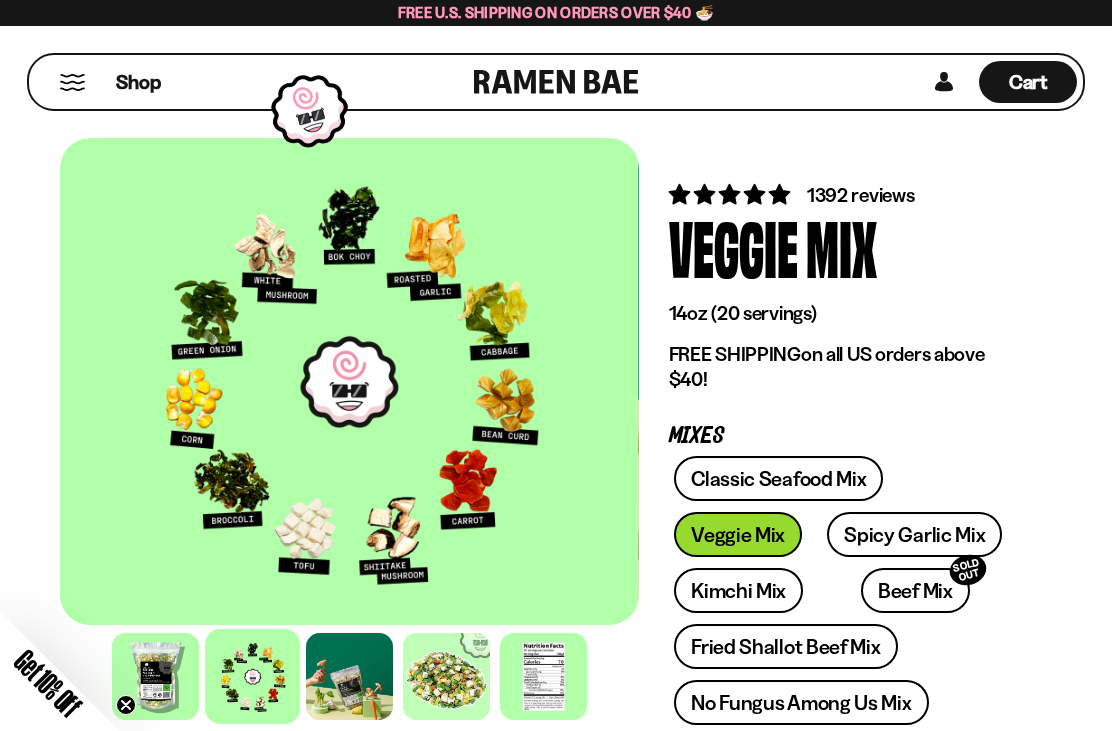
click at [423, 554] on div at bounding box center [349, 381] width 579 height 487
click at [59, 90] on div "Shop" at bounding box center [254, 82] width 439 height 54
click at [822, 480] on link "Classic Seafood Mix" at bounding box center [778, 478] width 209 height 45
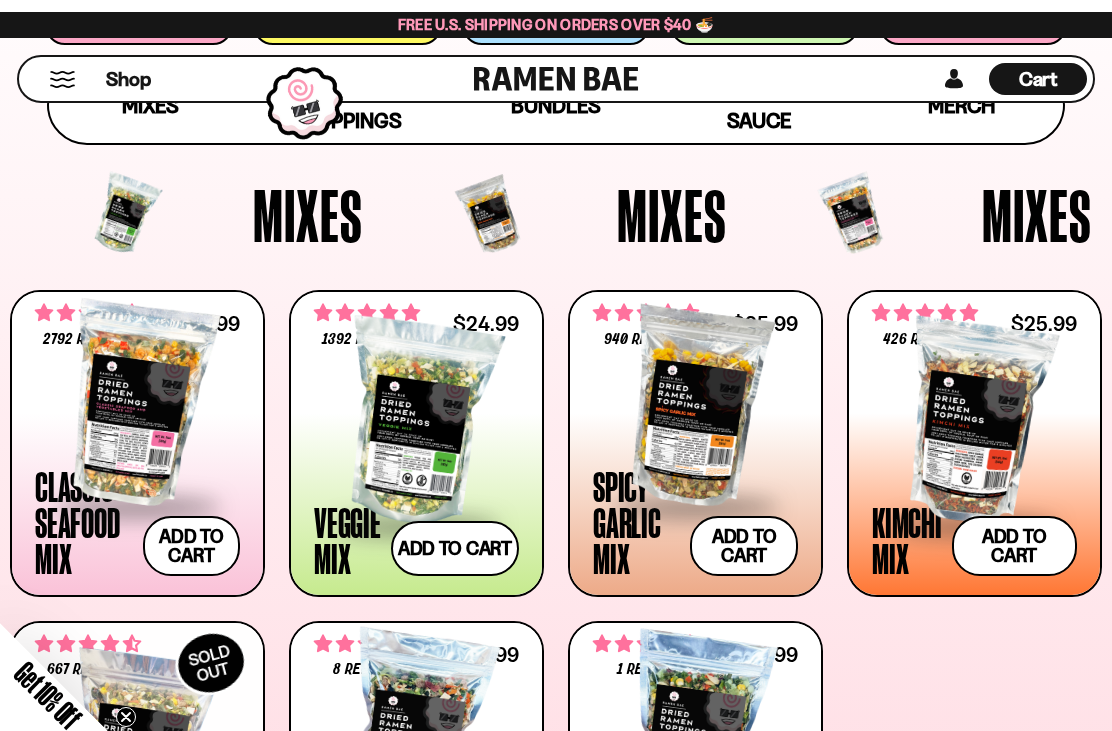
scroll to position [394, 0]
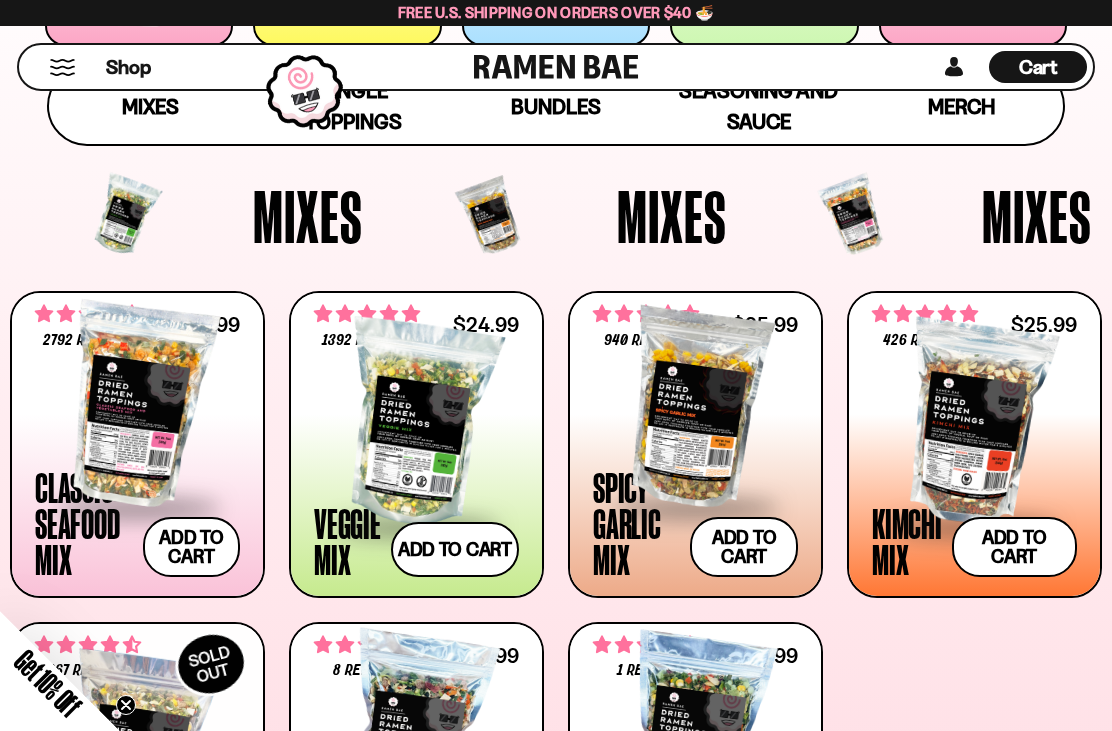
click at [415, 420] on div at bounding box center [416, 424] width 205 height 200
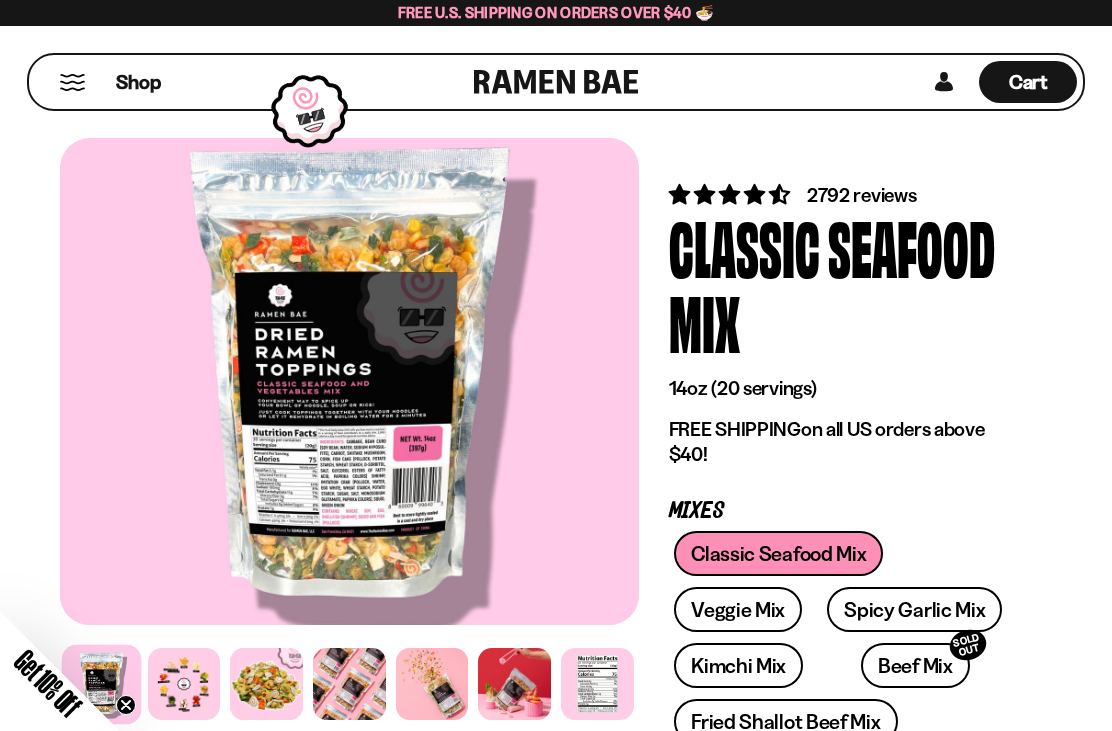
click at [188, 673] on div at bounding box center [184, 684] width 73 height 73
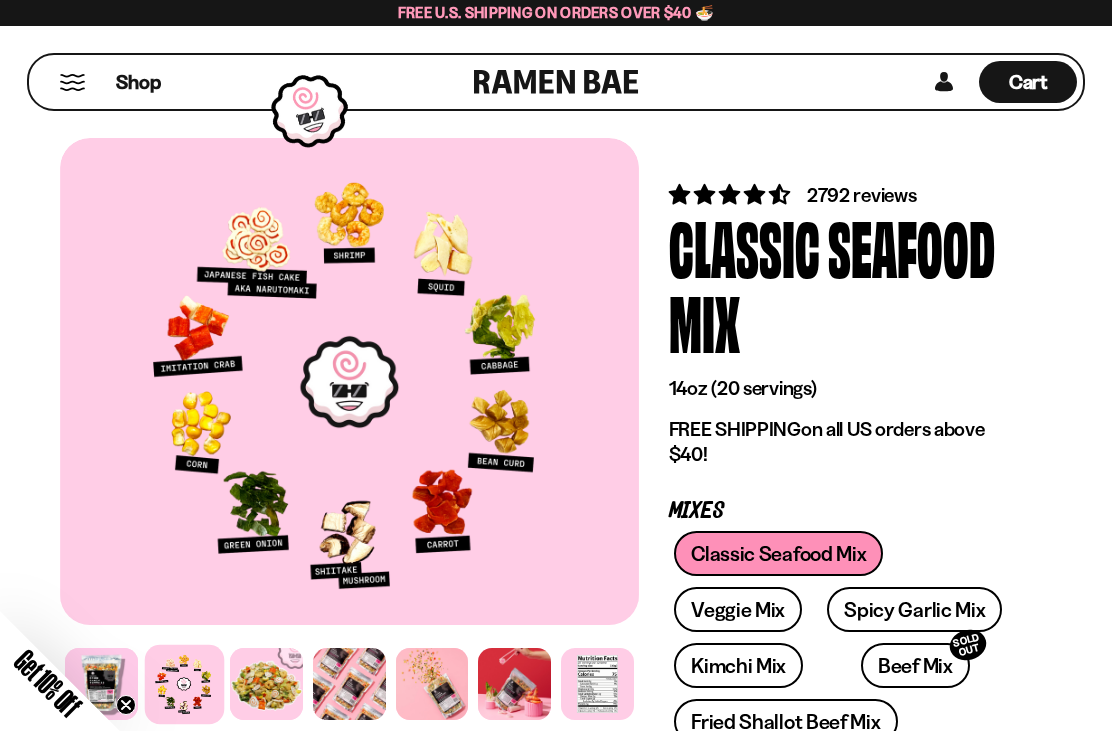
click at [265, 690] on div at bounding box center [266, 684] width 73 height 73
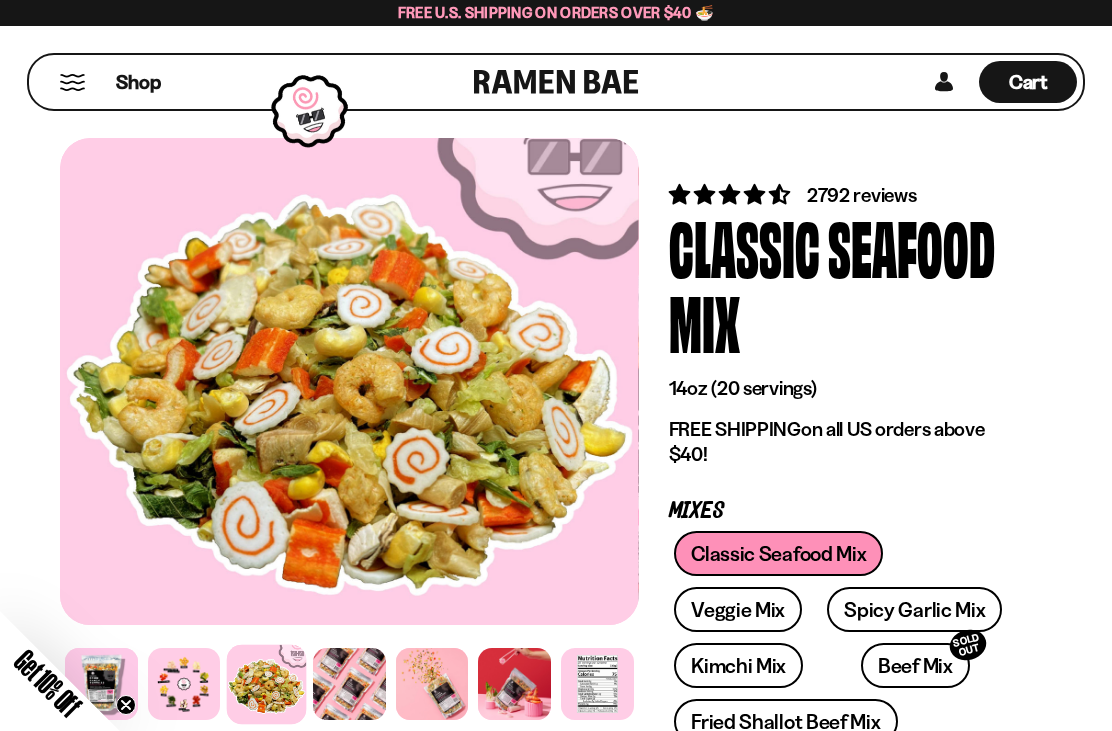
click at [196, 676] on div at bounding box center [184, 684] width 73 height 73
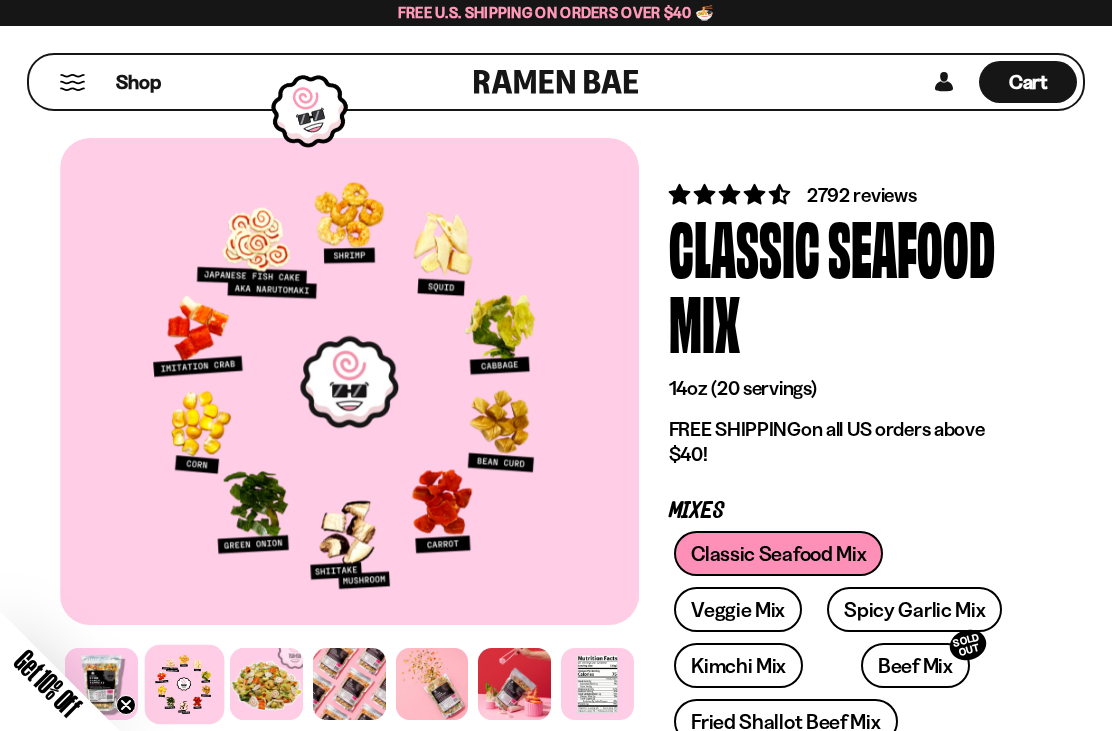
click at [763, 613] on link "Veggie Mix" at bounding box center [738, 609] width 128 height 45
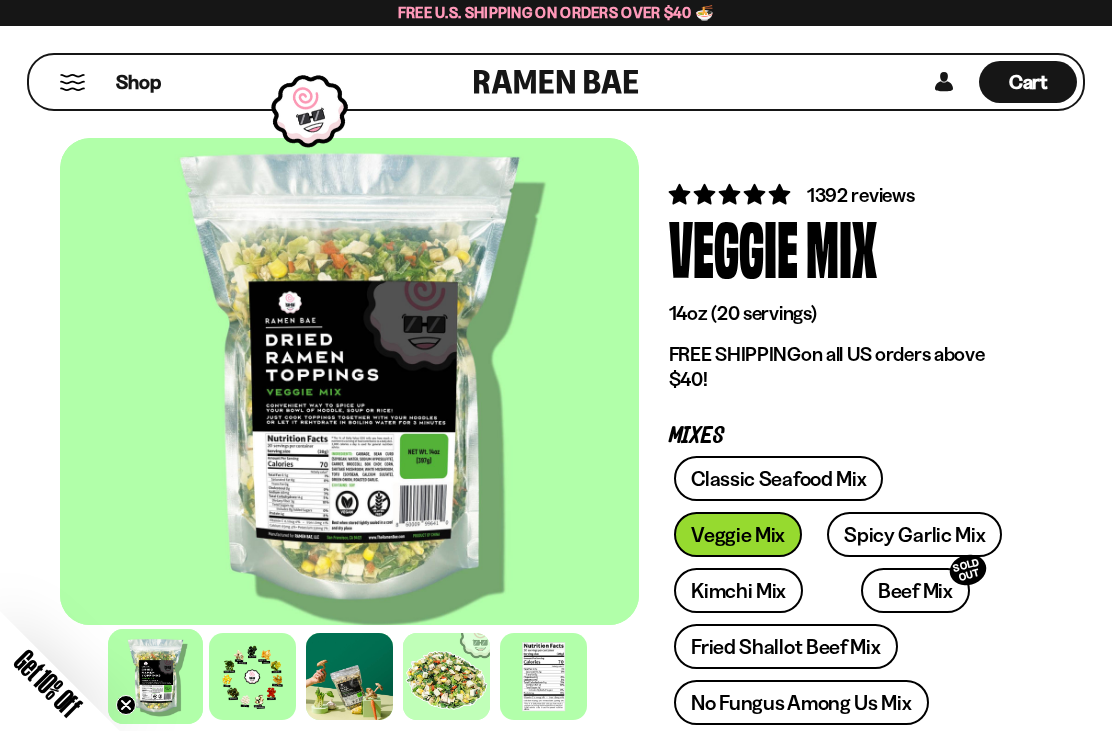
click at [263, 694] on div at bounding box center [252, 676] width 87 height 87
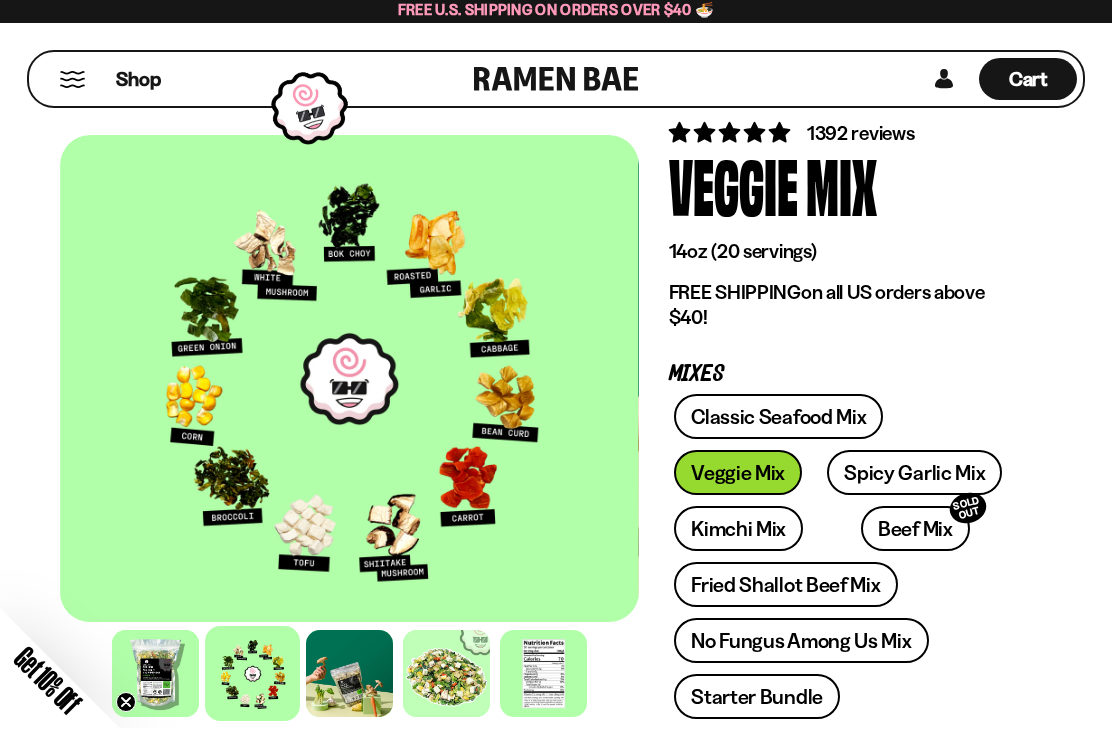
scroll to position [64, 0]
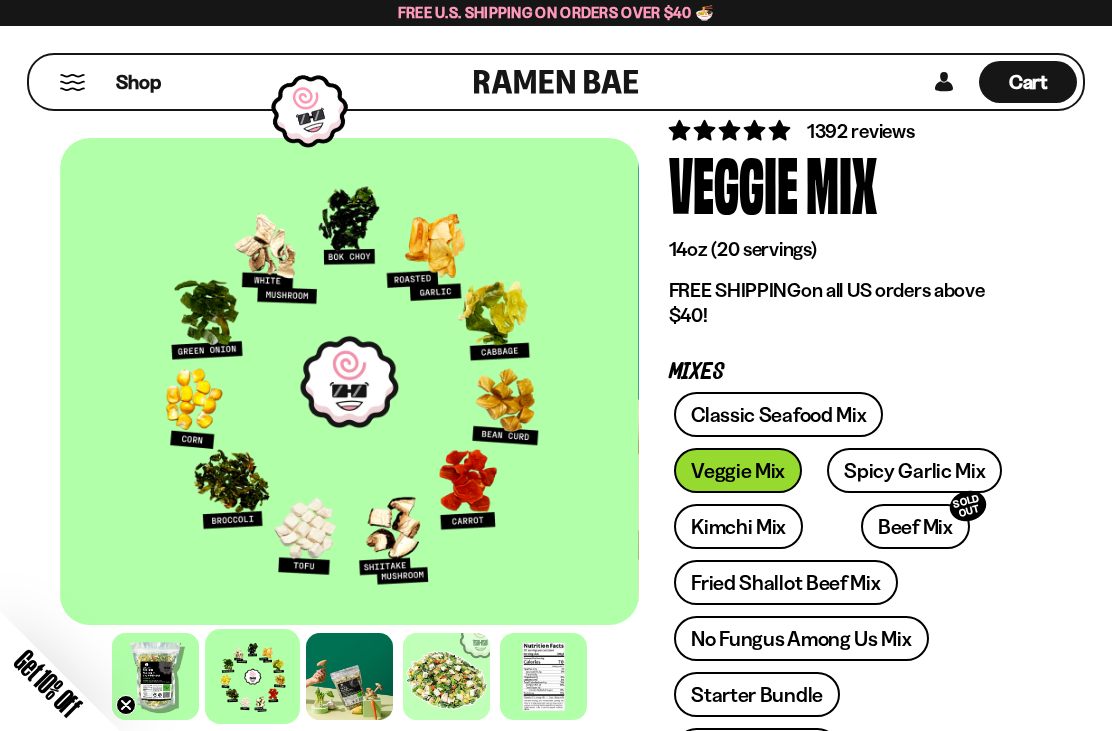
click at [831, 644] on link "No Fungus Among Us Mix" at bounding box center [801, 638] width 254 height 45
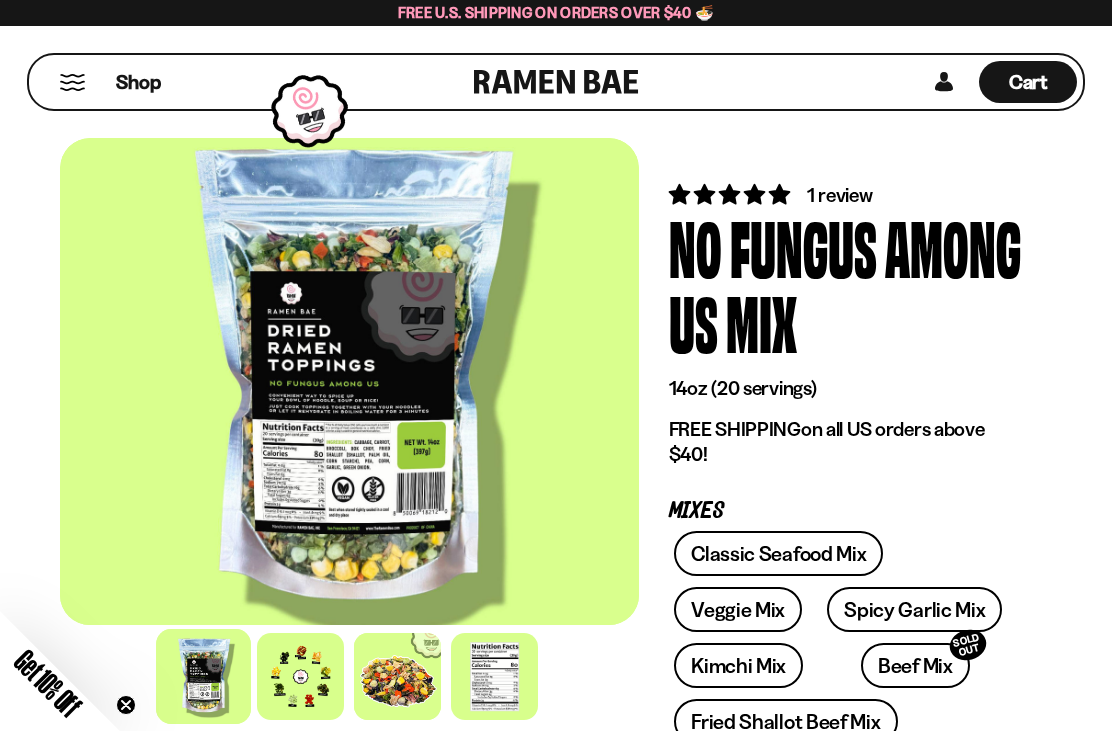
click at [275, 682] on div at bounding box center [300, 676] width 87 height 87
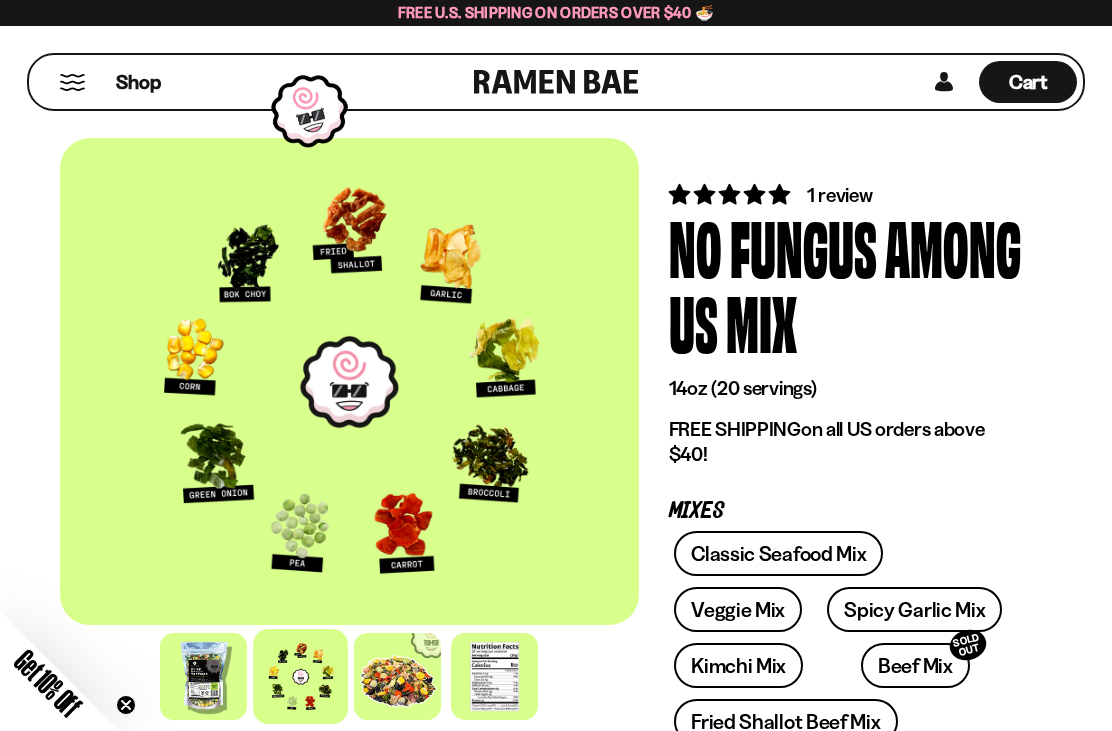
click at [1018, 88] on span "Cart" at bounding box center [1028, 82] width 39 height 24
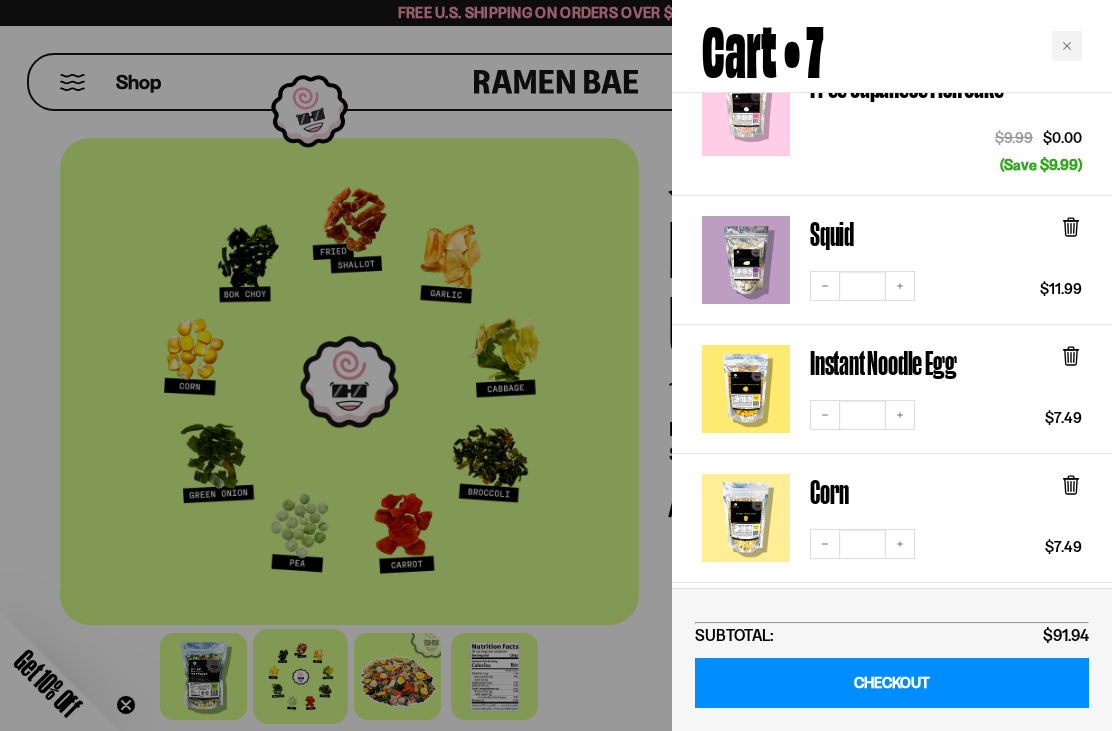
scroll to position [390, 0]
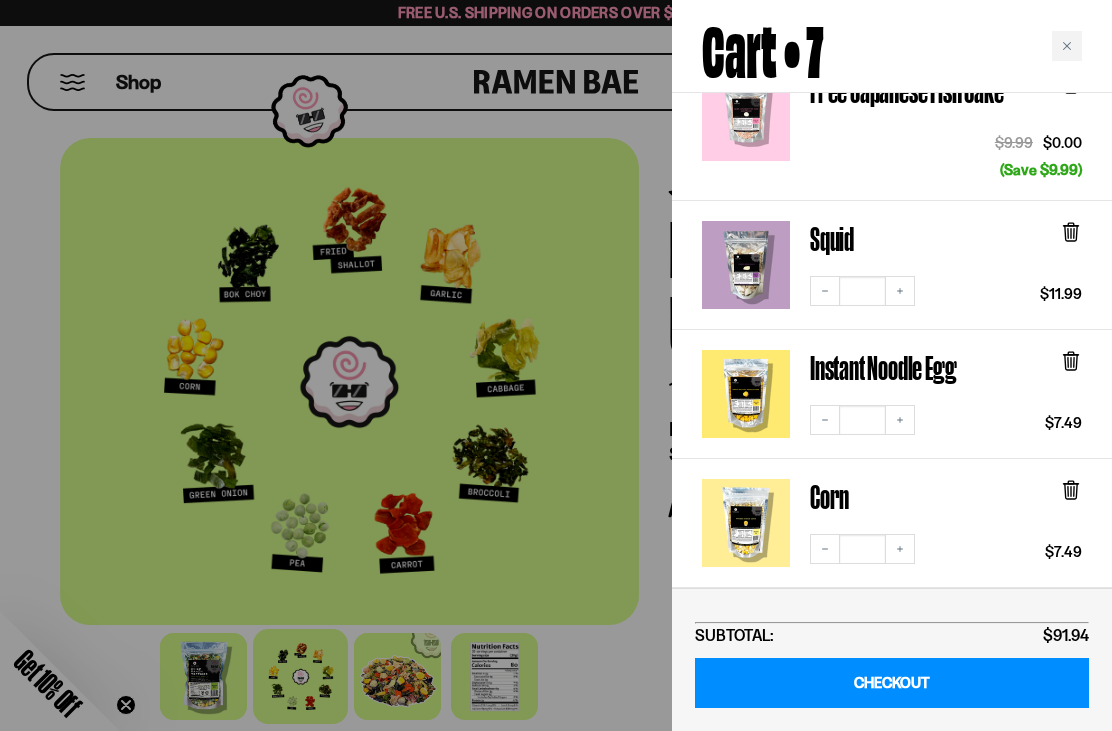
click at [1073, 226] on icon at bounding box center [1071, 233] width 12 height 15
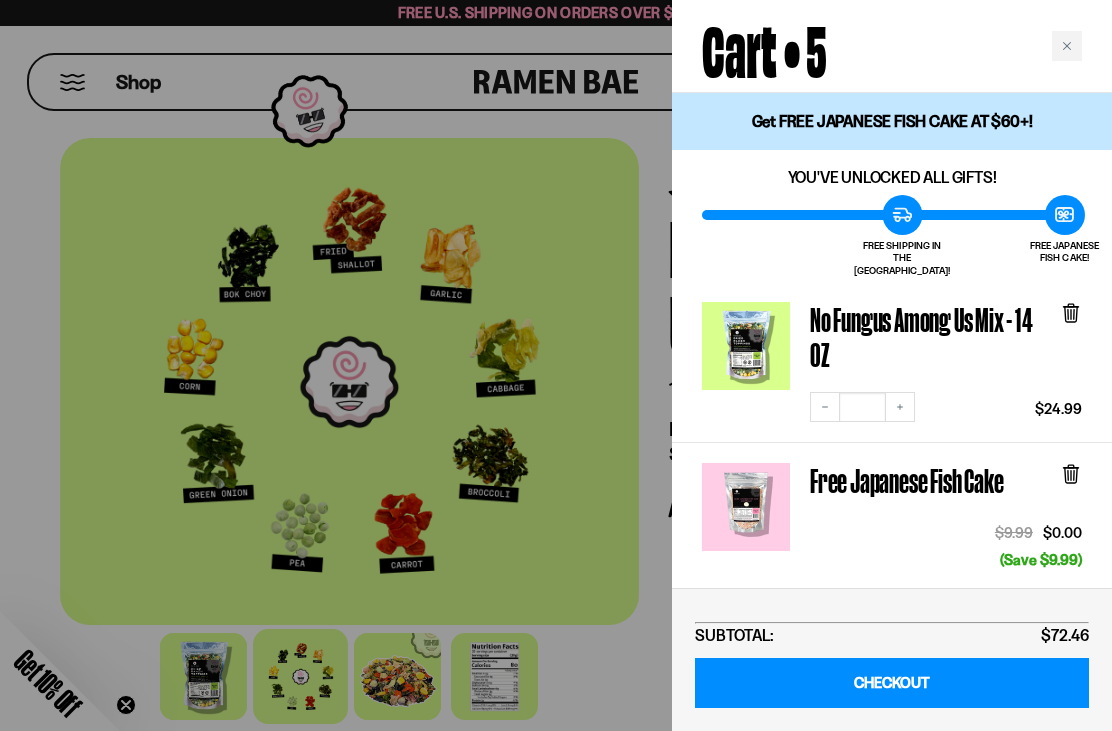
scroll to position [-2, 0]
click at [1073, 43] on div "Close cart" at bounding box center [1067, 46] width 30 height 30
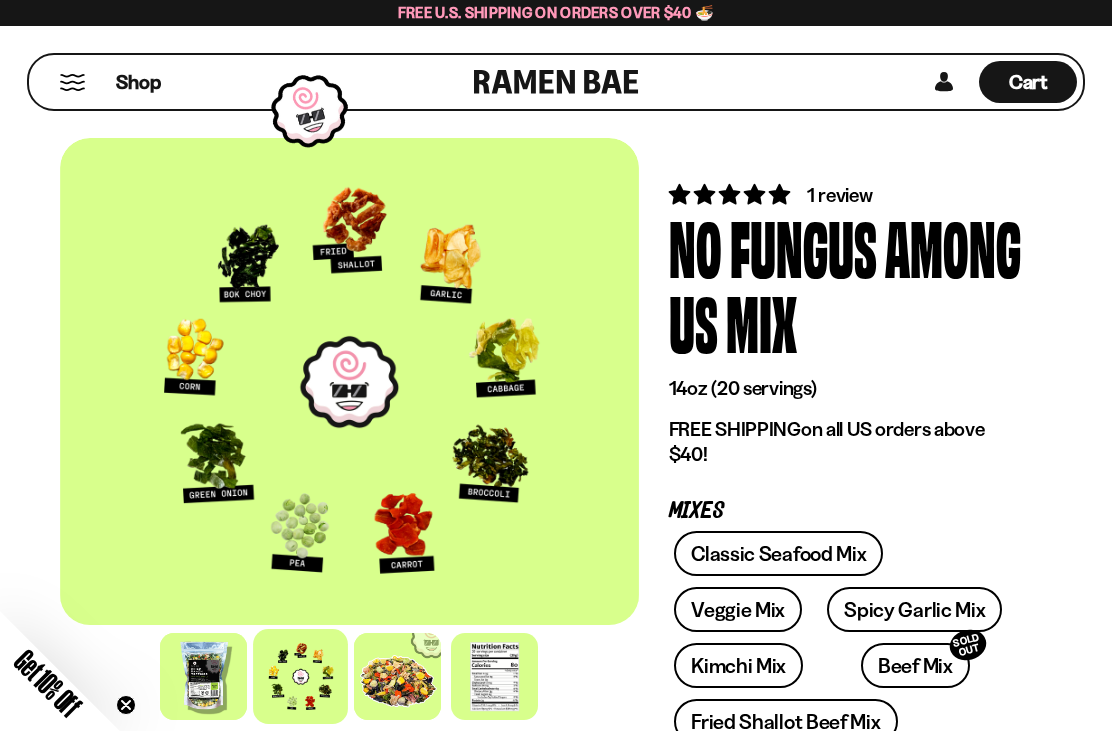
click at [1028, 78] on span "Cart" at bounding box center [1028, 82] width 39 height 24
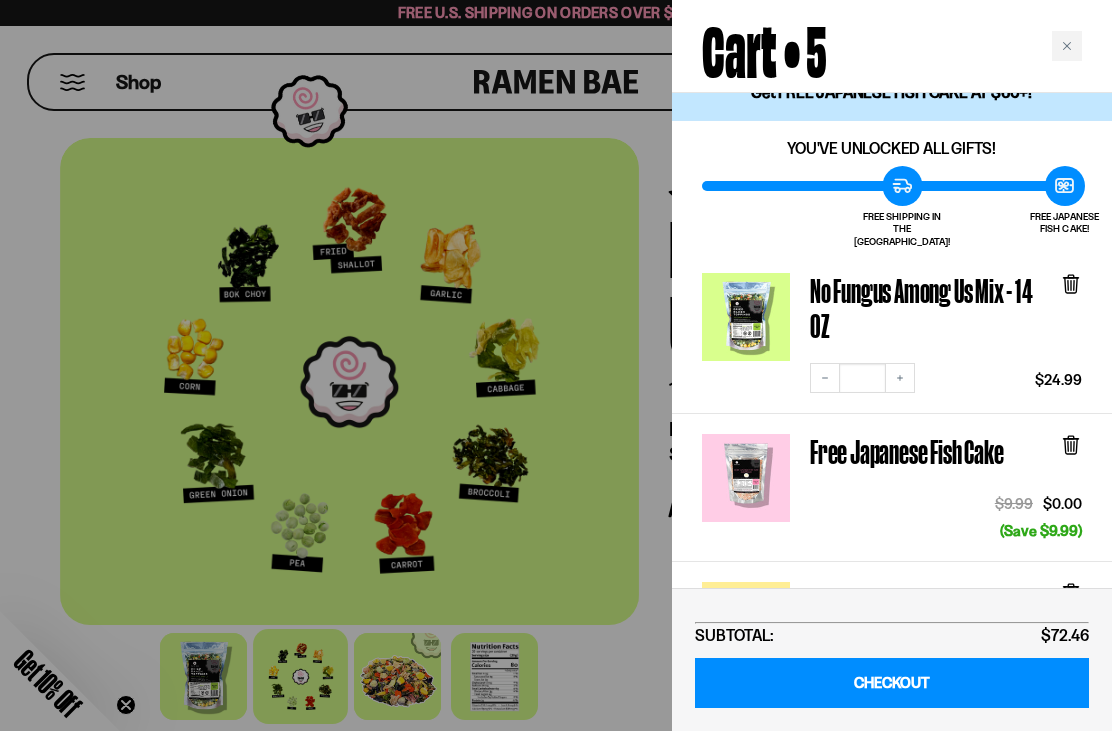
scroll to position [30, 0]
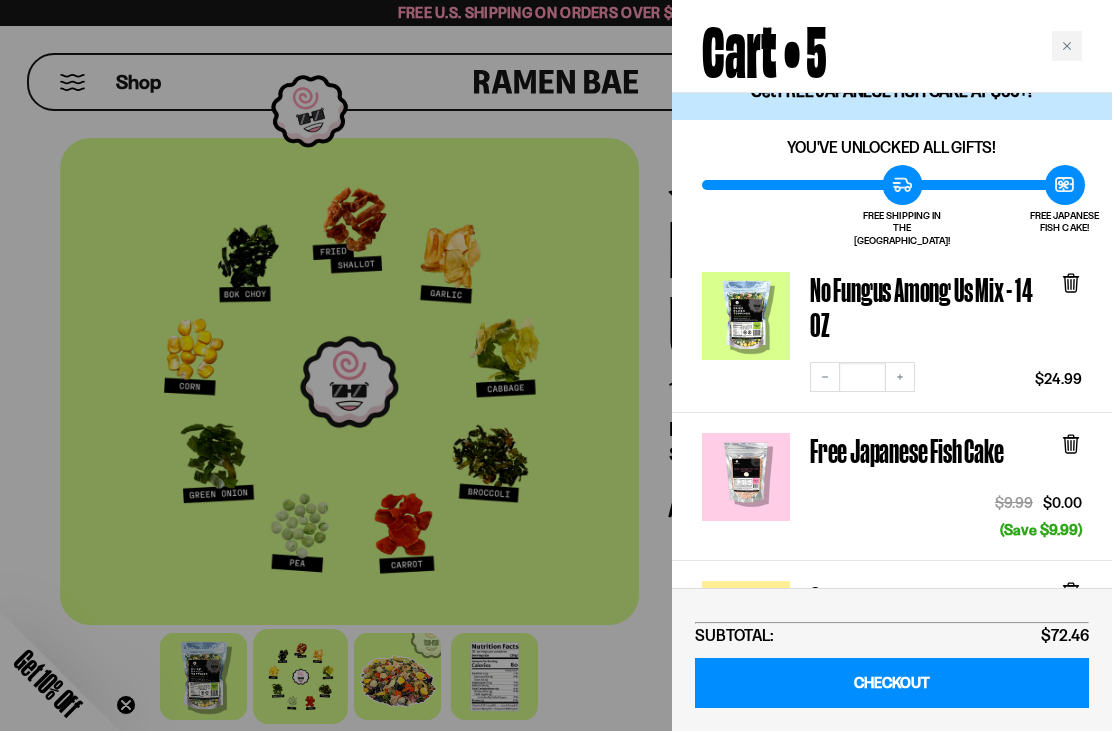
click at [1076, 277] on icon at bounding box center [1071, 284] width 12 height 15
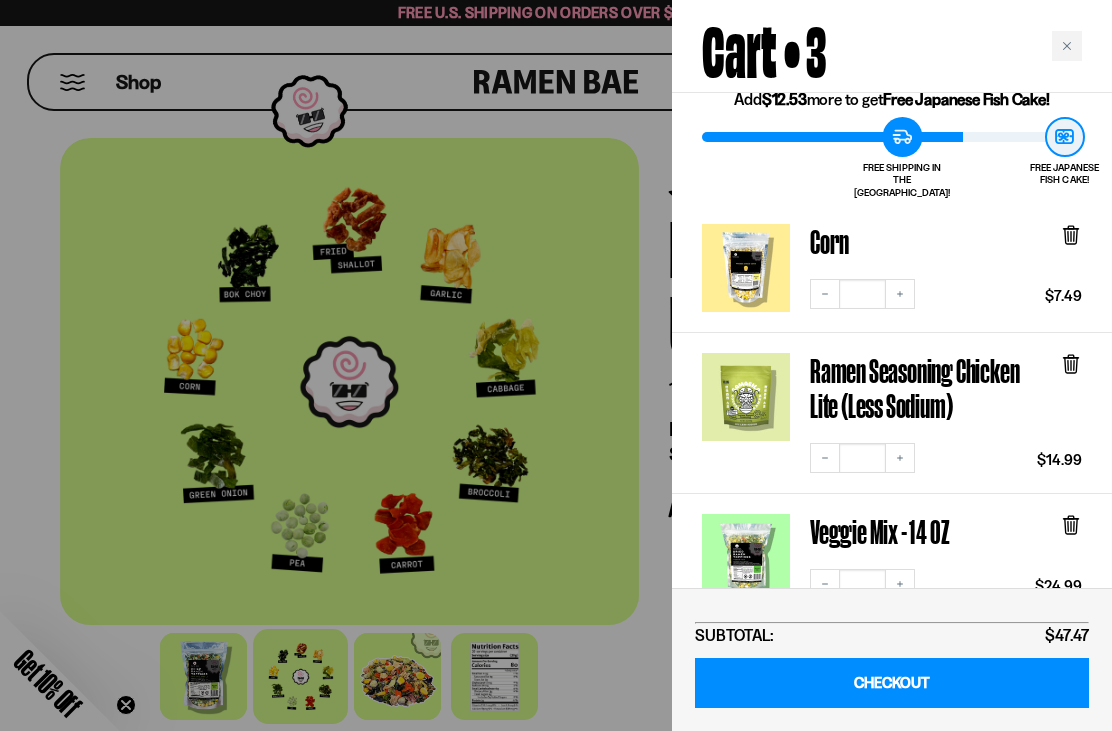
scroll to position [72, 0]
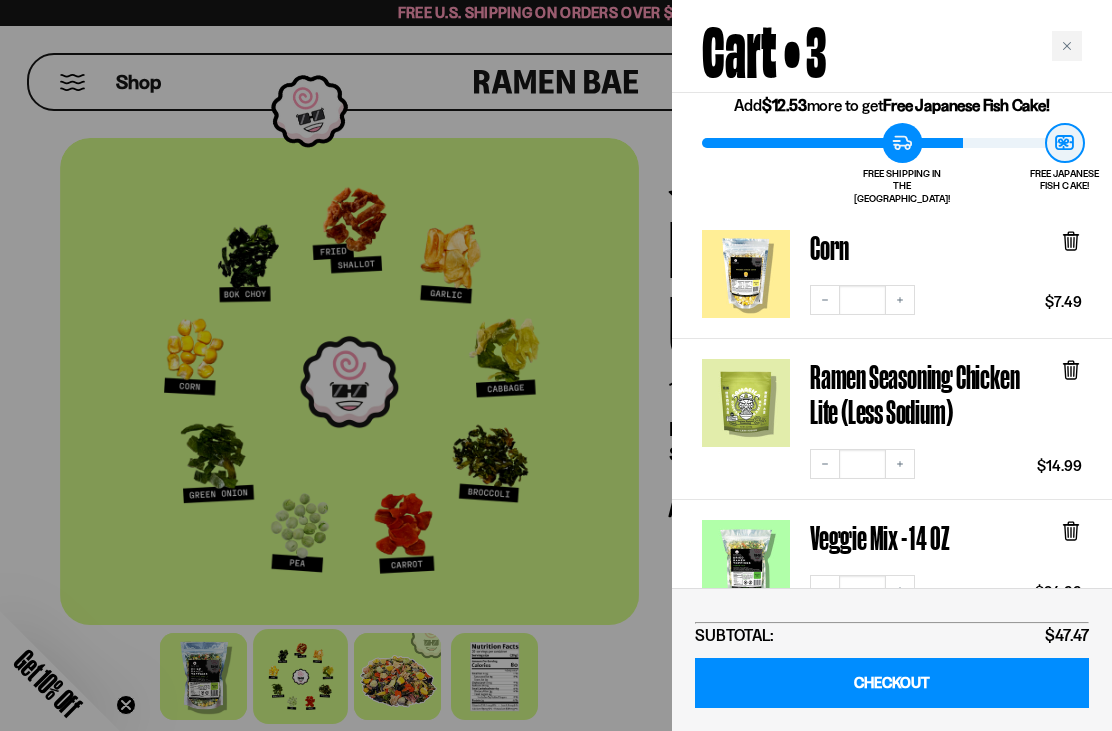
click at [1061, 44] on div "Close cart" at bounding box center [1067, 46] width 30 height 30
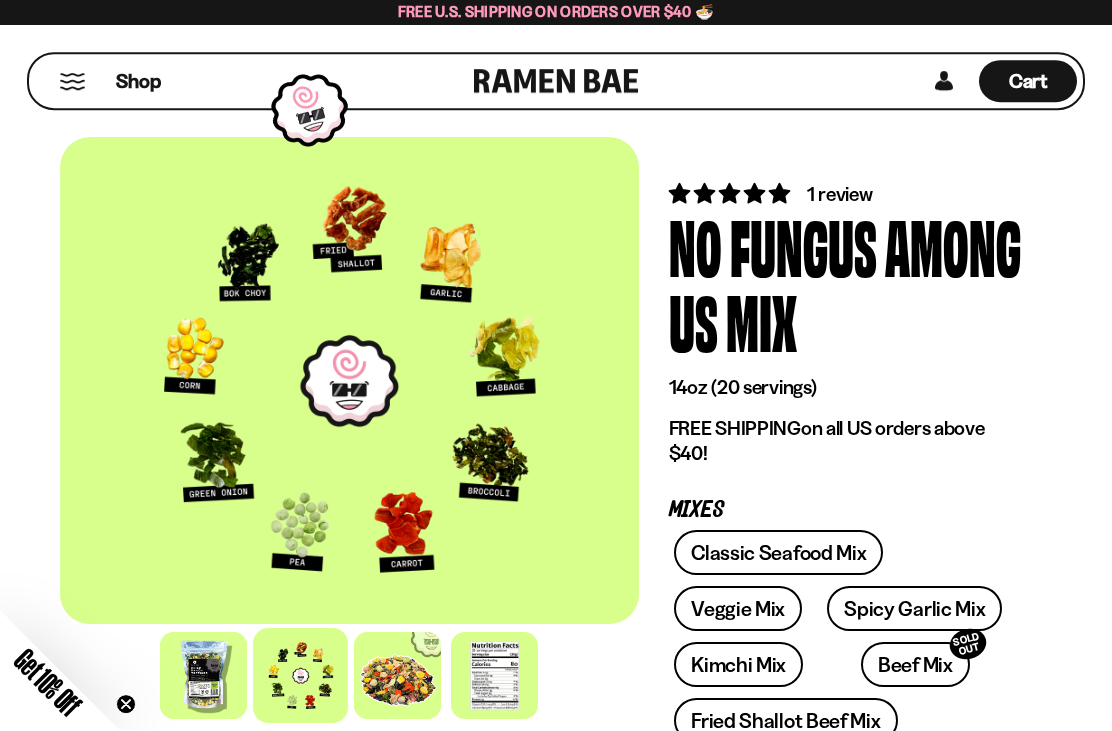
scroll to position [60, 0]
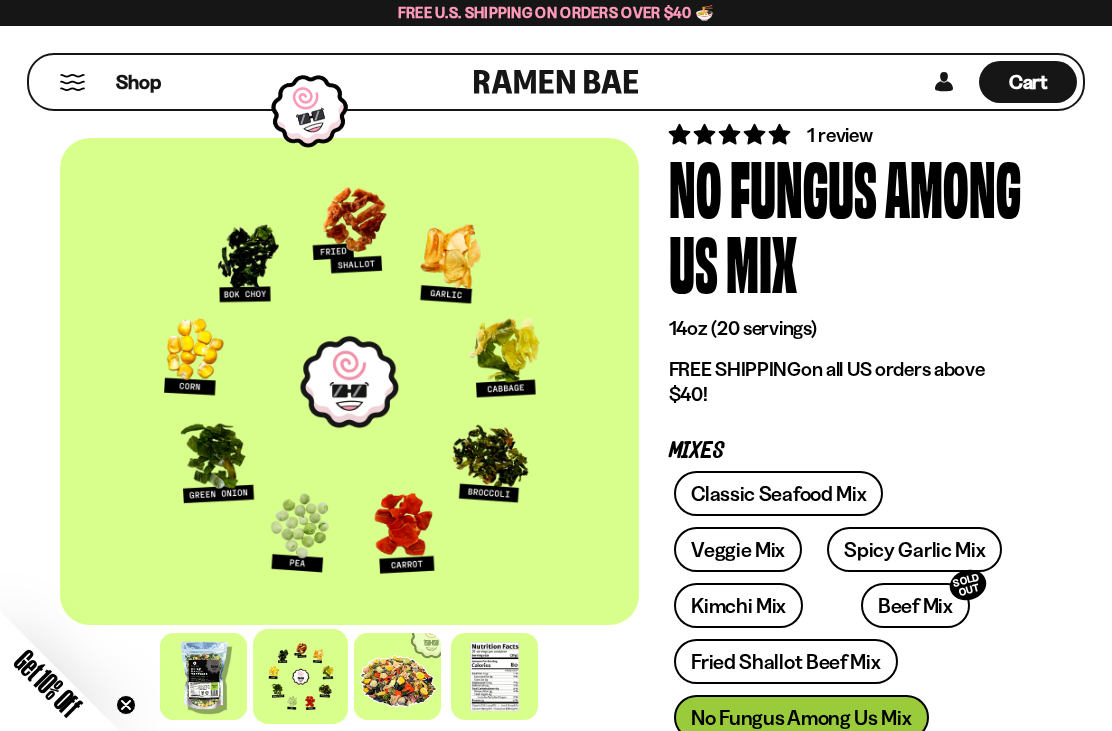
click at [807, 493] on link "Classic Seafood Mix" at bounding box center [778, 493] width 209 height 45
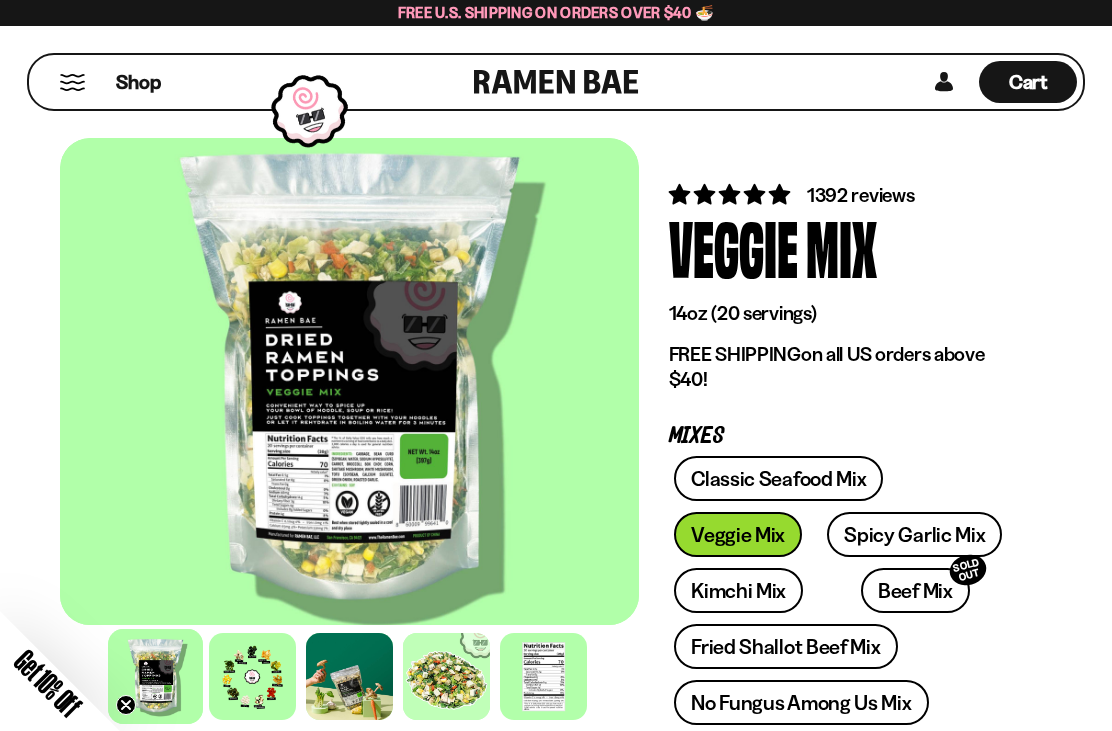
click at [251, 670] on div at bounding box center [252, 676] width 87 height 87
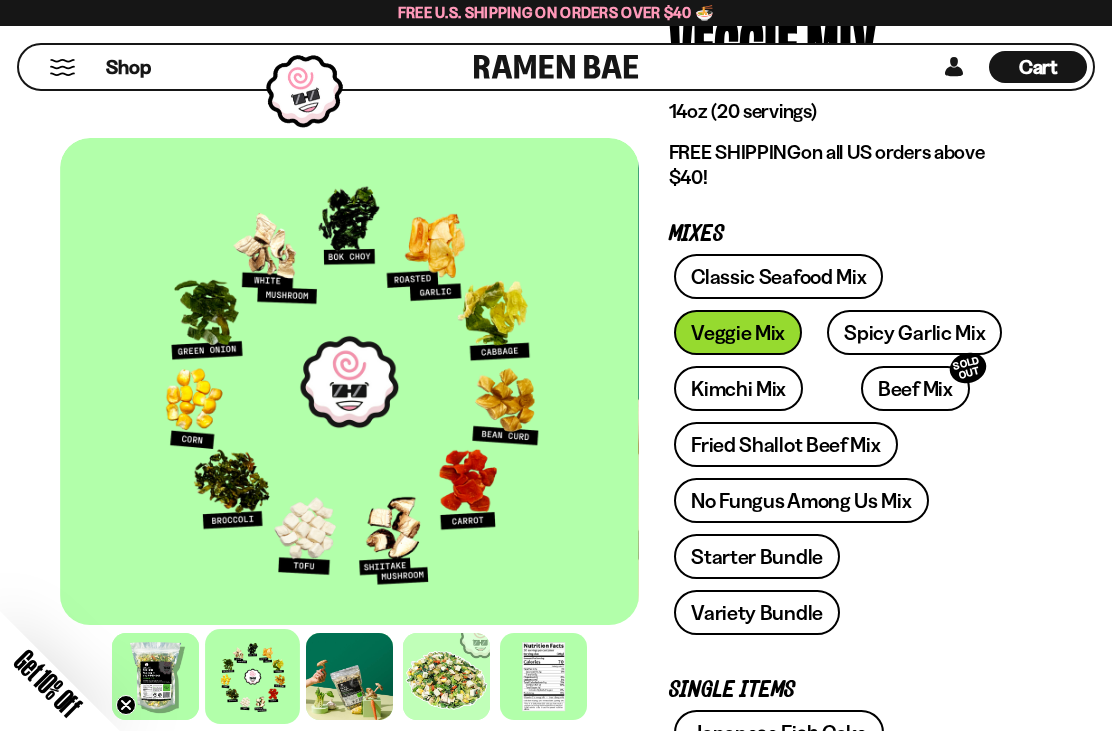
scroll to position [201, 0]
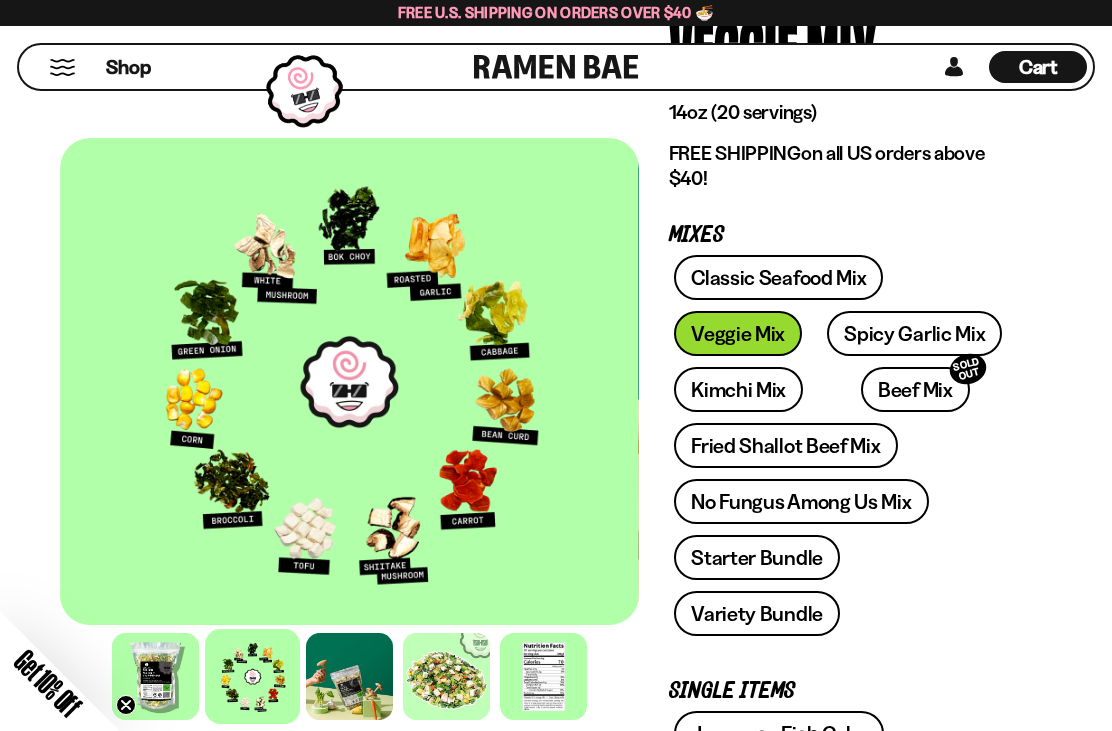
click at [859, 447] on link "Fried Shallot Beef Mix" at bounding box center [785, 445] width 223 height 45
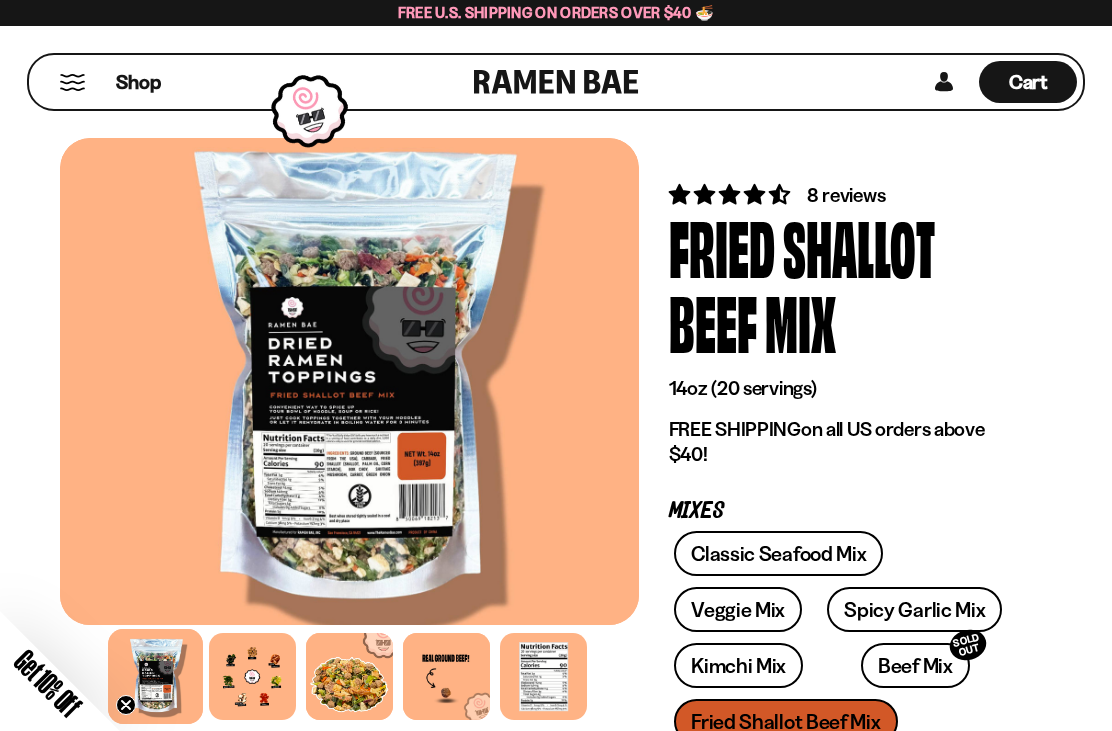
click at [256, 683] on div at bounding box center [252, 676] width 87 height 87
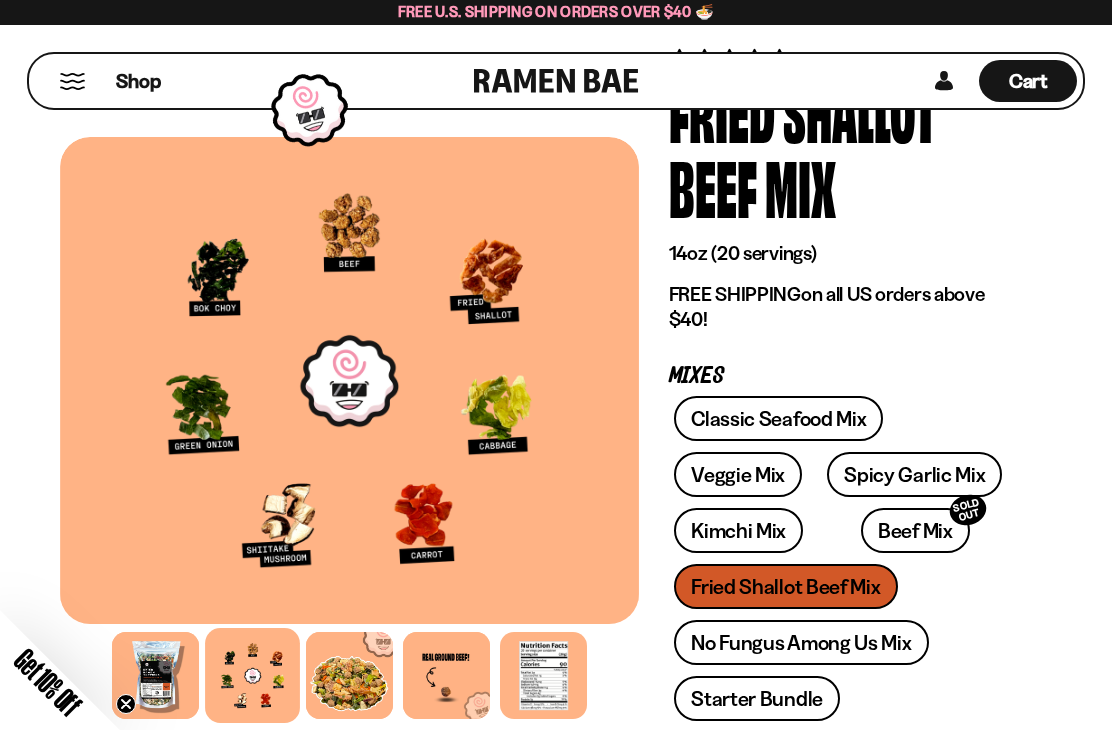
scroll to position [138, 0]
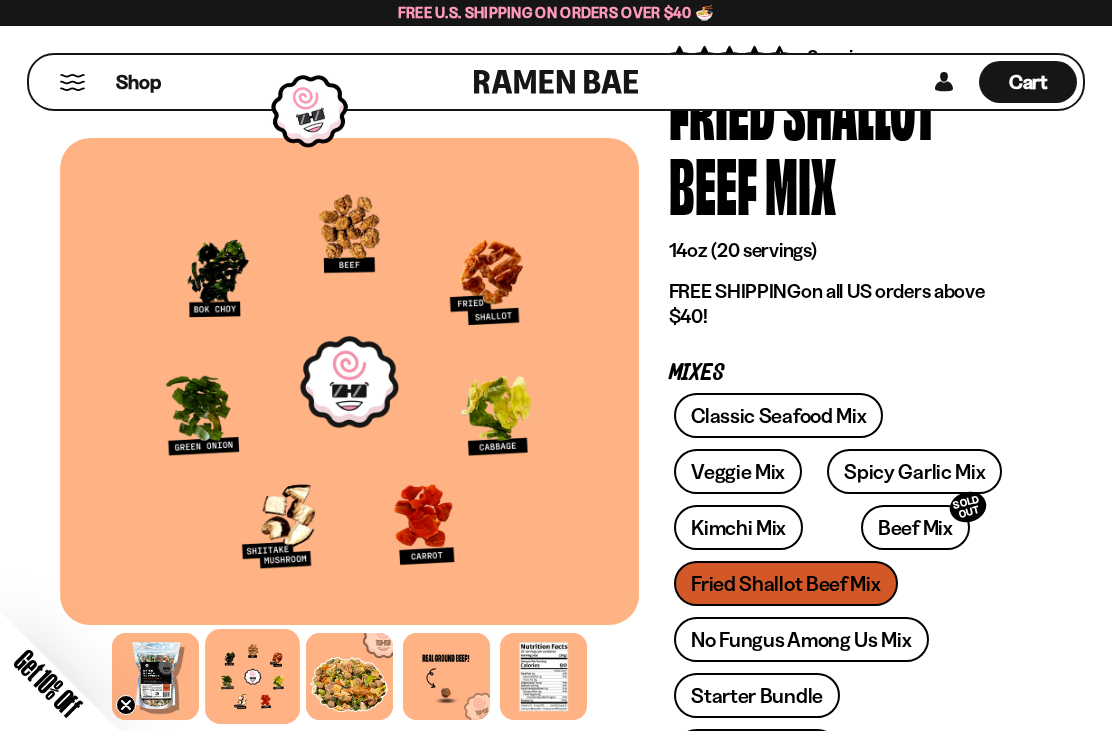
click at [759, 524] on link "Kimchi Mix" at bounding box center [738, 527] width 129 height 45
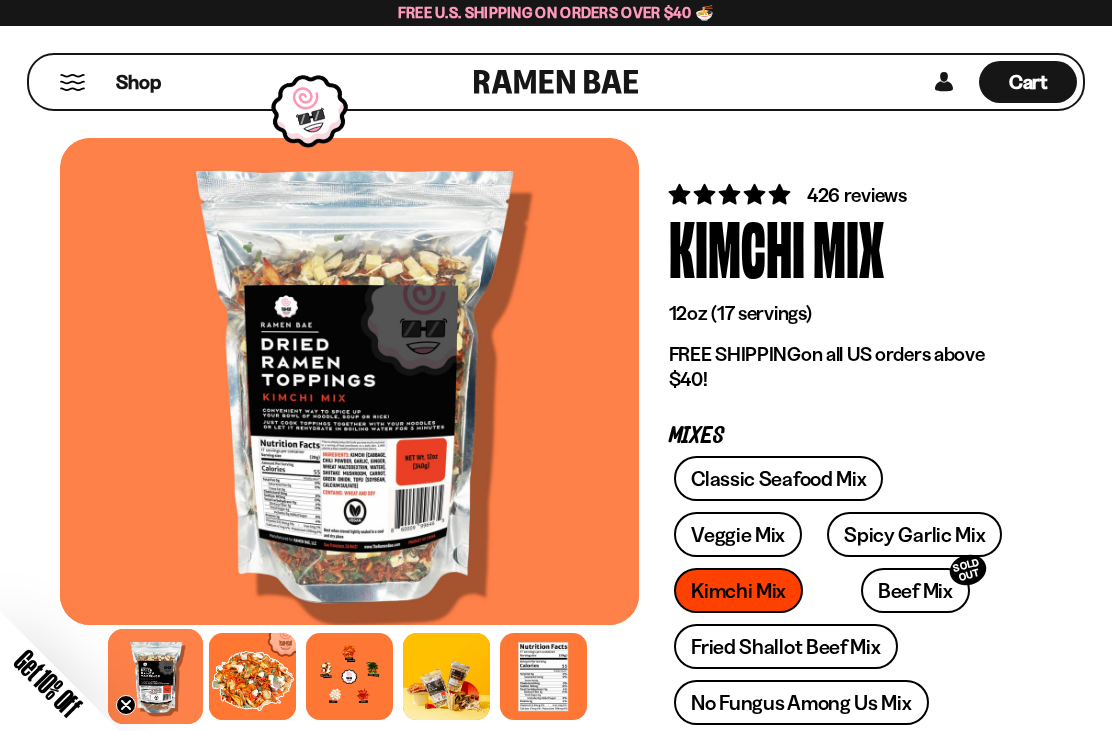
click at [260, 668] on div at bounding box center [252, 676] width 87 height 87
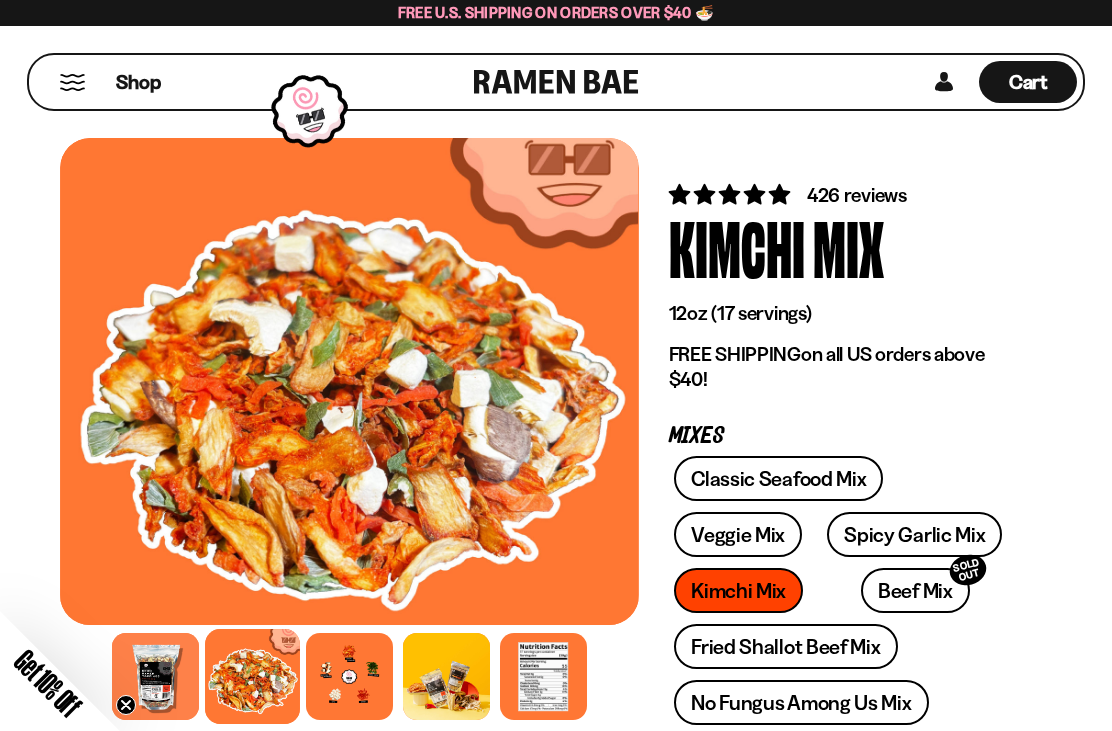
click at [362, 695] on div at bounding box center [349, 676] width 87 height 87
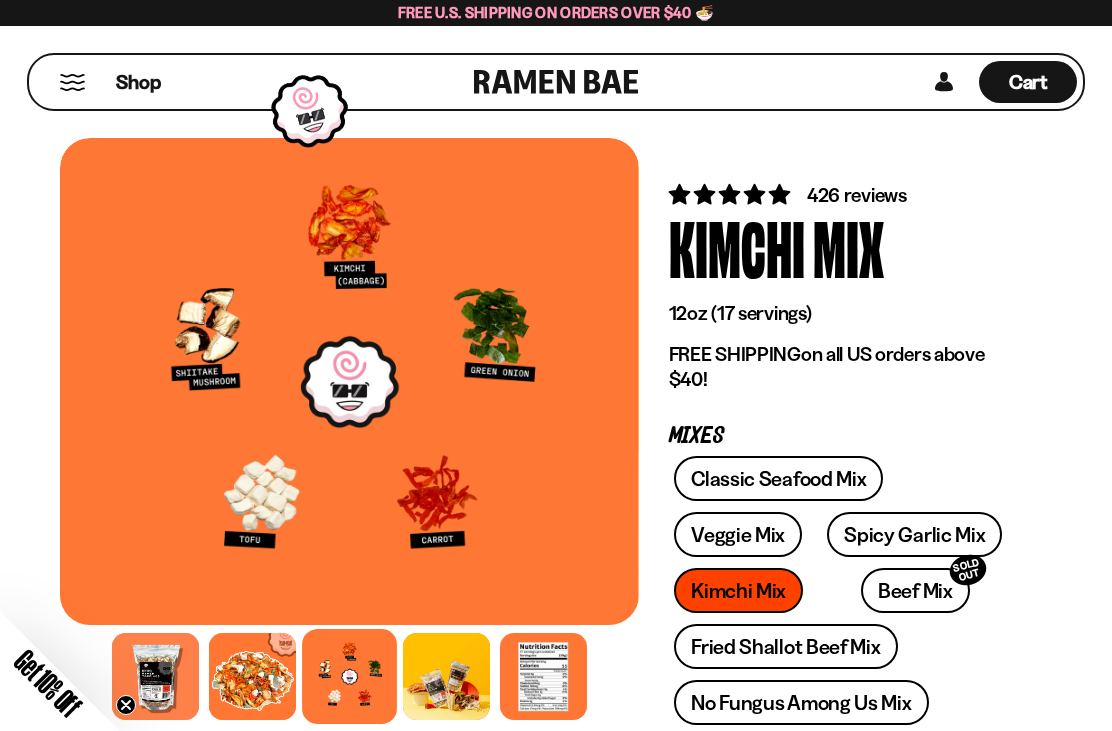
click at [813, 665] on link "Fried Shallot Beef Mix" at bounding box center [785, 646] width 223 height 45
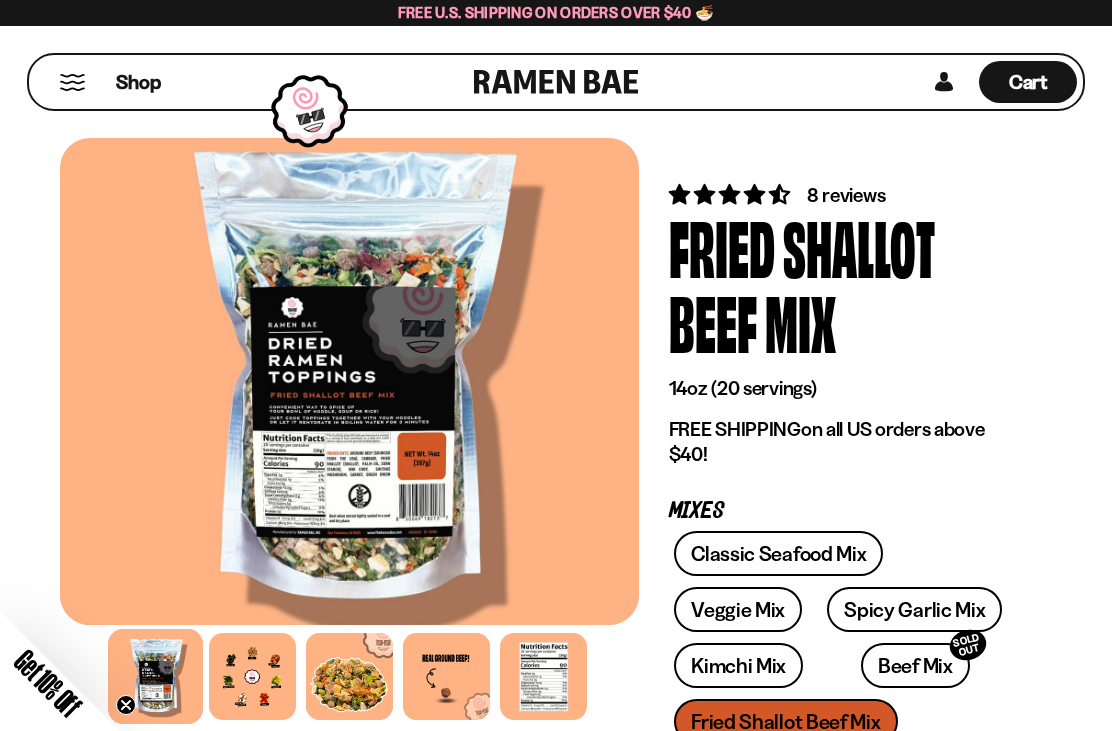
click at [759, 612] on link "Veggie Mix" at bounding box center [738, 609] width 128 height 45
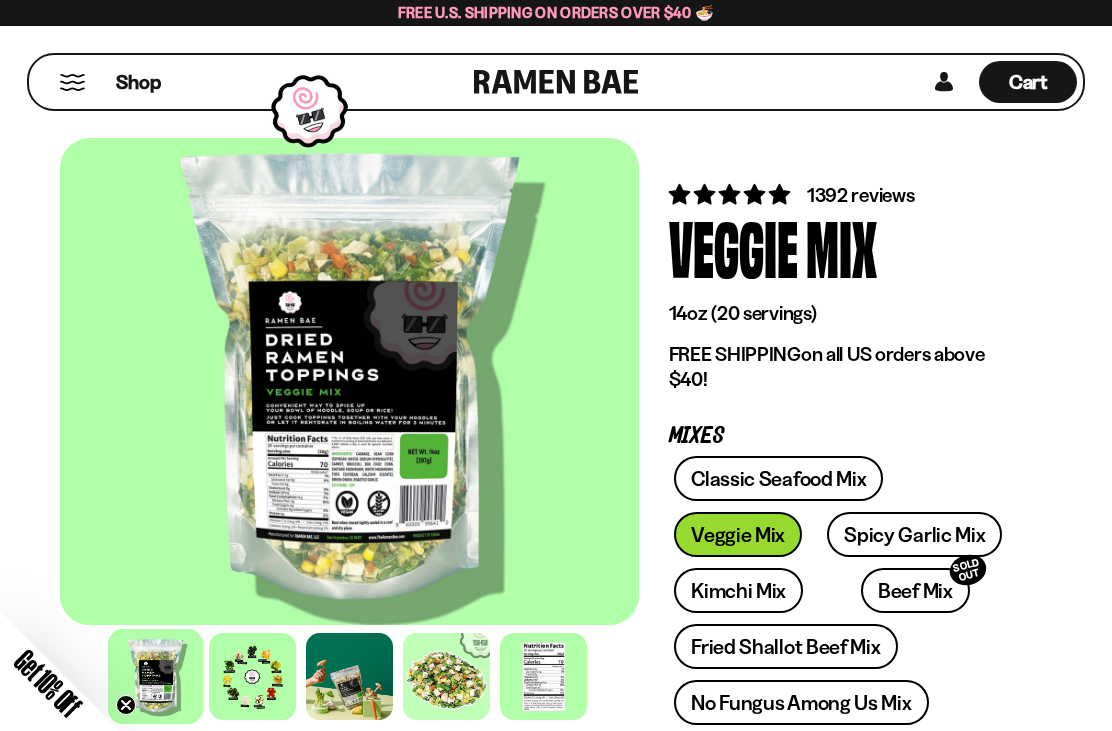
click at [1037, 82] on span "Cart" at bounding box center [1028, 82] width 39 height 24
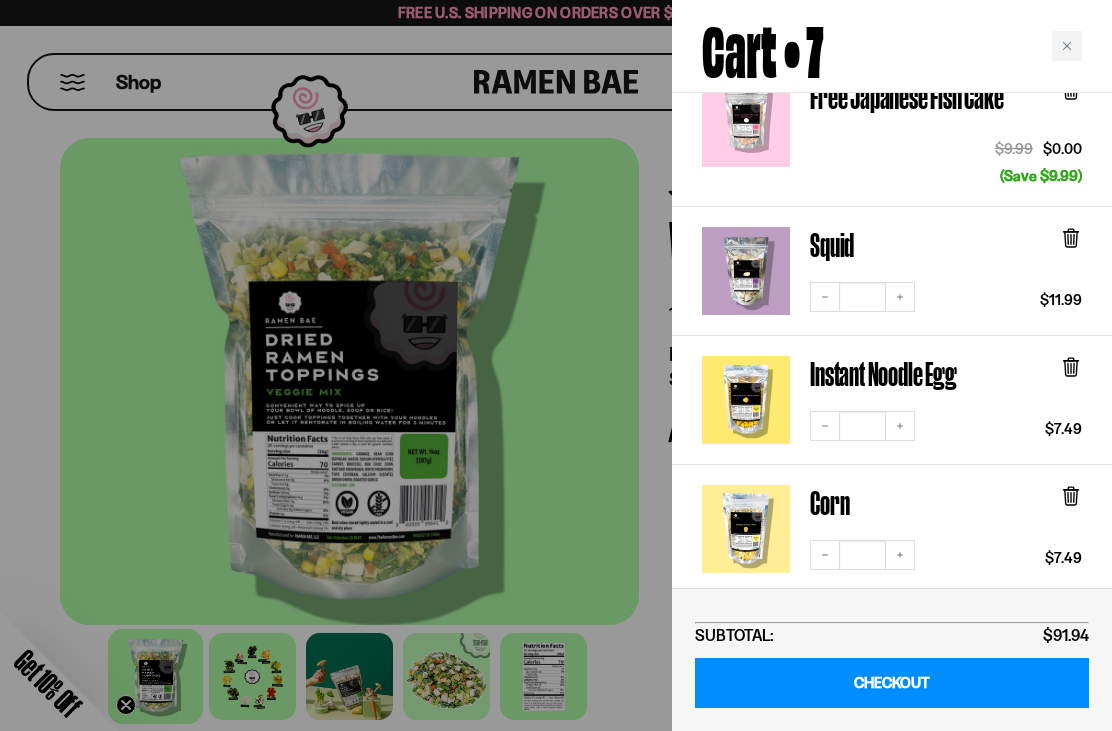
scroll to position [383, 0]
click at [1071, 230] on icon at bounding box center [1071, 237] width 6 height 15
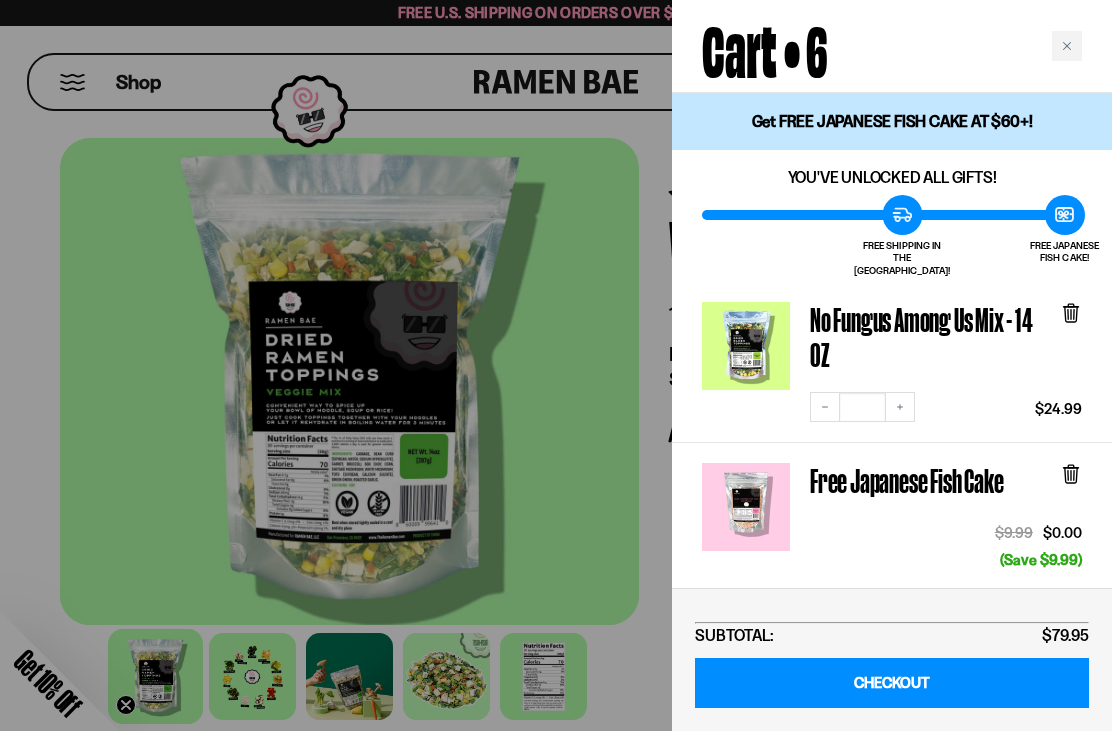
scroll to position [0, 0]
click at [982, 311] on link "No Fungus Among Us Mix - 14 OZ" at bounding box center [930, 337] width 240 height 70
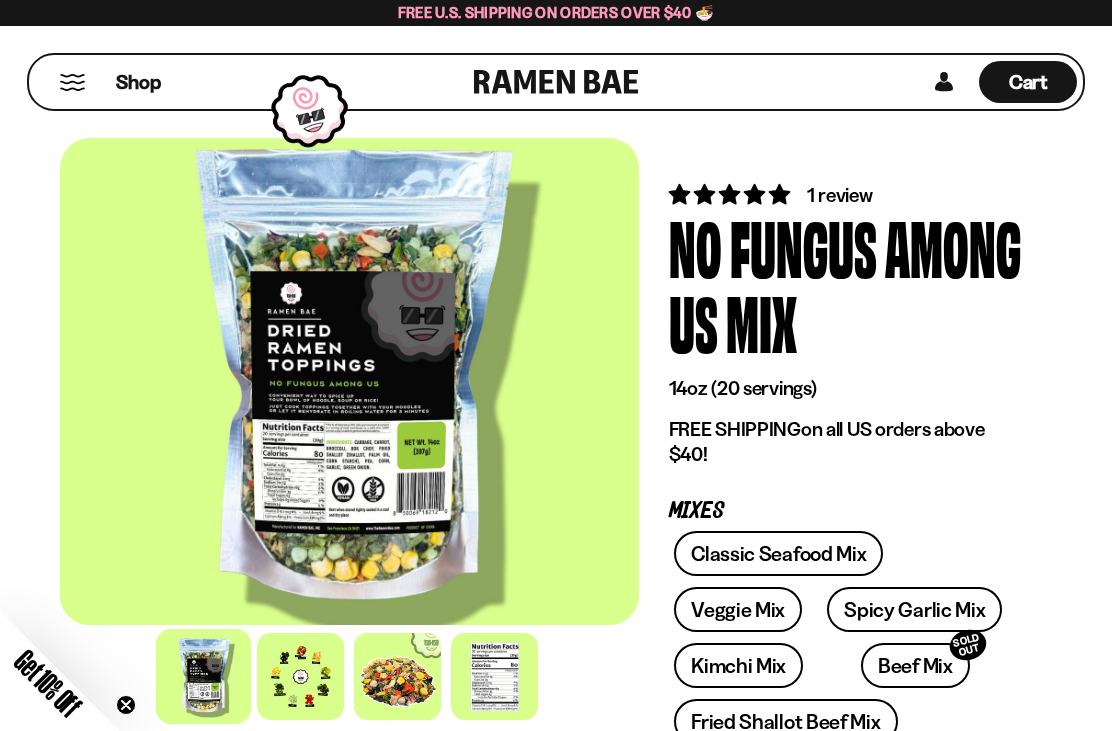
click at [304, 680] on div at bounding box center [300, 676] width 87 height 87
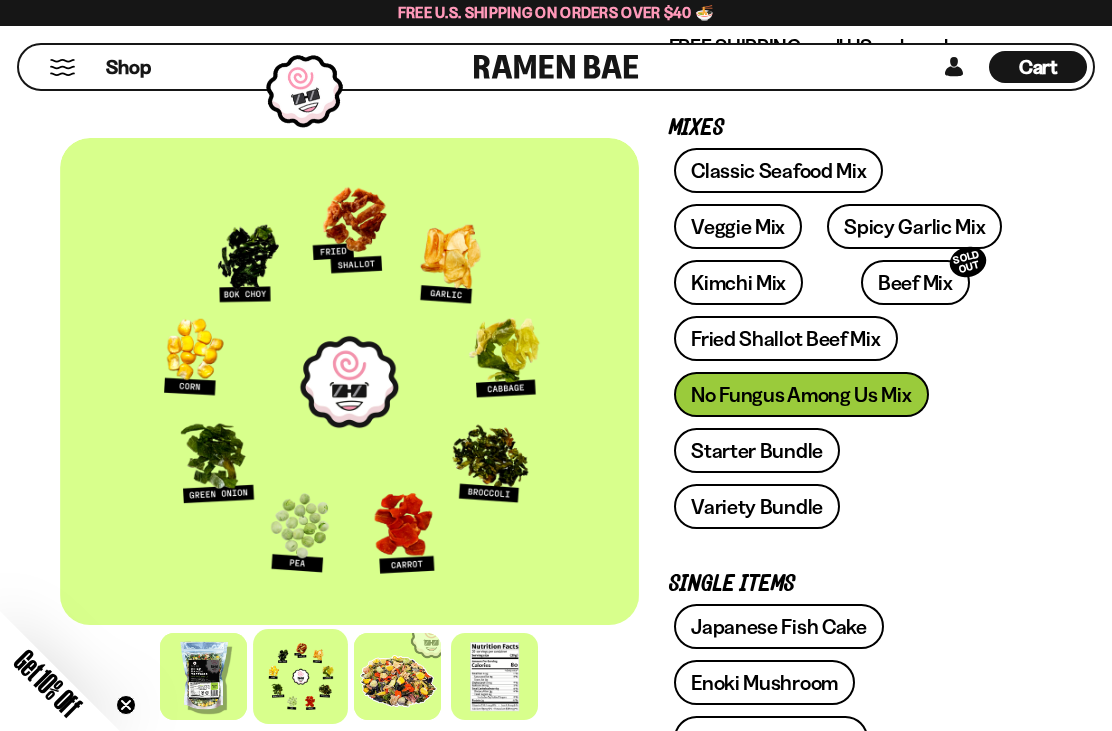
scroll to position [329, 0]
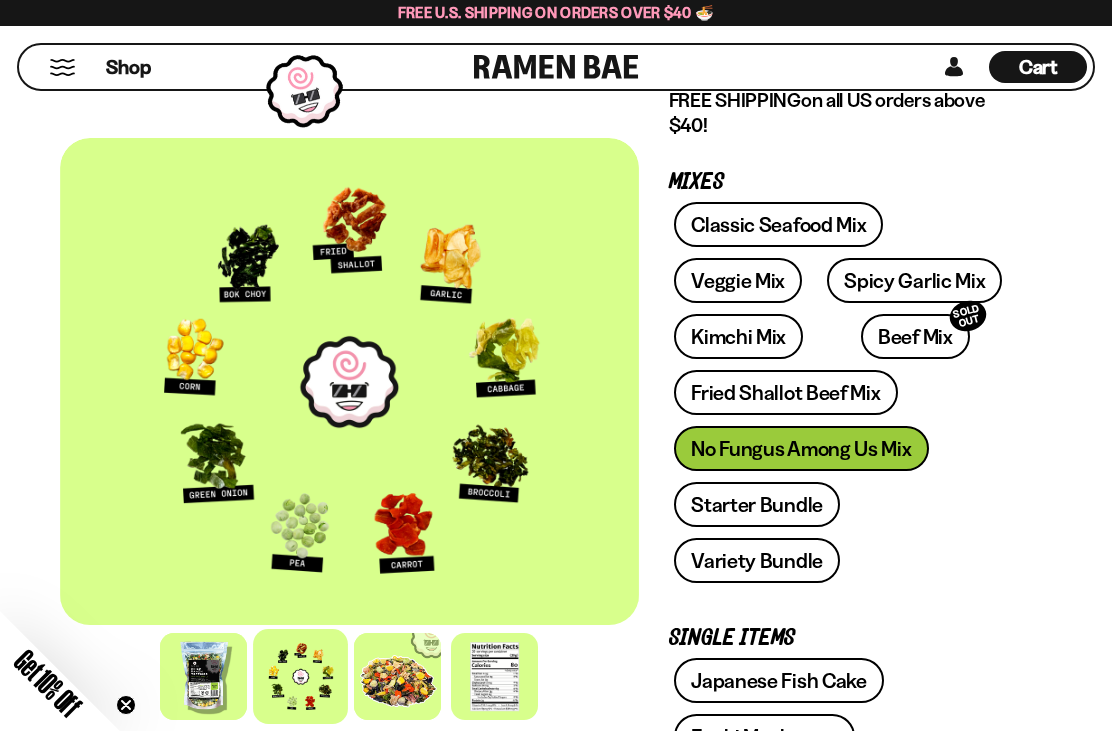
click at [1061, 58] on div "Cart D0381C2F-513E-4F90-8A41-6F0A75DCBAAA" at bounding box center [1038, 67] width 98 height 32
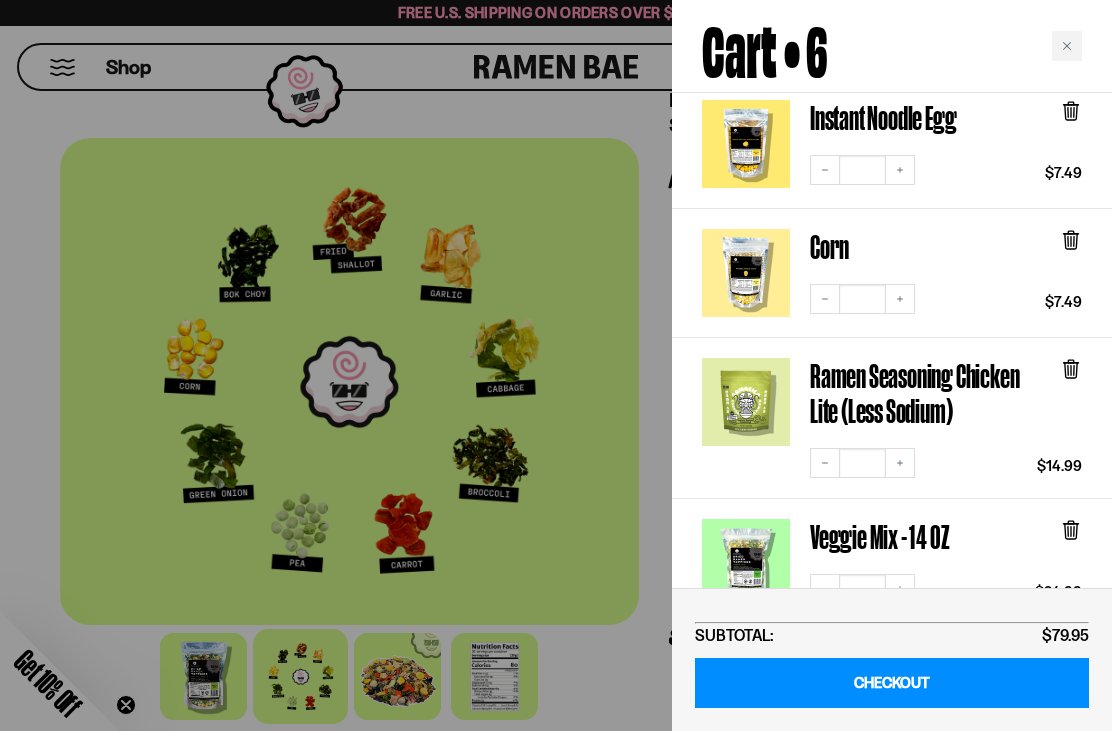
scroll to position [516, 0]
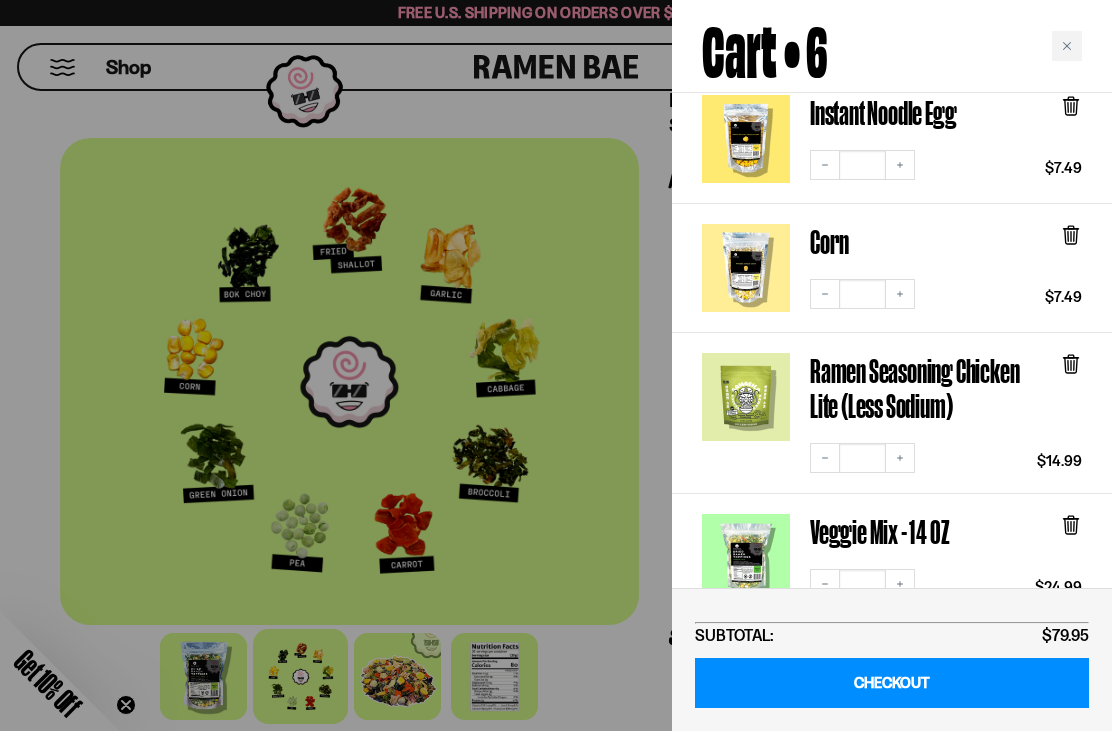
click at [1078, 353] on icon at bounding box center [1071, 364] width 22 height 22
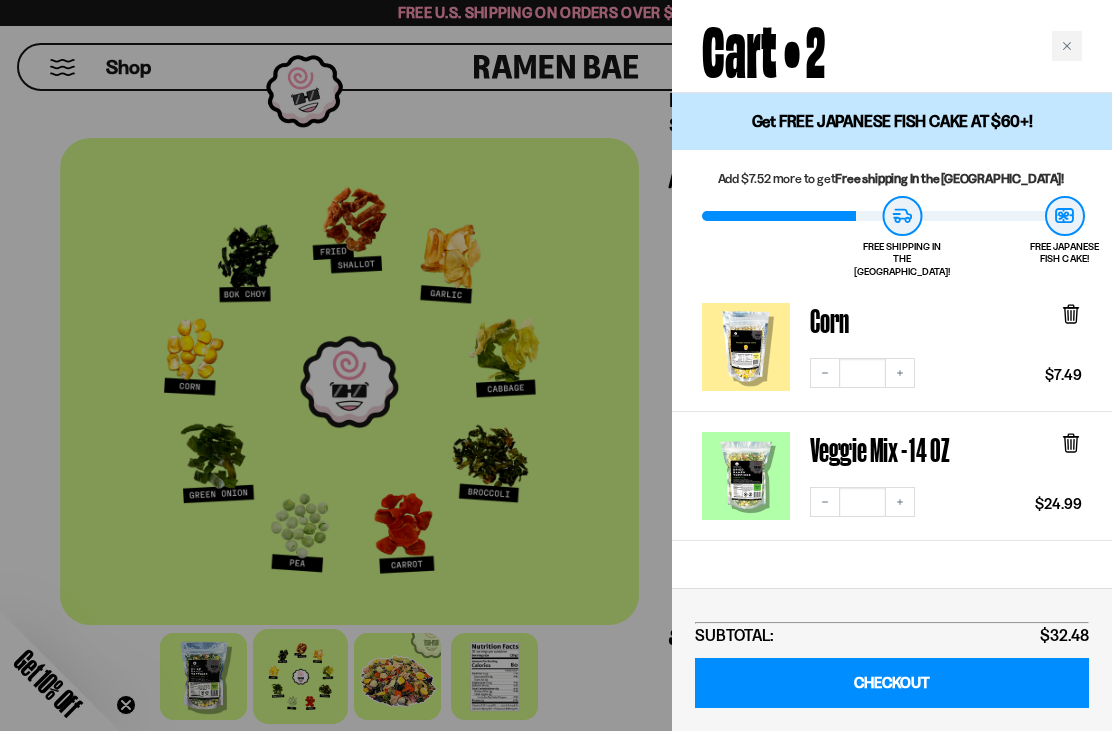
scroll to position [0, 0]
click at [1061, 55] on div "Close cart" at bounding box center [1067, 46] width 30 height 30
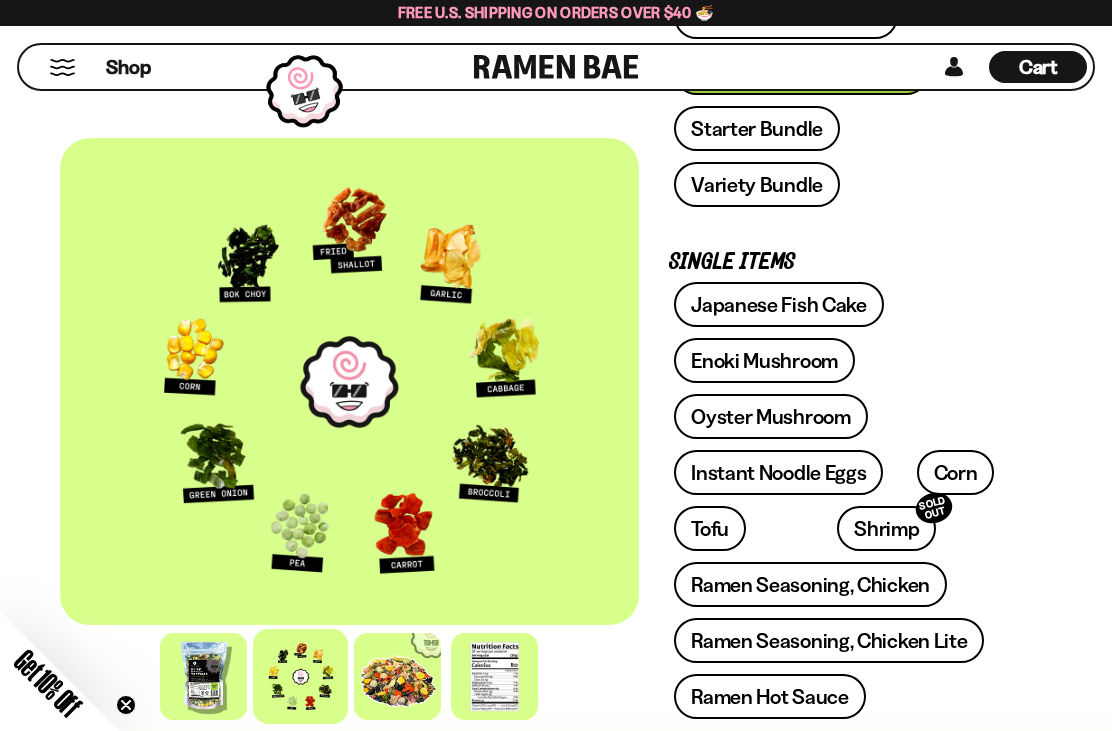
scroll to position [733, 0]
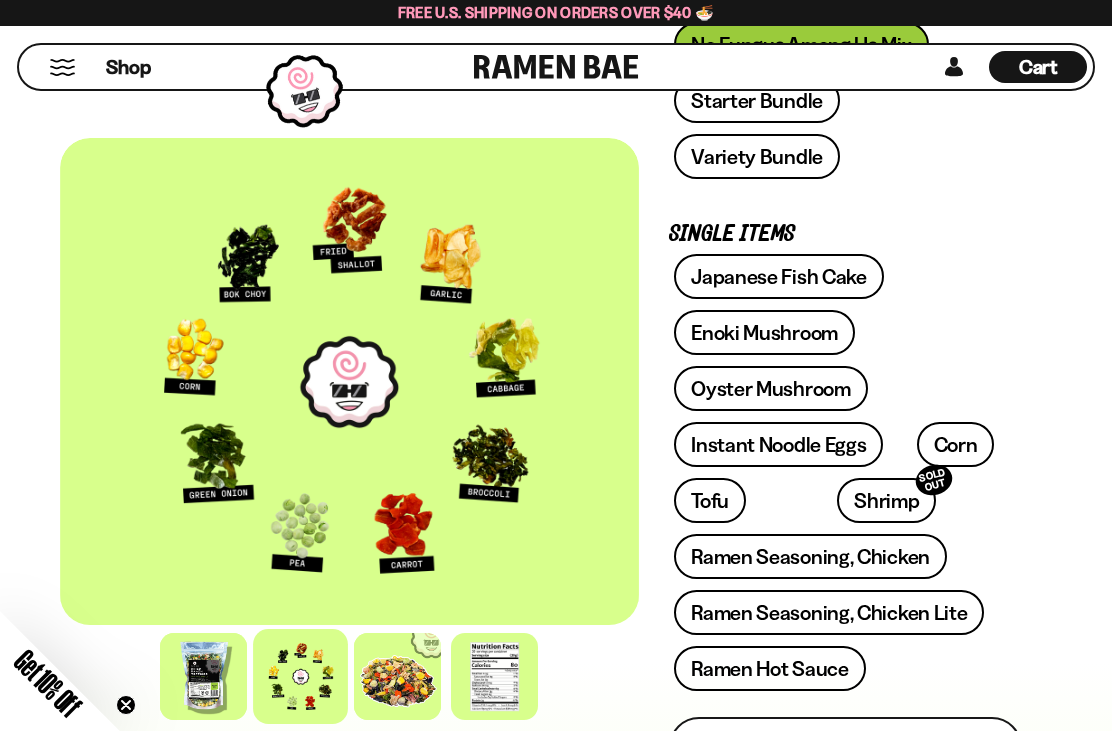
click at [846, 422] on link "Instant Noodle Eggs" at bounding box center [778, 444] width 209 height 45
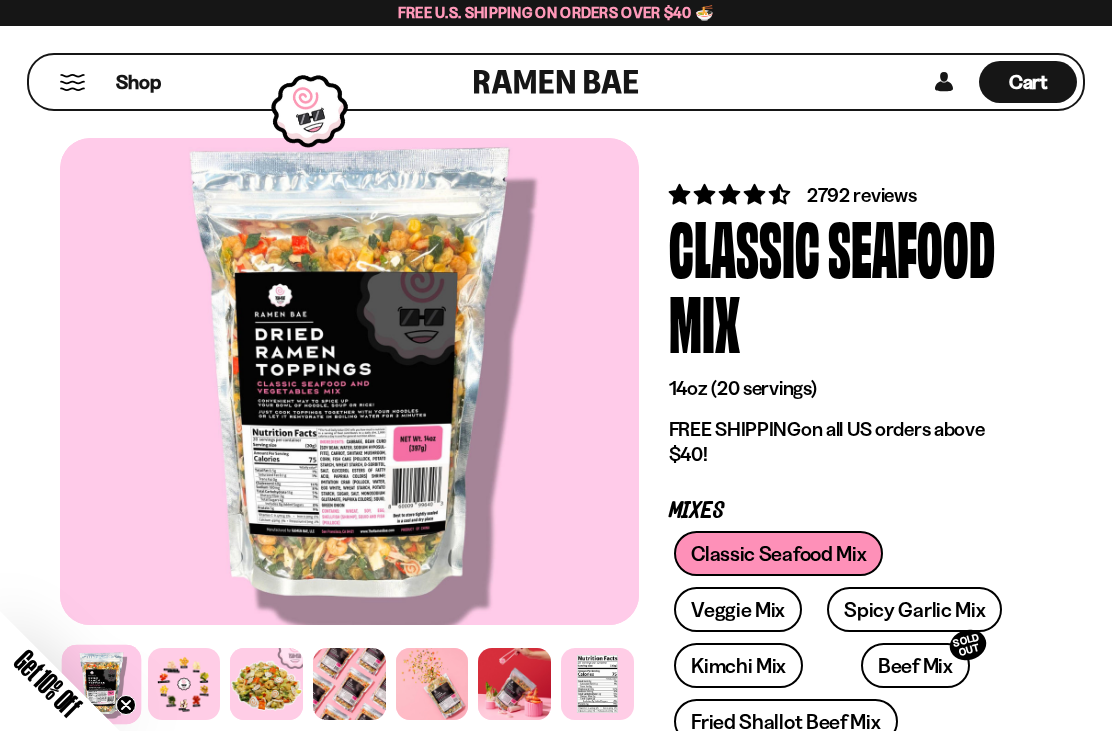
click at [189, 689] on div at bounding box center [184, 684] width 73 height 73
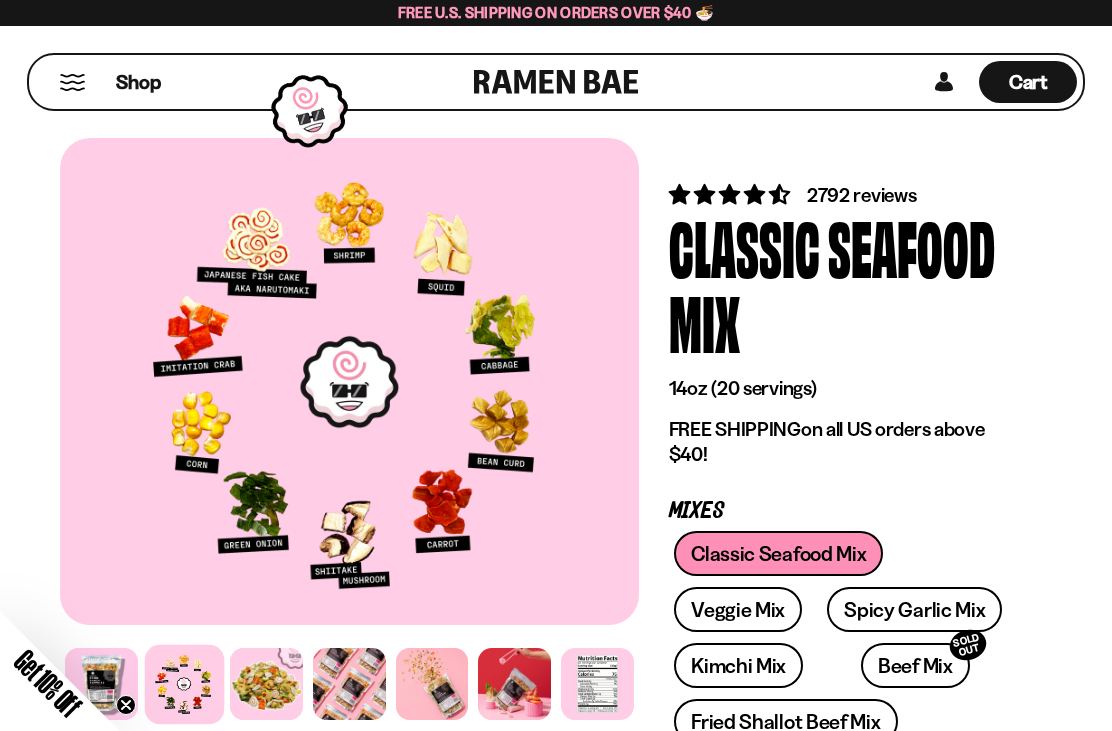
click at [294, 690] on div at bounding box center [266, 684] width 73 height 73
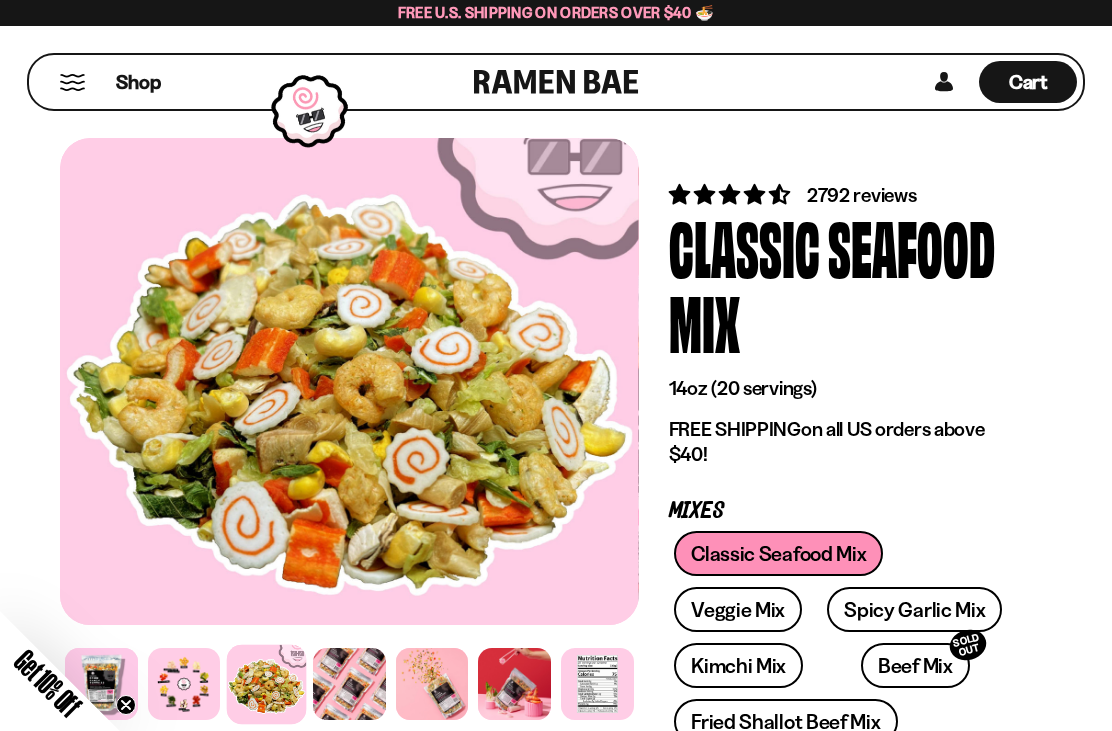
click at [357, 677] on div at bounding box center [349, 684] width 73 height 73
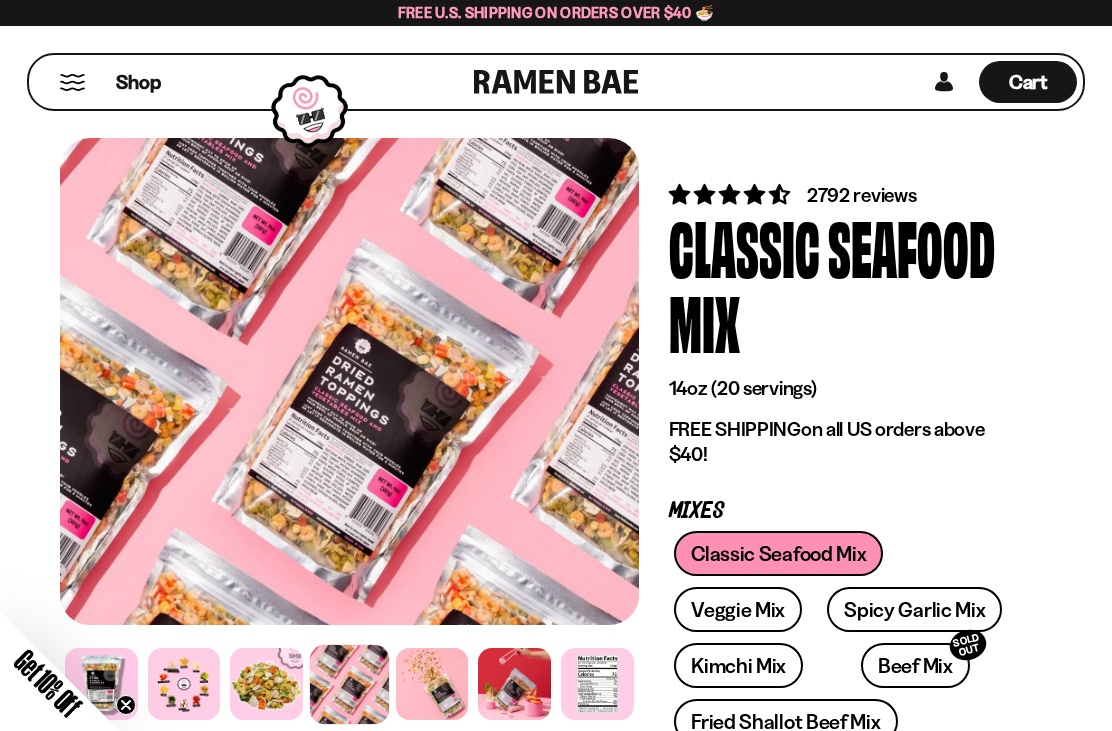
click at [433, 687] on div at bounding box center [432, 684] width 73 height 73
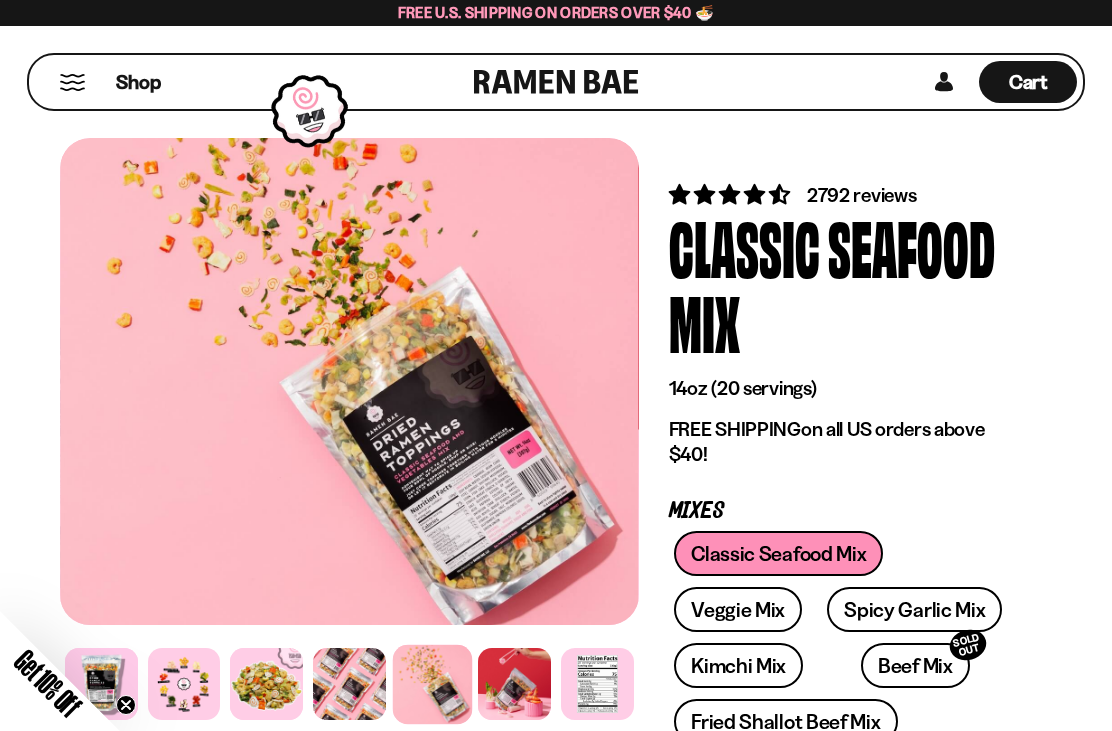
click at [80, 80] on button "Mobile Menu Trigger" at bounding box center [72, 82] width 27 height 17
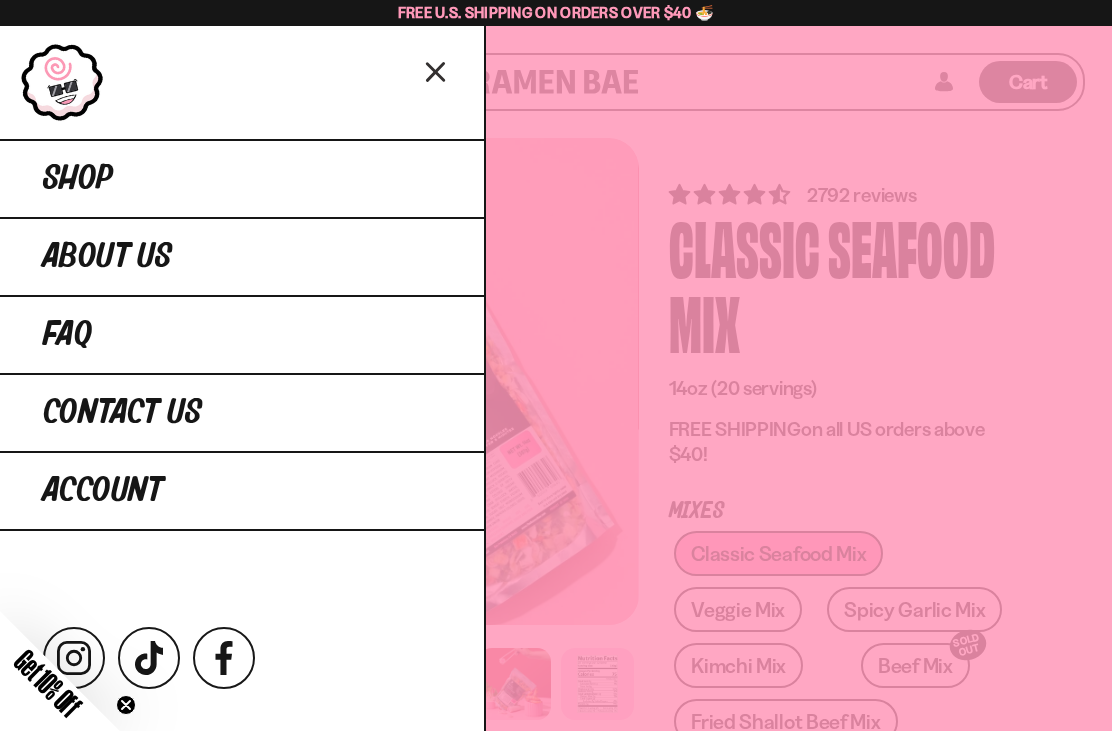
click at [119, 261] on span "About Us" at bounding box center [107, 257] width 129 height 36
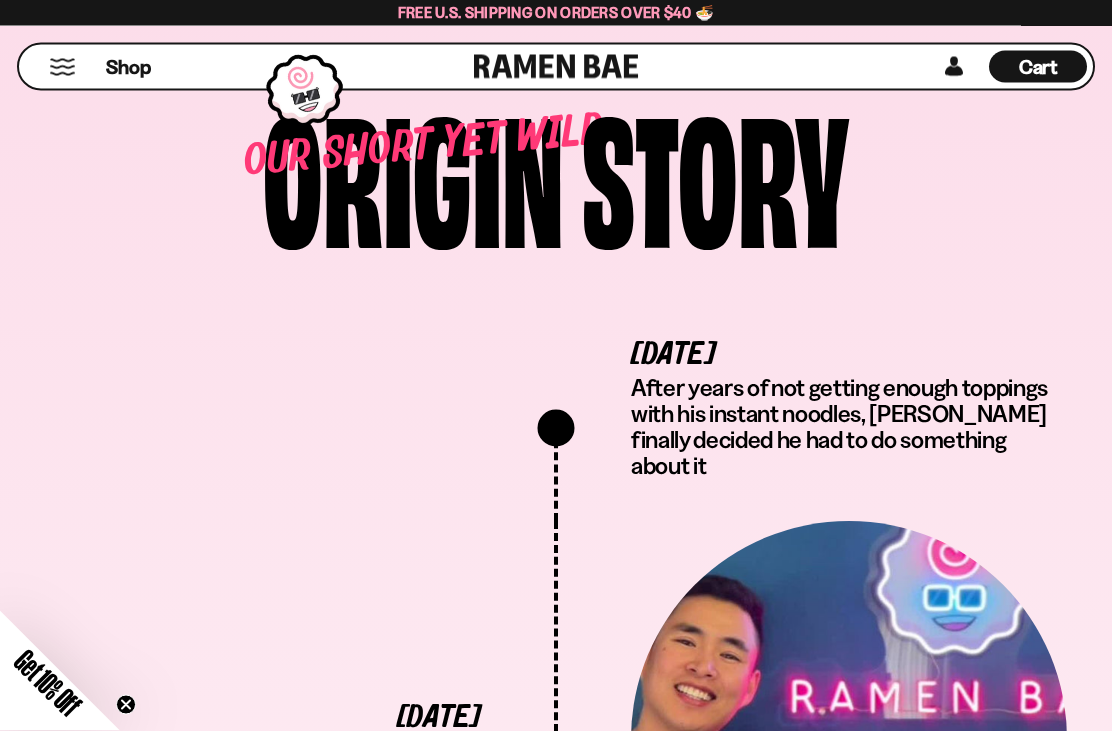
scroll to position [3072, 0]
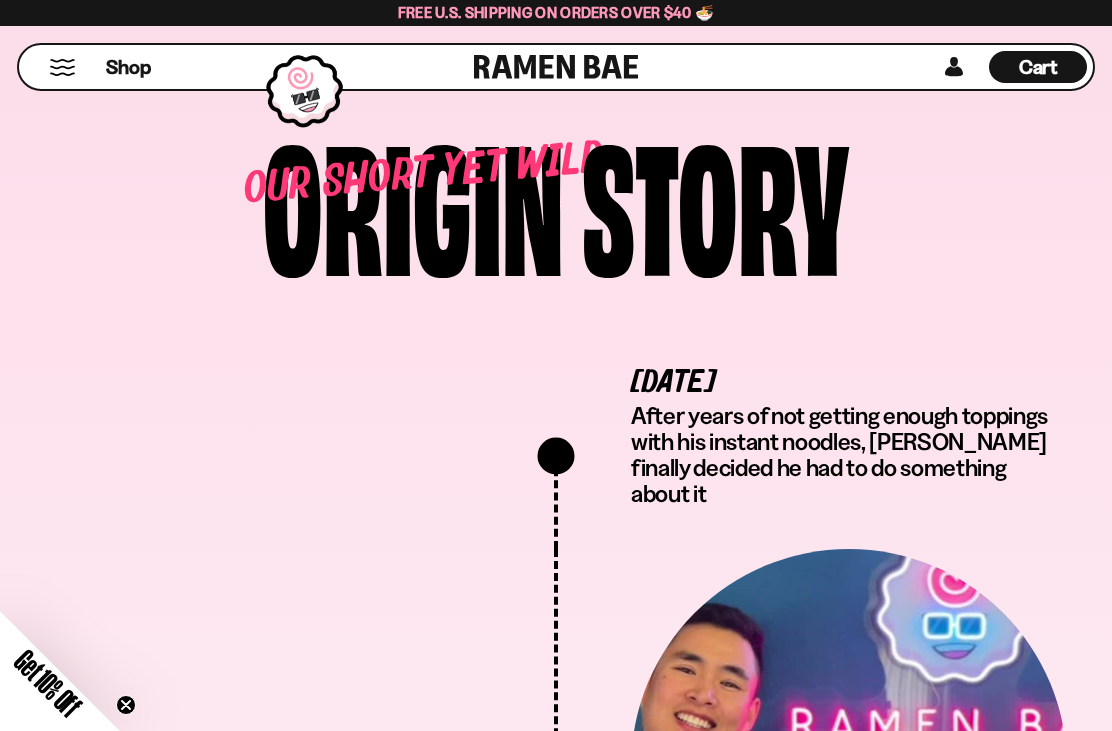
click at [134, 66] on span "Shop" at bounding box center [128, 67] width 45 height 27
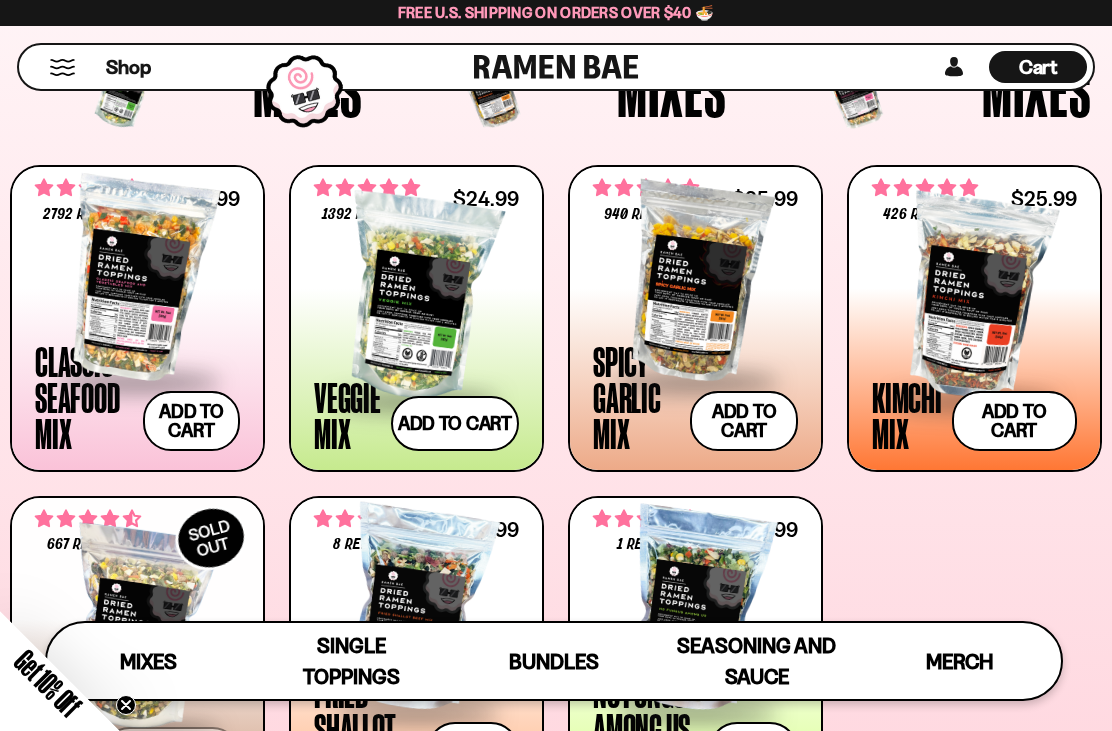
scroll to position [615, 0]
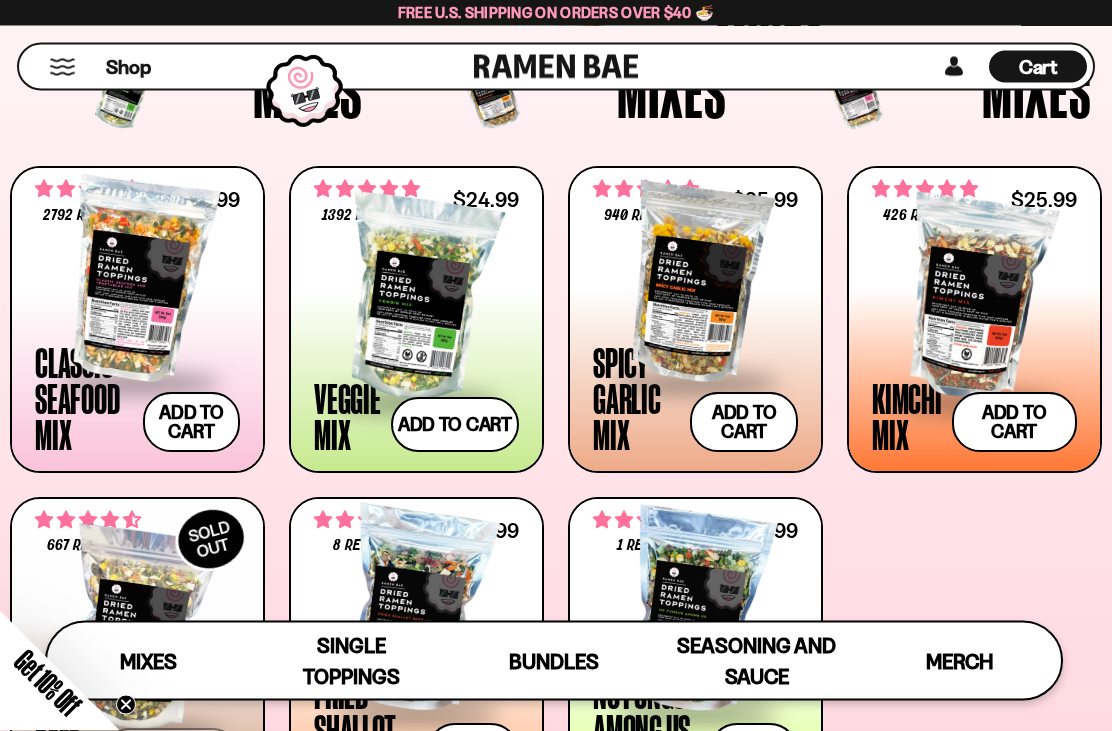
click at [120, 289] on div at bounding box center [137, 281] width 205 height 200
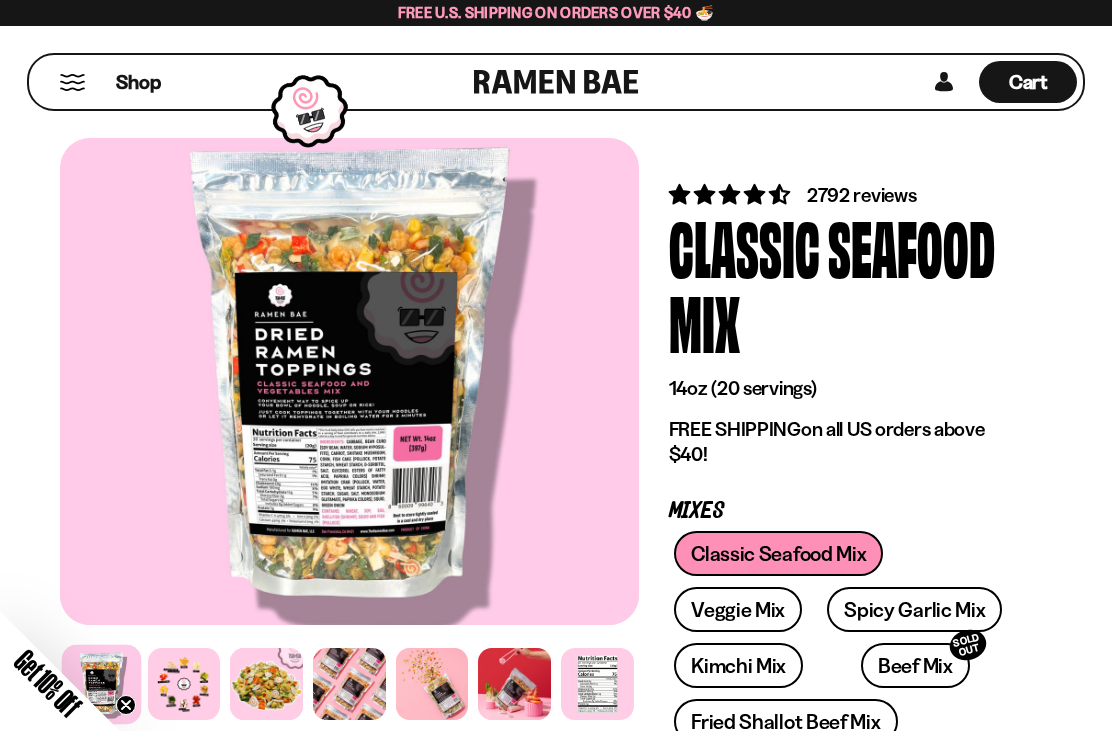
click at [81, 75] on button "Mobile Menu Trigger" at bounding box center [72, 82] width 27 height 17
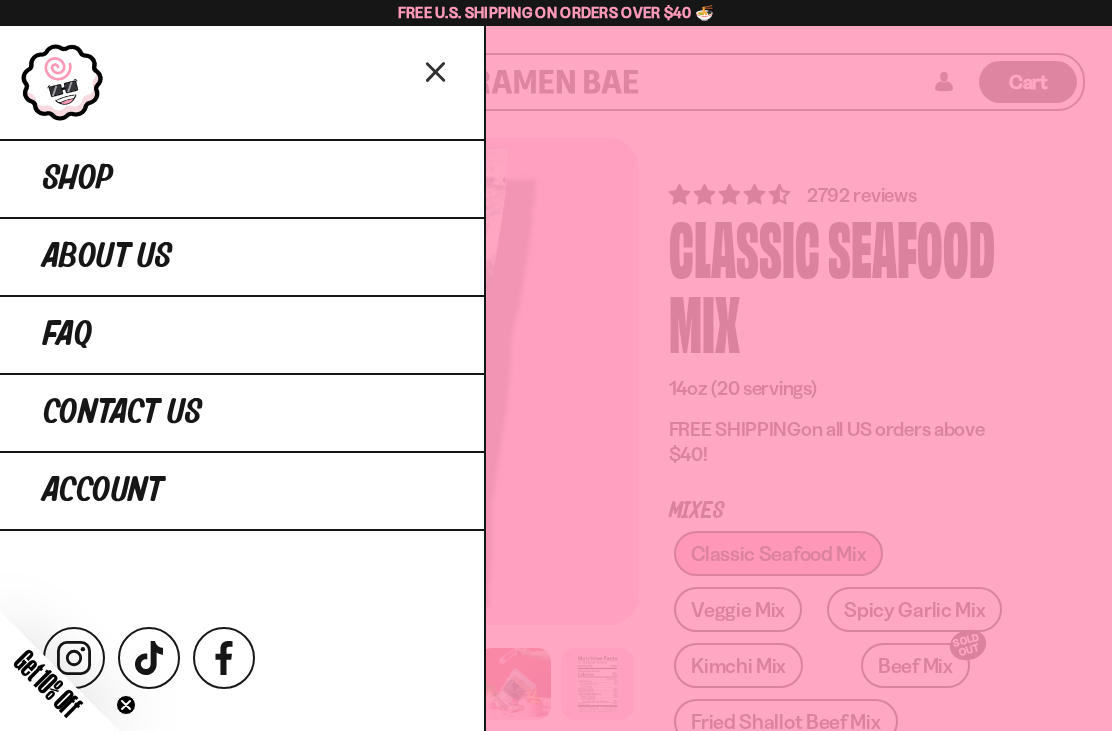
click at [119, 179] on link "Shop" at bounding box center [242, 178] width 484 height 78
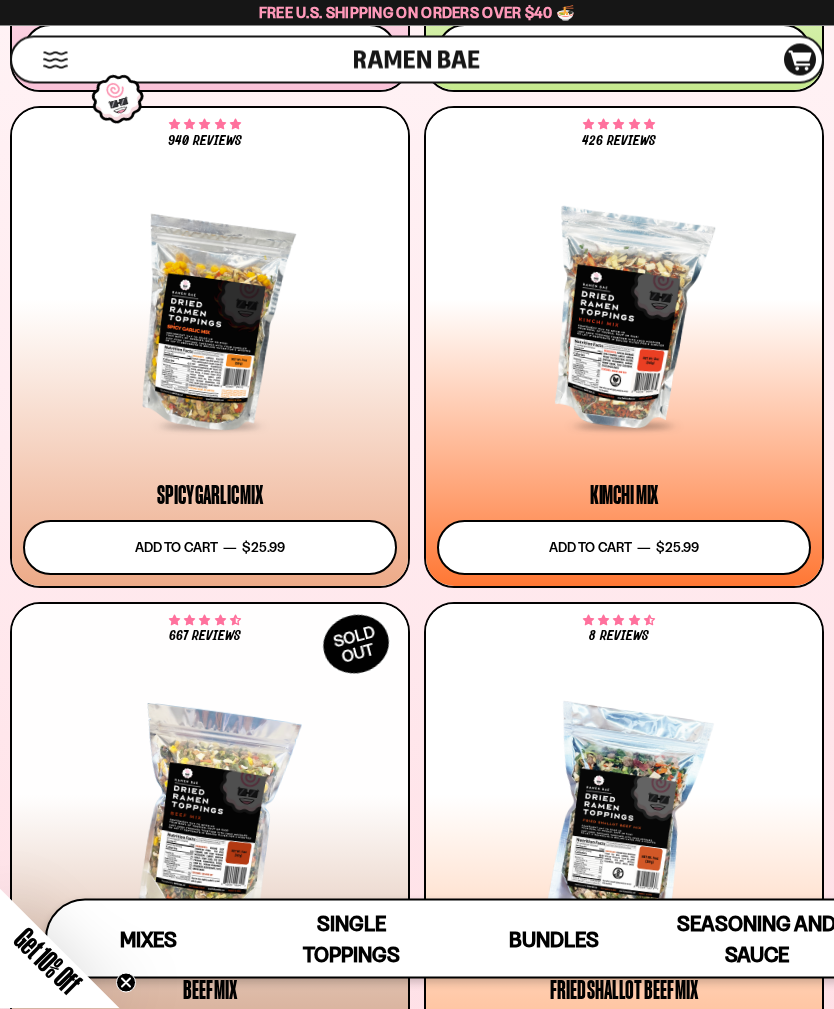
scroll to position [1050, 0]
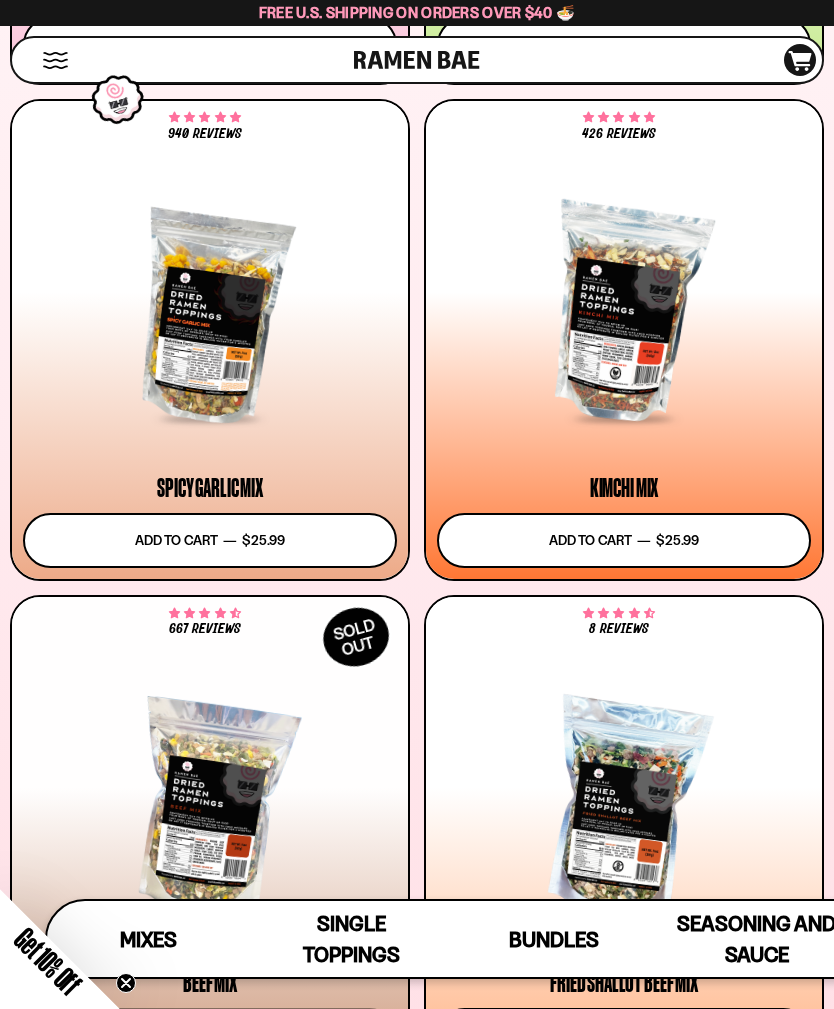
click at [242, 396] on div at bounding box center [210, 314] width 374 height 214
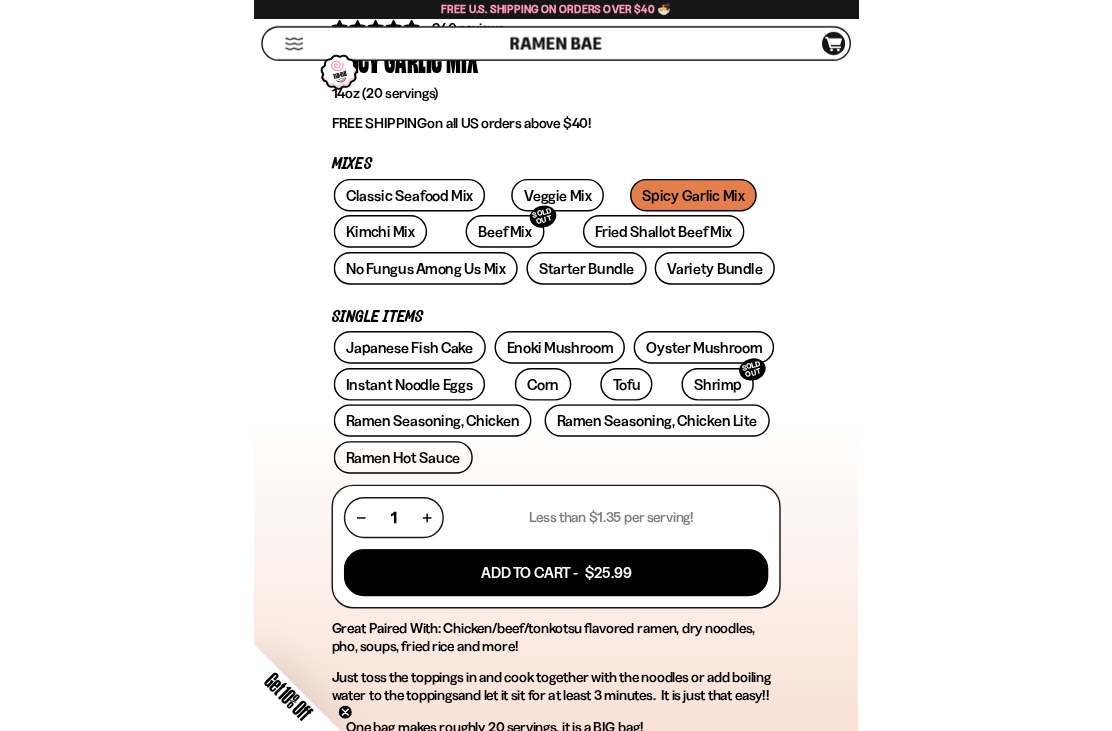
scroll to position [611, 0]
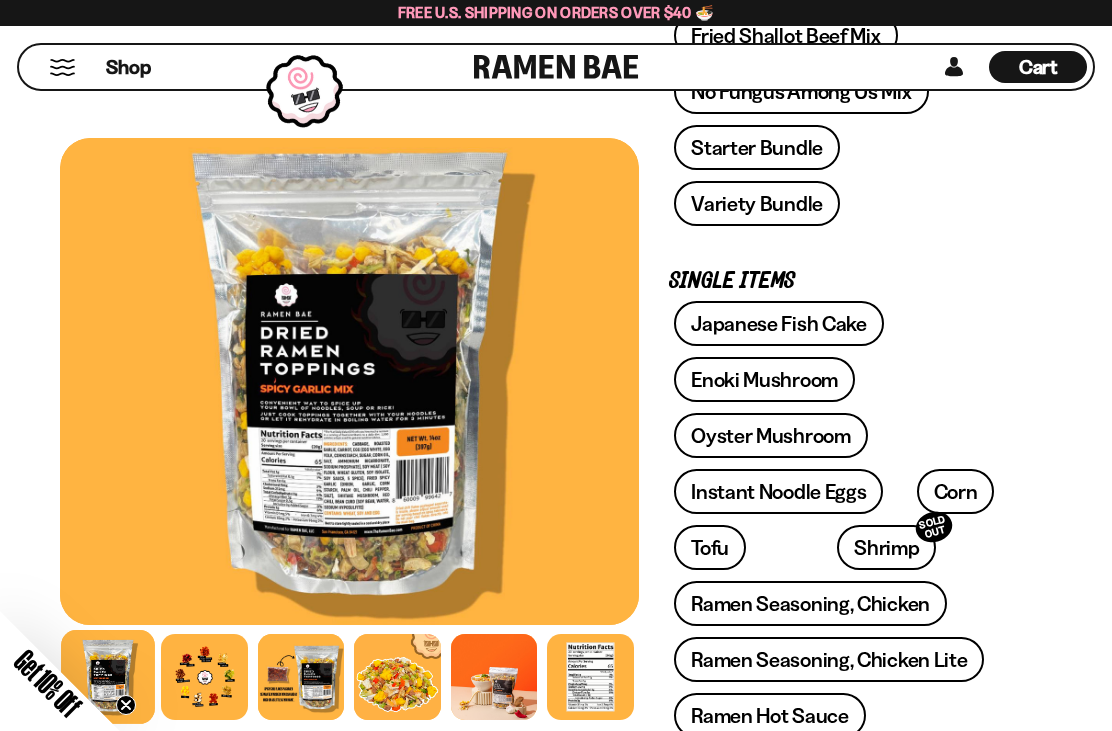
click at [231, 678] on div at bounding box center [204, 677] width 86 height 86
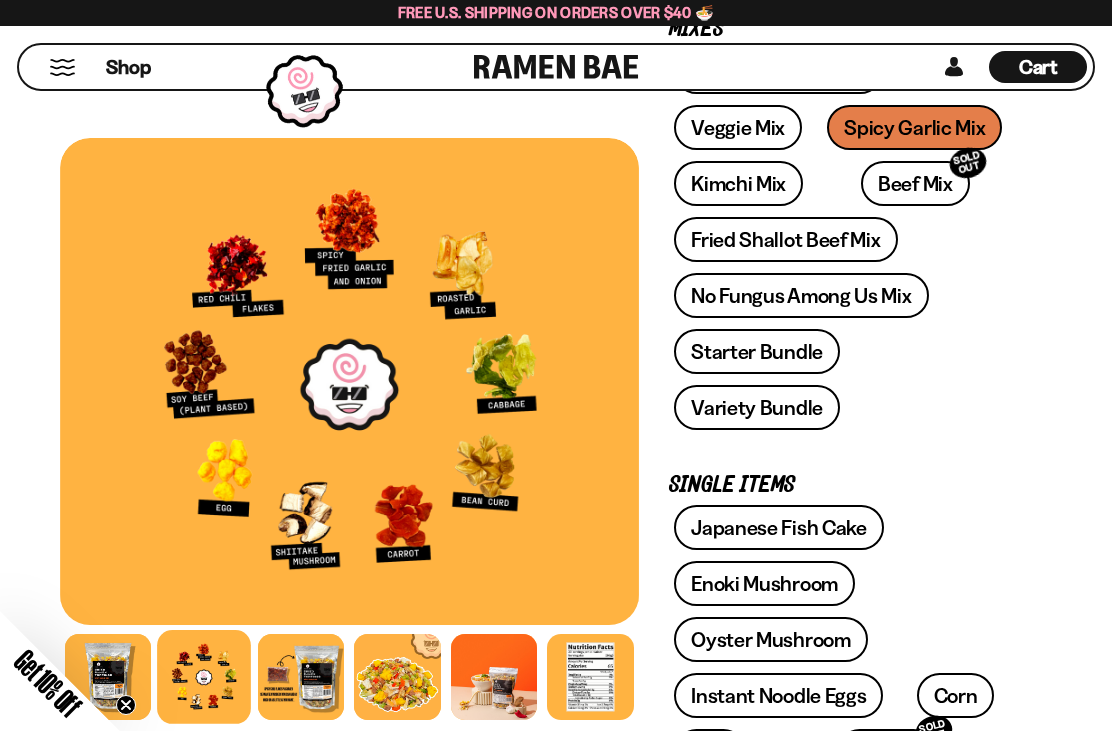
scroll to position [0, 0]
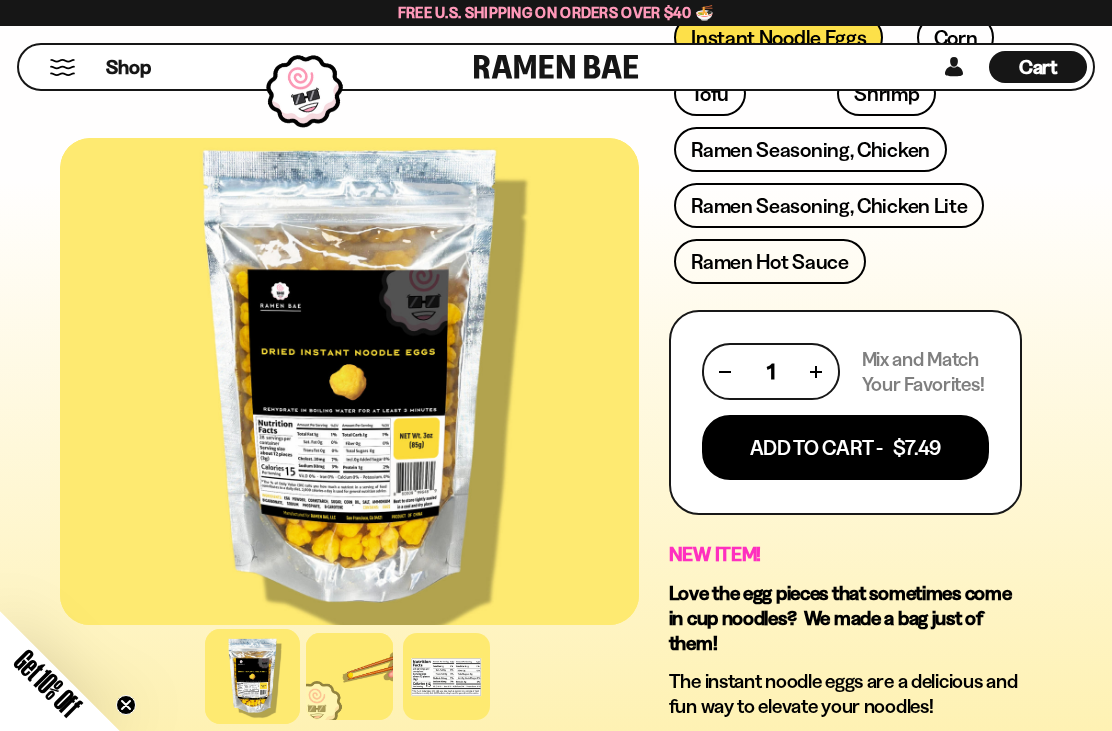
scroll to position [1111, 0]
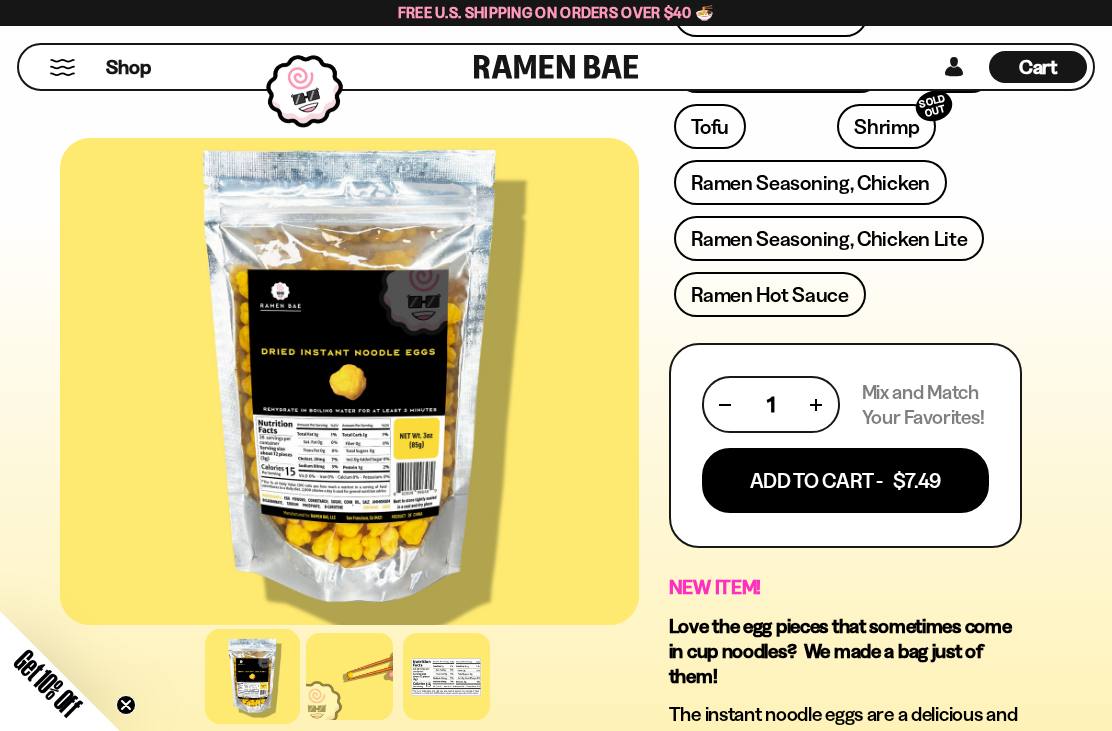
click at [888, 448] on button "Add To Cart - $7.49" at bounding box center [845, 480] width 287 height 65
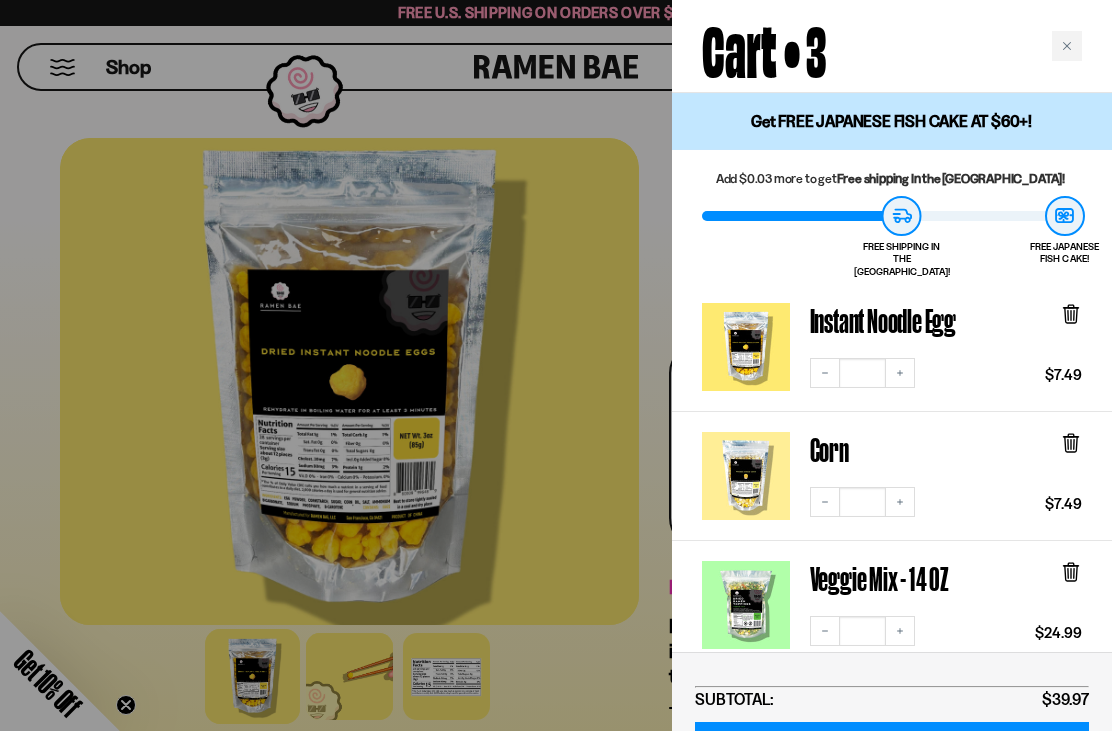
click at [1081, 432] on icon at bounding box center [1071, 443] width 22 height 22
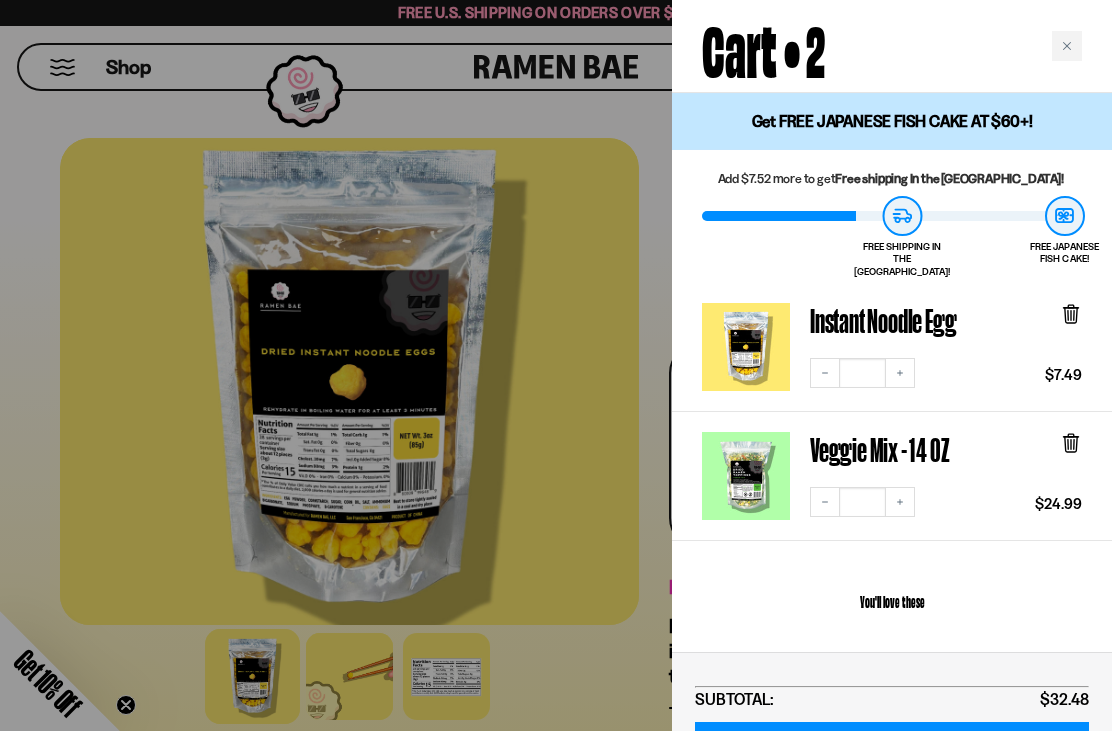
click at [1079, 44] on div "Close cart" at bounding box center [1067, 46] width 30 height 30
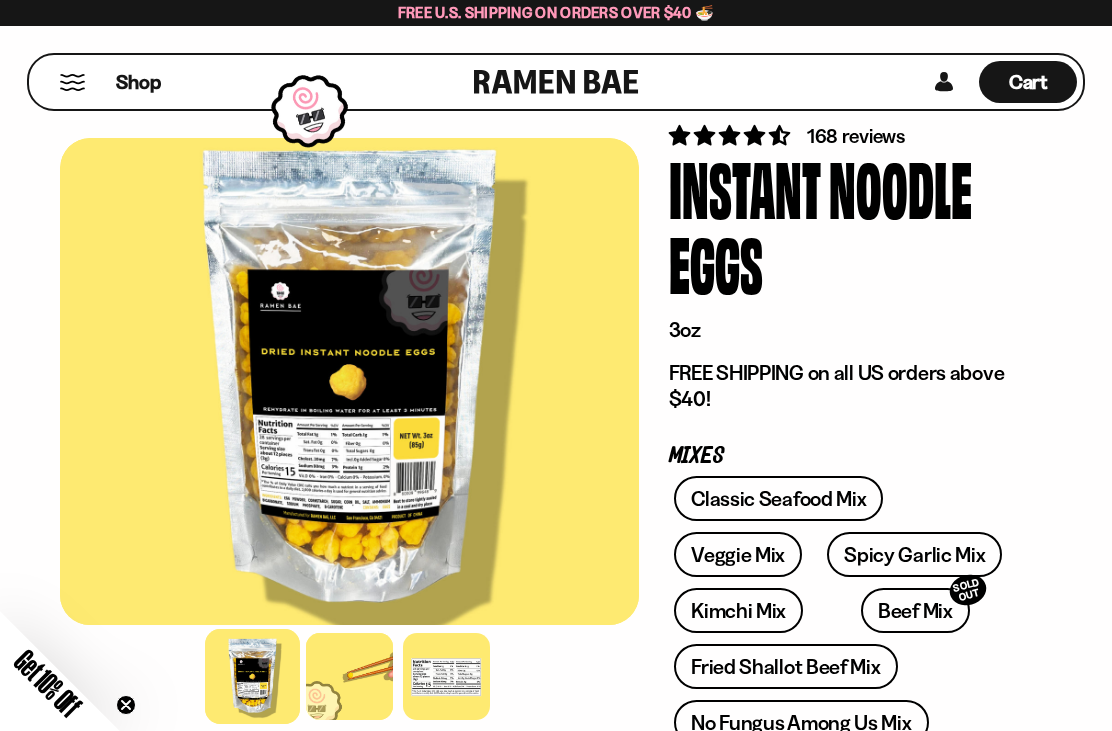
scroll to position [0, 0]
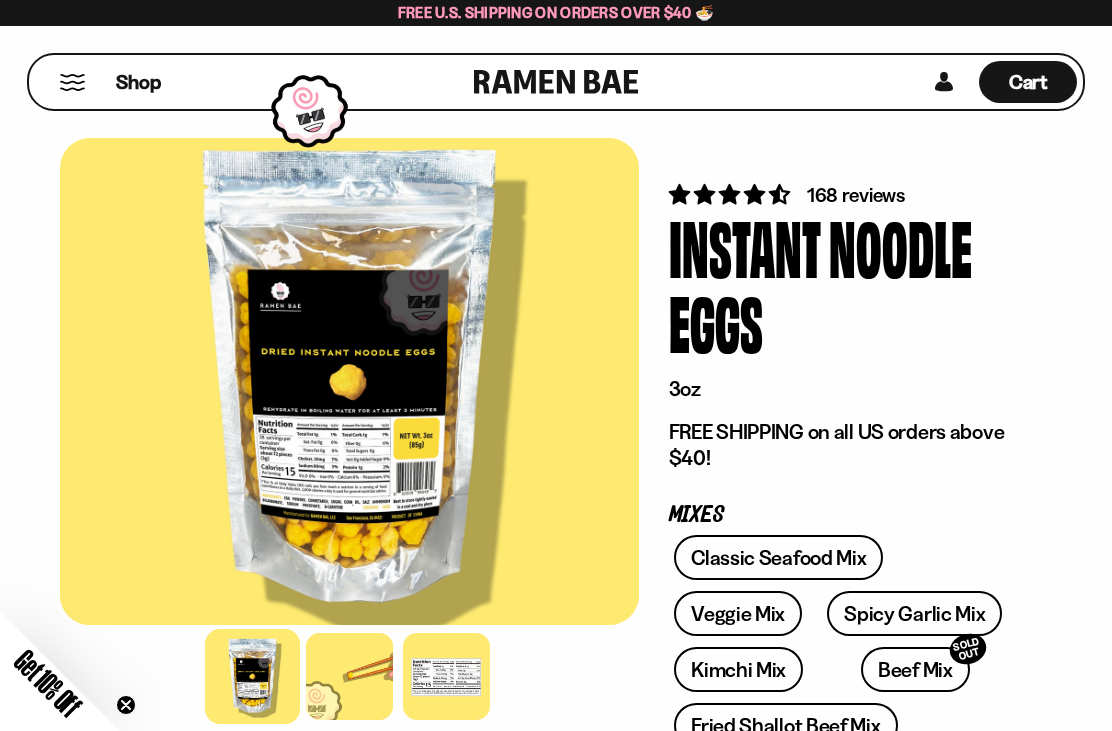
click at [71, 74] on button "Mobile Menu Trigger" at bounding box center [72, 82] width 27 height 17
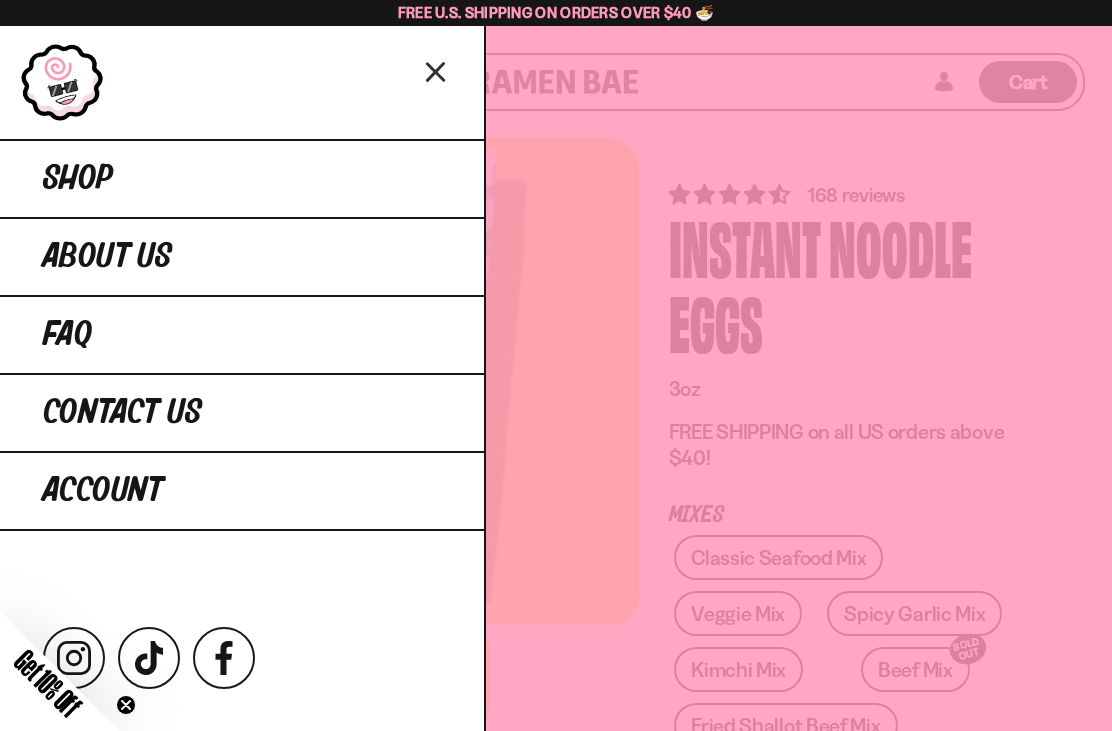
click at [176, 184] on link "Shop" at bounding box center [242, 178] width 484 height 78
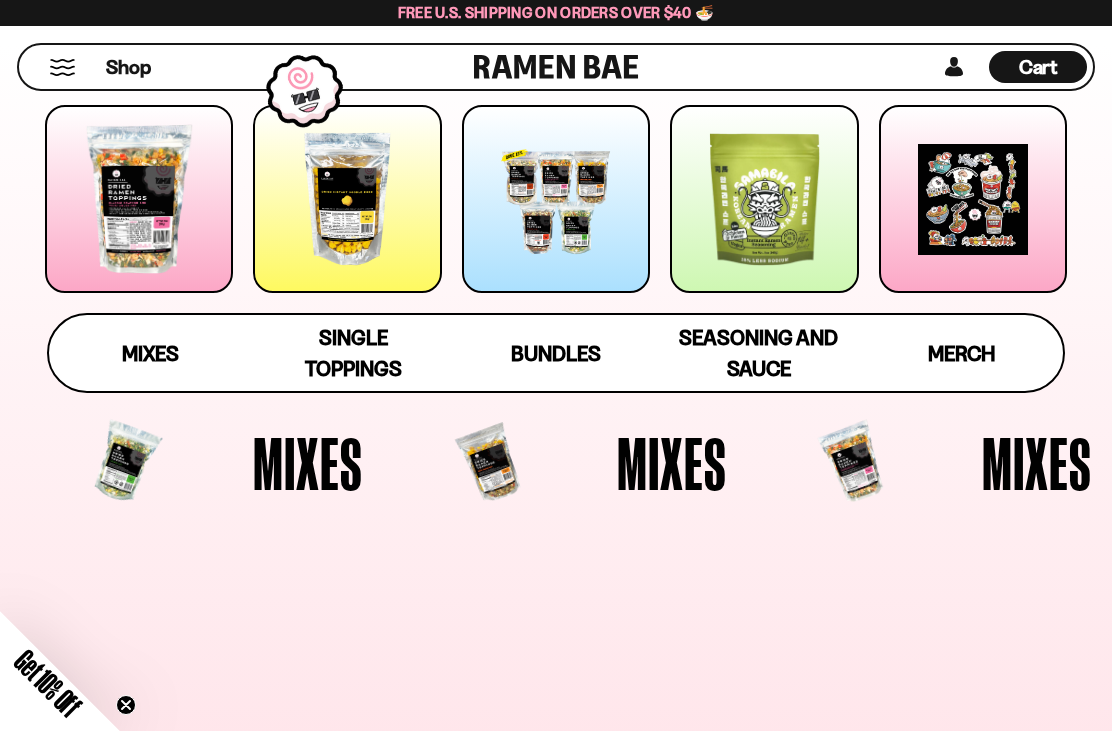
scroll to position [275, 0]
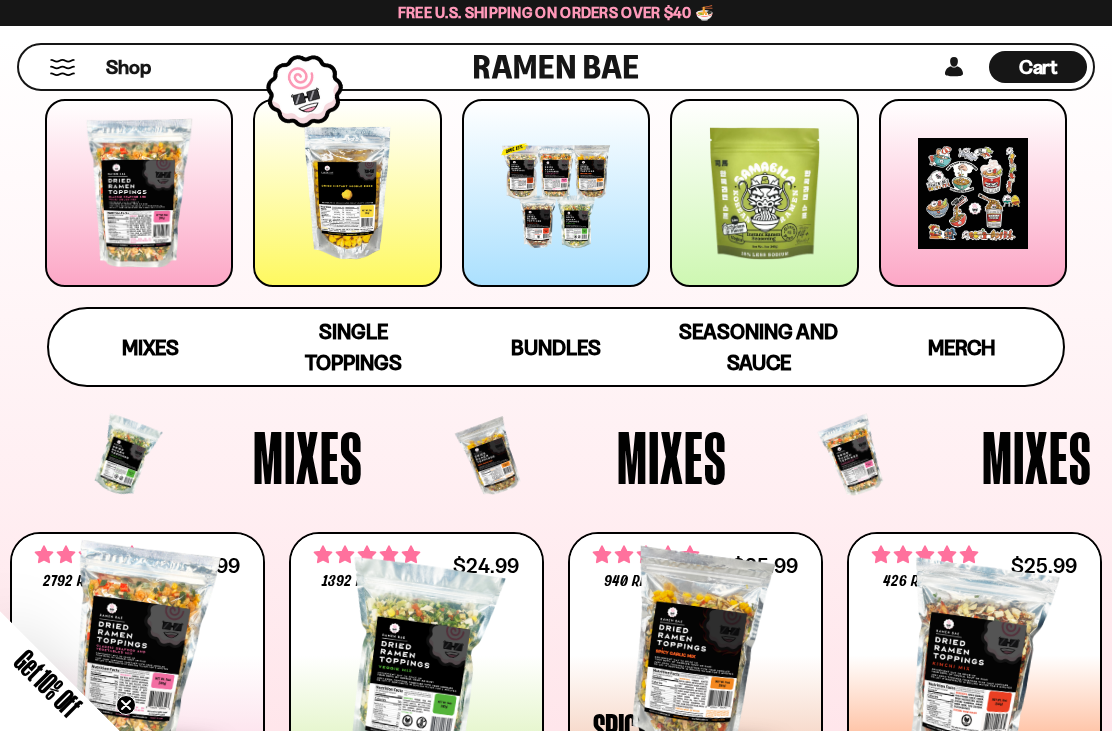
click at [355, 247] on div at bounding box center [347, 193] width 188 height 188
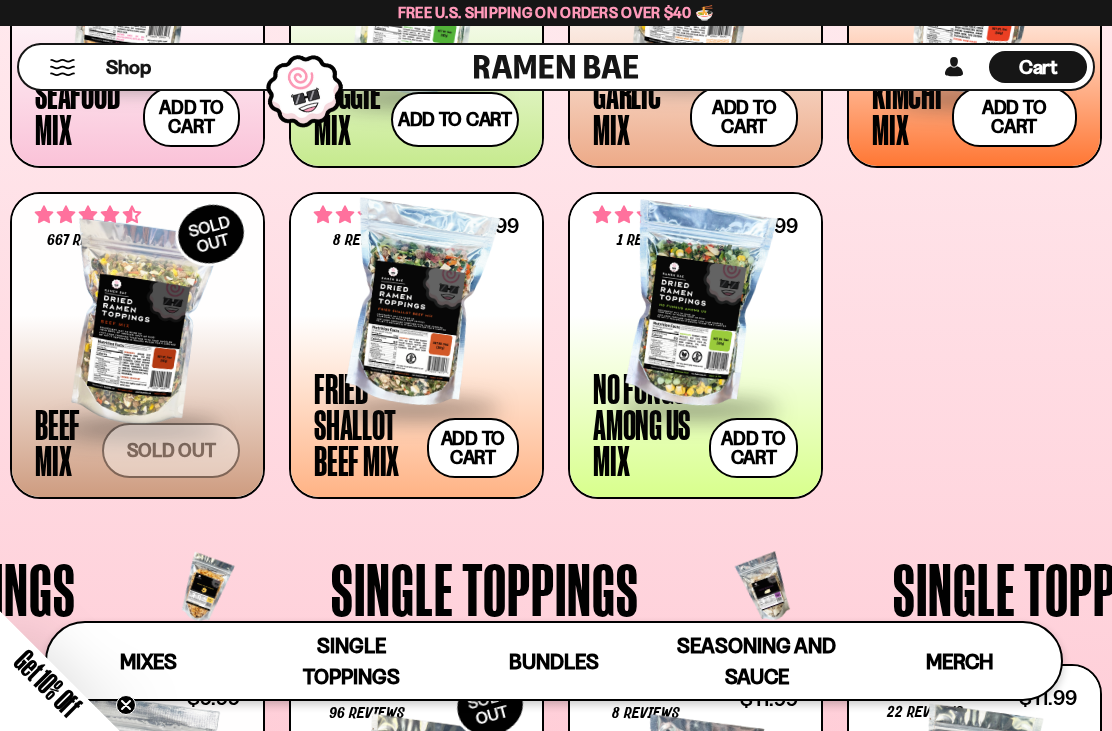
scroll to position [974, 0]
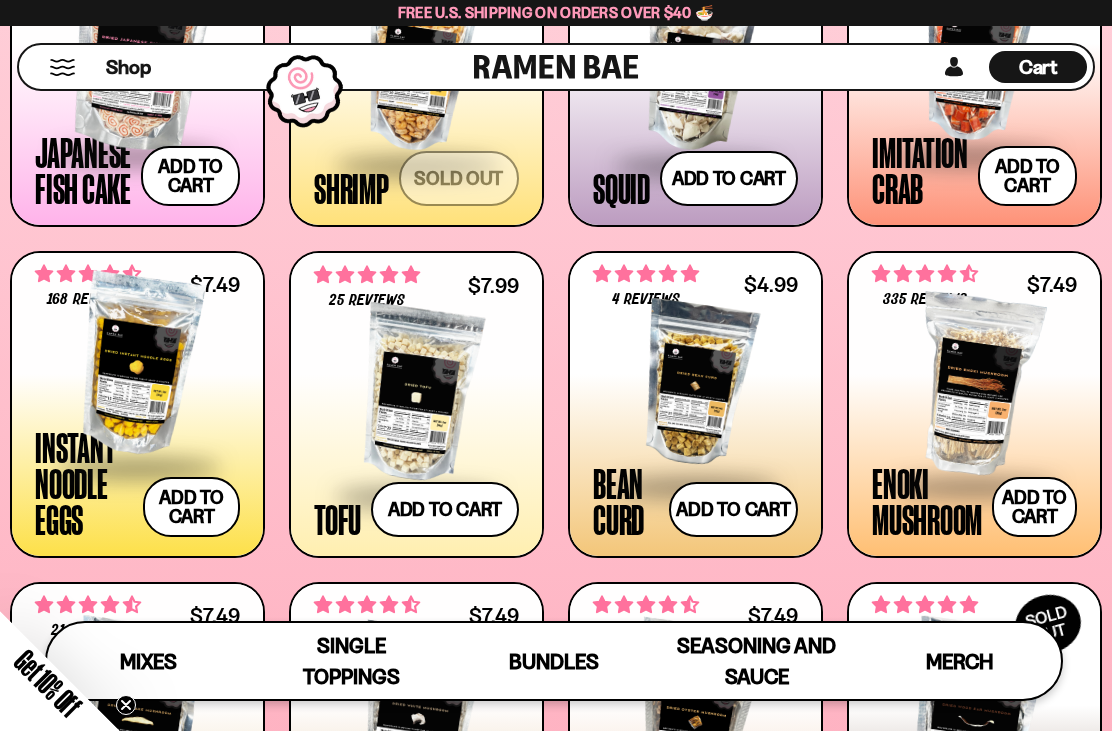
scroll to position [1638, 0]
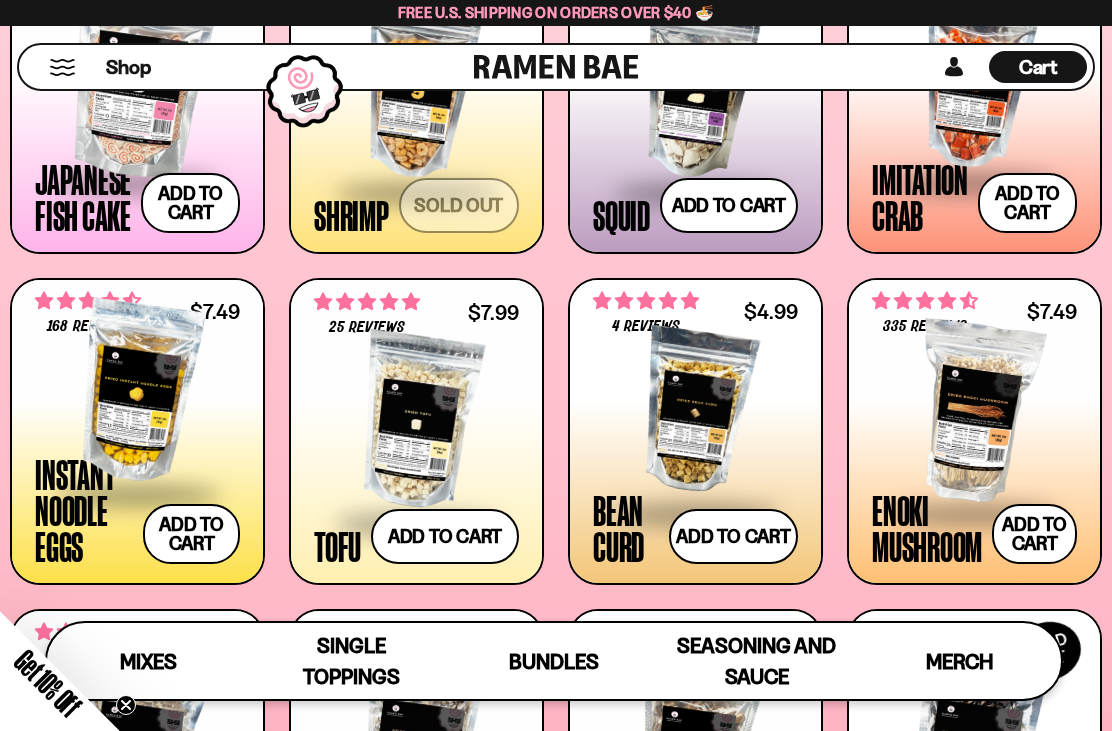
click at [202, 205] on button "Add to cart Add — Regular price $9.99 Regular price Sale price $9.99 Unit price…" at bounding box center [190, 203] width 99 height 60
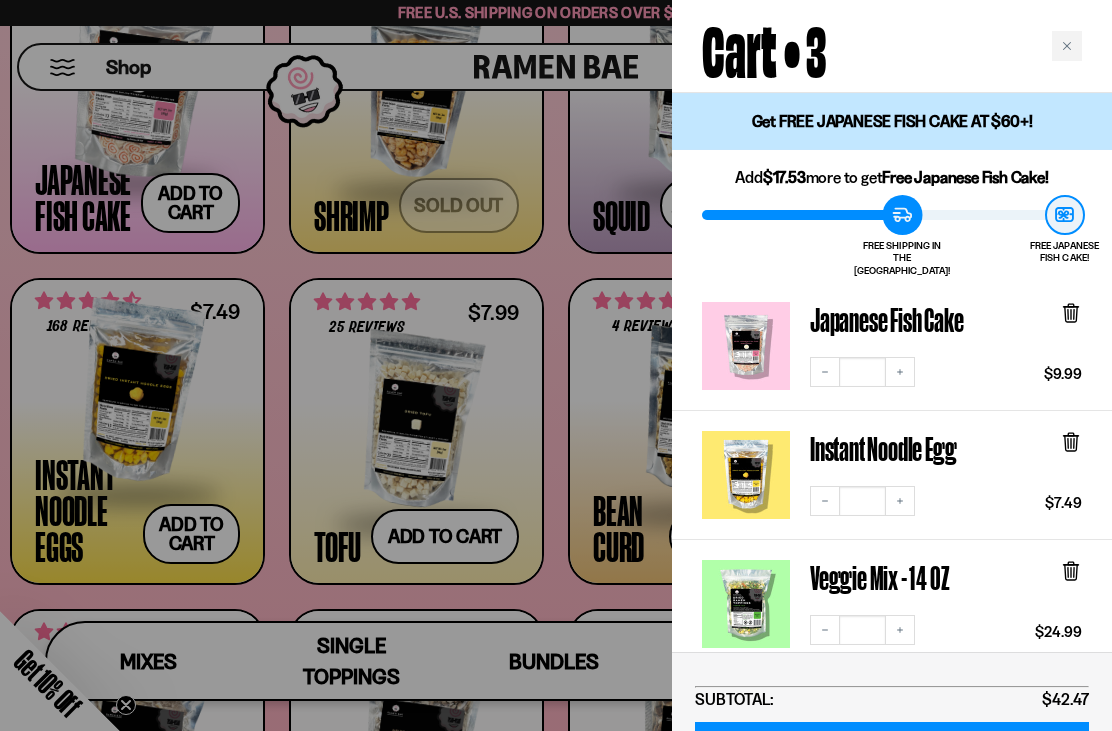
click at [1078, 40] on div "Close cart" at bounding box center [1067, 46] width 30 height 30
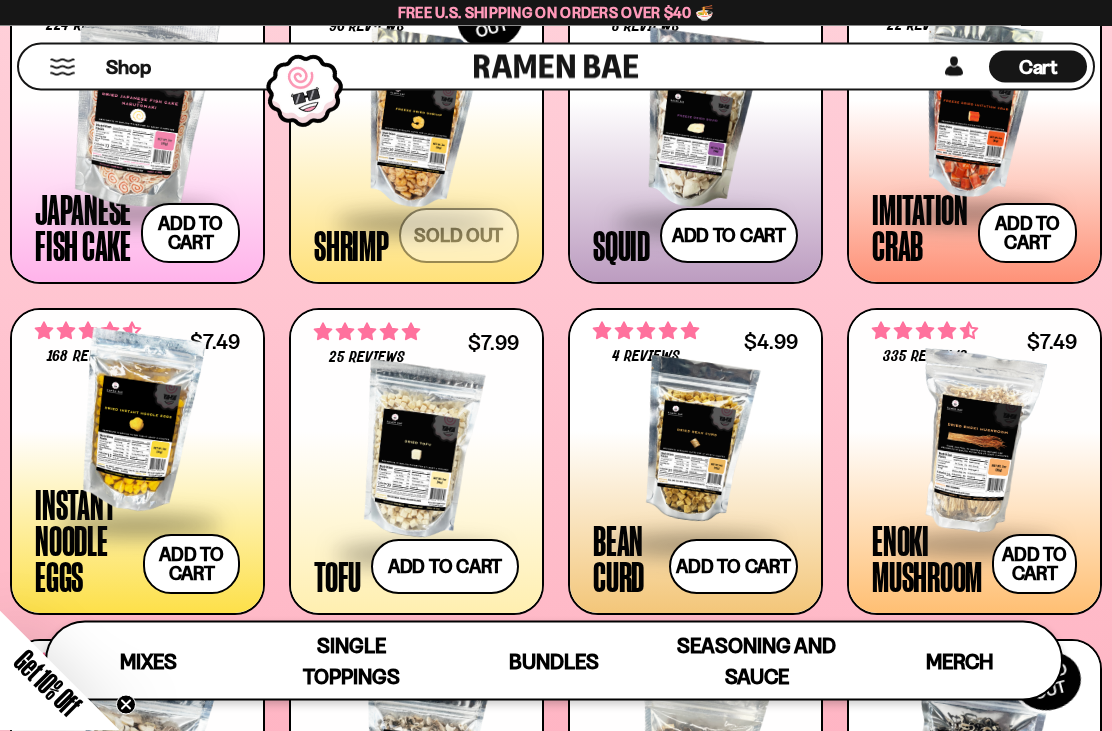
scroll to position [1488, 0]
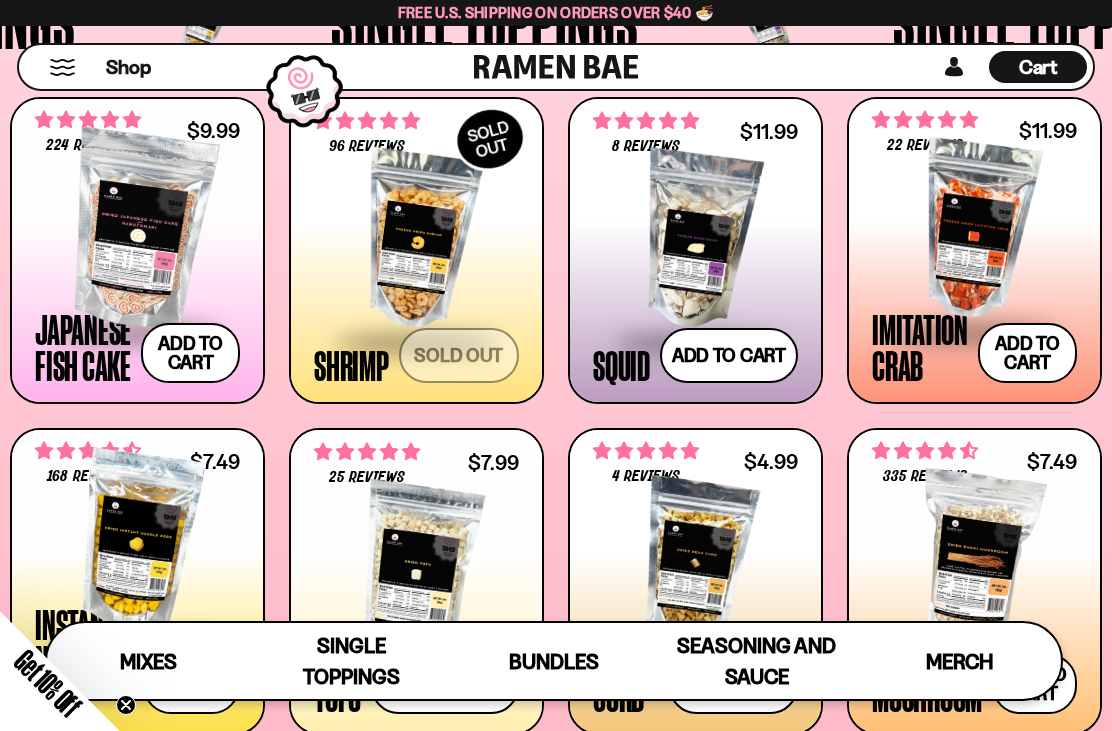
click at [1032, 353] on button "Add to cart Add — Regular price $11.99 Regular price Sale price $11.99 Unit pri…" at bounding box center [1027, 353] width 99 height 60
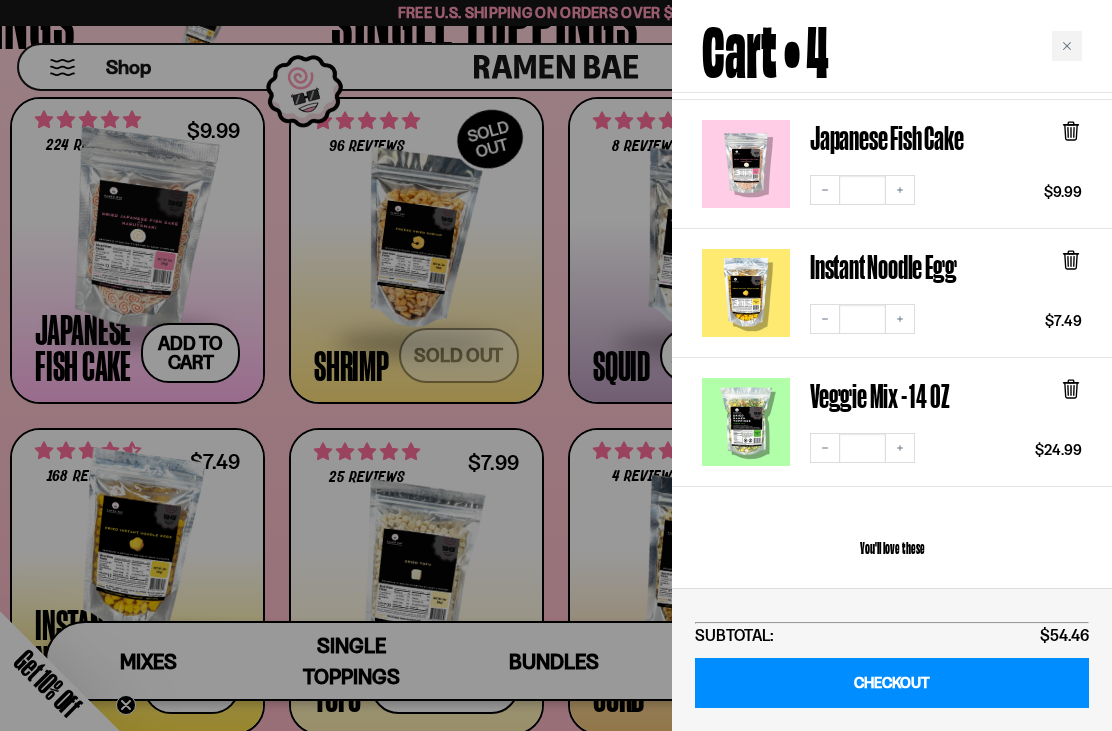
scroll to position [312, 0]
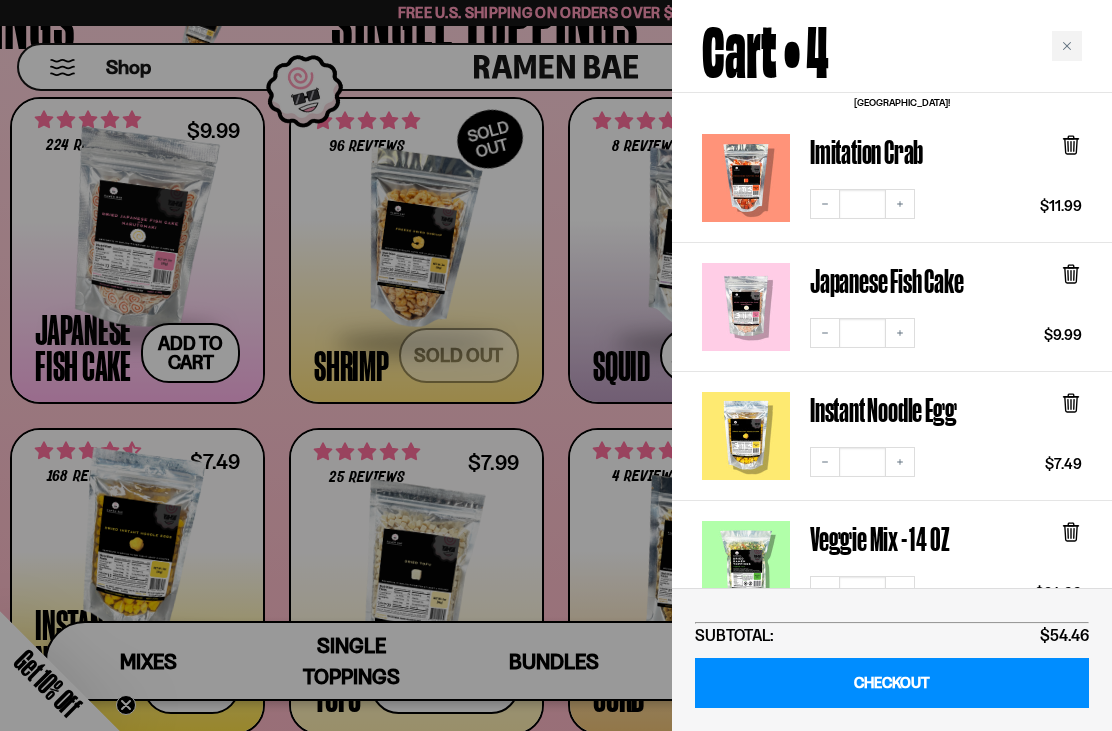
click at [1078, 45] on div "Close cart" at bounding box center [1067, 46] width 30 height 30
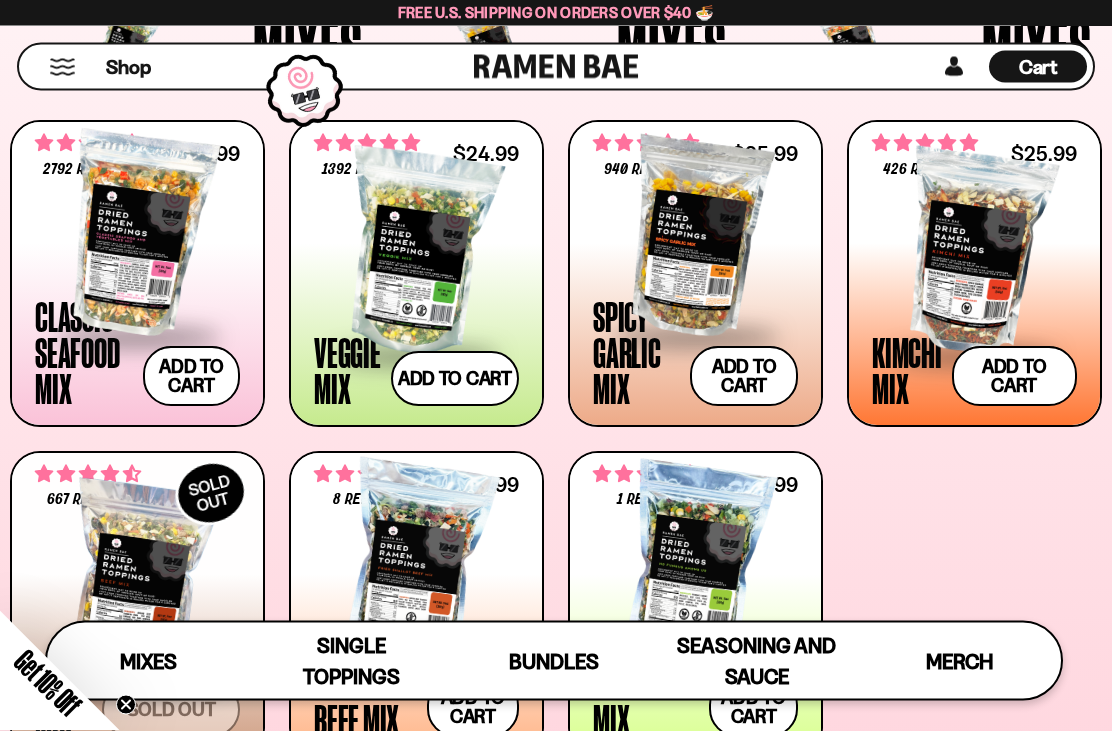
scroll to position [662, 0]
click at [1035, 68] on span "Cart" at bounding box center [1038, 67] width 39 height 24
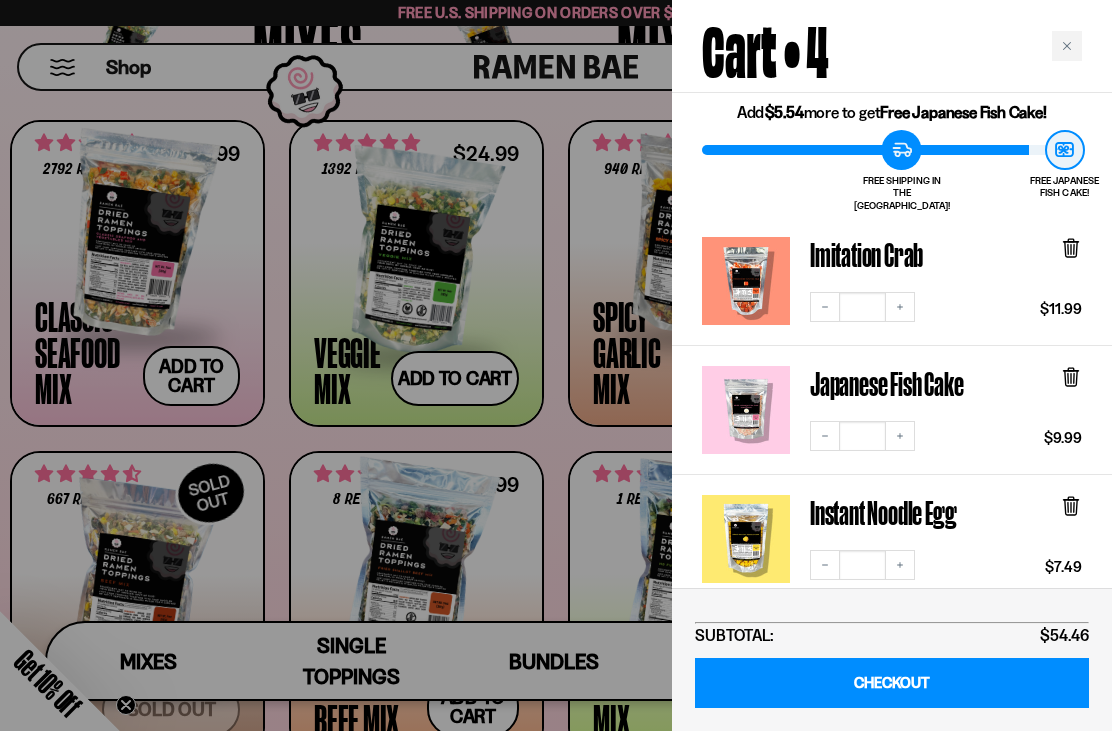
click at [924, 687] on link "CHECKOUT" at bounding box center [892, 683] width 394 height 51
click at [1077, 41] on div "Close cart" at bounding box center [1067, 46] width 30 height 30
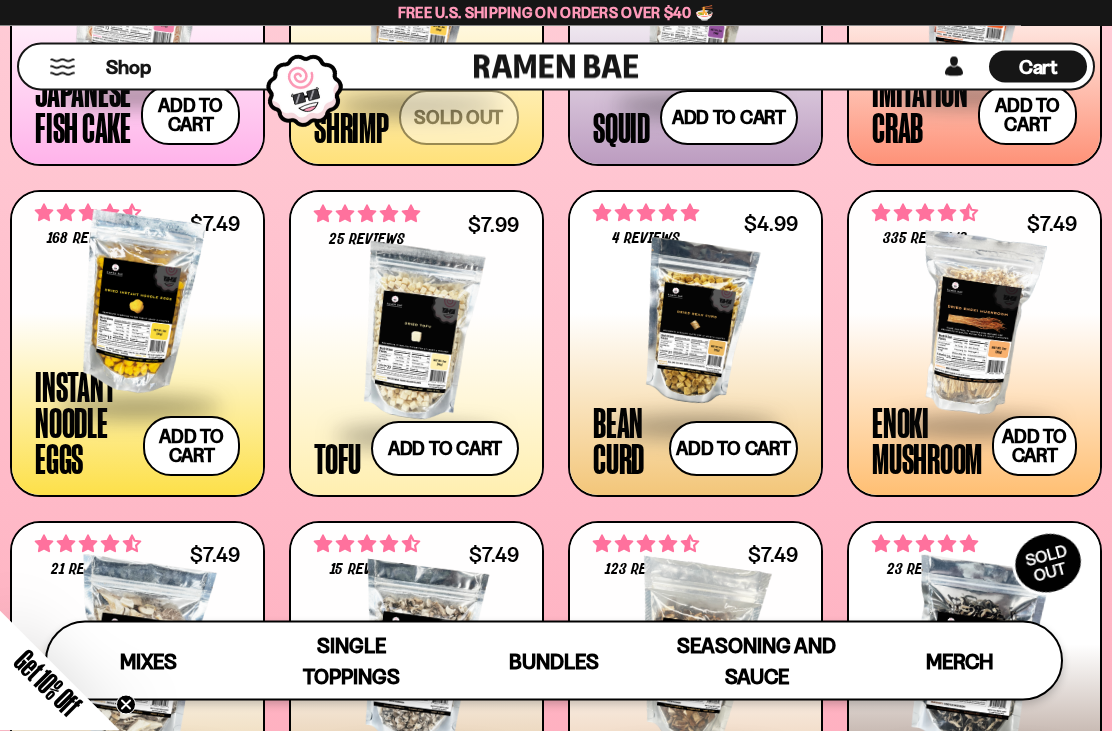
scroll to position [1622, 0]
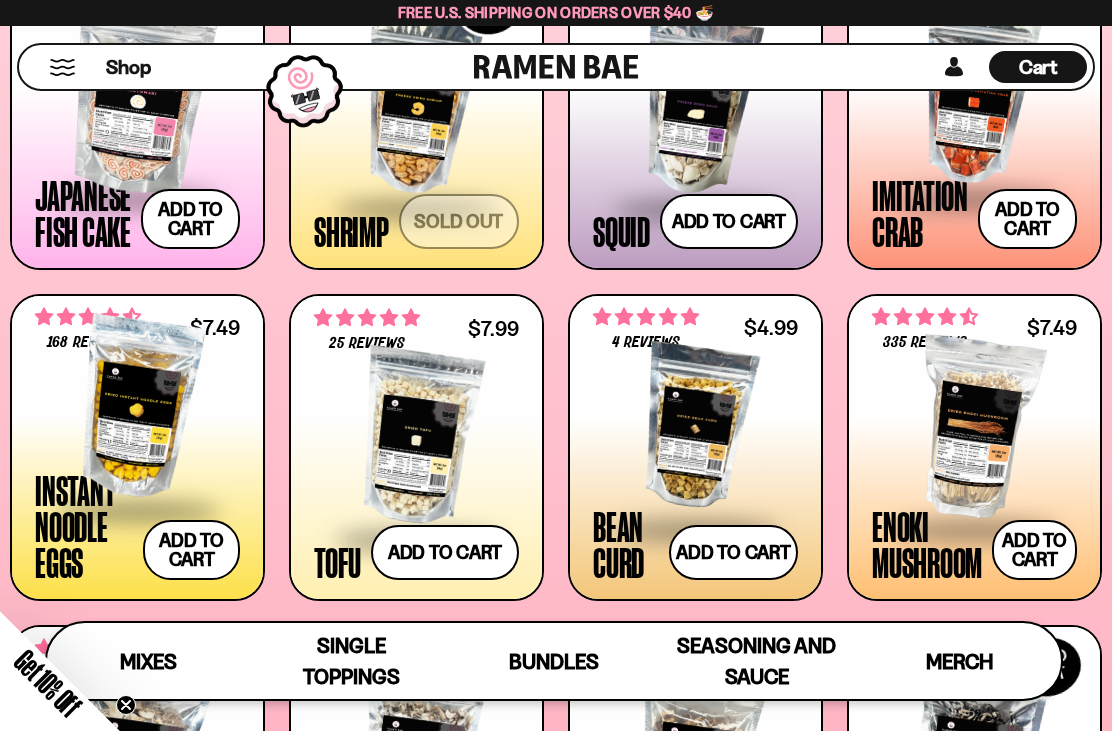
click at [1052, 65] on span "Cart" at bounding box center [1038, 67] width 39 height 24
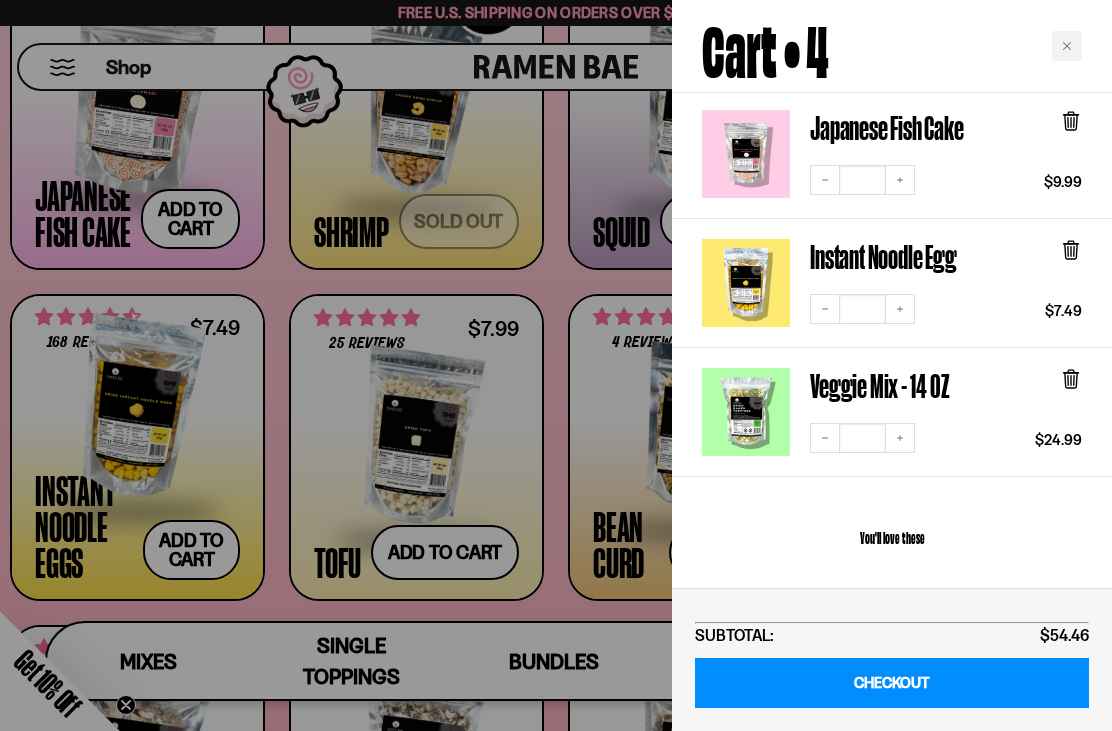
scroll to position [320, 0]
click at [1074, 46] on div "Close cart" at bounding box center [1067, 46] width 30 height 30
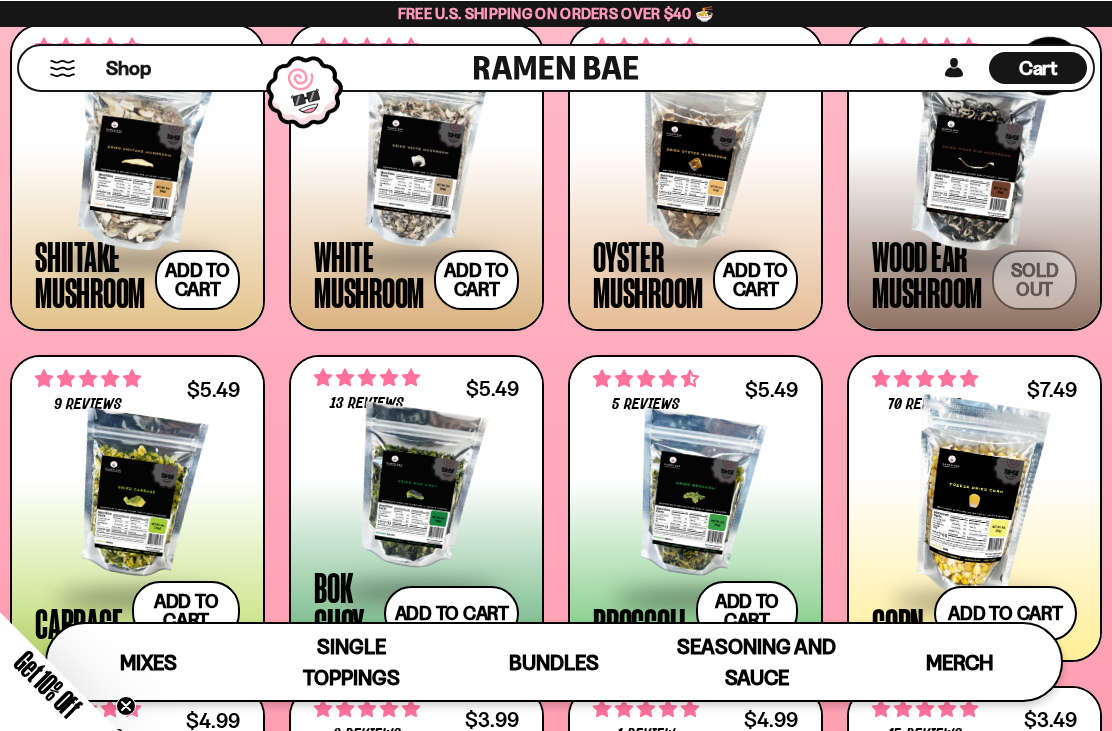
scroll to position [2223, 0]
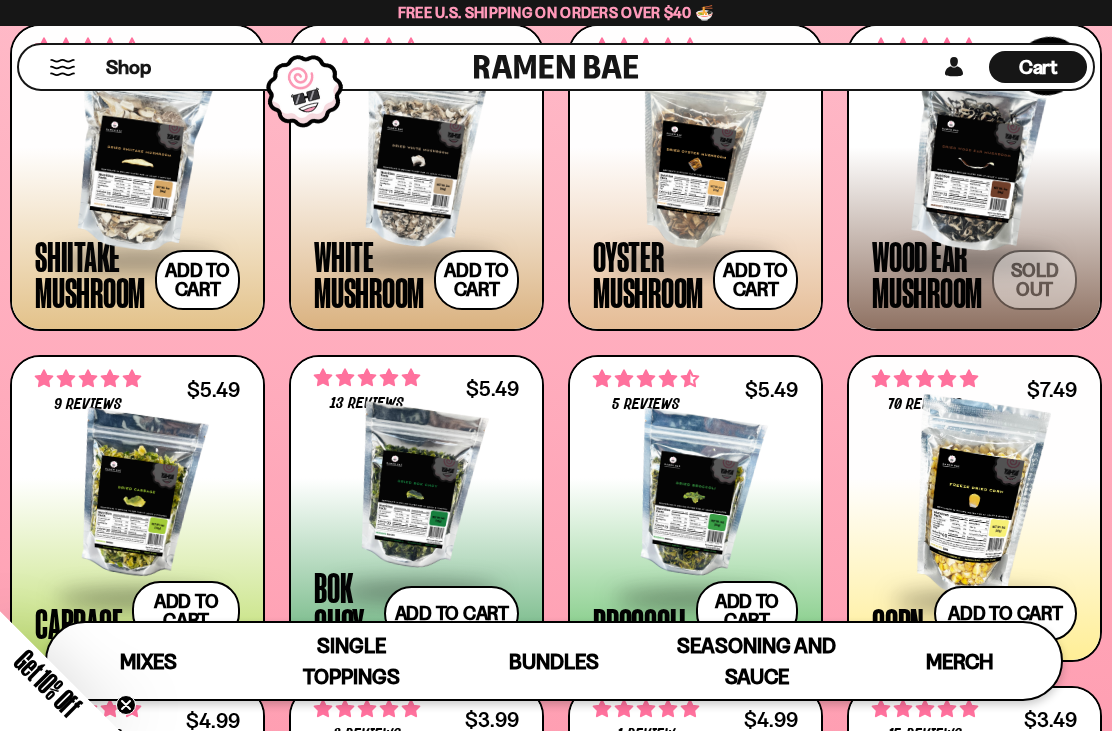
click at [1012, 610] on button "Add to cart Add — Regular price $7.49 Regular price Sale price $7.49 Unit price…" at bounding box center [1005, 613] width 143 height 55
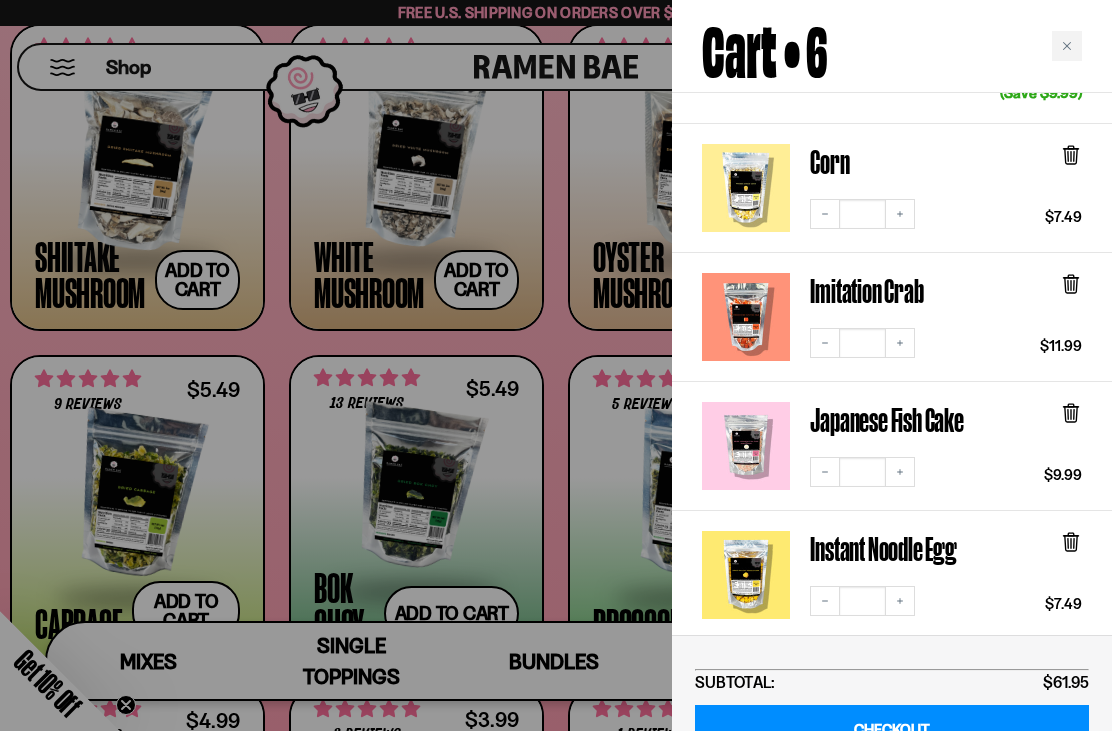
scroll to position [305, 0]
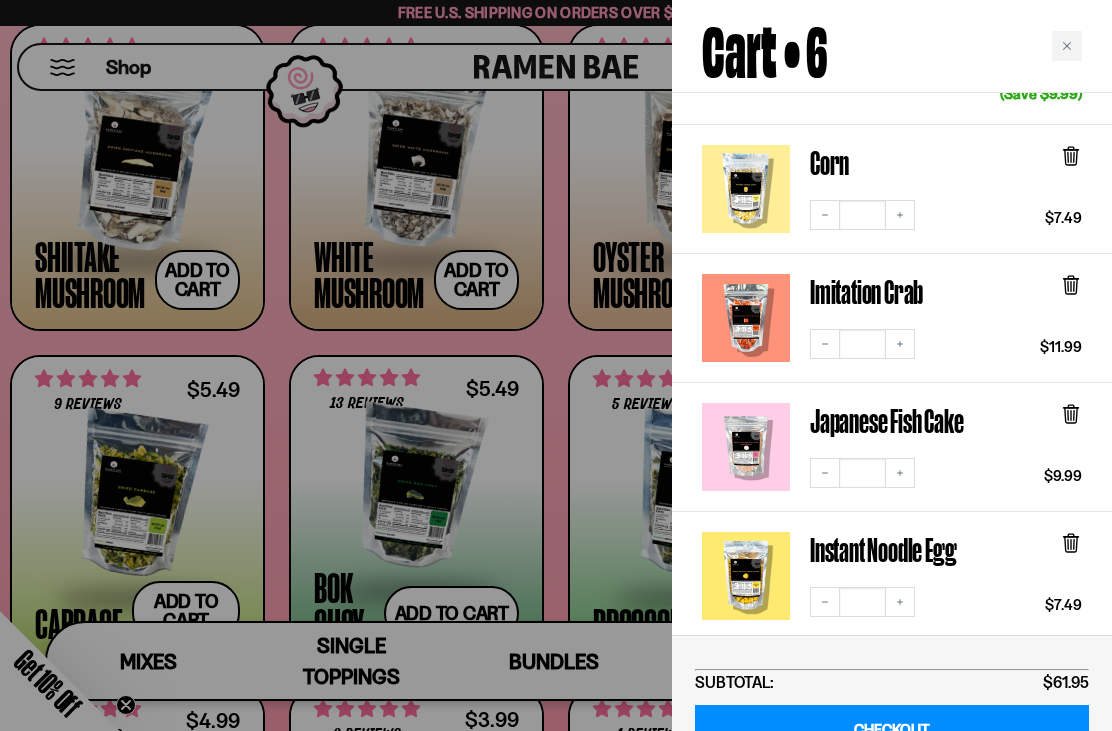
click at [1076, 408] on icon at bounding box center [1071, 415] width 12 height 15
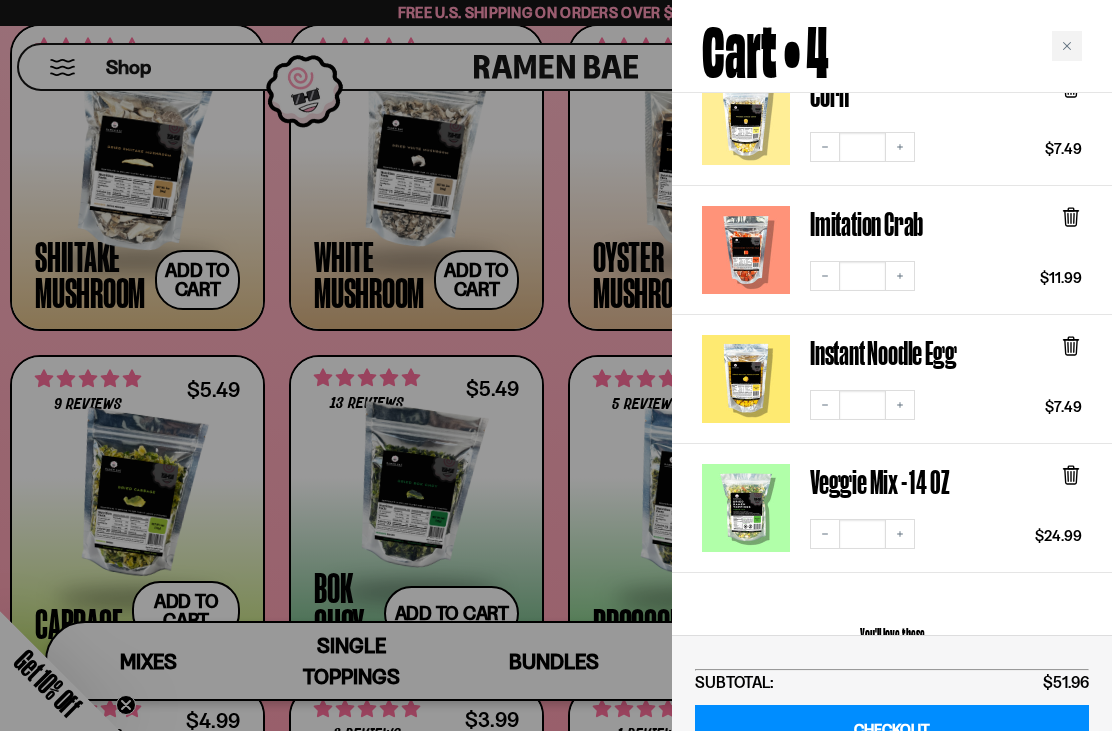
scroll to position [227, 0]
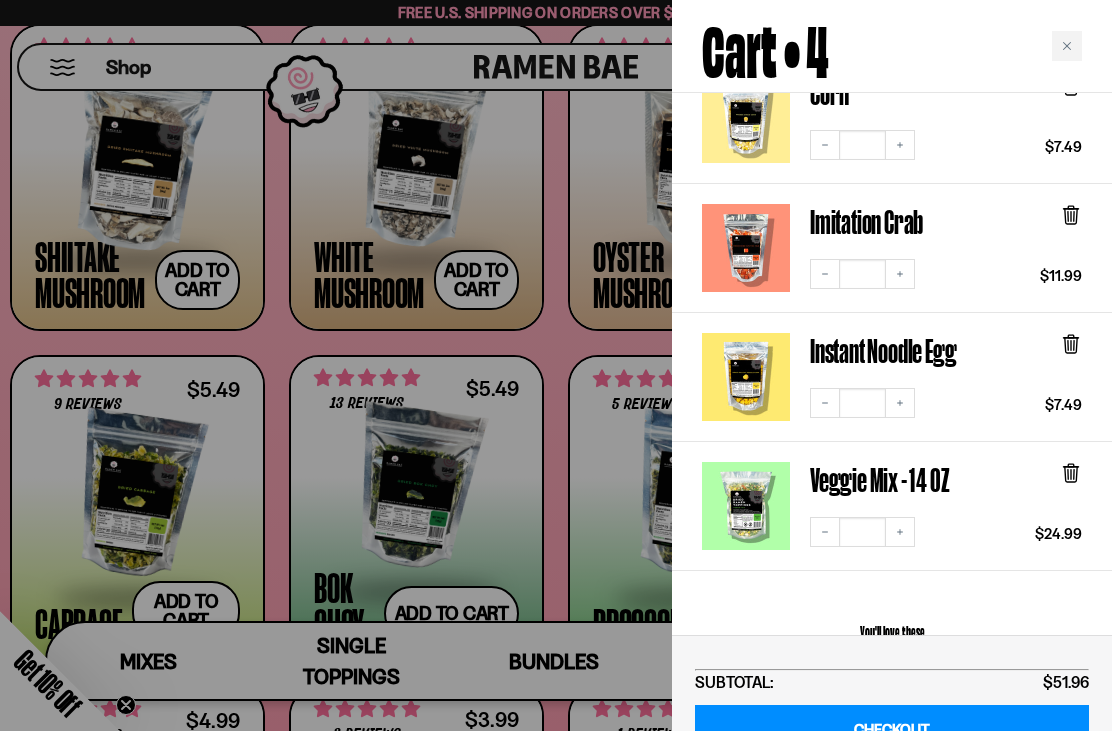
click at [1074, 49] on div "Close cart" at bounding box center [1067, 46] width 30 height 30
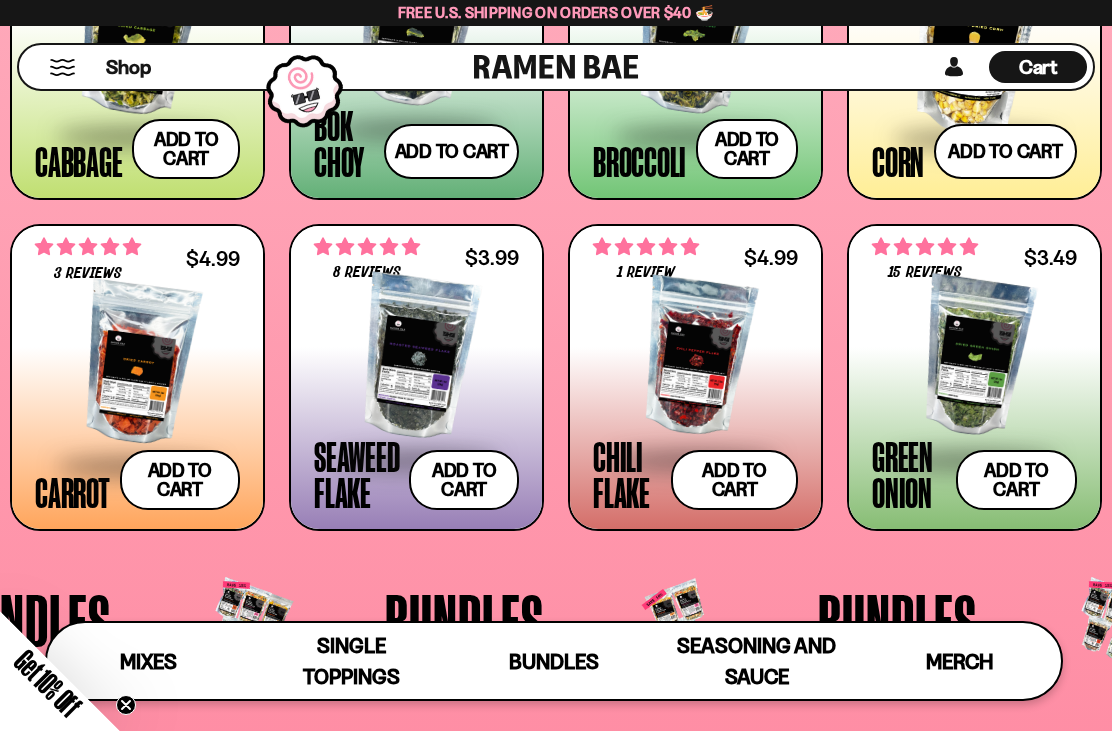
scroll to position [2727, 0]
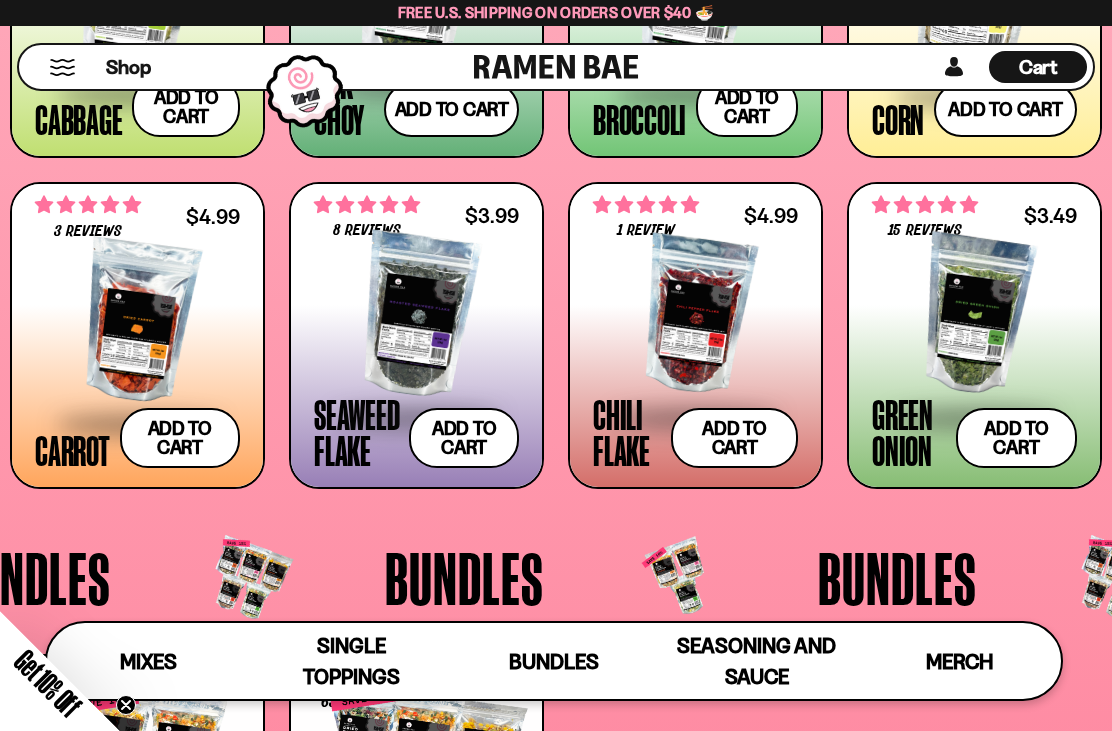
click at [191, 442] on button "Add to cart Add — Regular price $4.99 Regular price Sale price $4.99 Unit price…" at bounding box center [180, 438] width 121 height 60
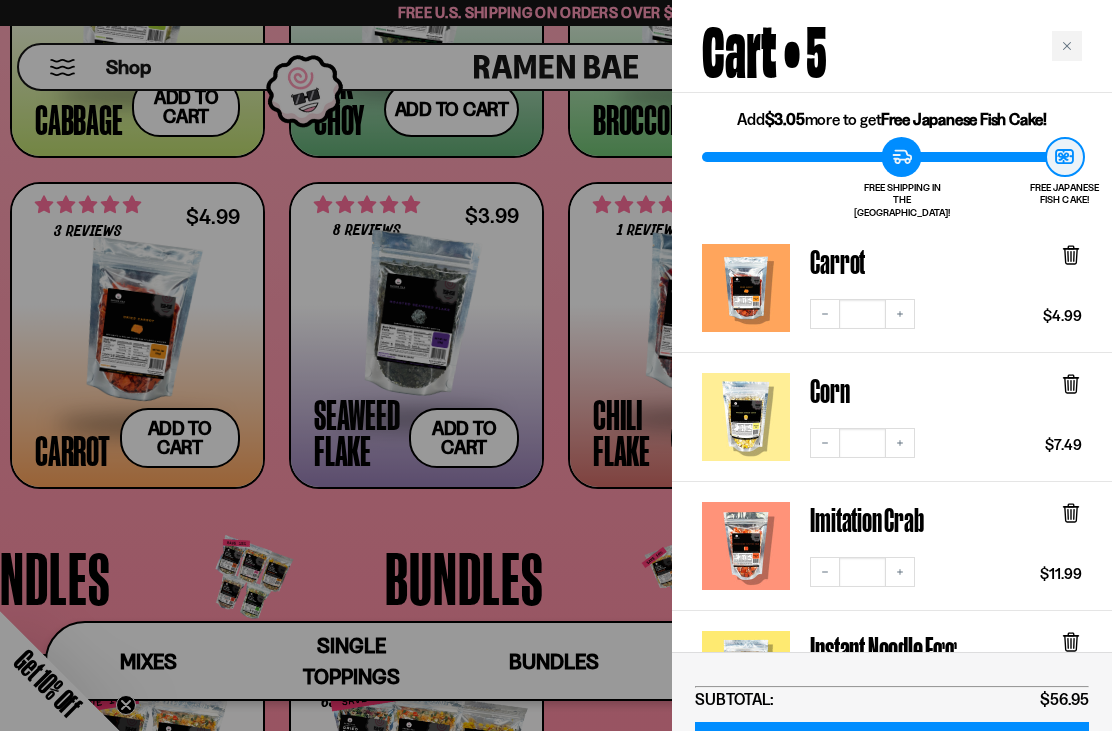
scroll to position [46, 0]
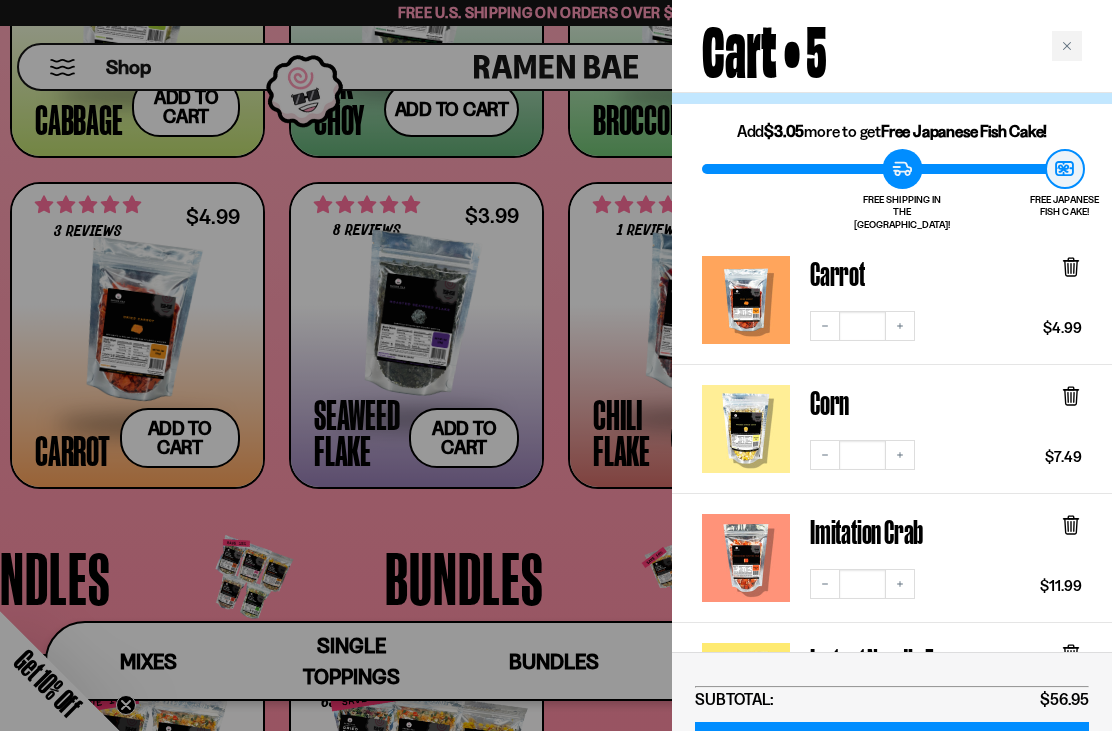
click at [1072, 261] on icon at bounding box center [1071, 268] width 12 height 15
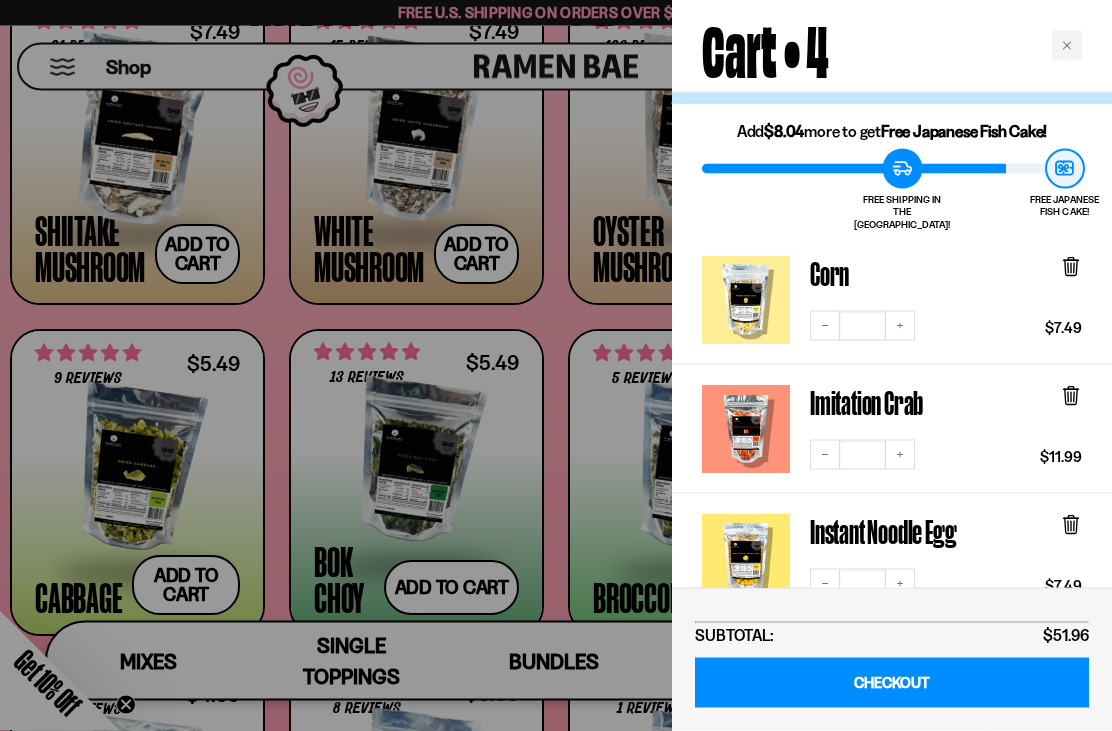
click at [1063, 43] on icon "Close cart" at bounding box center [1067, 46] width 10 height 10
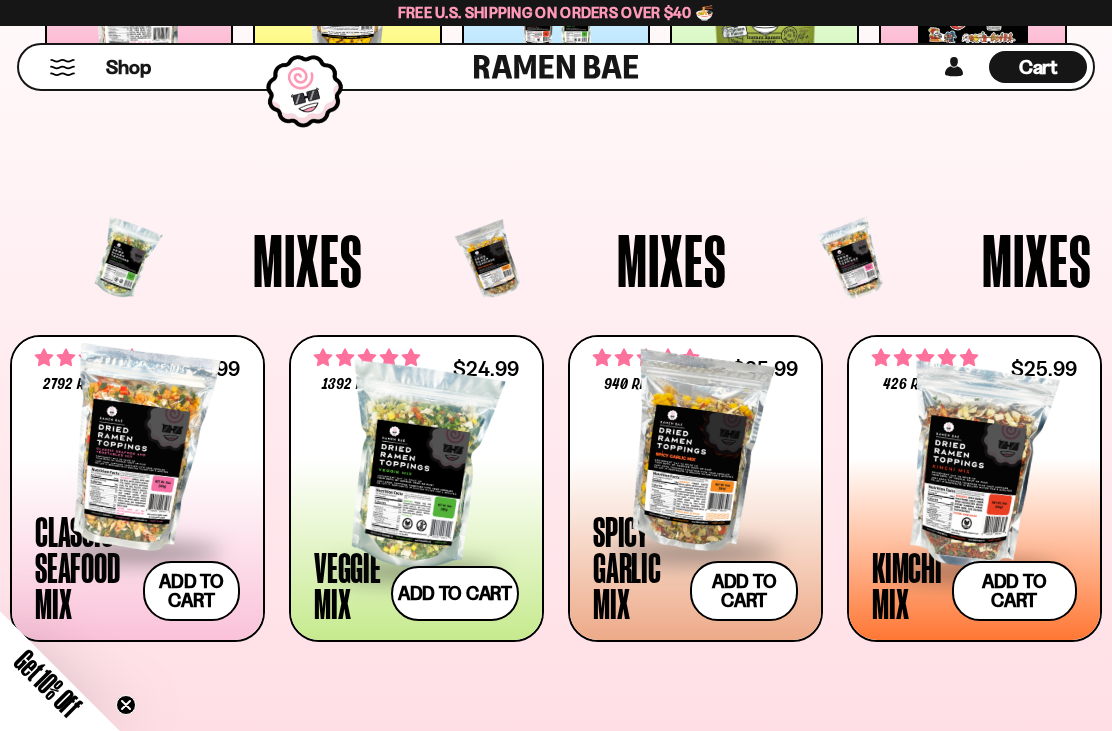
scroll to position [323, 0]
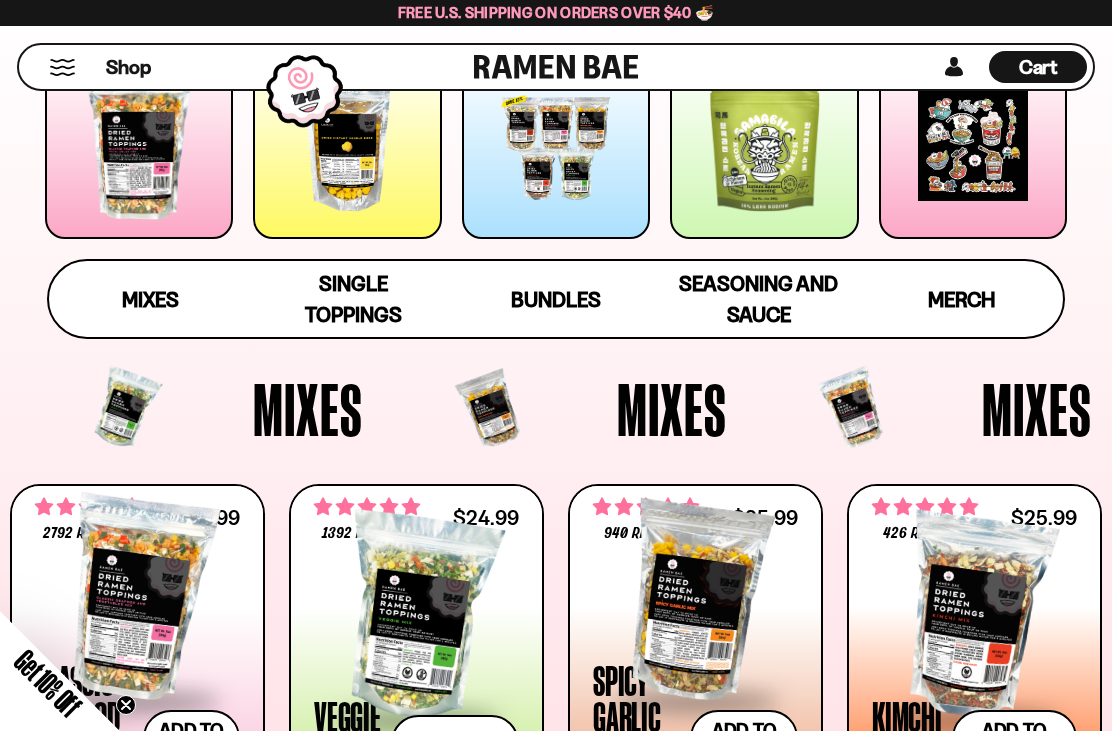
click at [1076, 62] on div "Cart D0381C2F-513E-4F90-8A41-6F0A75DCBAAA" at bounding box center [1038, 67] width 98 height 32
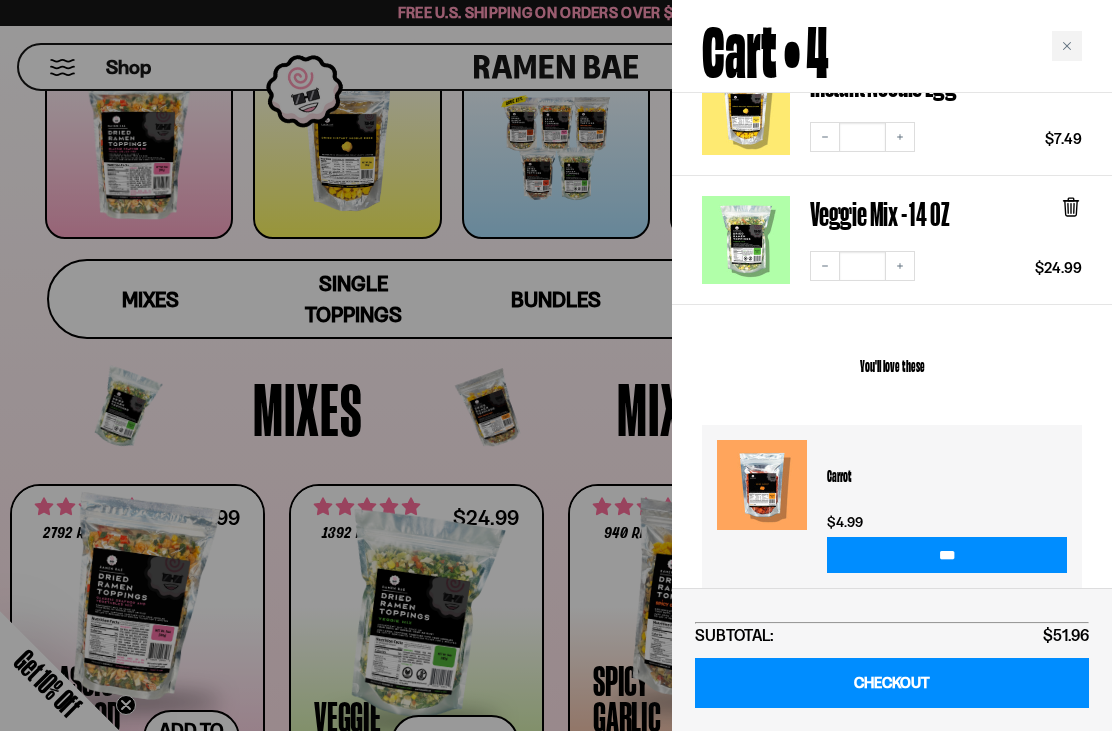
scroll to position [504, 0]
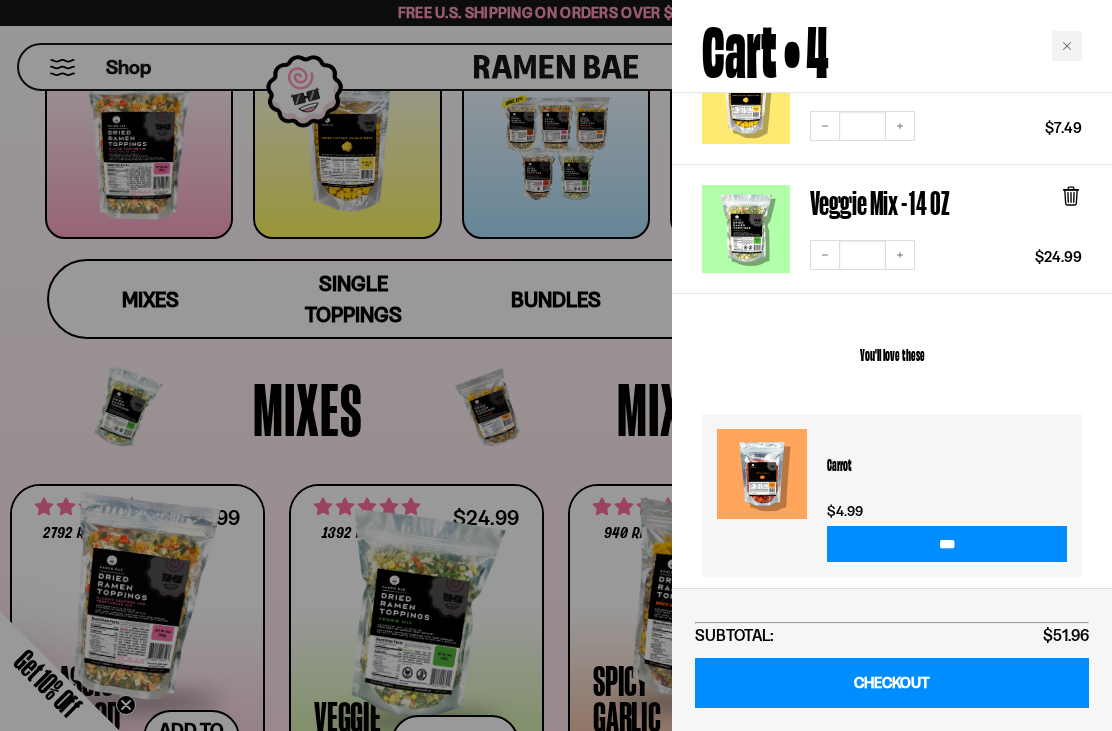
click at [974, 535] on input "***" at bounding box center [947, 544] width 240 height 36
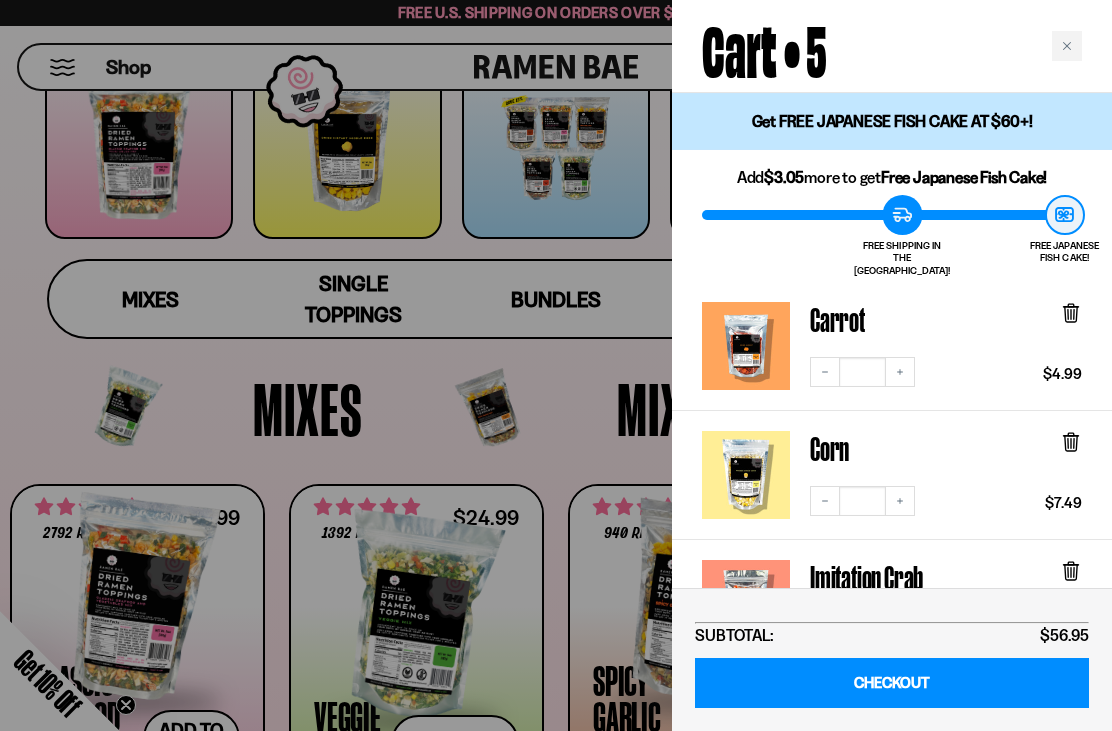
scroll to position [0, 0]
click at [1065, 51] on div "Close cart" at bounding box center [1067, 46] width 30 height 30
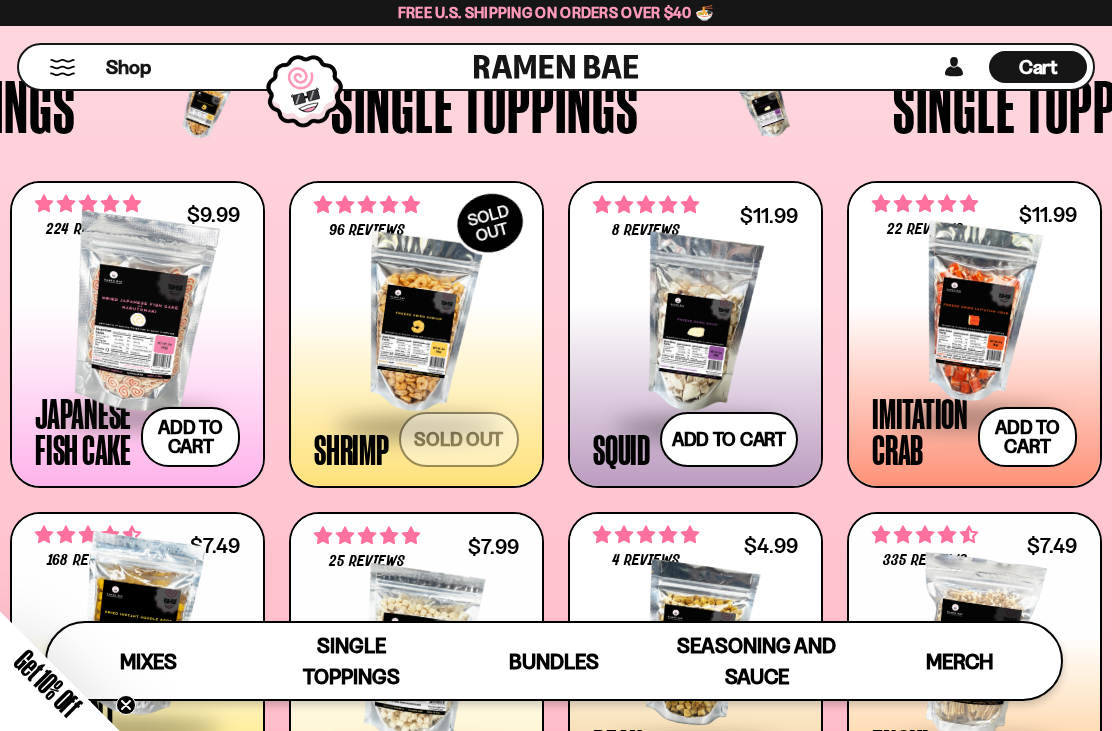
scroll to position [1413, 0]
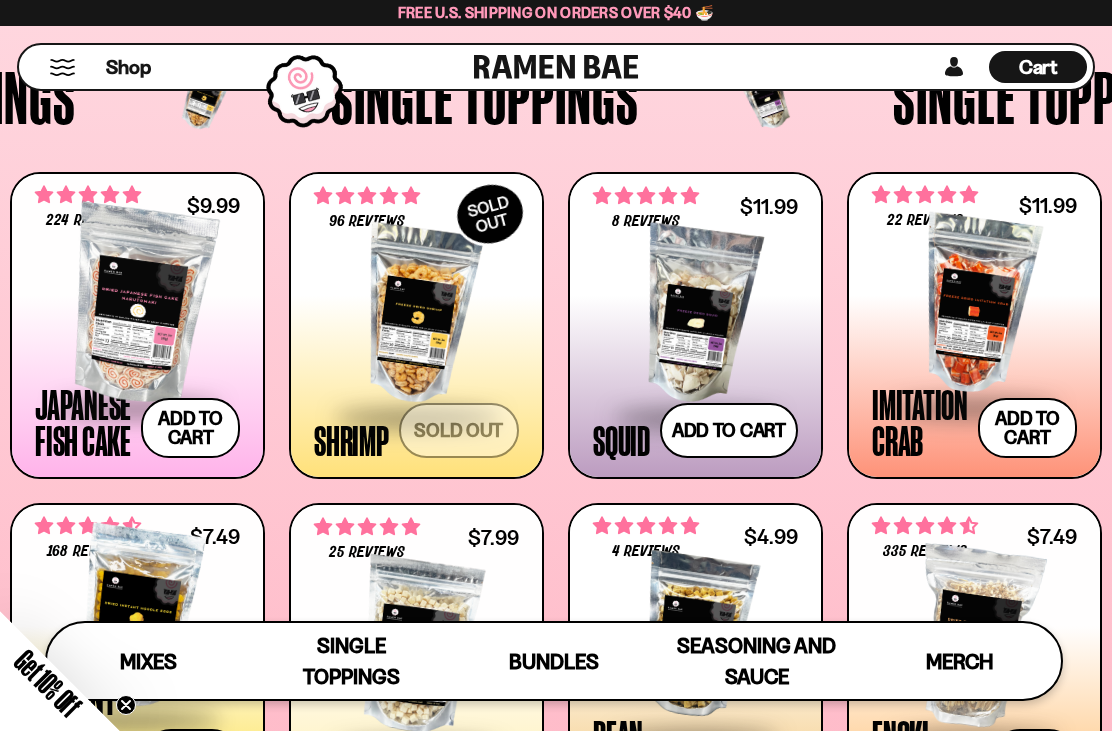
click at [194, 426] on button "Add to cart Add — Regular price $9.99 Regular price Sale price $9.99 Unit price…" at bounding box center [190, 428] width 99 height 60
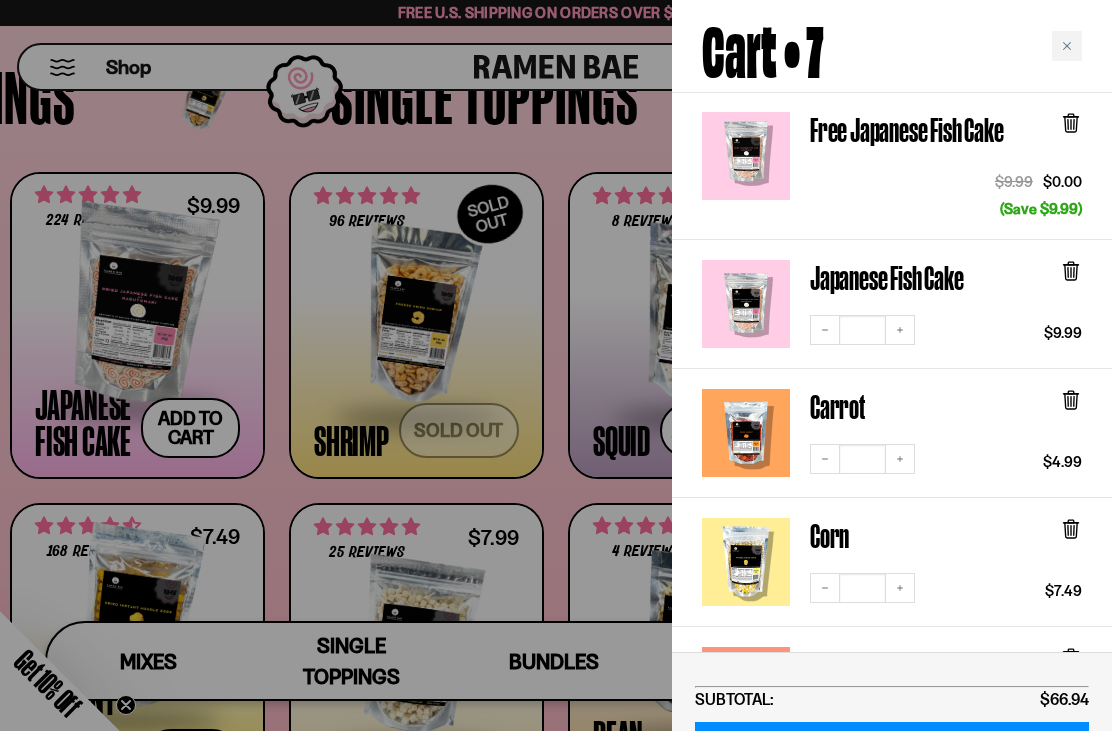
scroll to position [173, 0]
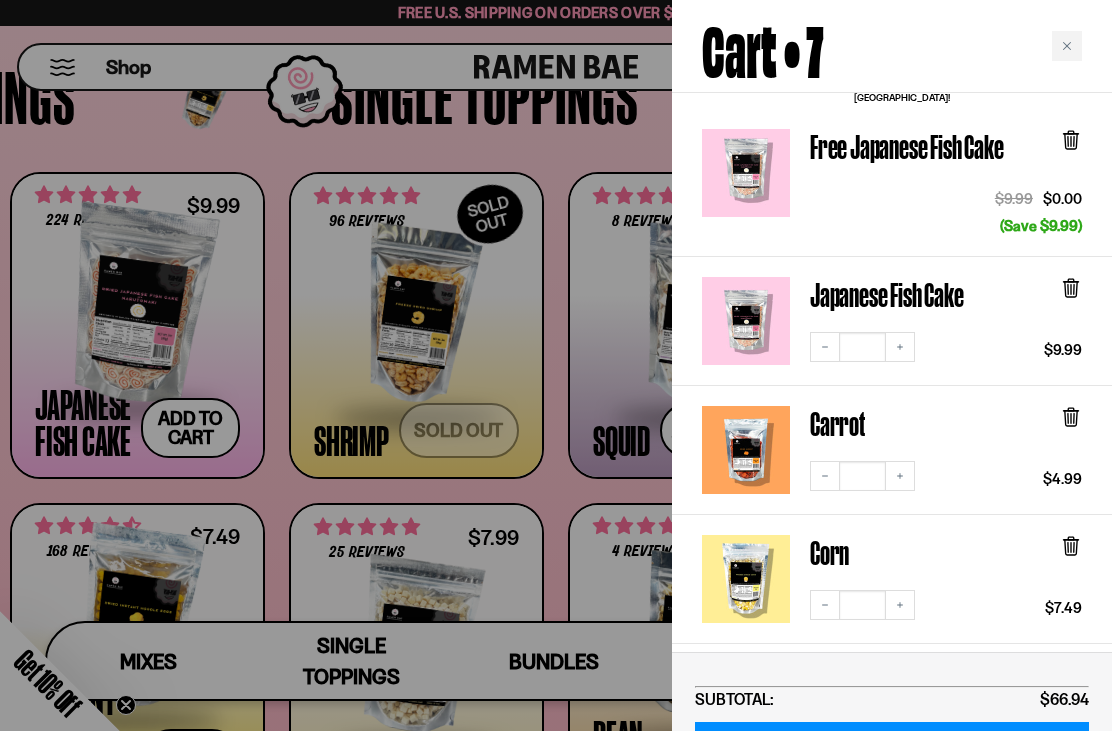
click at [1076, 282] on icon at bounding box center [1071, 289] width 12 height 15
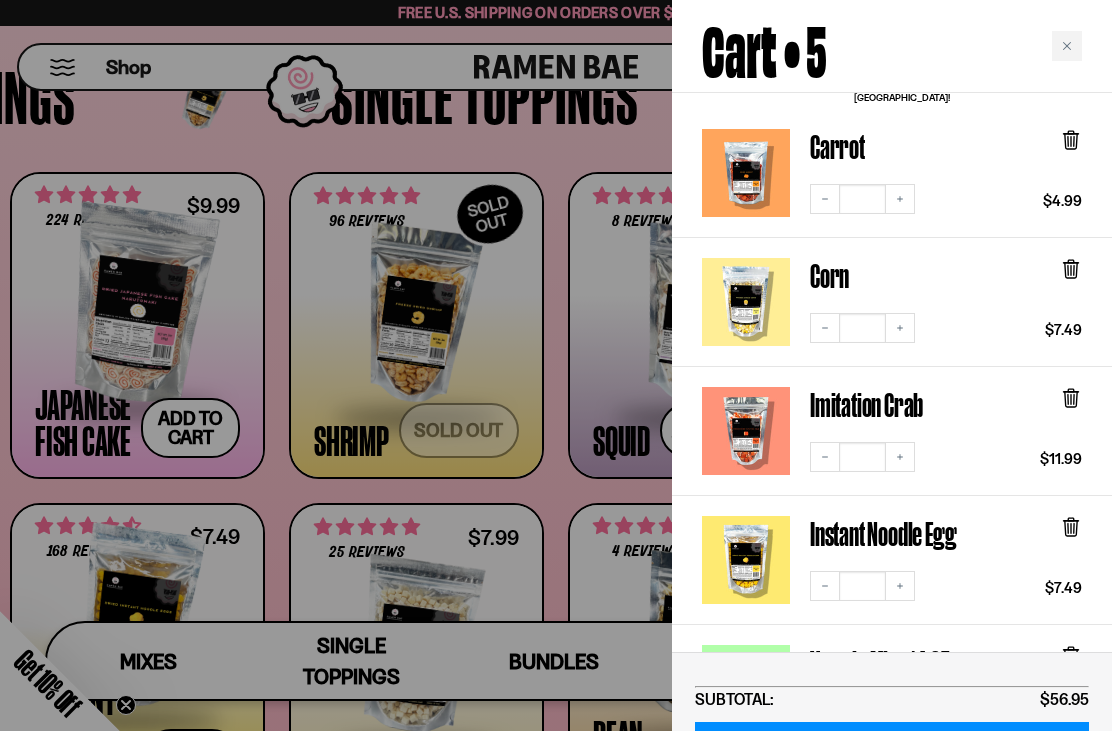
click at [1057, 49] on div "Close cart" at bounding box center [1067, 46] width 30 height 30
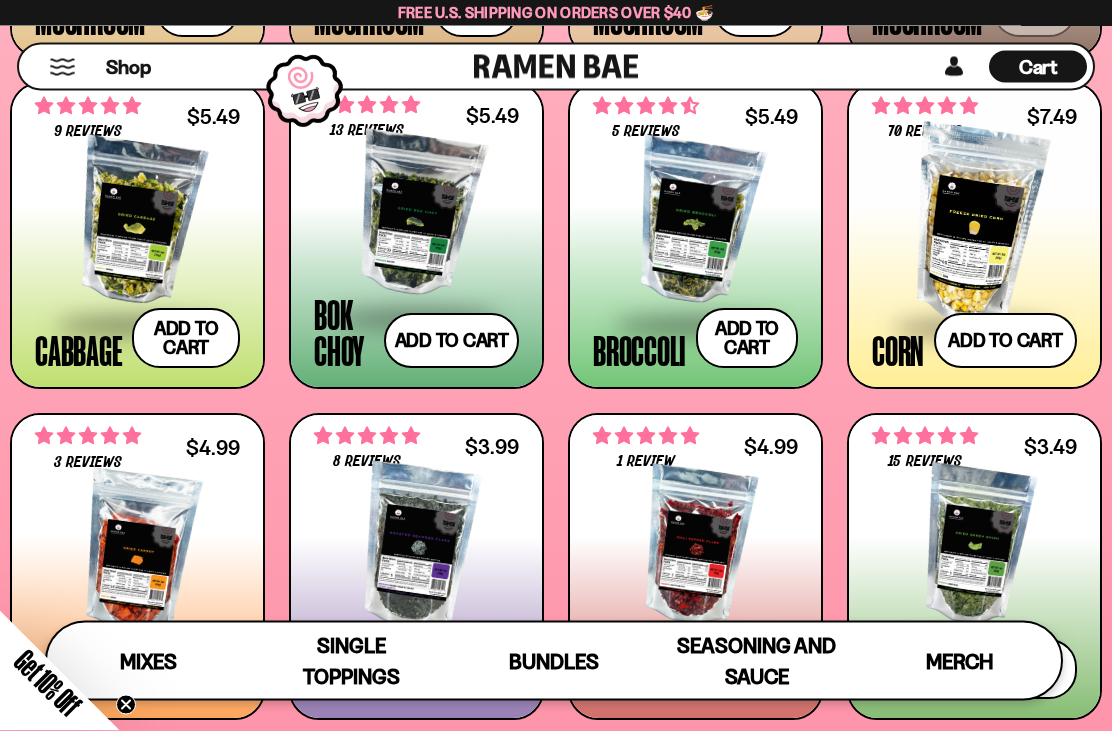
scroll to position [2497, 0]
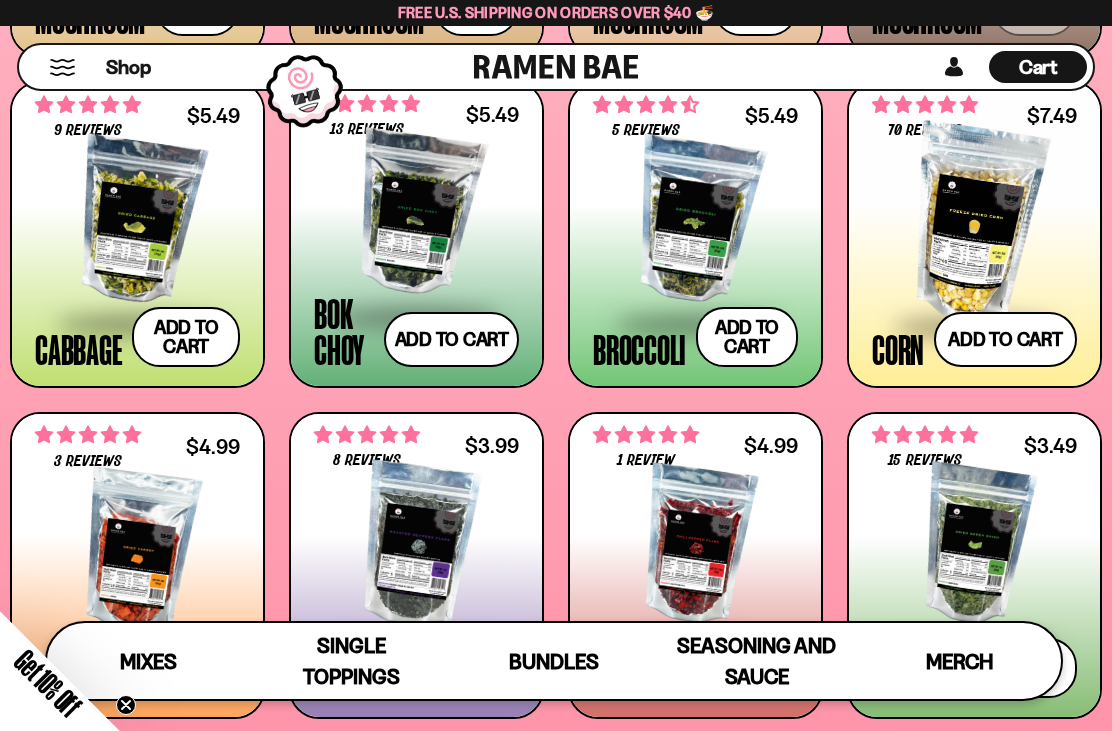
click at [159, 542] on div at bounding box center [137, 551] width 205 height 200
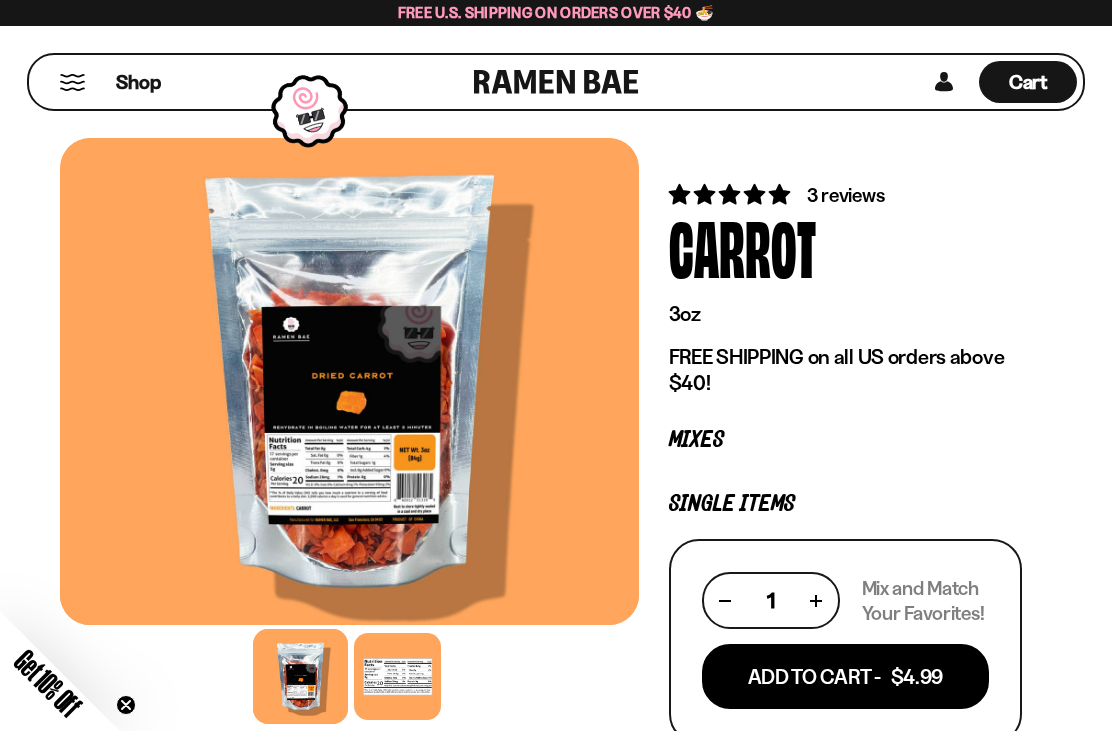
click at [1044, 82] on span "Cart" at bounding box center [1028, 82] width 39 height 24
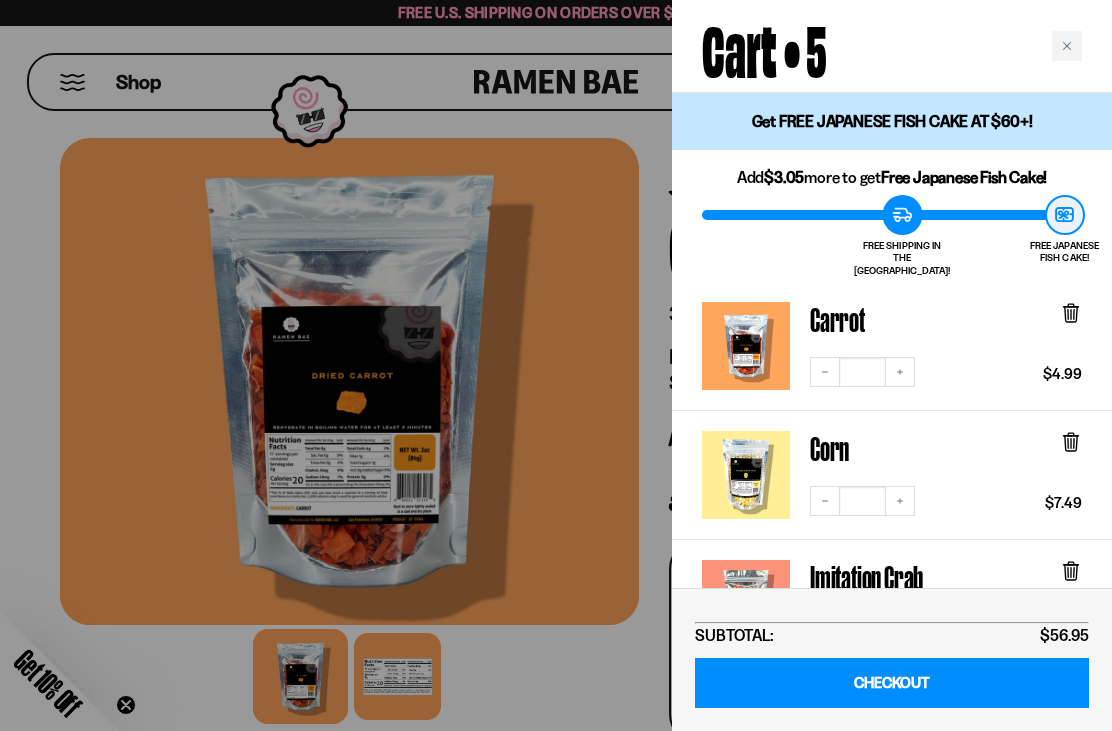
scroll to position [24, 0]
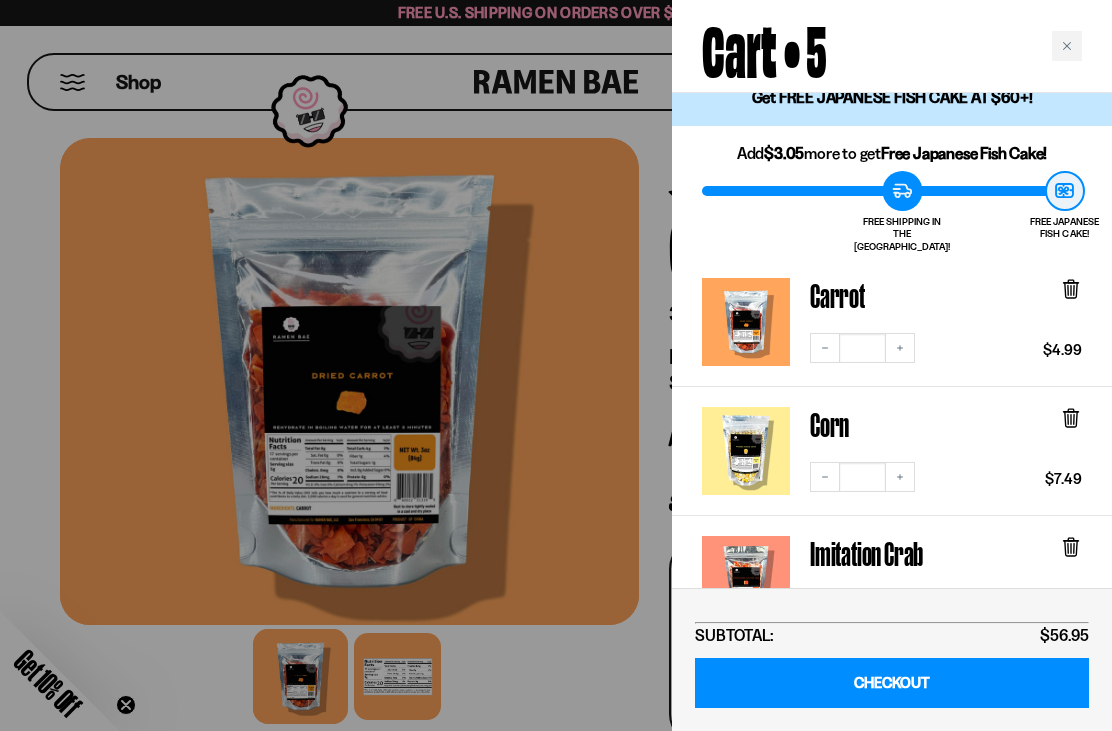
click at [897, 342] on icon "Increase quantity" at bounding box center [900, 348] width 12 height 12
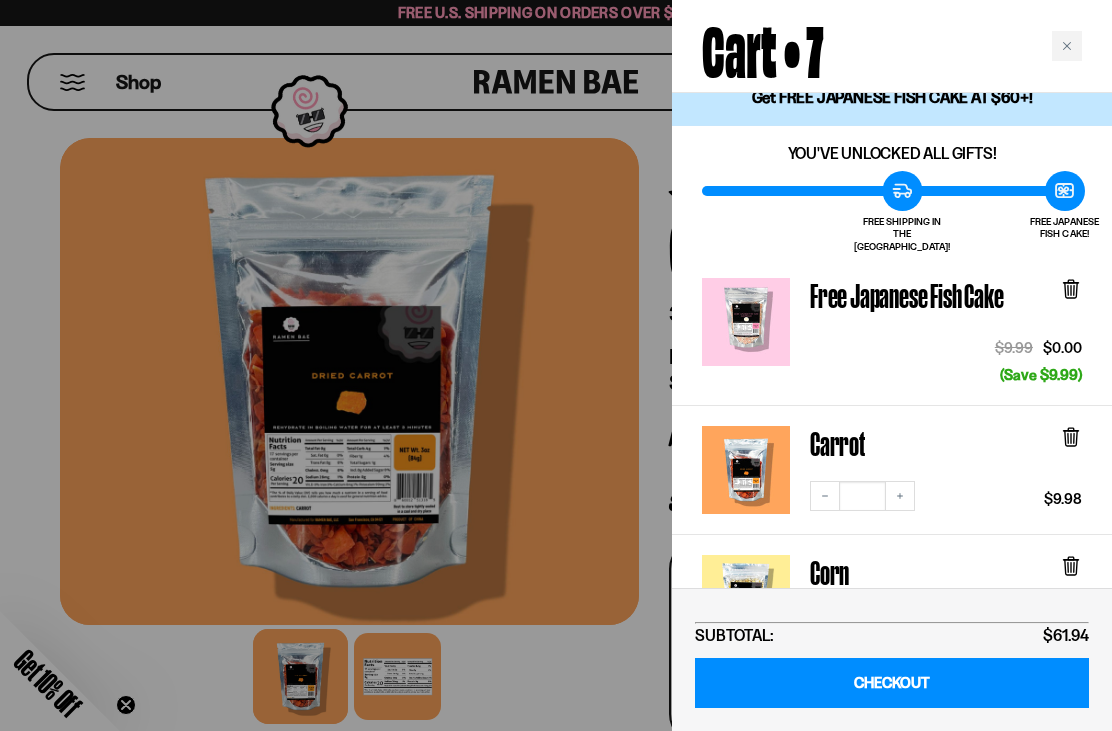
click at [818, 481] on button "Decrease quantity" at bounding box center [825, 496] width 30 height 30
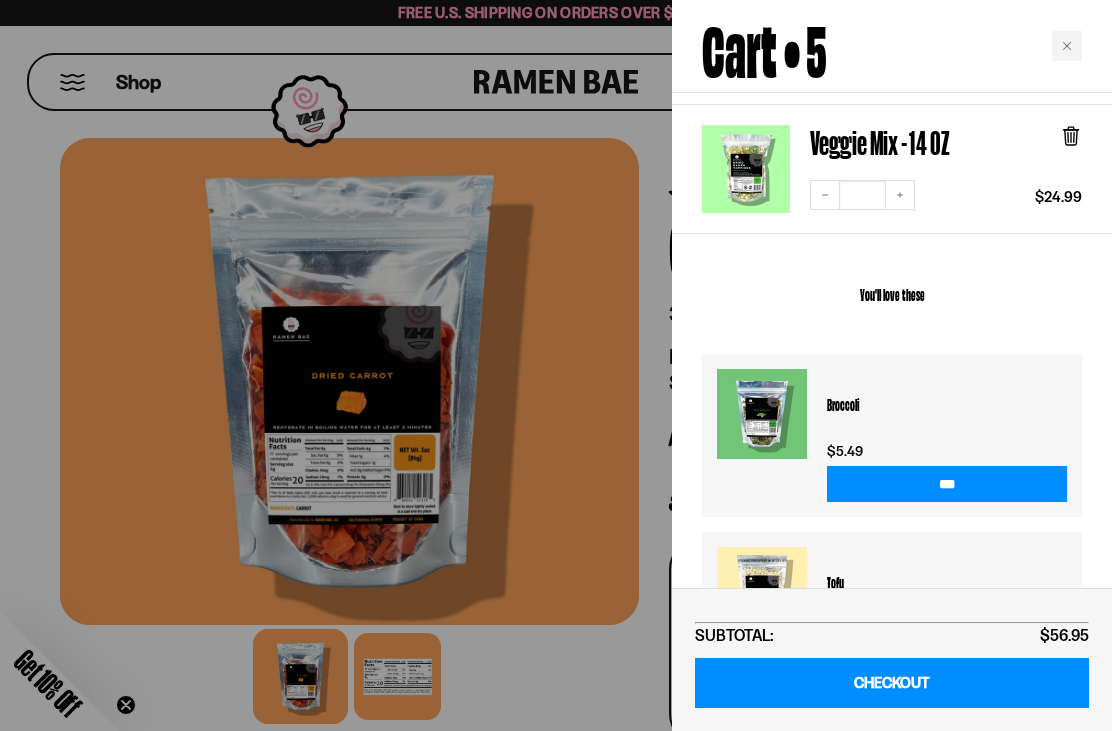
scroll to position [586, 0]
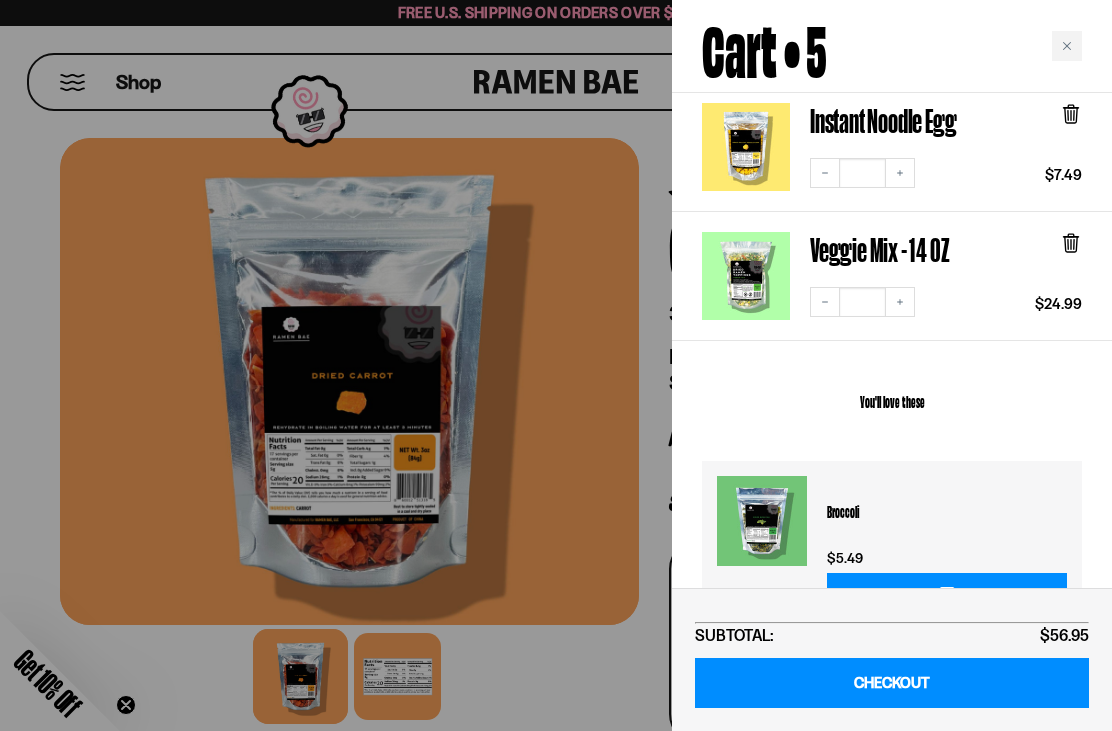
click at [911, 250] on link "Veggie Mix - 14 OZ" at bounding box center [879, 249] width 139 height 35
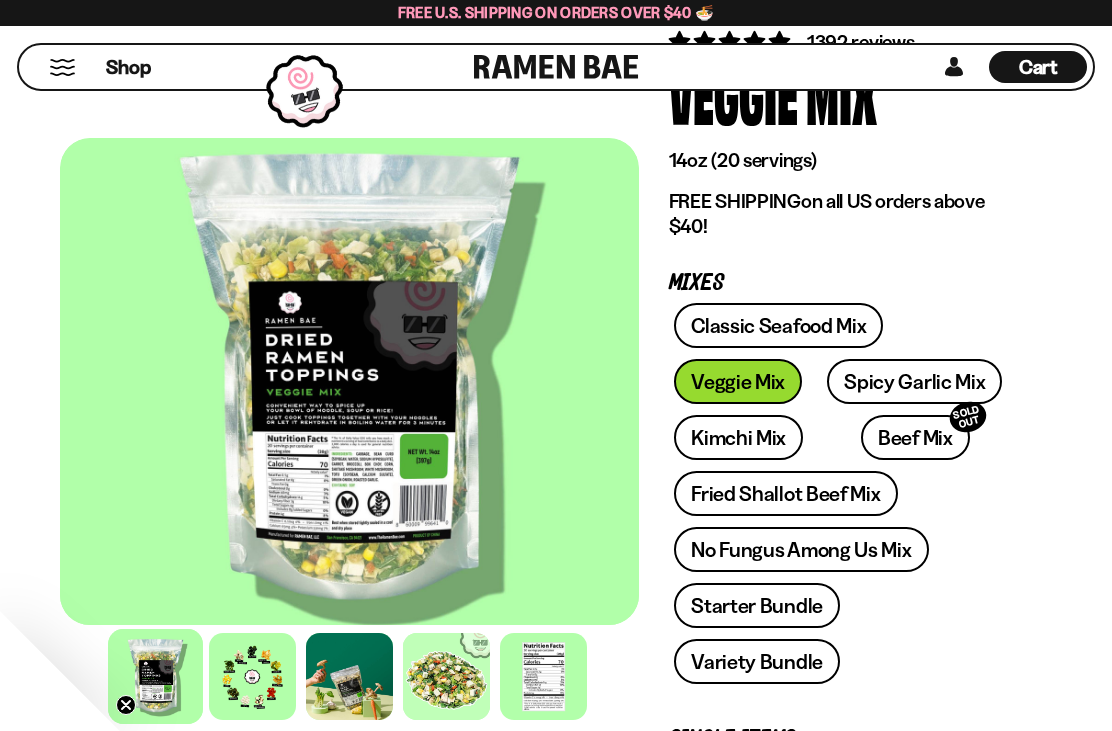
scroll to position [192, 0]
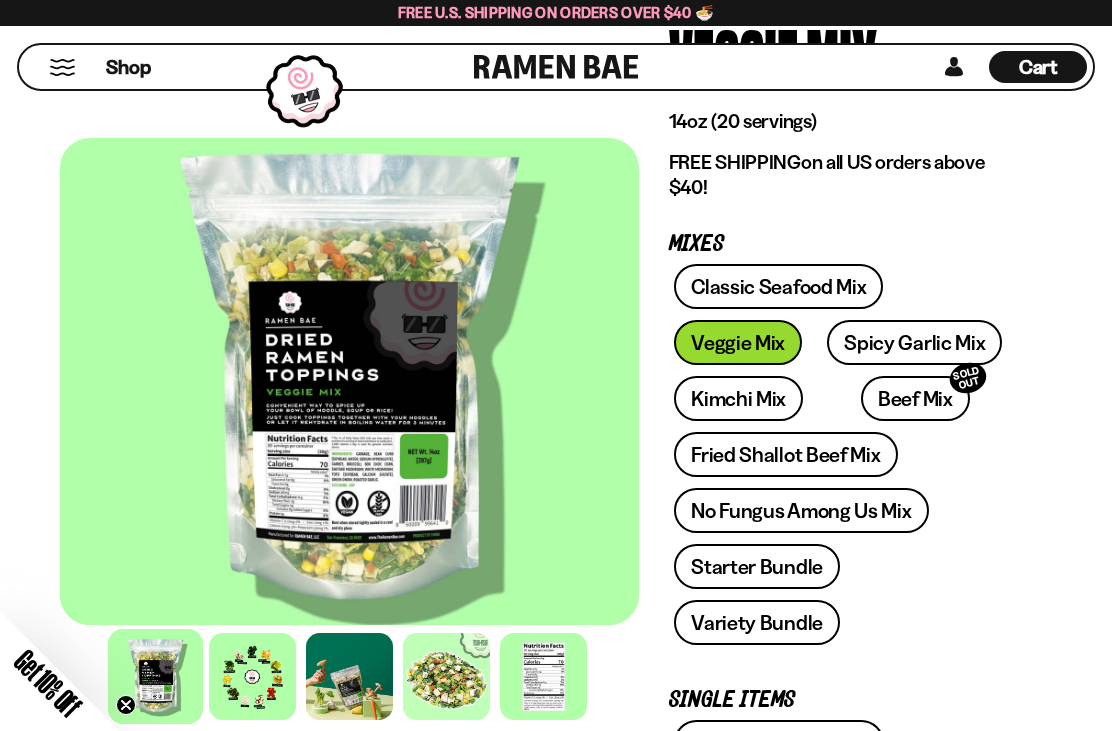
click at [259, 682] on div at bounding box center [252, 676] width 87 height 87
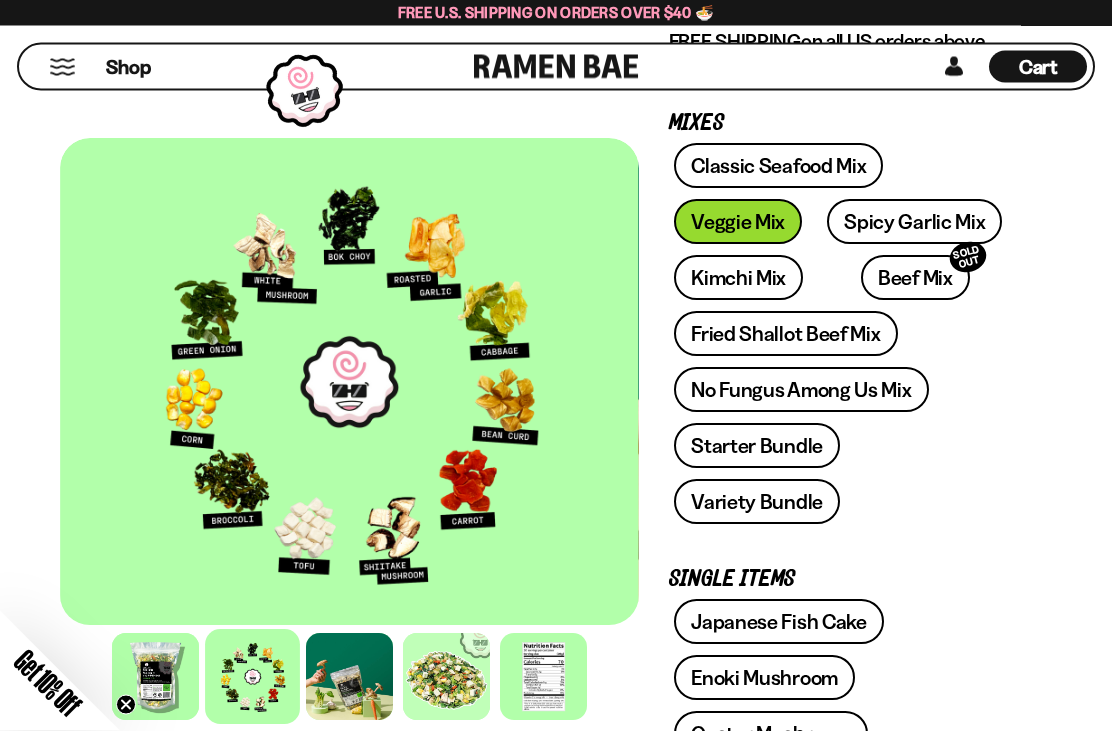
scroll to position [313, 0]
click at [1054, 61] on span "Cart" at bounding box center [1038, 67] width 39 height 24
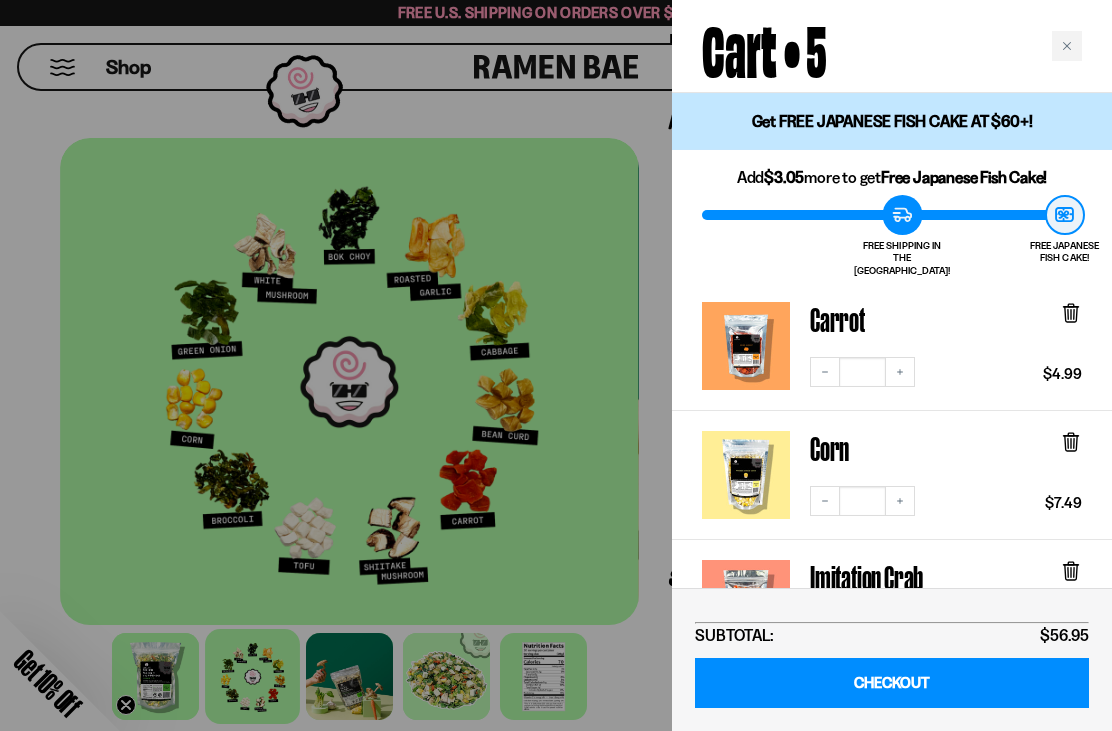
click at [1079, 305] on icon at bounding box center [1071, 313] width 22 height 22
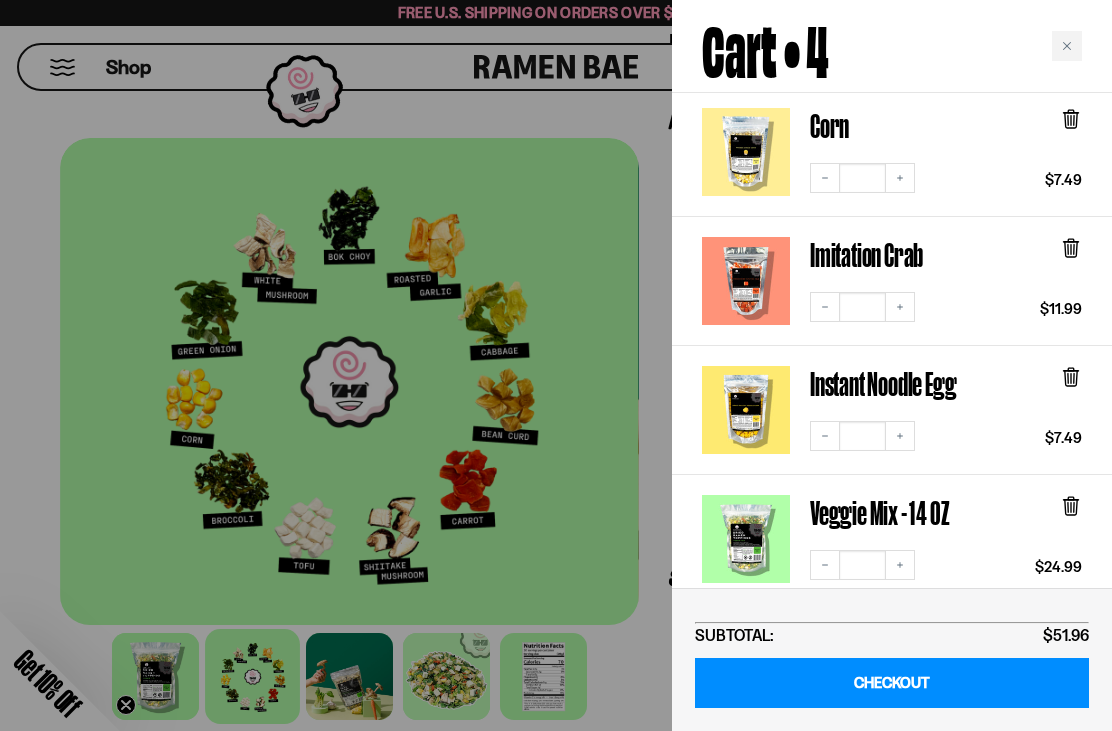
scroll to position [99, 0]
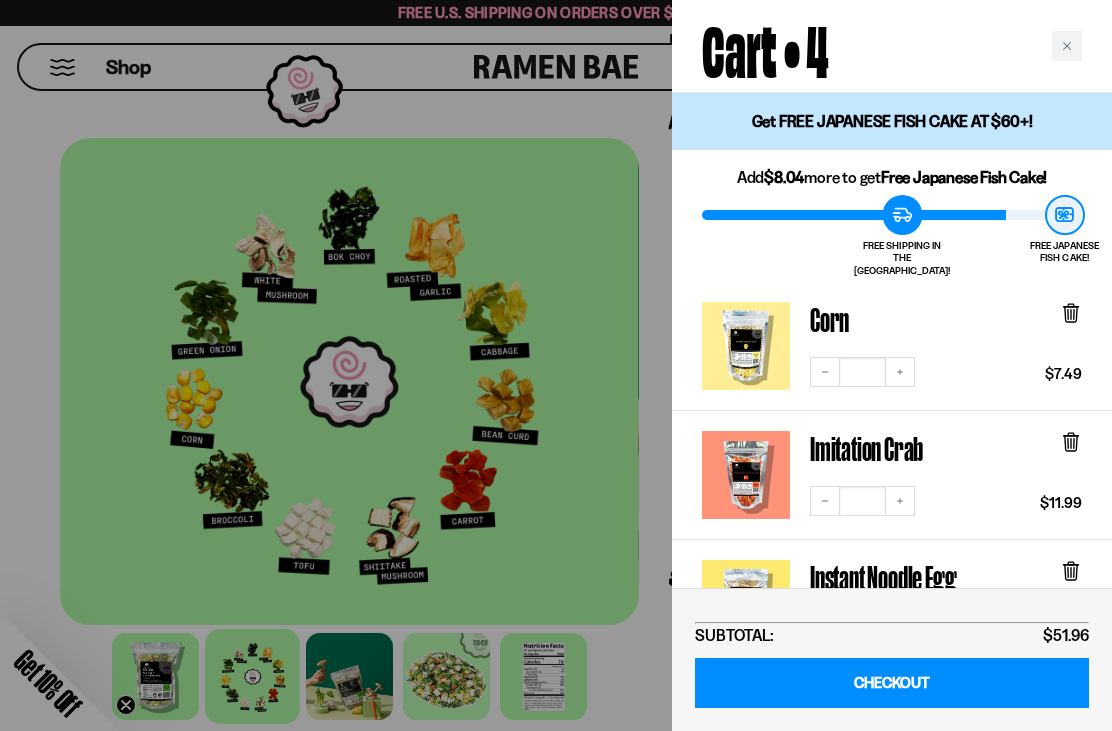
click at [1069, 43] on icon "Close cart" at bounding box center [1067, 46] width 10 height 10
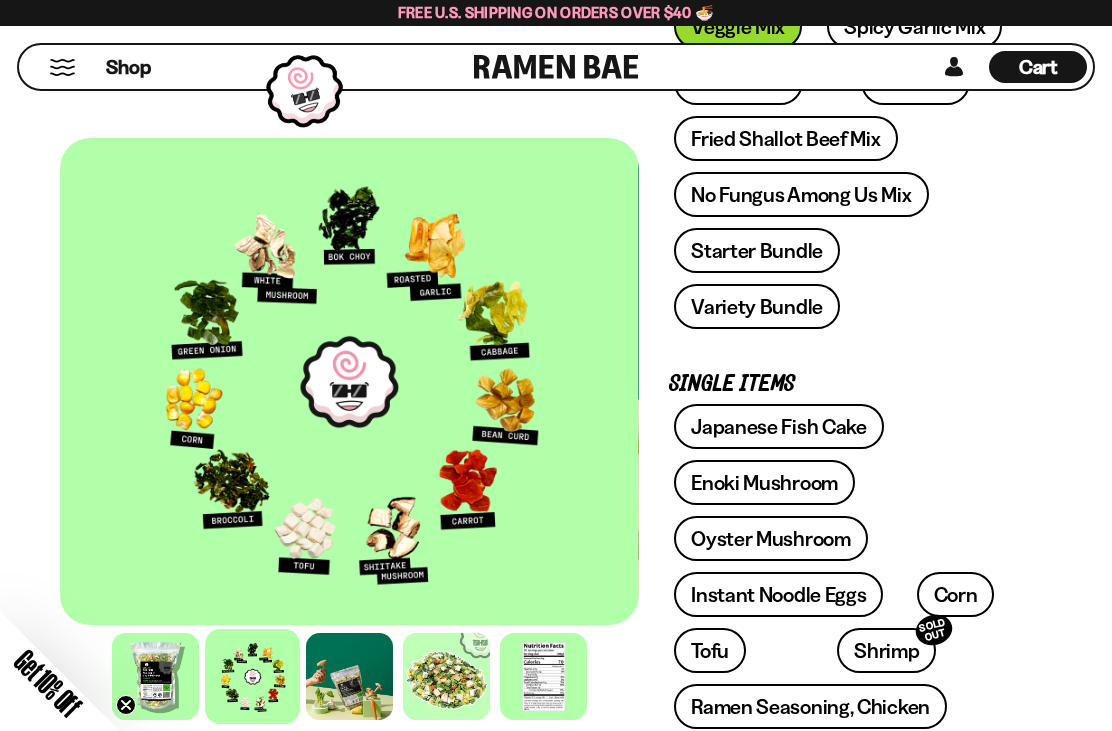
scroll to position [509, 0]
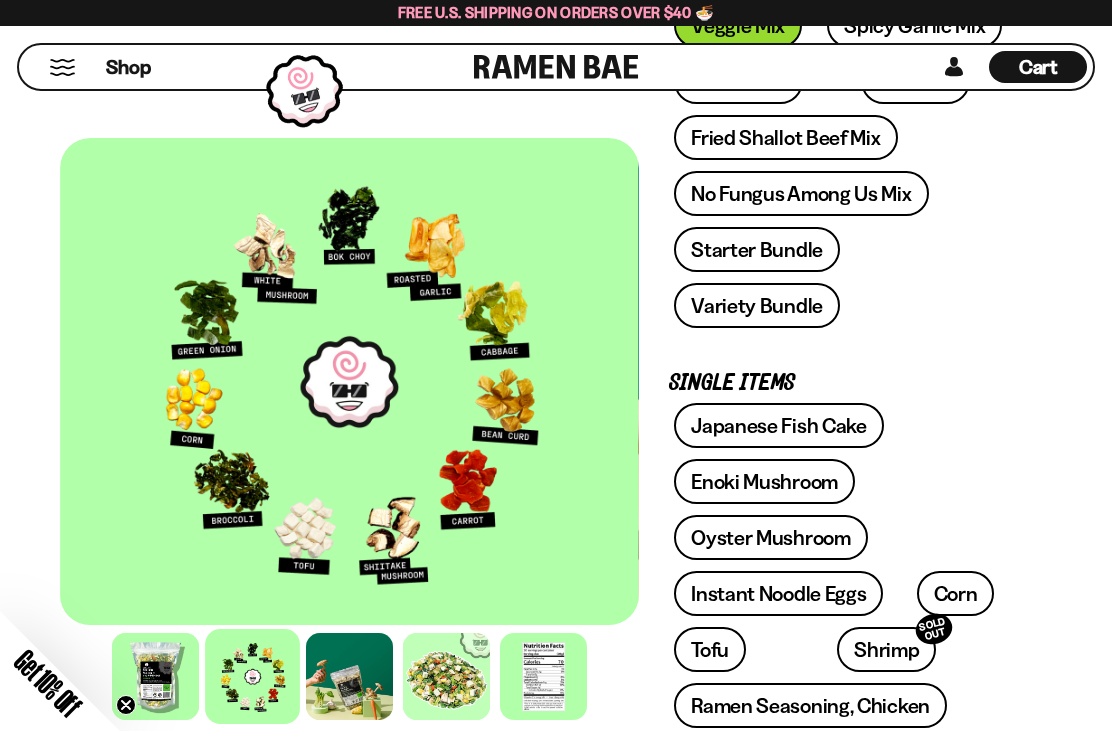
click at [835, 403] on link "Japanese Fish Cake" at bounding box center [779, 425] width 210 height 45
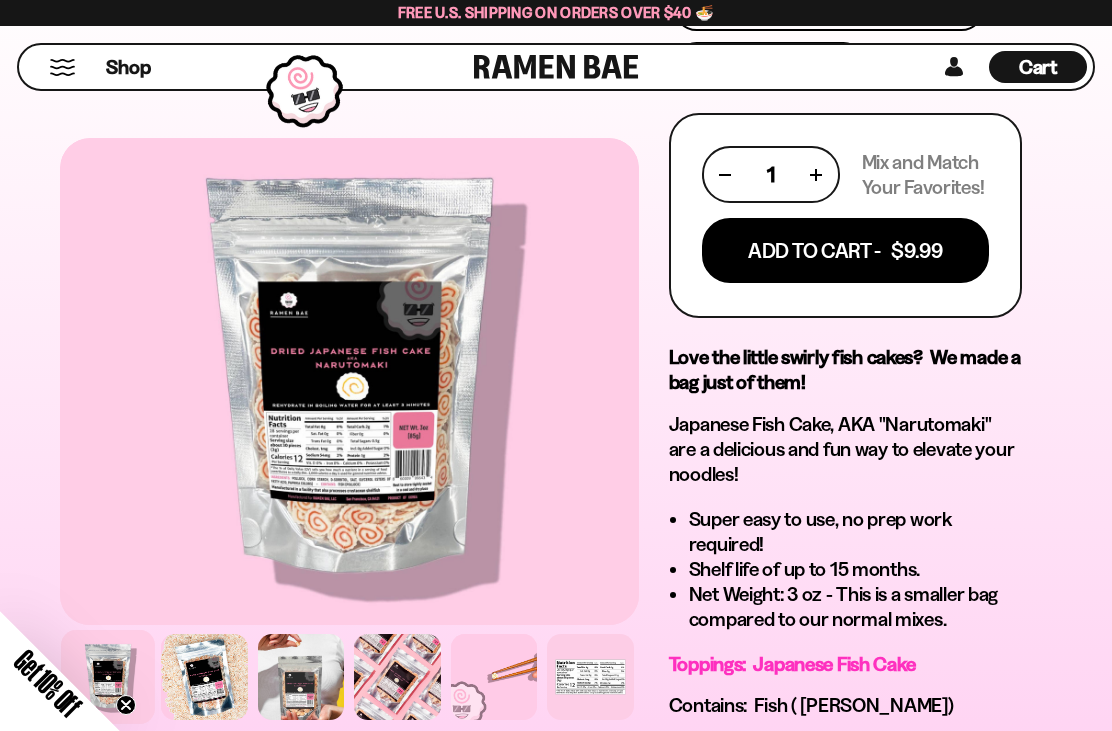
scroll to position [1329, 0]
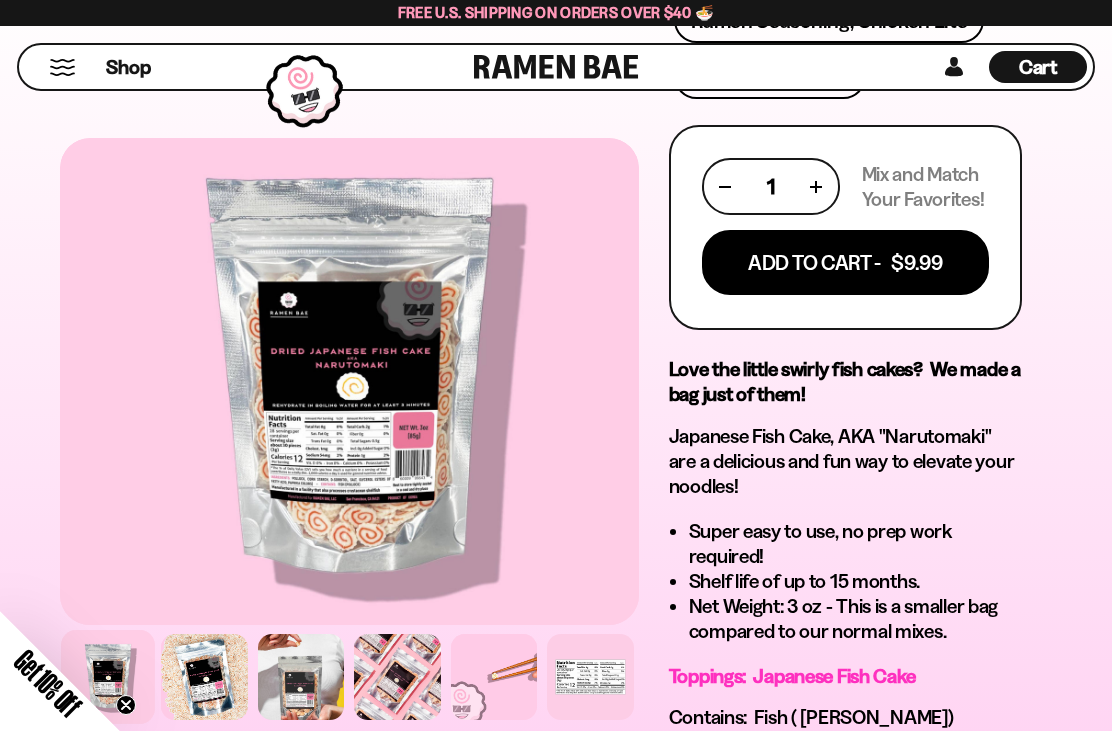
click at [908, 230] on button "Add To Cart - $9.99" at bounding box center [845, 262] width 287 height 65
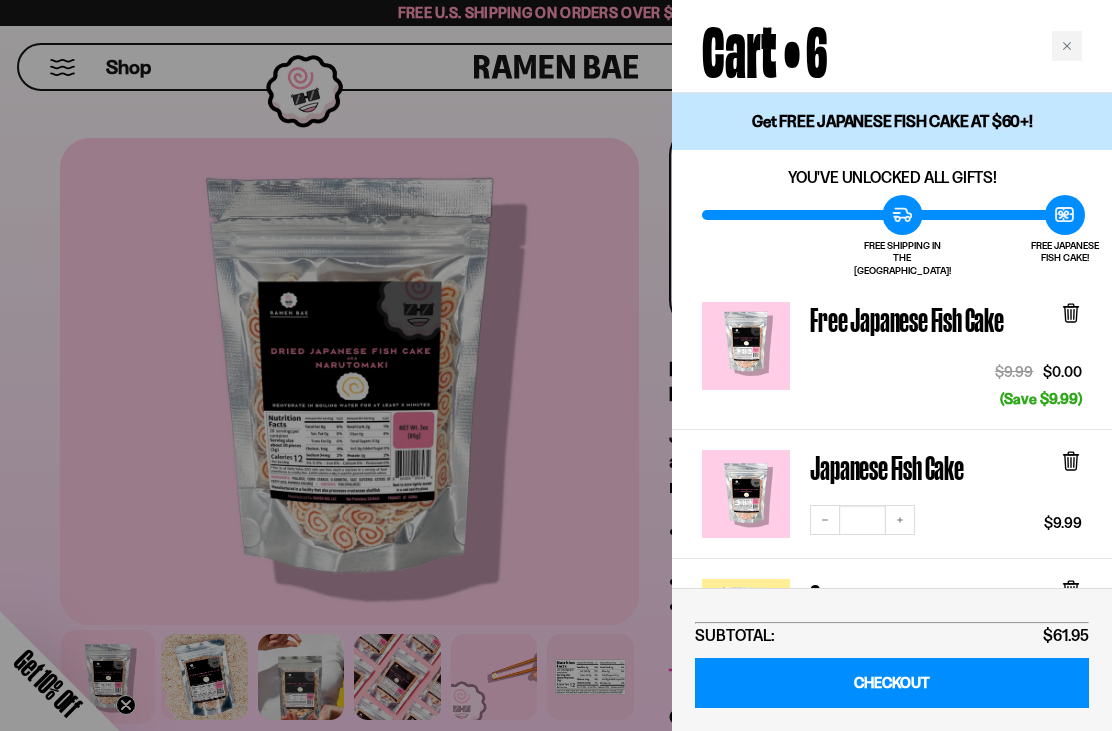
scroll to position [0, 0]
click at [1072, 304] on icon at bounding box center [1071, 311] width 6 height 15
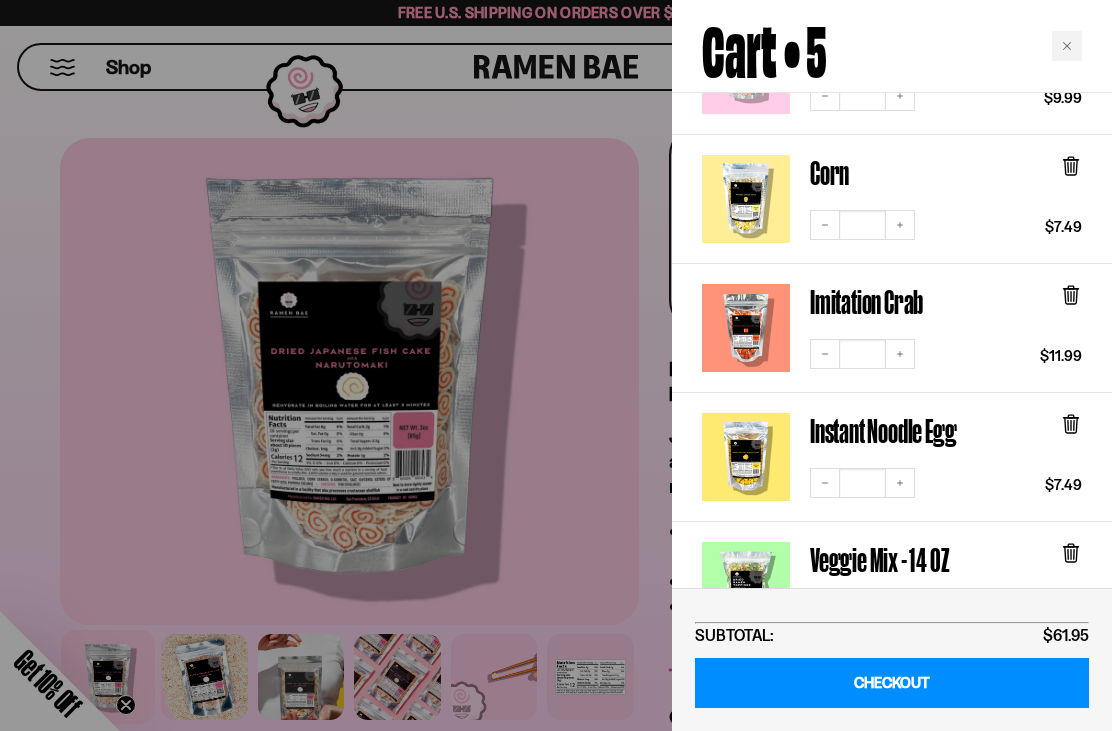
scroll to position [275, 0]
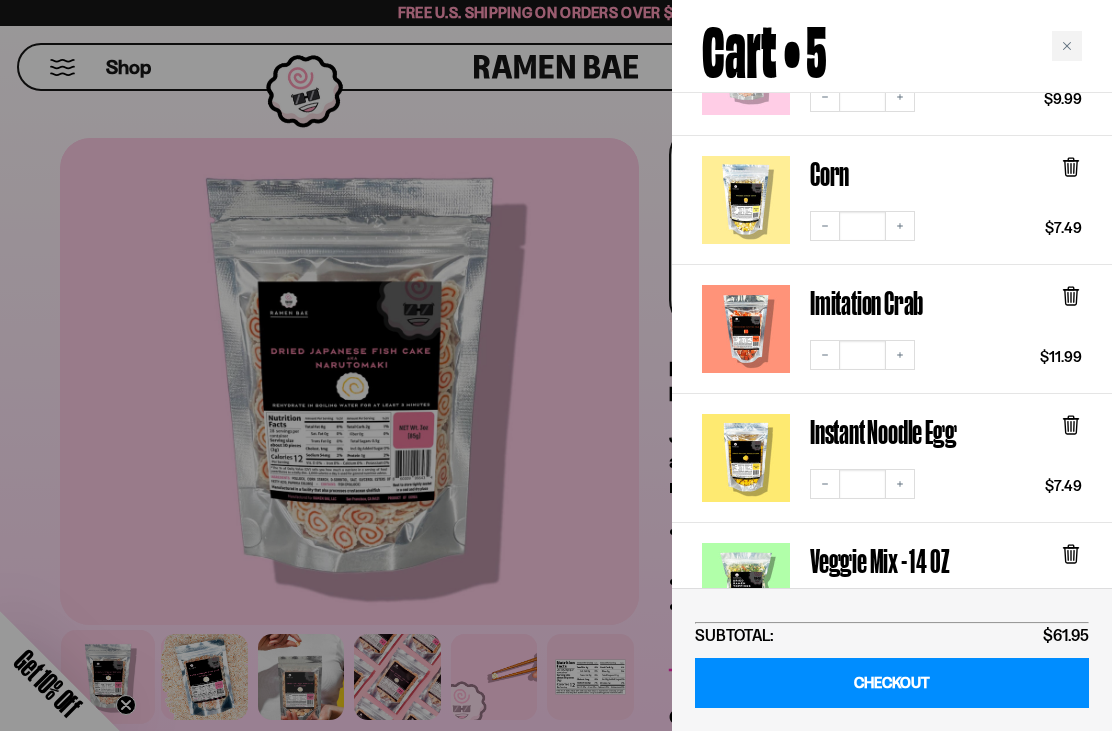
click at [743, 312] on link "Imitation Crab" at bounding box center [746, 329] width 88 height 88
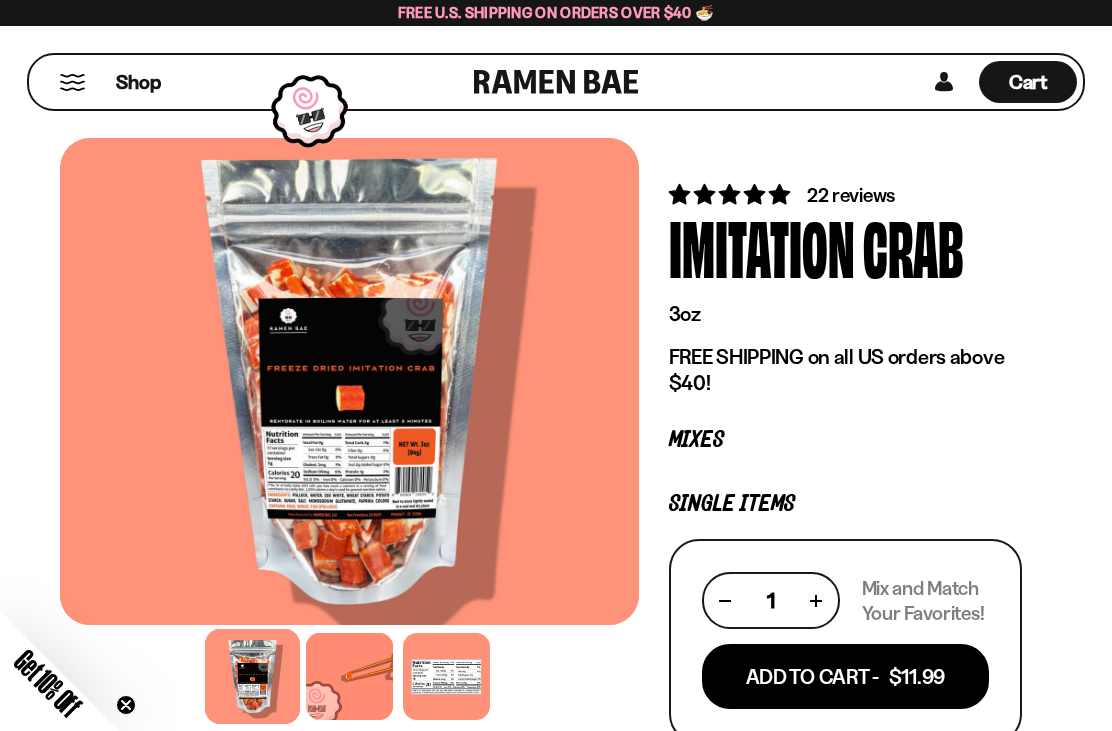
click at [892, 193] on span "22 reviews" at bounding box center [851, 195] width 88 height 24
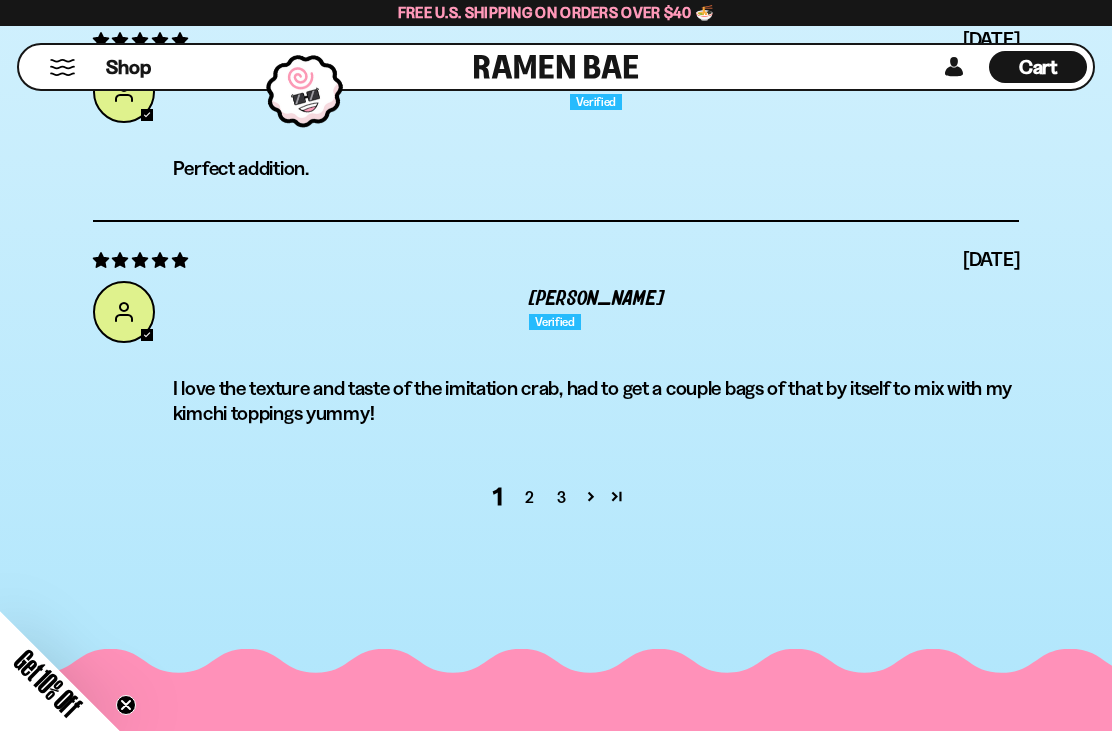
click at [626, 496] on link "Page 5" at bounding box center [617, 496] width 26 height 26
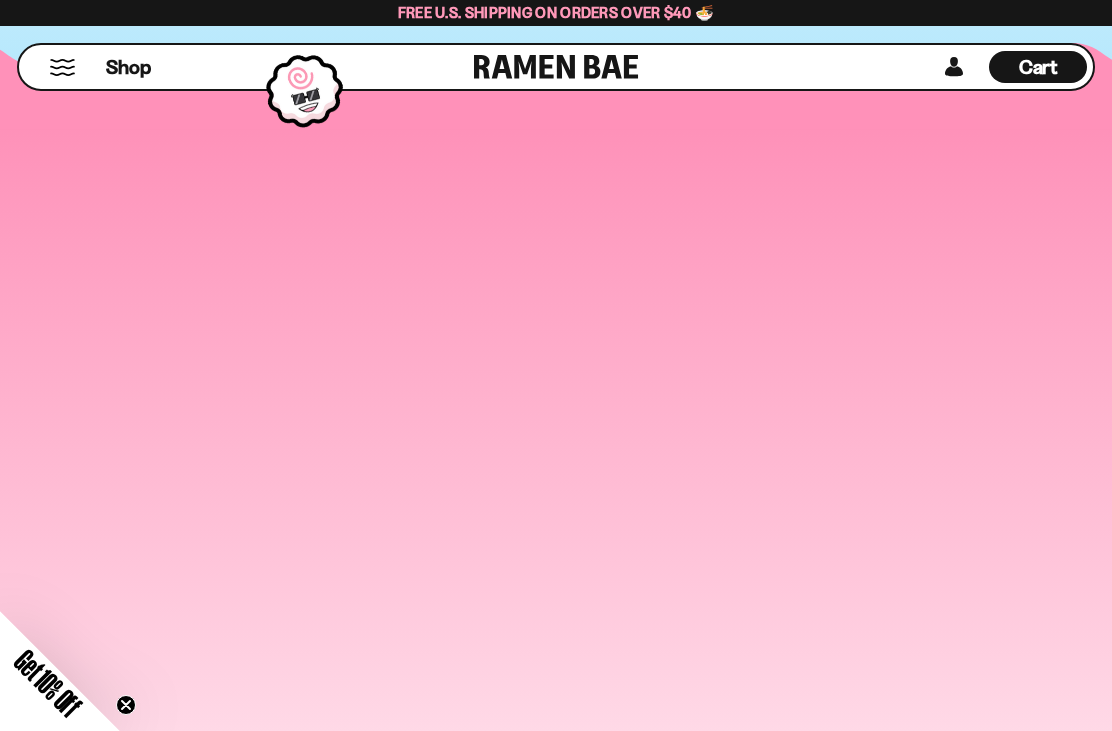
scroll to position [5937, 0]
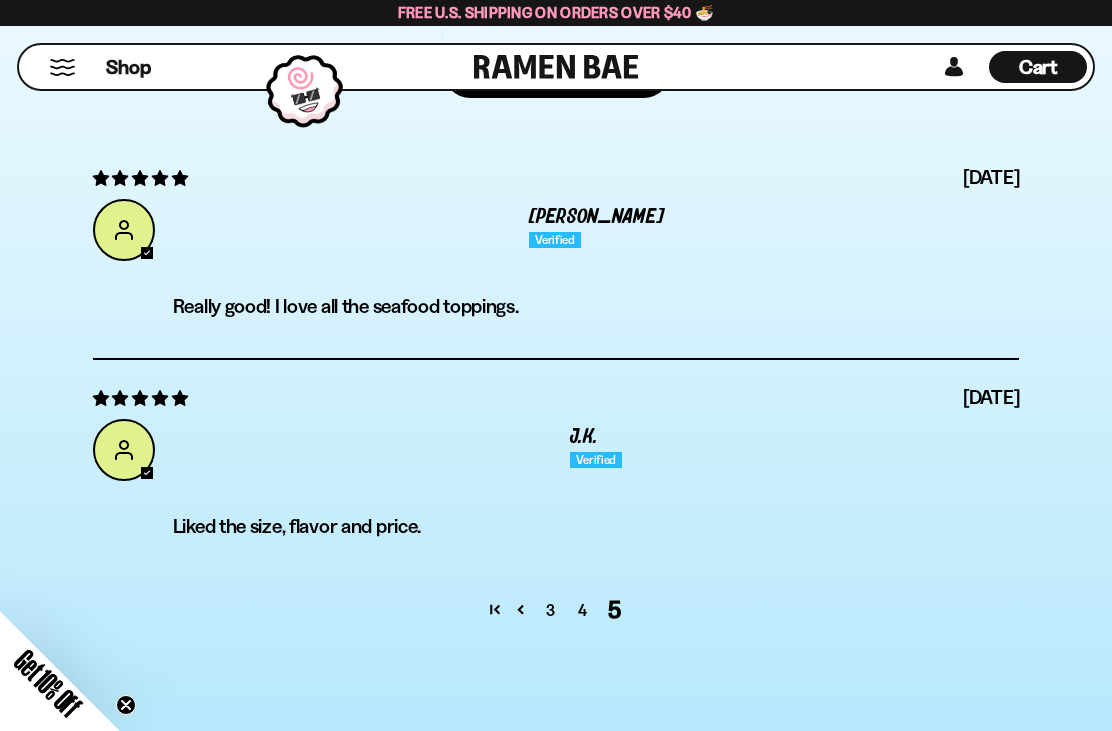
click at [581, 612] on link "4" at bounding box center [582, 610] width 32 height 24
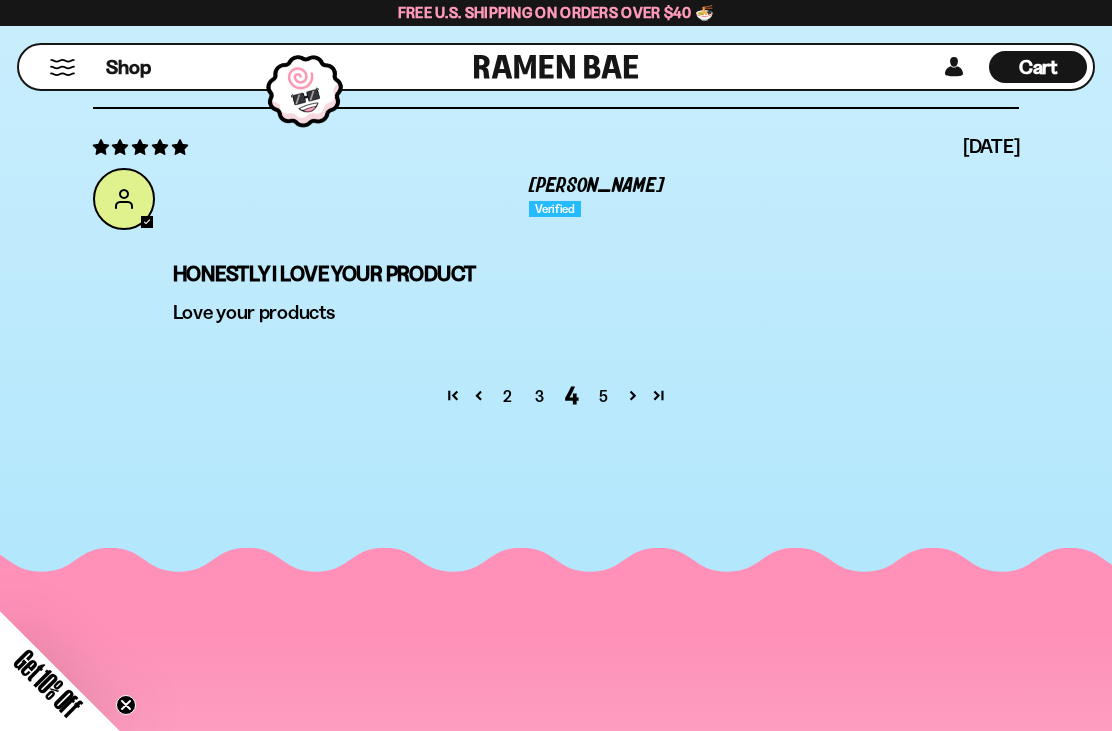
click at [536, 403] on link "3" at bounding box center [540, 396] width 32 height 24
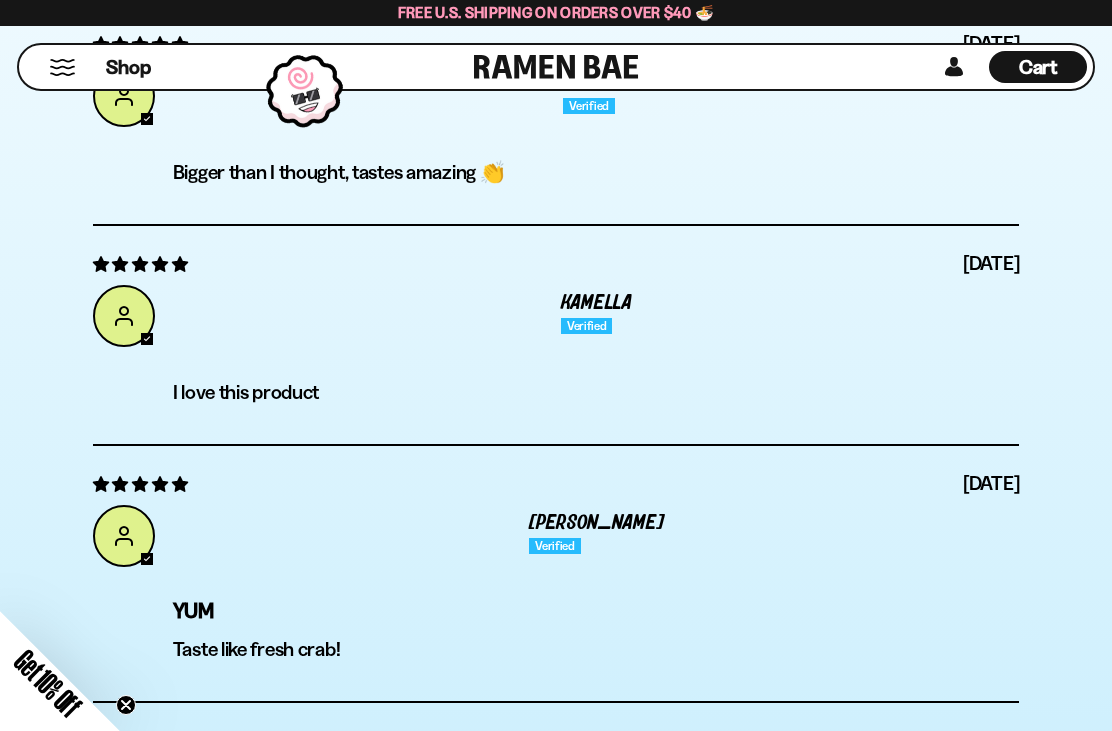
scroll to position [5867, 0]
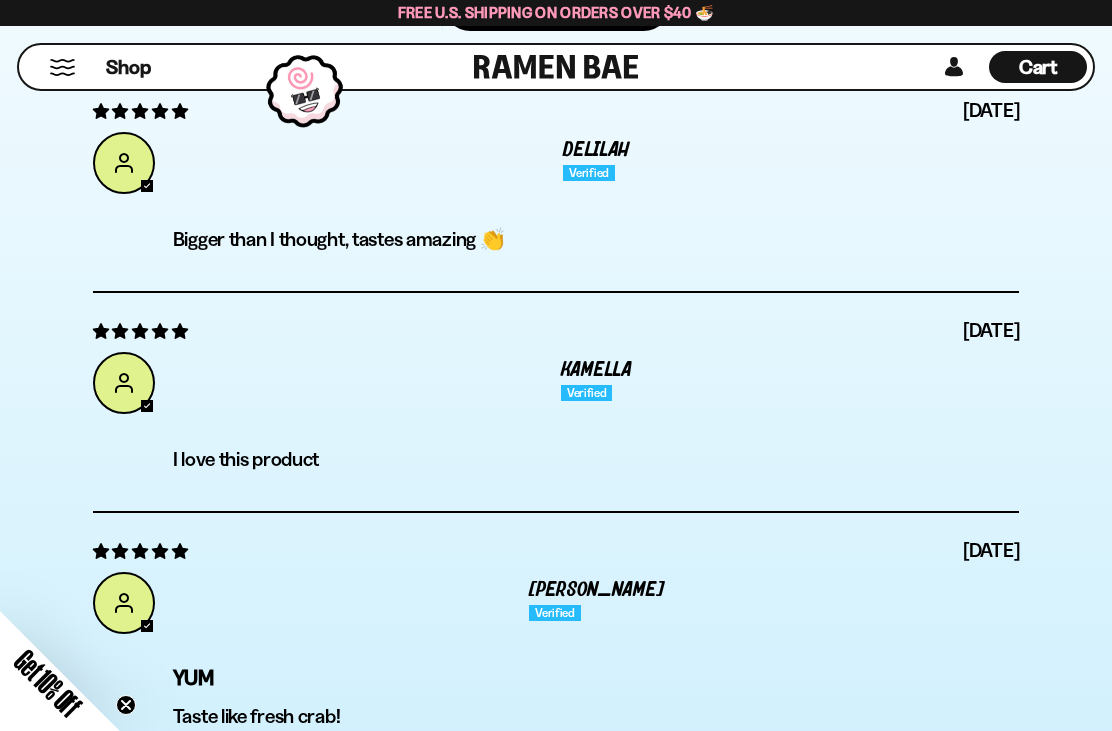
click at [1063, 66] on div "Cart D0381C2F-513E-4F90-8A41-6F0A75DCBAAA" at bounding box center [1038, 67] width 98 height 32
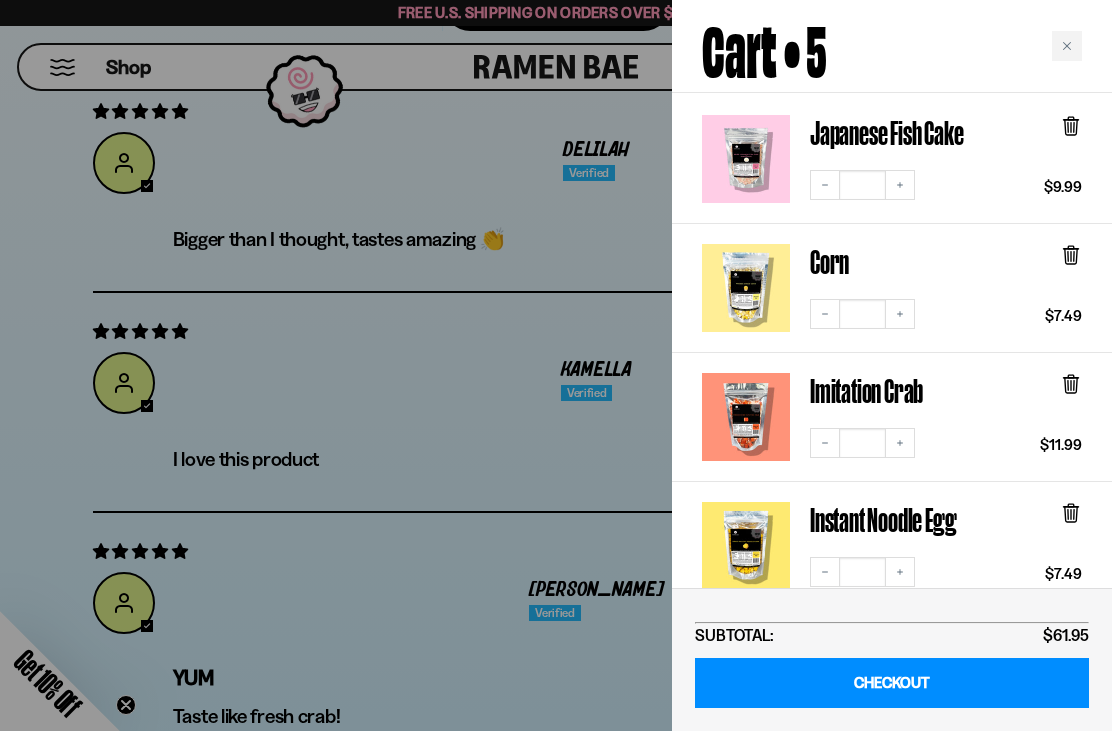
scroll to position [185, 0]
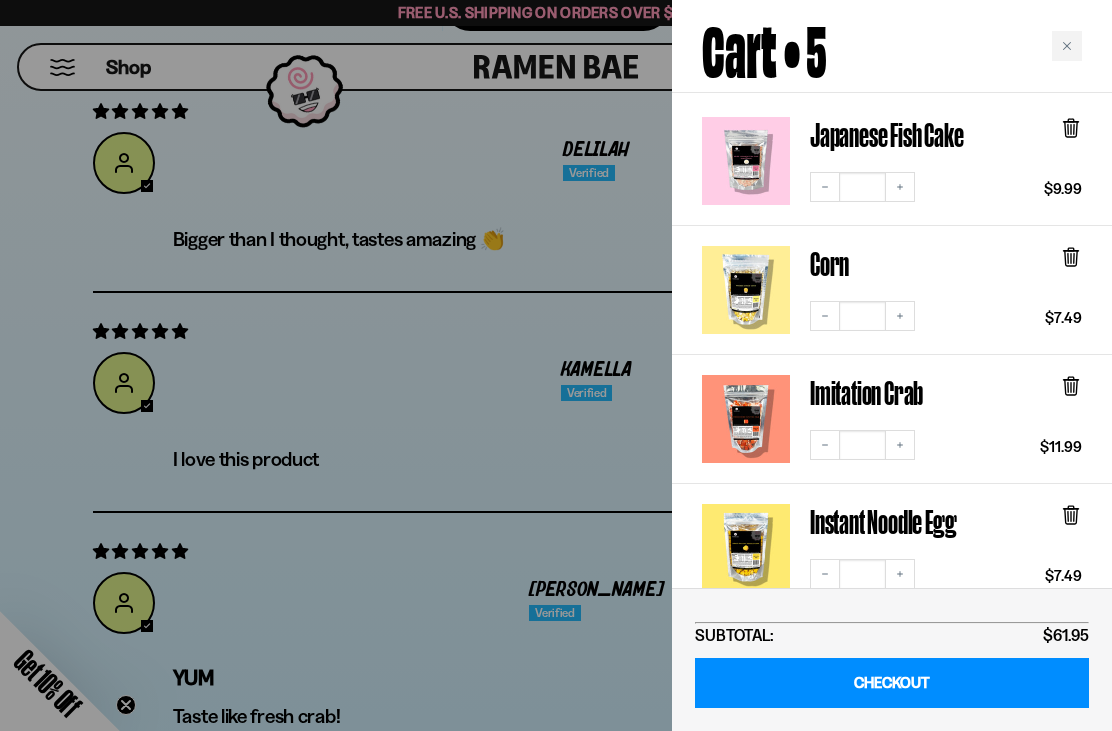
click at [750, 377] on link "Imitation Crab" at bounding box center [746, 419] width 88 height 88
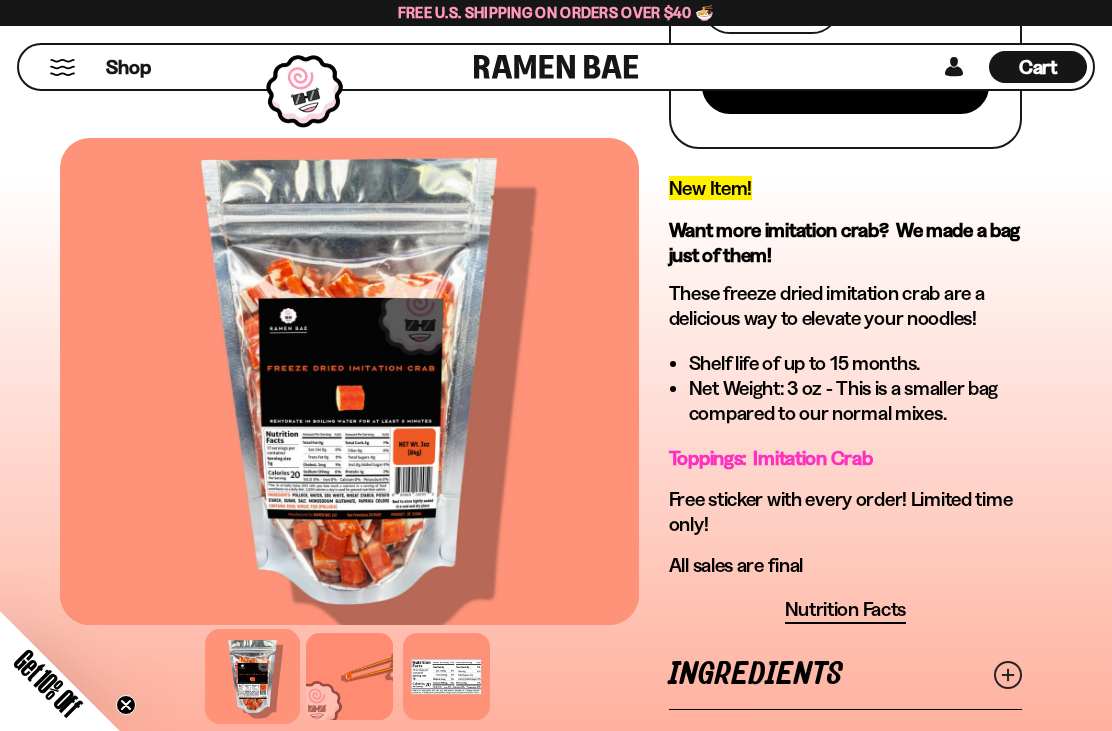
scroll to position [589, 0]
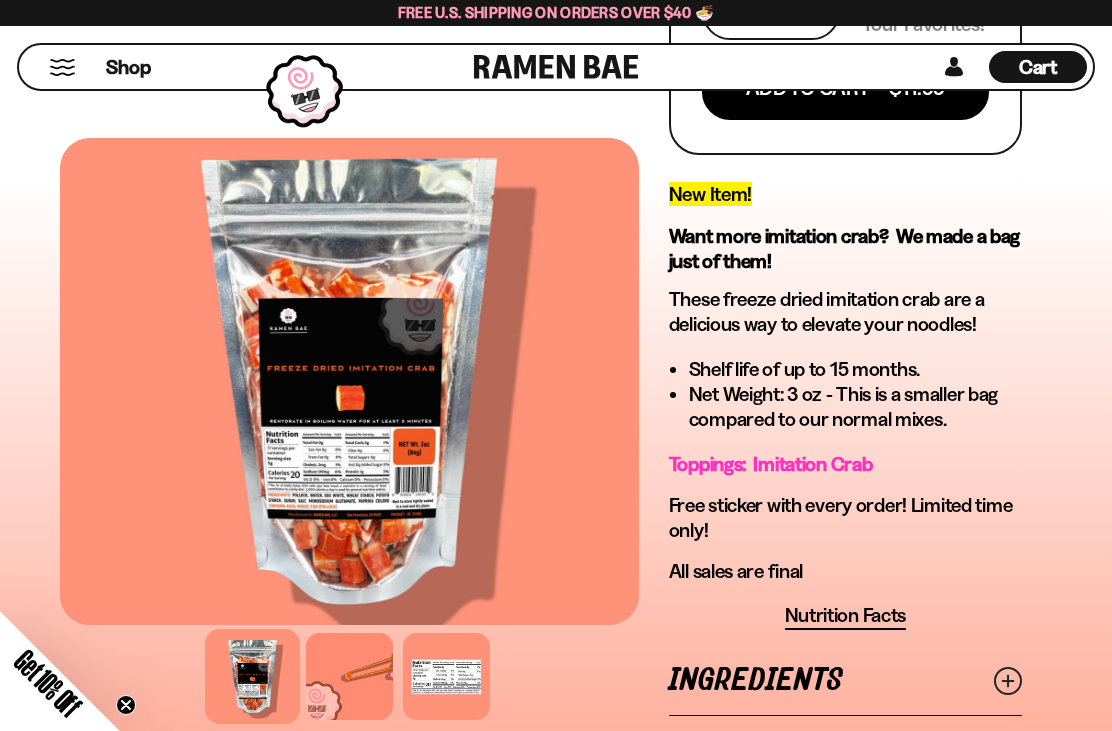
click at [1051, 60] on span "Cart" at bounding box center [1038, 67] width 39 height 24
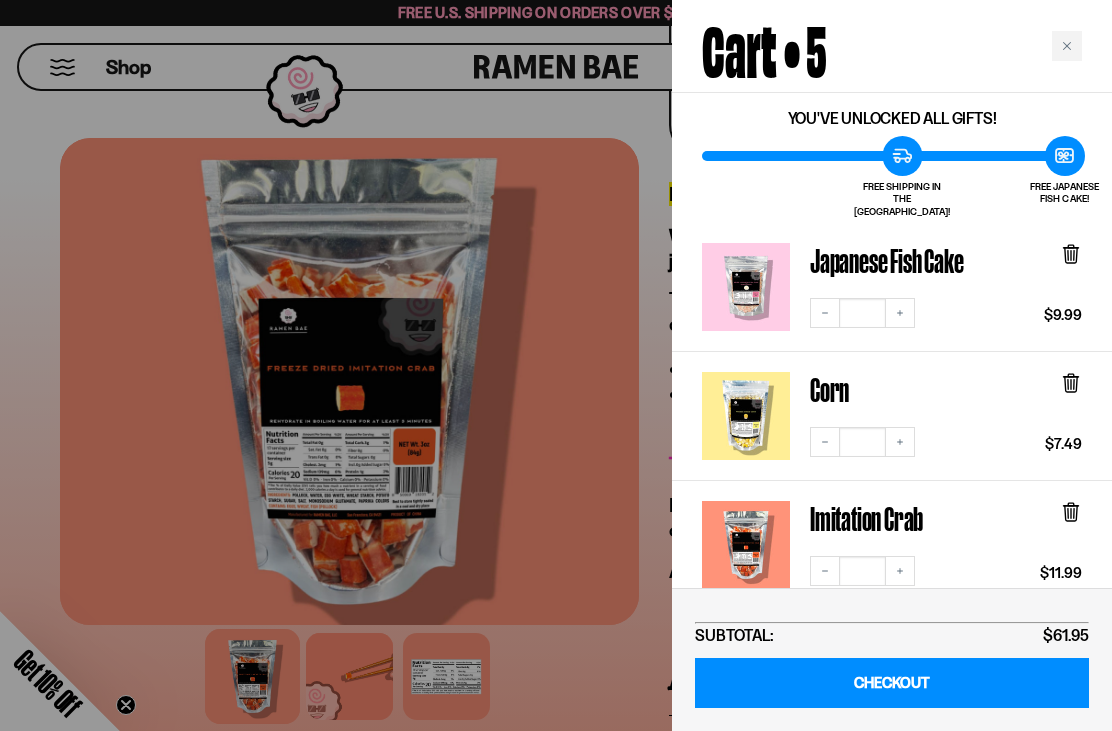
scroll to position [63, 0]
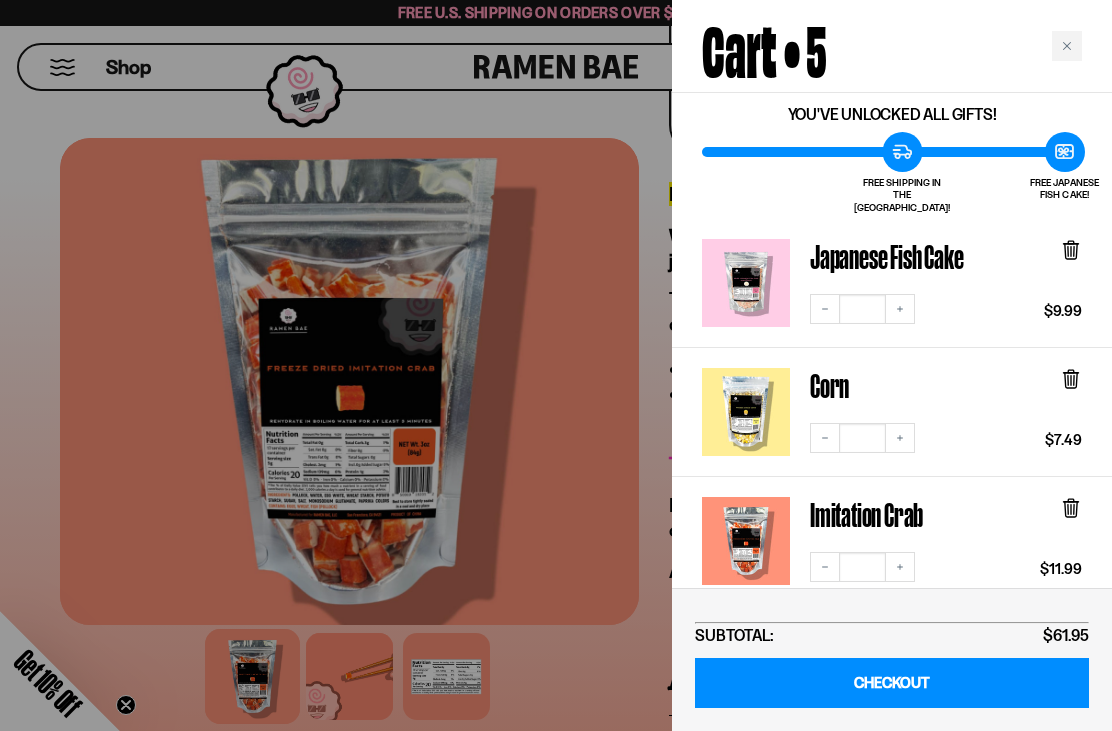
click at [727, 407] on link "Corn" at bounding box center [746, 412] width 88 height 88
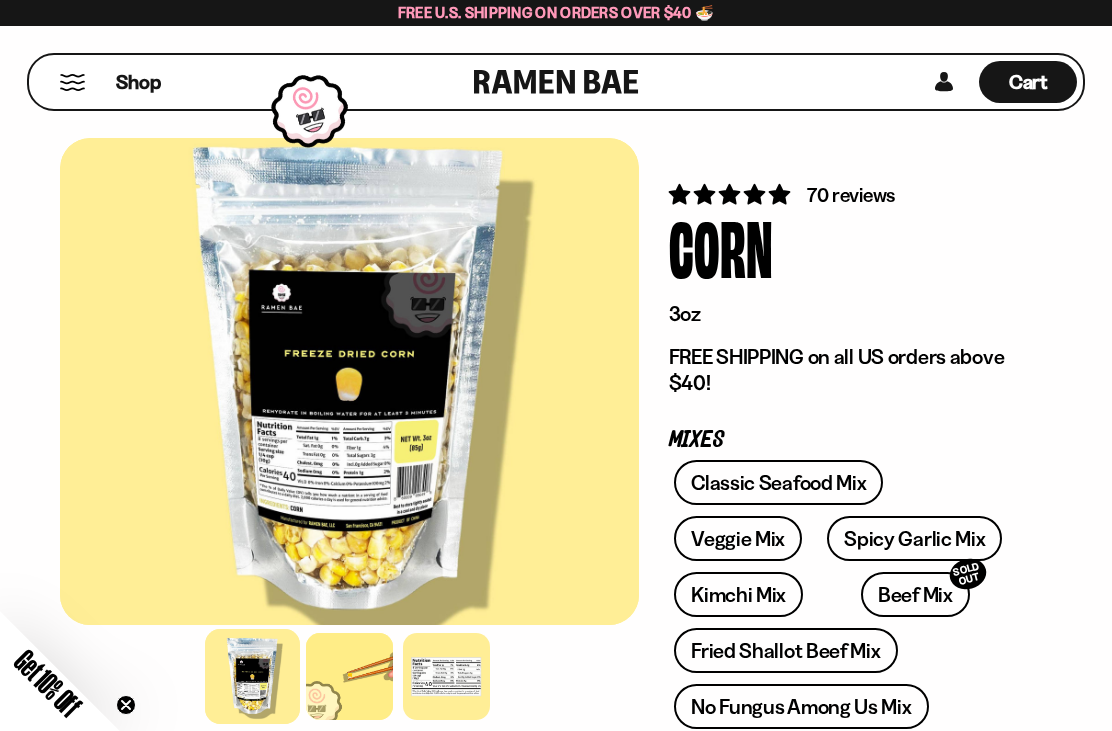
click at [1036, 84] on span "Cart" at bounding box center [1028, 82] width 39 height 24
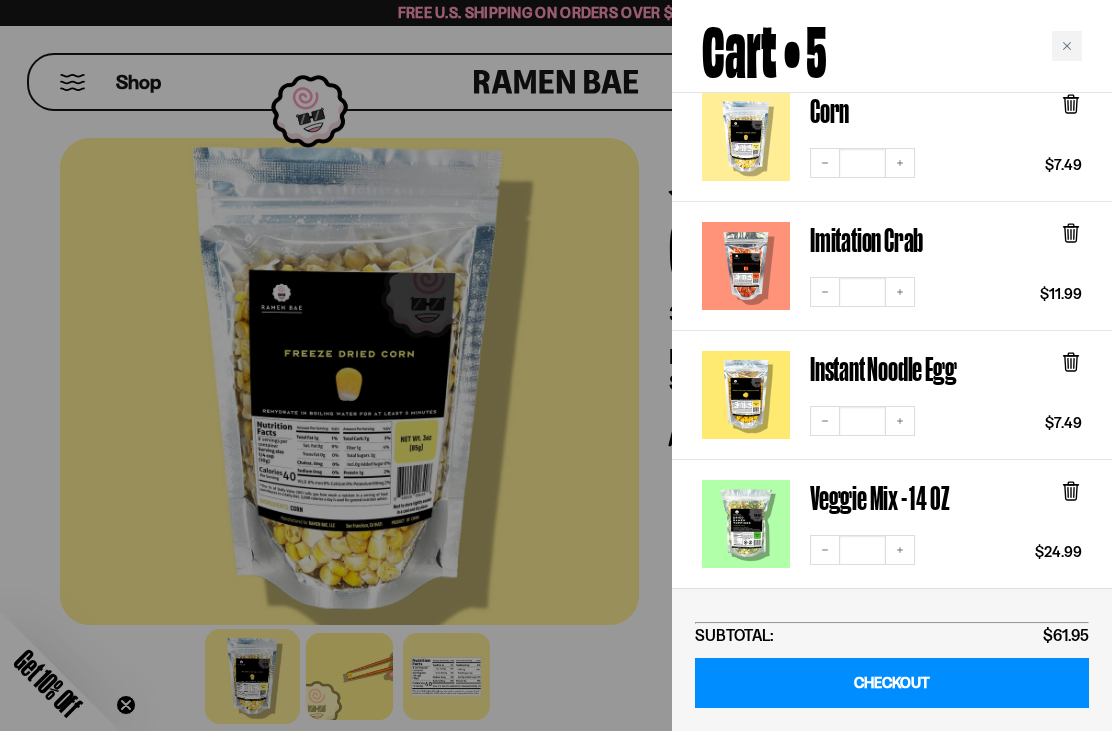
scroll to position [506, 0]
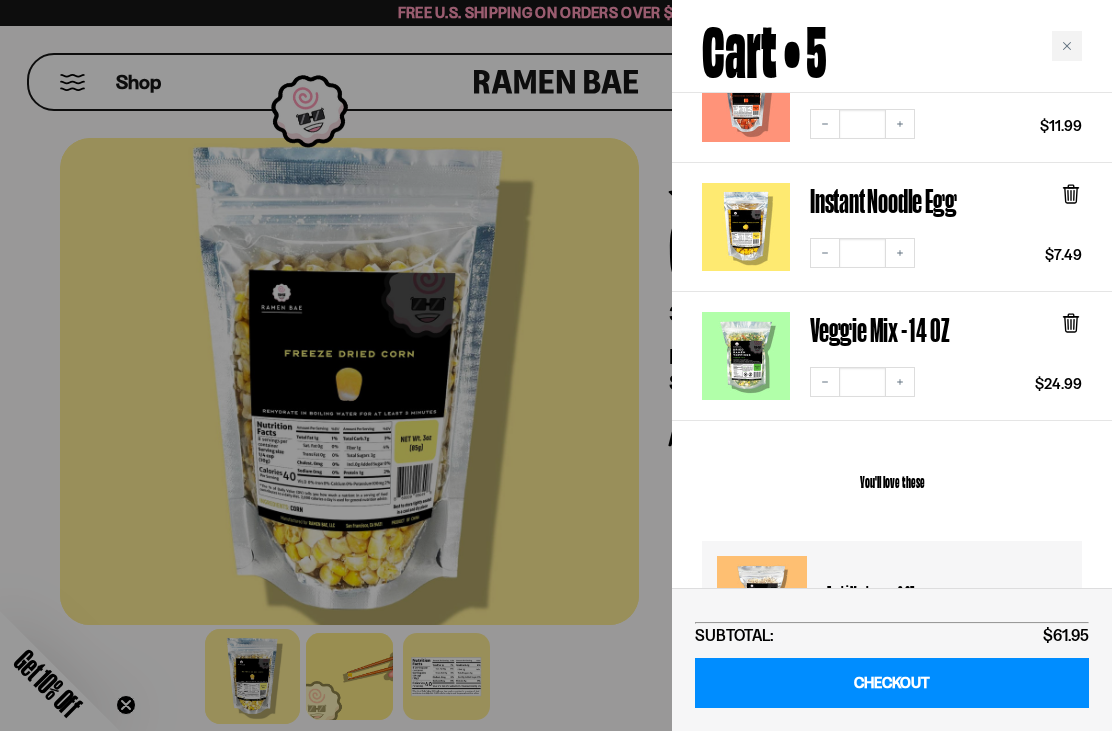
click at [817, 560] on div "Enoki Mushroom - 3 OZ $7.49 ***" at bounding box center [882, 612] width 370 height 153
click at [886, 580] on h3 "Enoki Mushroom - 3 OZ" at bounding box center [947, 591] width 240 height 70
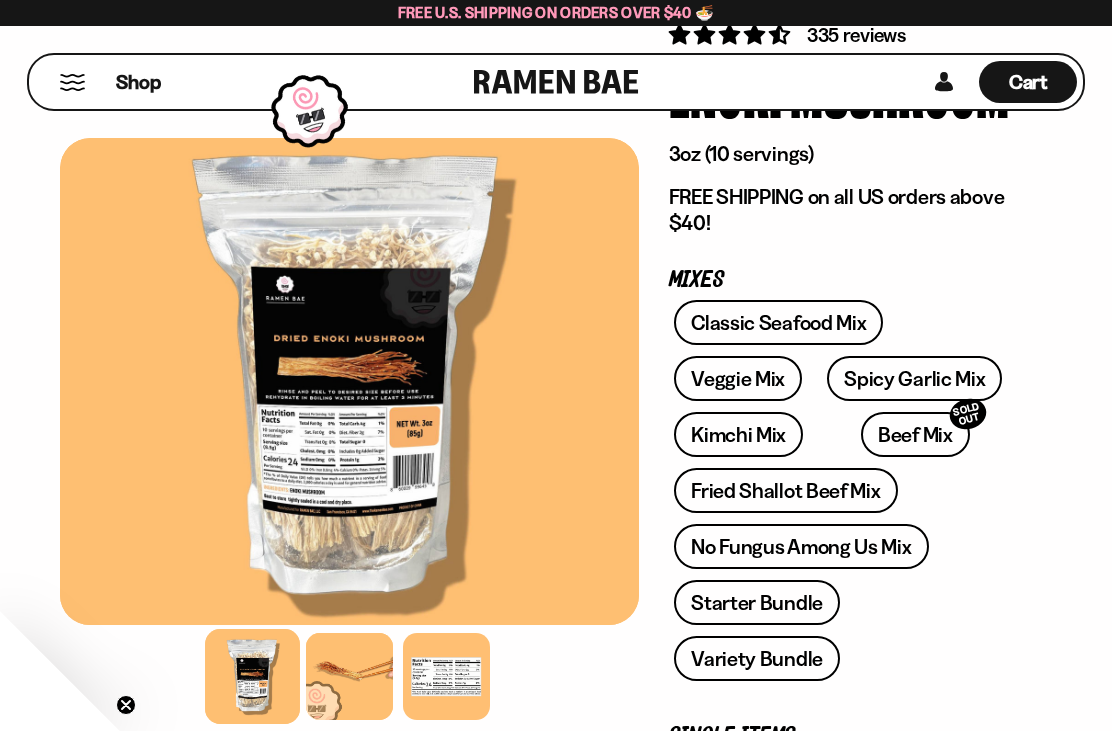
scroll to position [129, 0]
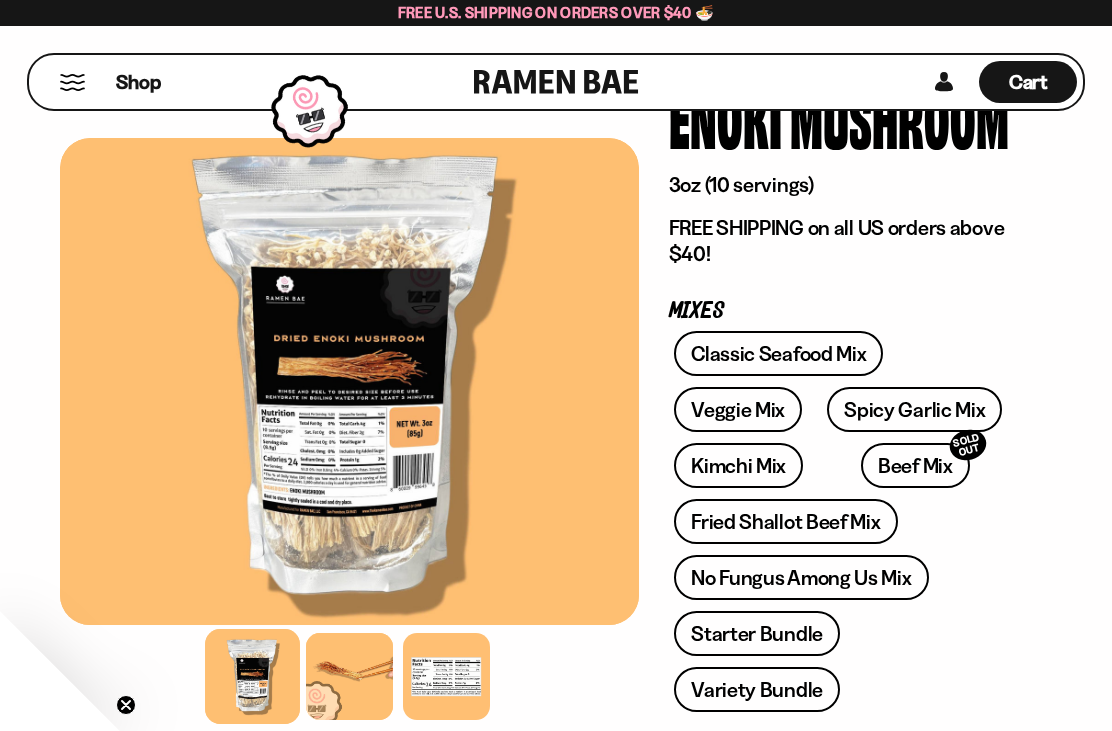
click at [816, 349] on link "Classic Seafood Mix" at bounding box center [778, 353] width 209 height 45
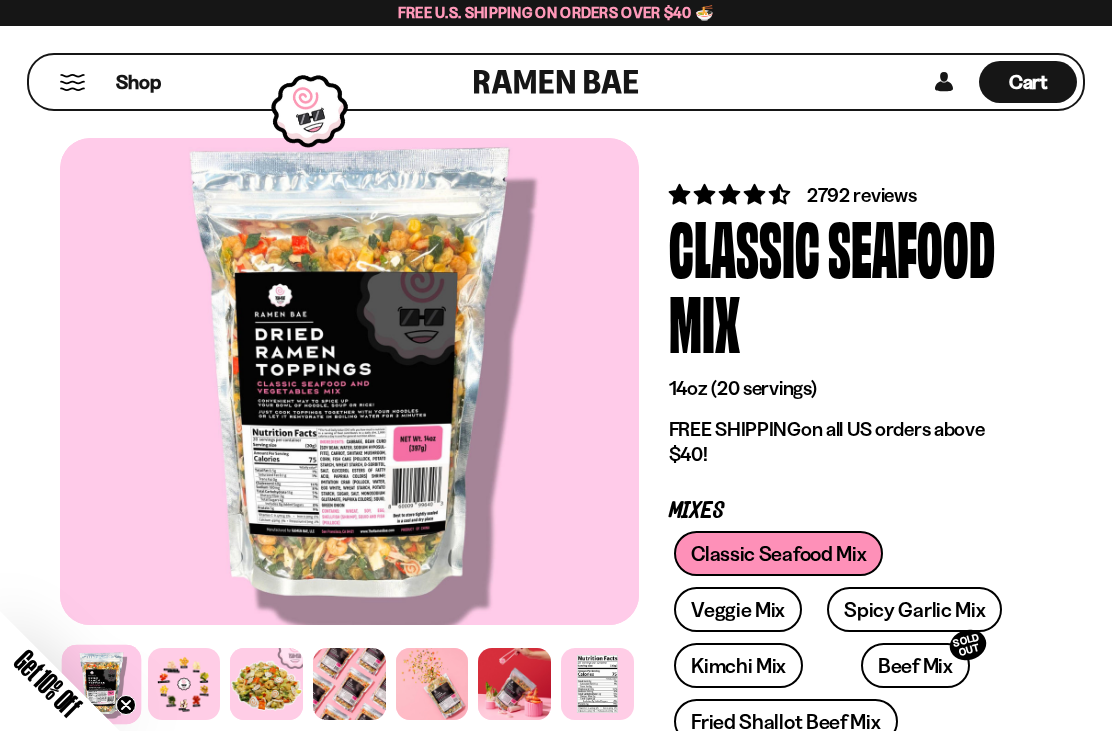
click at [193, 666] on div at bounding box center [184, 684] width 73 height 73
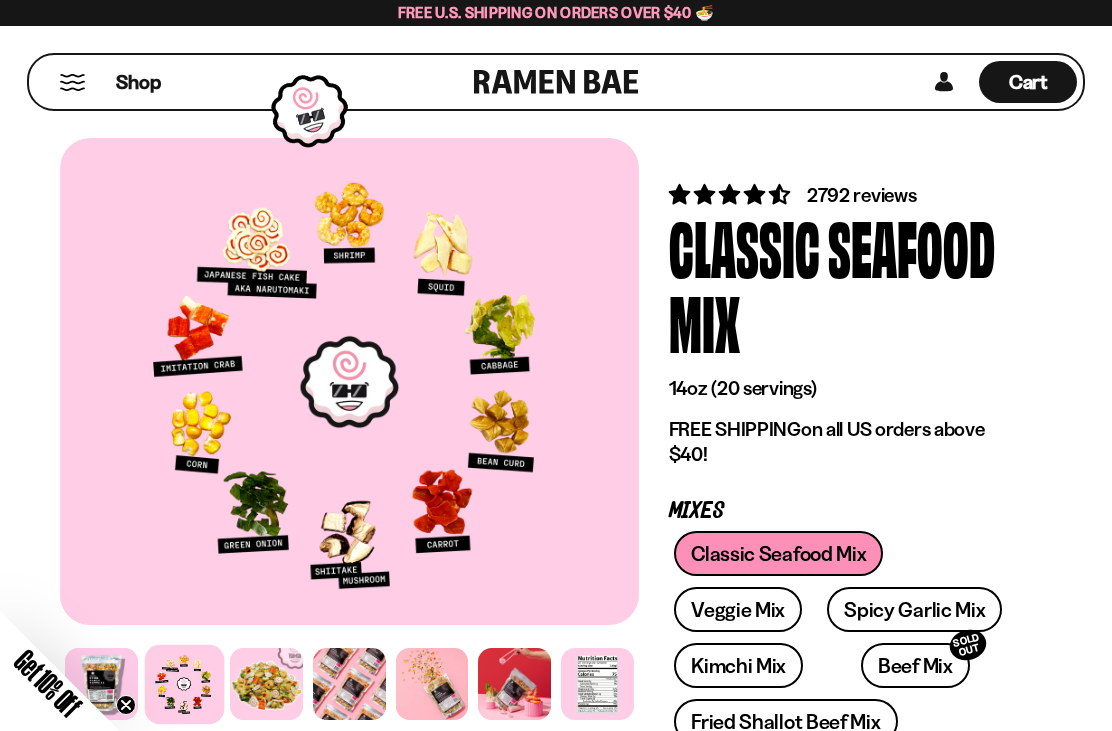
click at [1043, 85] on span "Cart" at bounding box center [1028, 82] width 39 height 24
